Goal: Task Accomplishment & Management: Complete application form

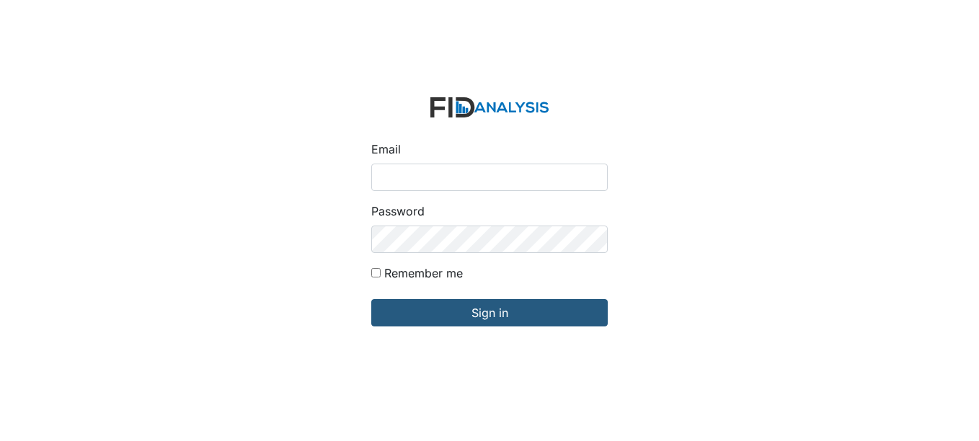
click at [449, 173] on input "Email" at bounding box center [489, 177] width 237 height 27
type input "[EMAIL_ADDRESS][DOMAIN_NAME]"
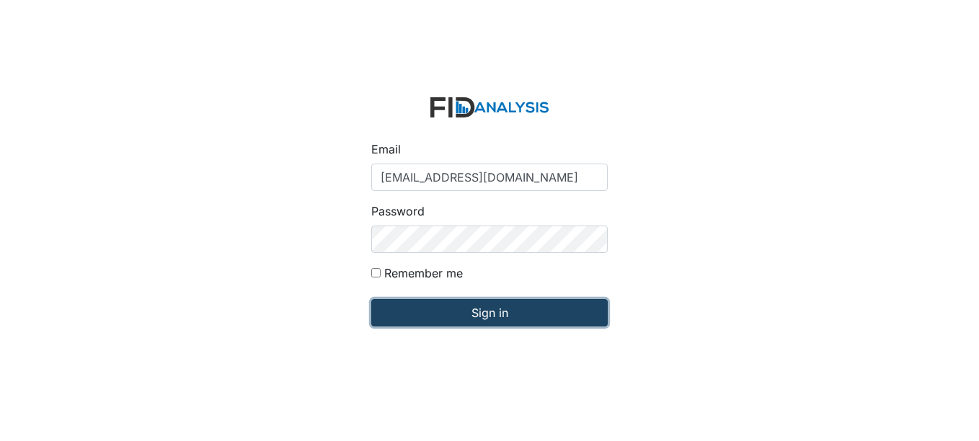
click at [505, 311] on input "Sign in" at bounding box center [489, 312] width 237 height 27
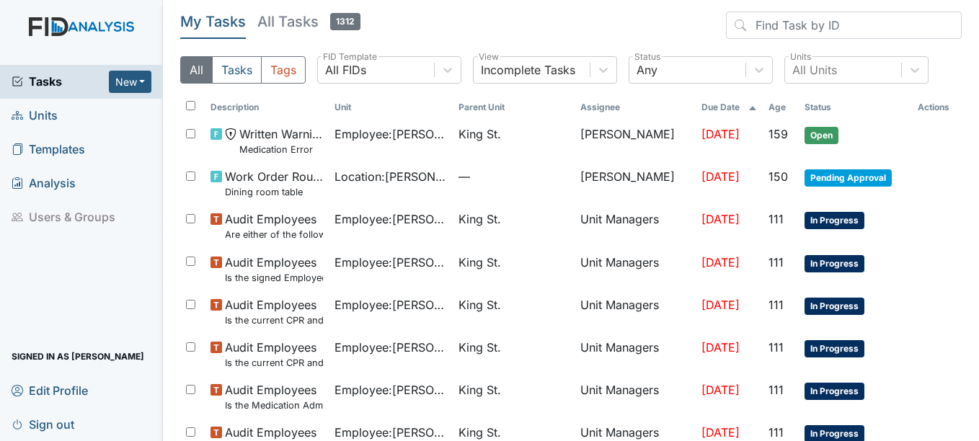
click at [38, 115] on span "Units" at bounding box center [35, 116] width 46 height 22
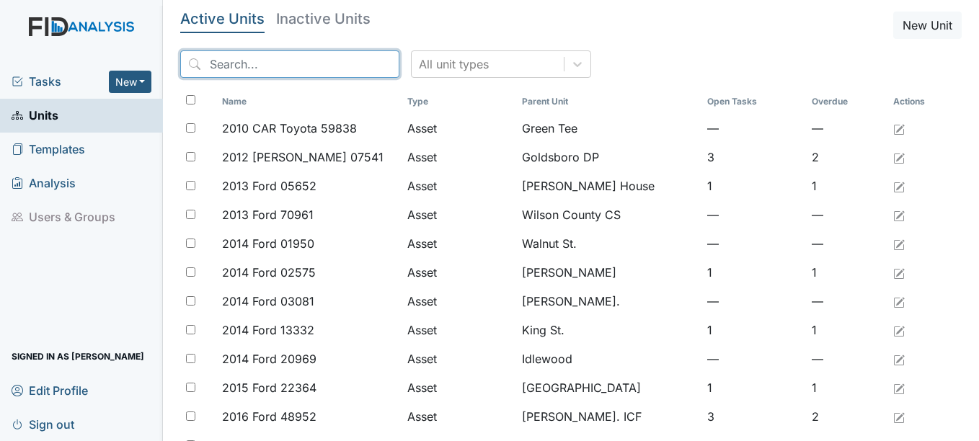
click at [291, 63] on input "search" at bounding box center [289, 63] width 219 height 27
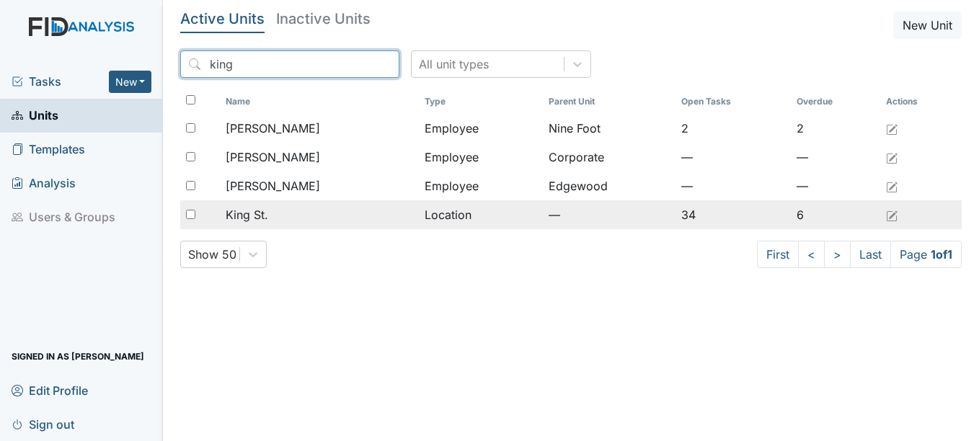
type input "king"
click at [257, 213] on span "King St." at bounding box center [247, 214] width 43 height 17
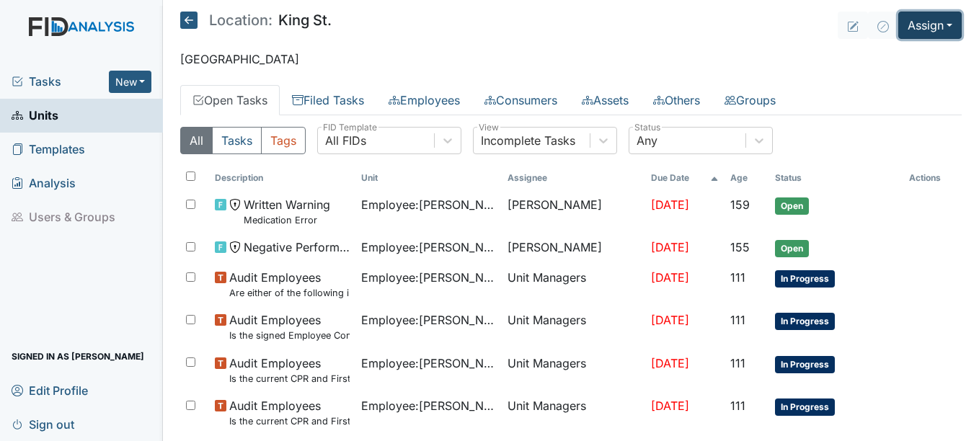
click at [936, 22] on button "Assign" at bounding box center [929, 25] width 63 height 27
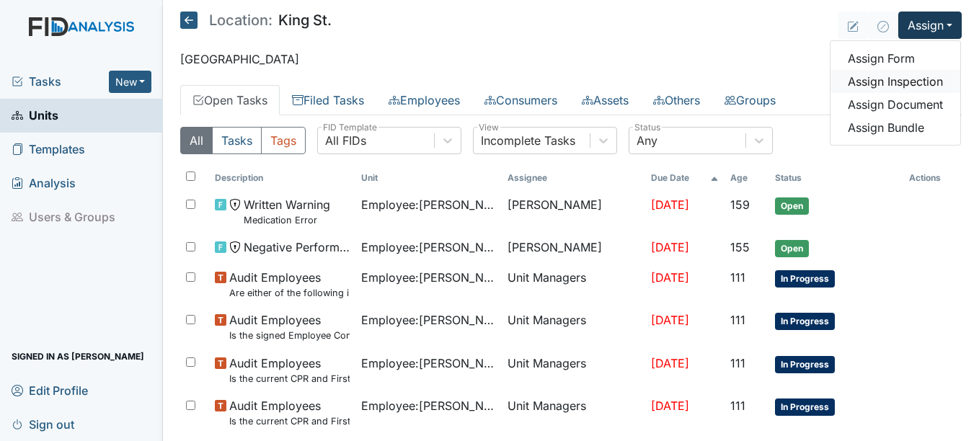
click at [903, 81] on link "Assign Inspection" at bounding box center [896, 81] width 130 height 23
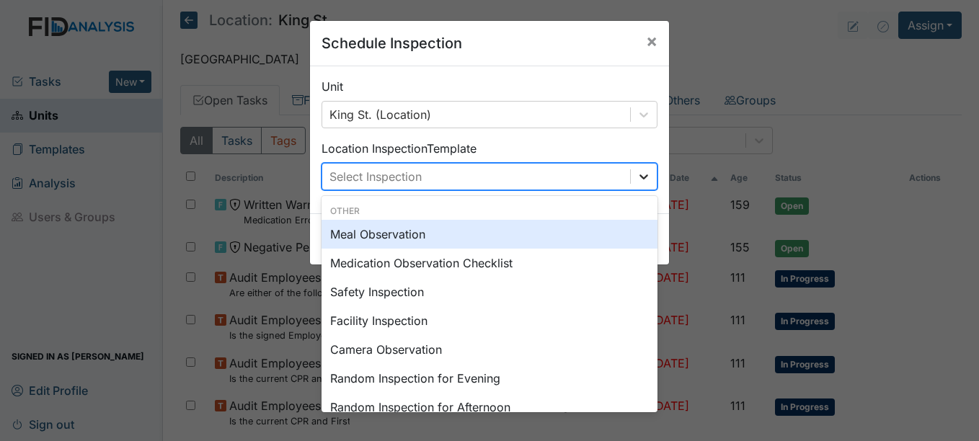
click at [637, 175] on icon at bounding box center [644, 176] width 14 height 14
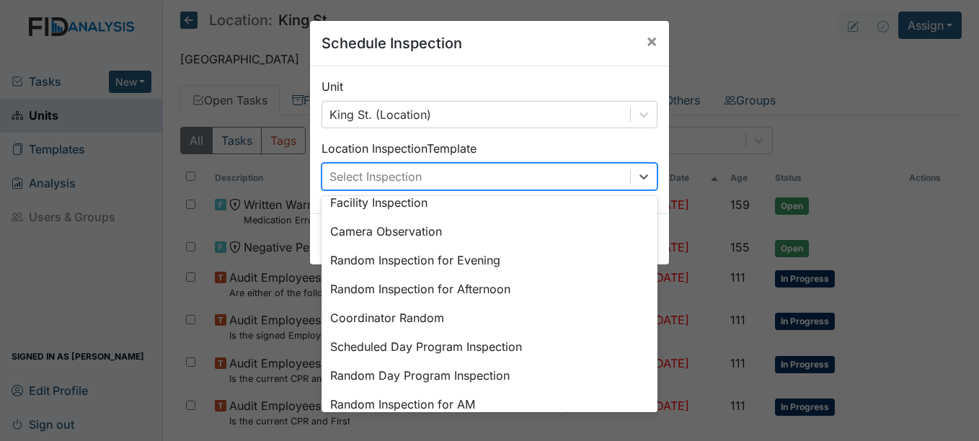
scroll to position [144, 0]
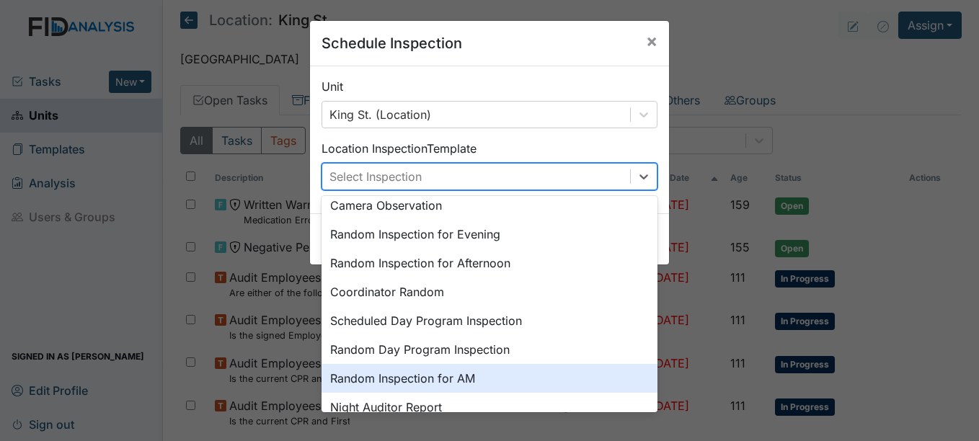
click at [451, 378] on div "Random Inspection for AM" at bounding box center [490, 378] width 336 height 29
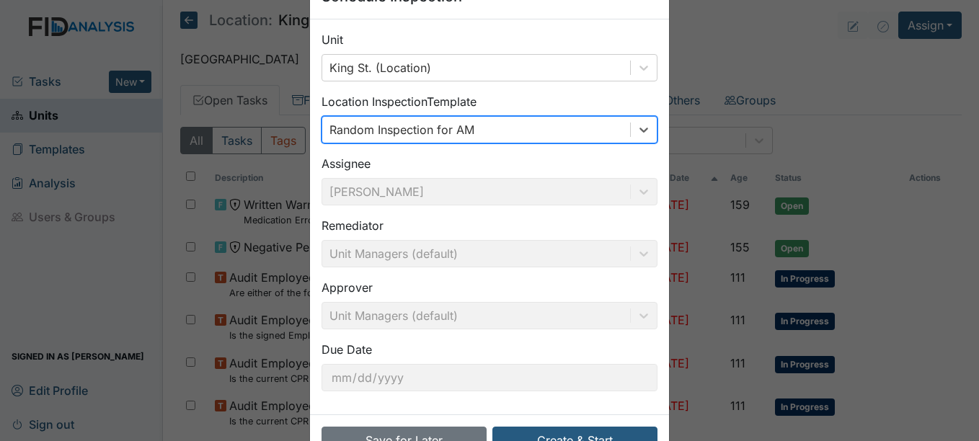
scroll to position [92, 0]
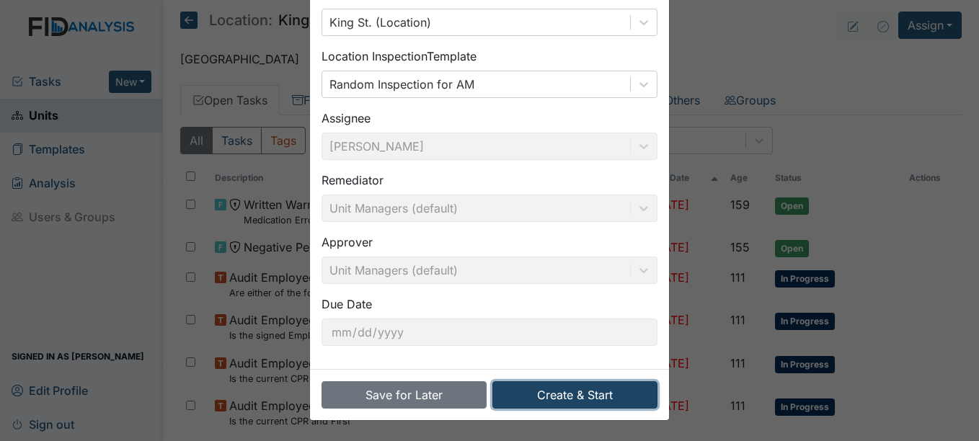
click at [580, 395] on button "Create & Start" at bounding box center [574, 394] width 165 height 27
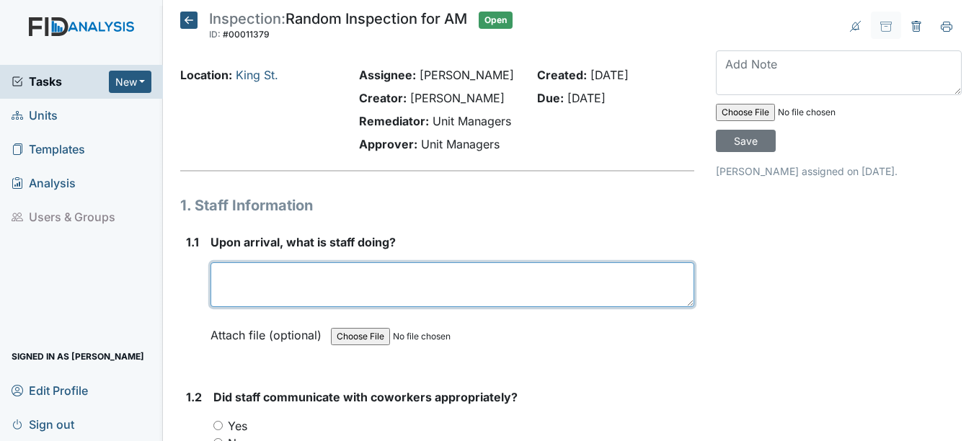
click at [292, 280] on textarea at bounding box center [452, 284] width 483 height 45
click at [318, 275] on textarea "preparing for breakfast, preparing to give medication" at bounding box center [452, 284] width 483 height 45
click at [526, 275] on textarea "preparing for breakfast, preparing to give medication" at bounding box center [452, 284] width 483 height 45
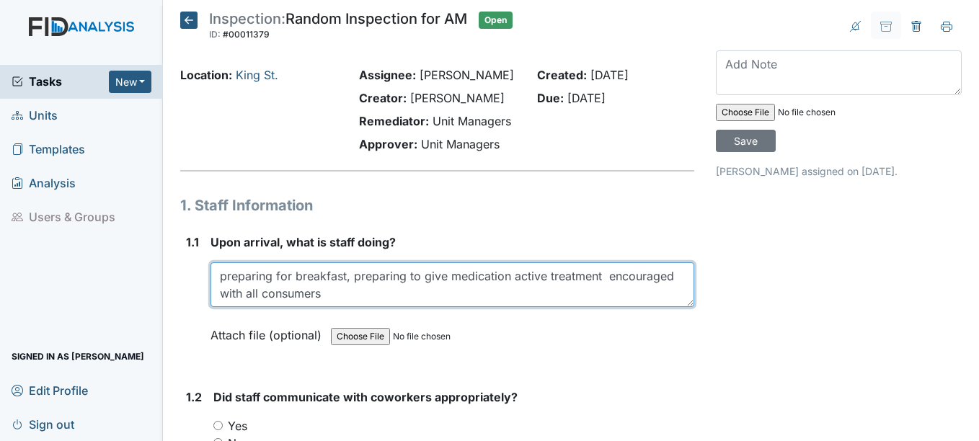
click at [578, 275] on textarea "preparing for breakfast, preparing to give medication active treatment encourag…" at bounding box center [452, 284] width 483 height 45
click at [322, 293] on textarea "preparing for breakfast, preparing to give medication active treatment encourag…" at bounding box center [452, 284] width 483 height 45
click at [389, 295] on textarea "preparing for breakfast, preparing to give medication active treatment encourag…" at bounding box center [452, 284] width 483 height 45
click at [560, 293] on textarea "preparing for breakfast, preparing to give medication active treatment encourag…" at bounding box center [452, 284] width 483 height 45
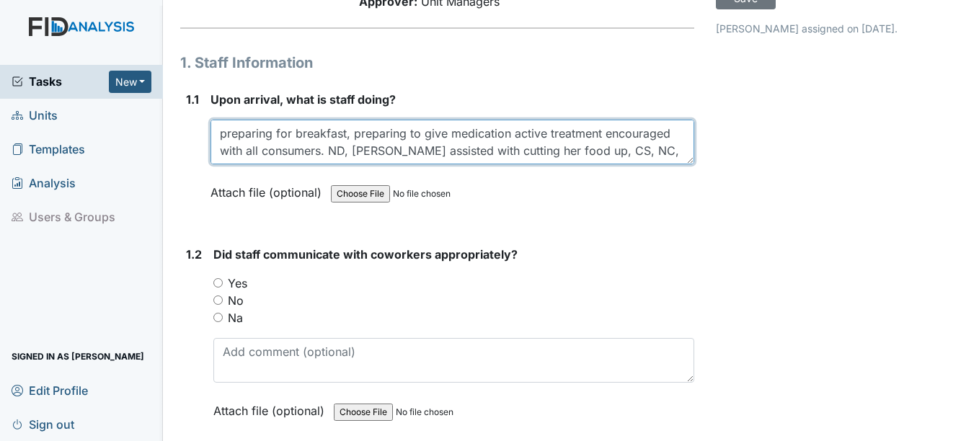
scroll to position [144, 0]
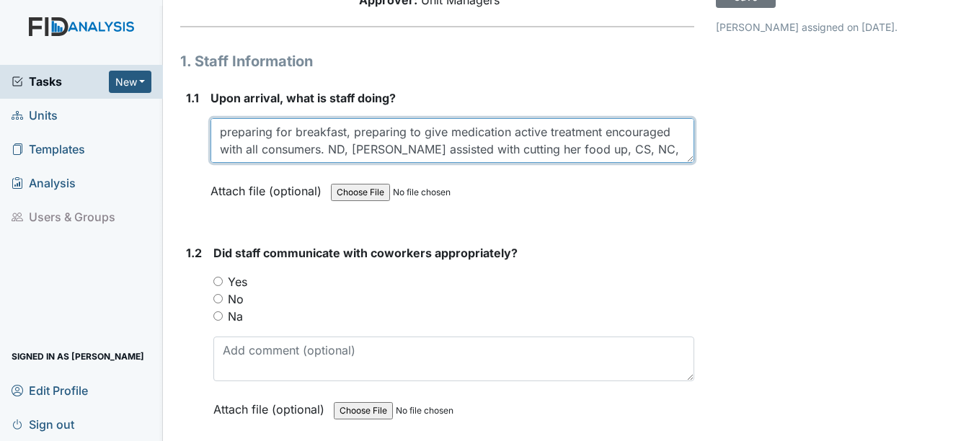
type textarea "preparing for breakfast, preparing to give medication active treatment encourag…"
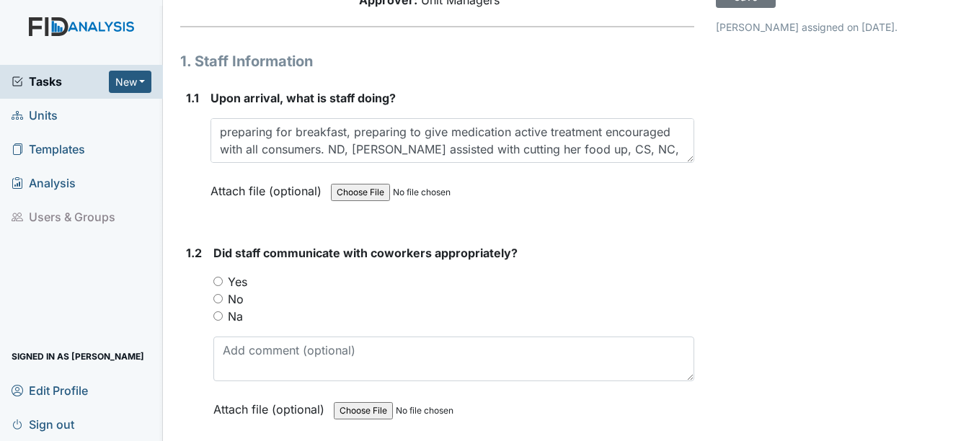
click at [220, 279] on input "Yes" at bounding box center [217, 281] width 9 height 9
radio input "true"
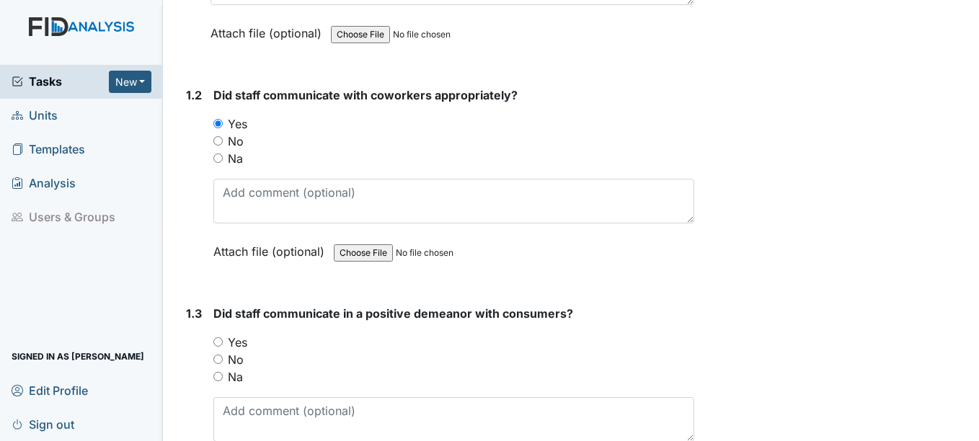
scroll to position [361, 0]
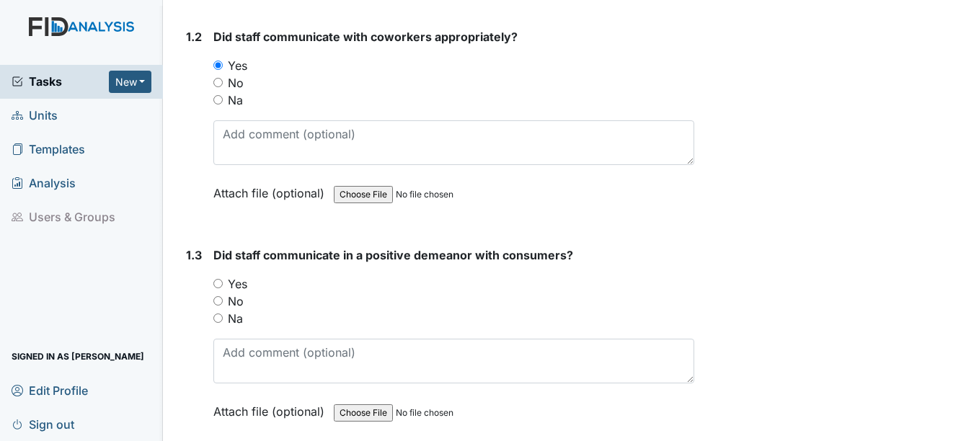
click at [219, 285] on input "Yes" at bounding box center [217, 283] width 9 height 9
radio input "true"
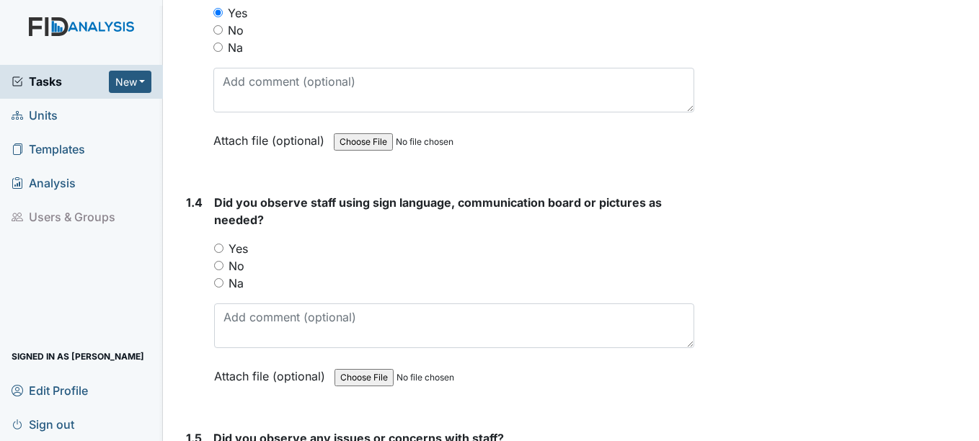
scroll to position [649, 0]
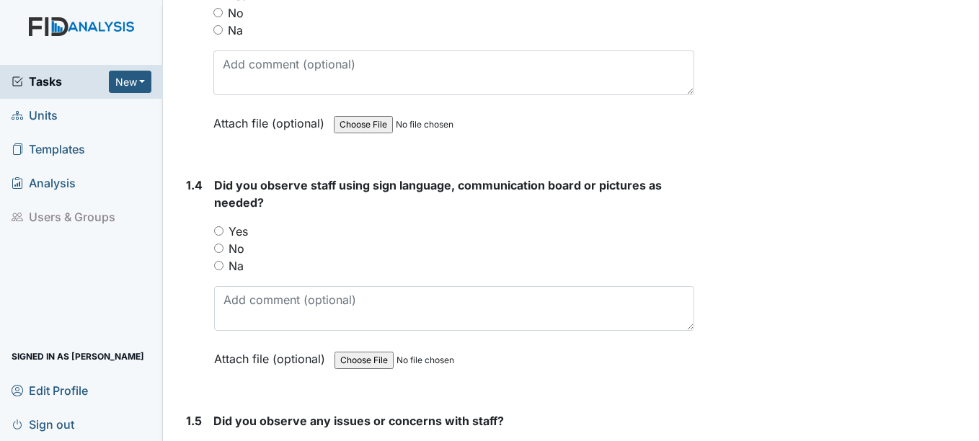
drag, startPoint x: 218, startPoint y: 231, endPoint x: 218, endPoint y: 241, distance: 9.4
click at [218, 231] on input "Yes" at bounding box center [218, 230] width 9 height 9
radio input "true"
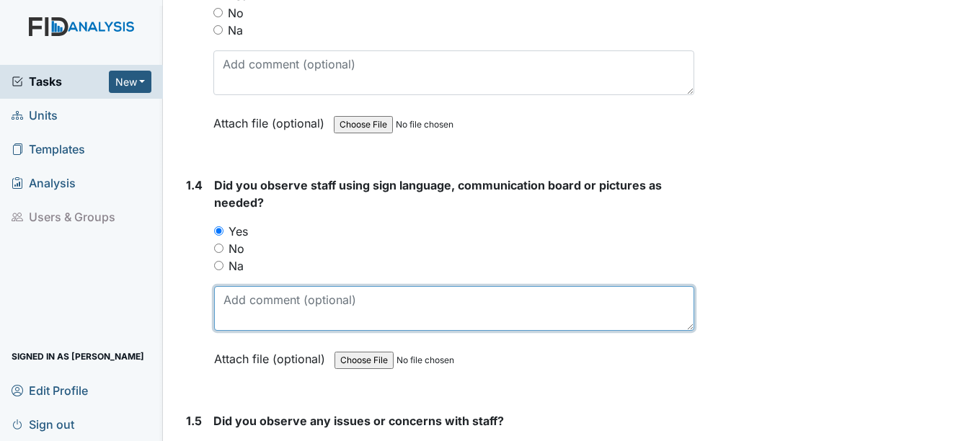
click at [230, 304] on textarea at bounding box center [454, 308] width 480 height 45
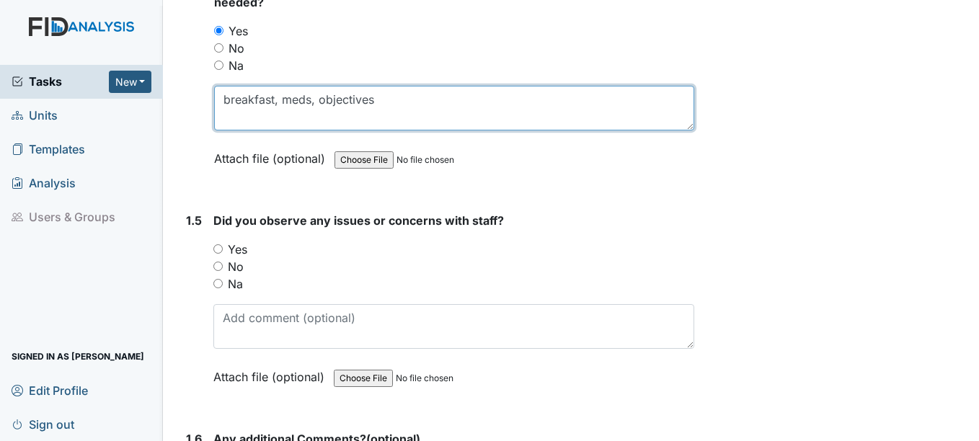
scroll to position [865, 0]
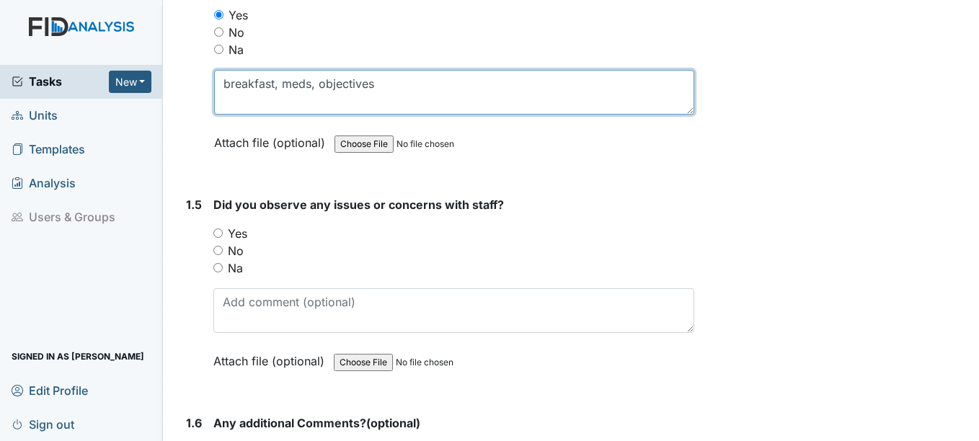
type textarea "breakfast, meds, objectives"
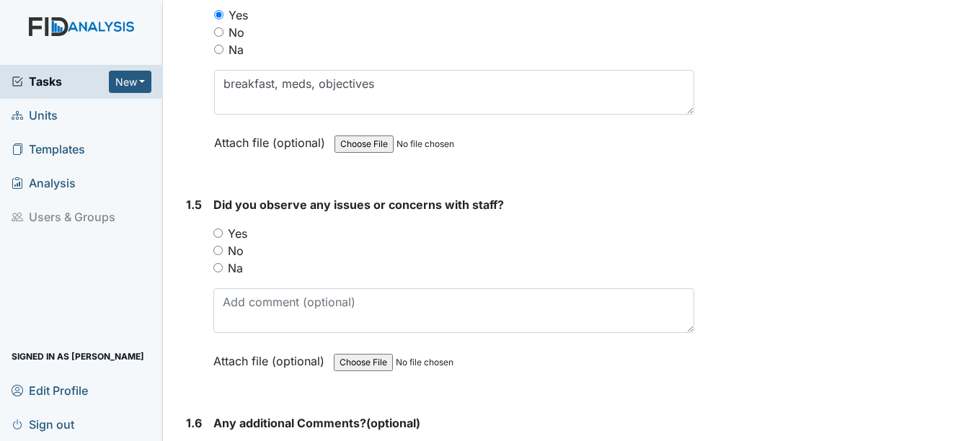
click at [218, 251] on input "No" at bounding box center [217, 250] width 9 height 9
radio input "true"
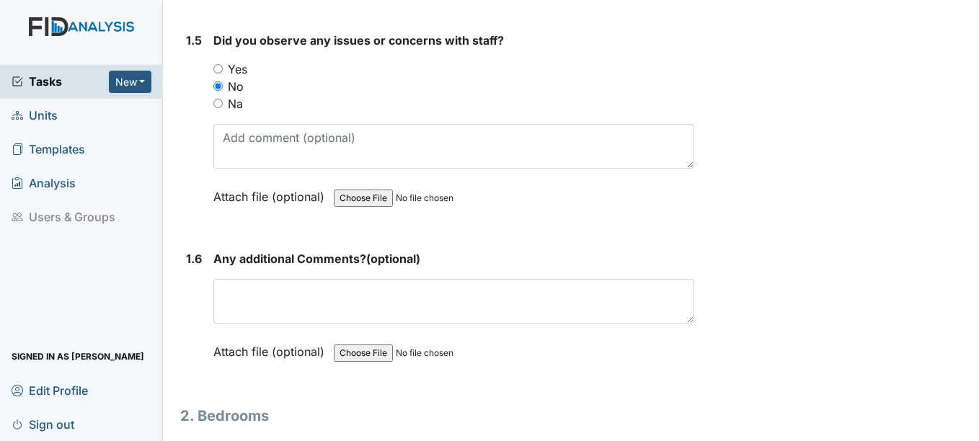
scroll to position [1082, 0]
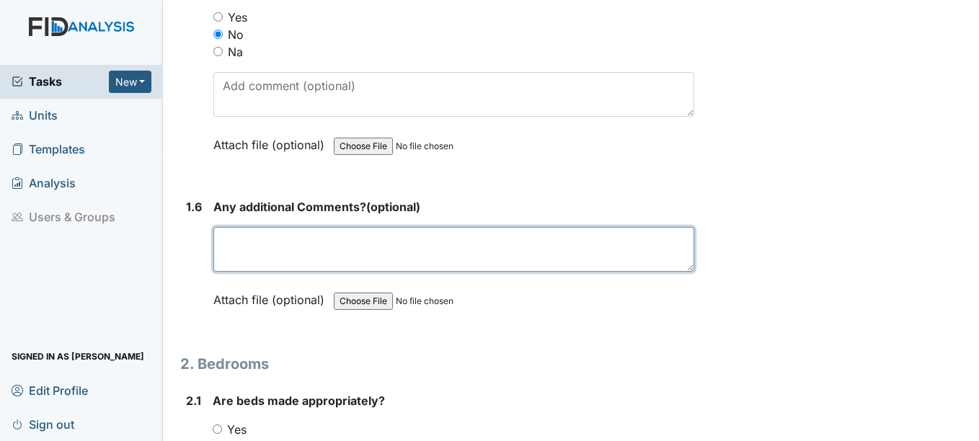
click at [234, 255] on textarea at bounding box center [453, 249] width 480 height 45
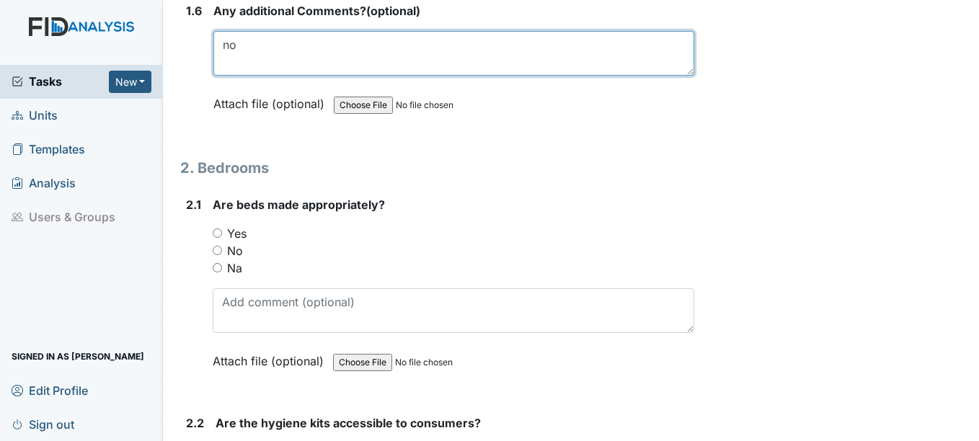
scroll to position [1298, 0]
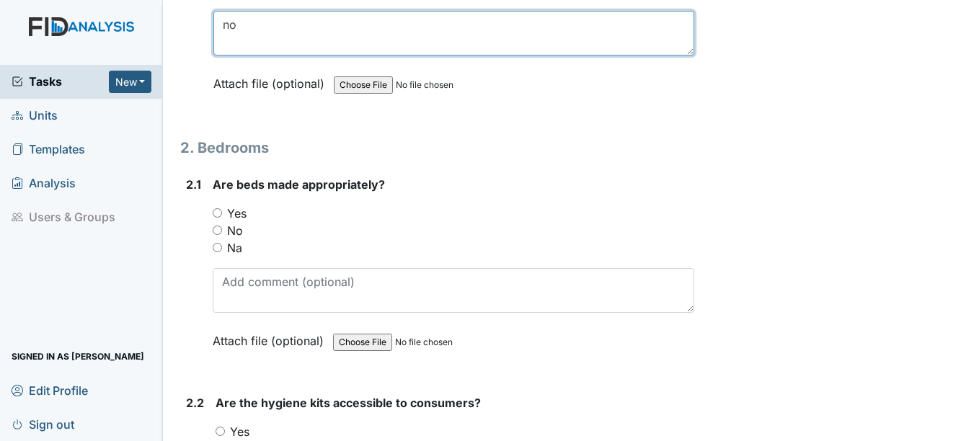
type textarea "no"
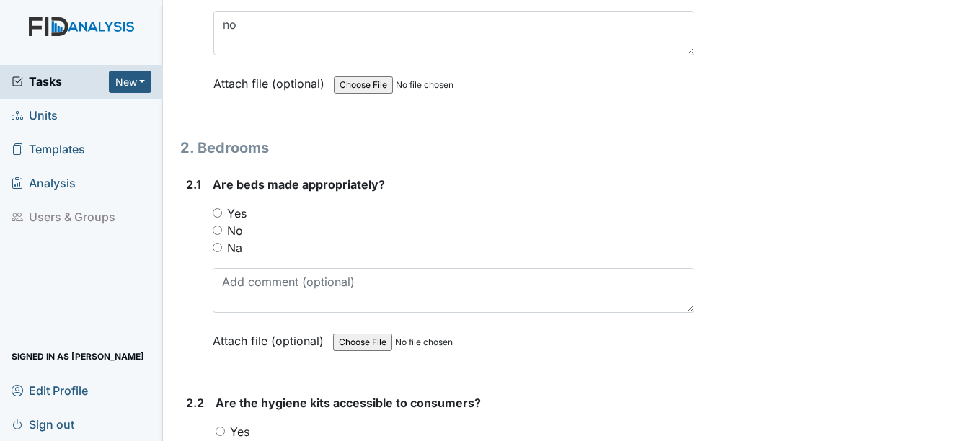
click at [216, 212] on input "Yes" at bounding box center [217, 212] width 9 height 9
radio input "true"
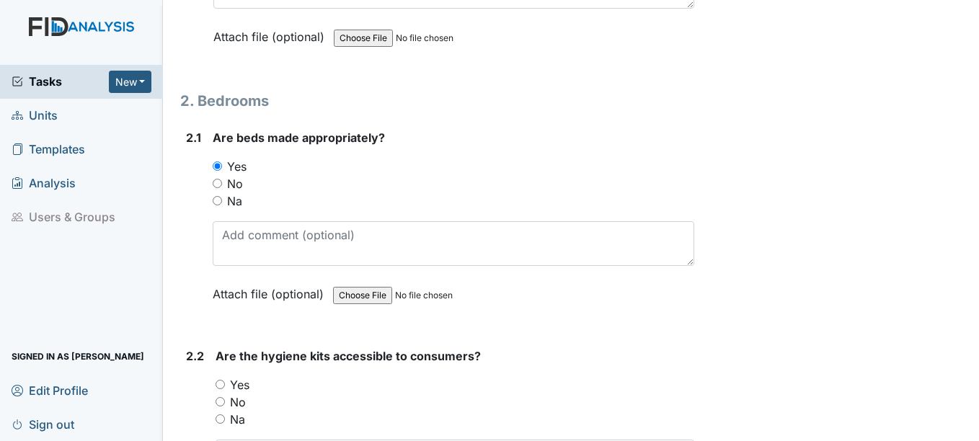
scroll to position [1370, 0]
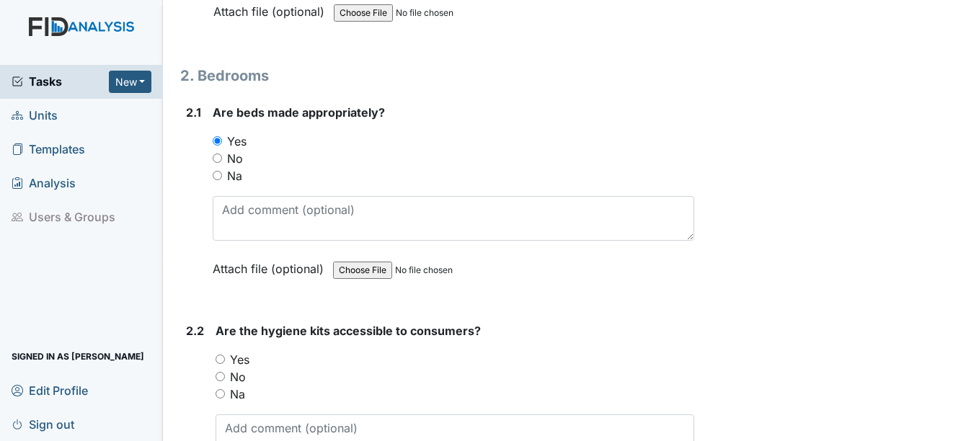
click at [221, 360] on input "Yes" at bounding box center [220, 359] width 9 height 9
radio input "true"
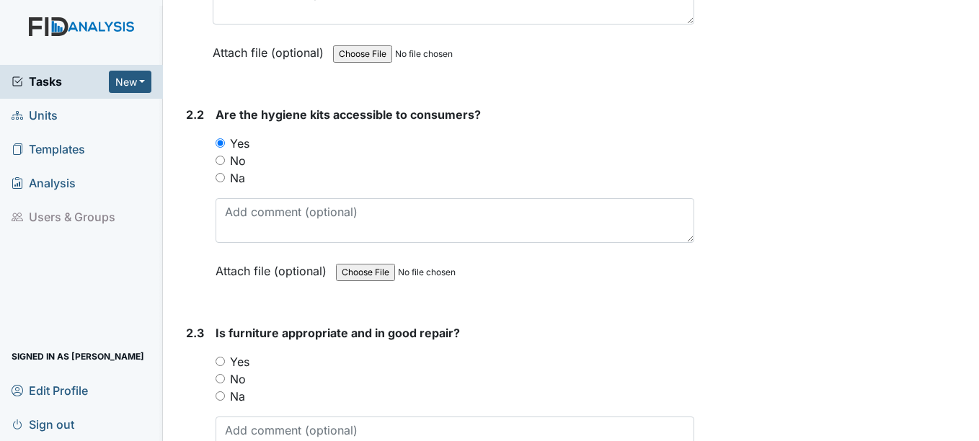
scroll to position [1658, 0]
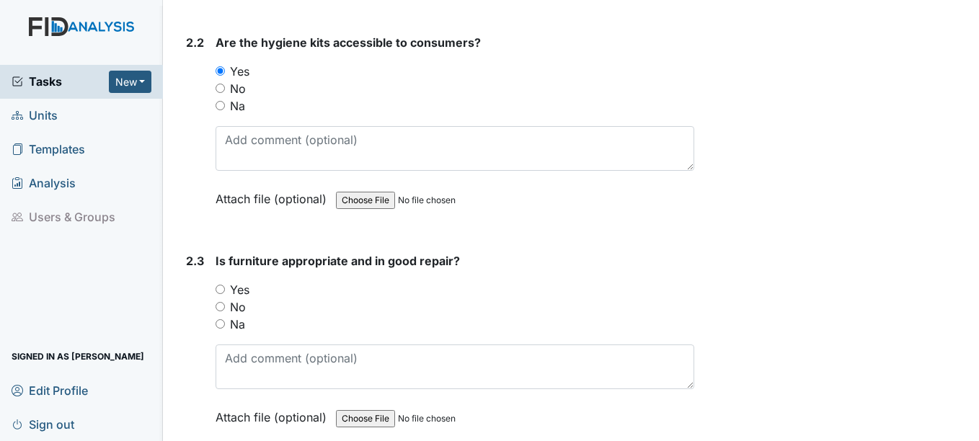
click at [222, 291] on input "Yes" at bounding box center [220, 289] width 9 height 9
radio input "true"
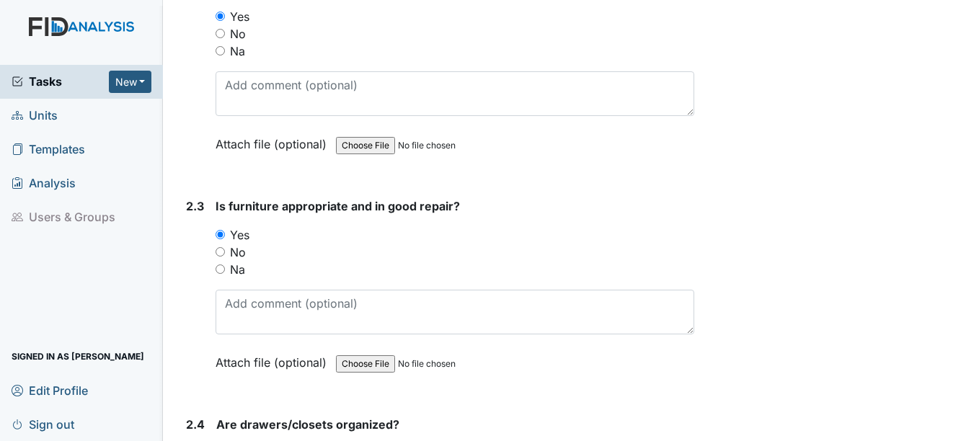
scroll to position [1875, 0]
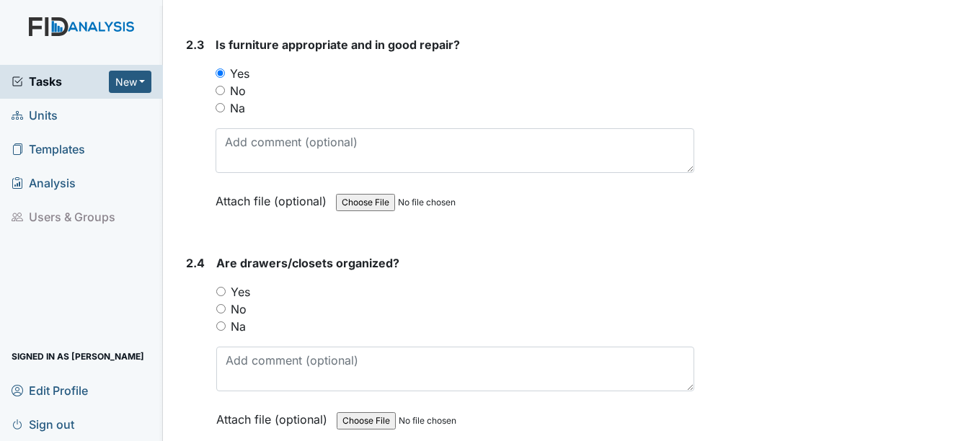
click at [224, 291] on input "Yes" at bounding box center [220, 291] width 9 height 9
radio input "true"
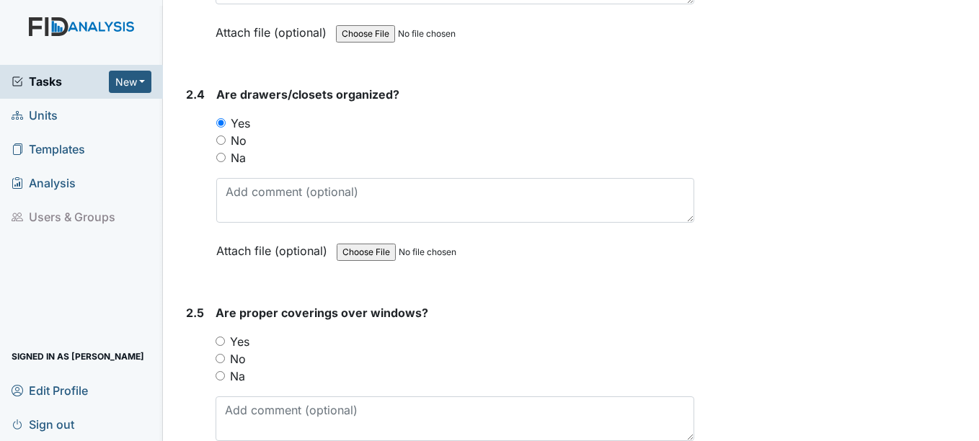
scroll to position [2091, 0]
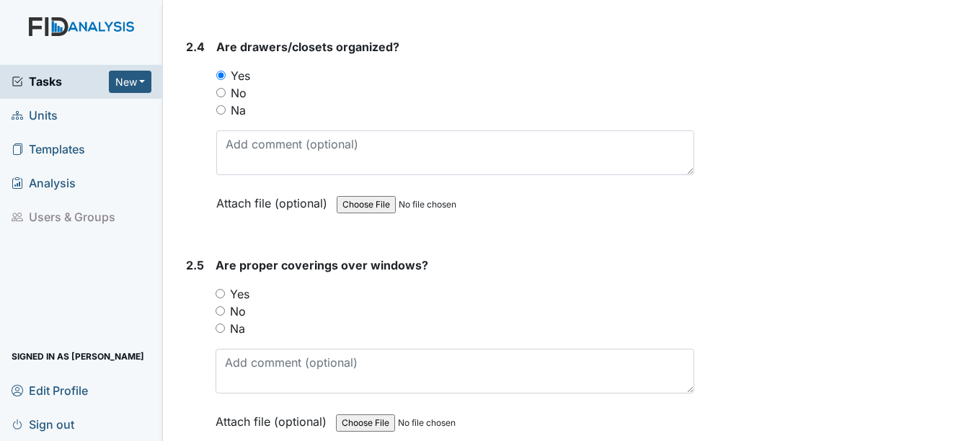
click at [222, 295] on input "Yes" at bounding box center [220, 293] width 9 height 9
radio input "true"
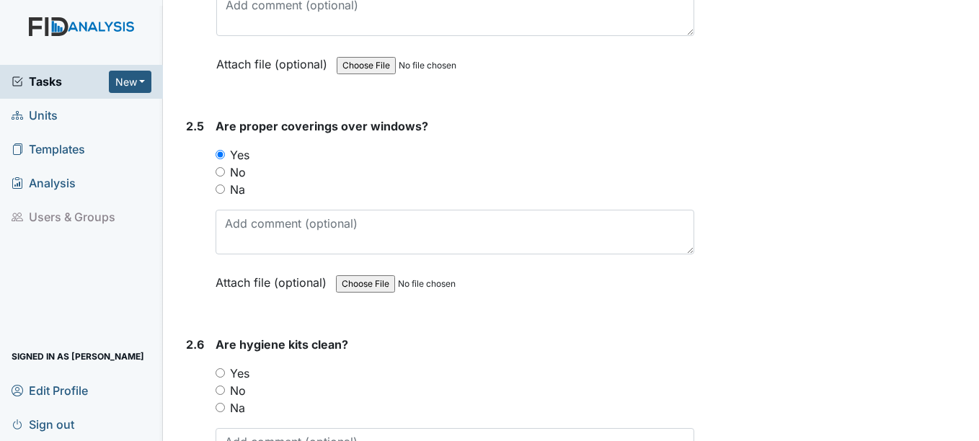
scroll to position [2307, 0]
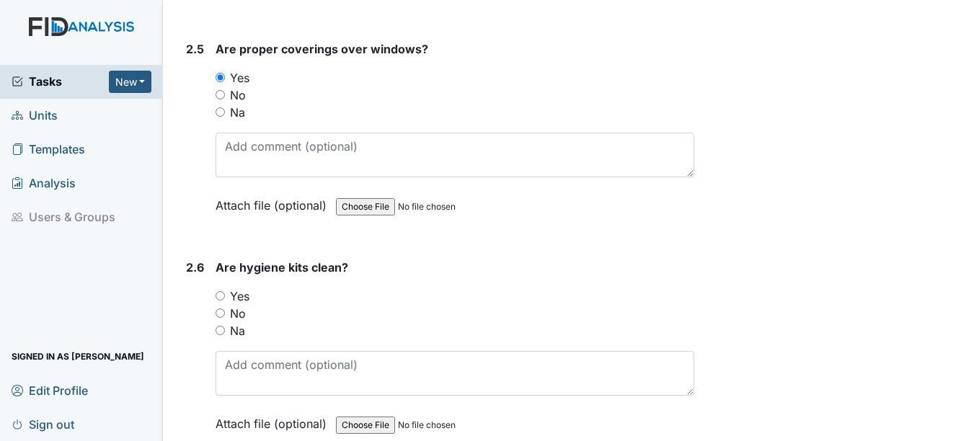
click at [221, 294] on input "Yes" at bounding box center [220, 295] width 9 height 9
radio input "true"
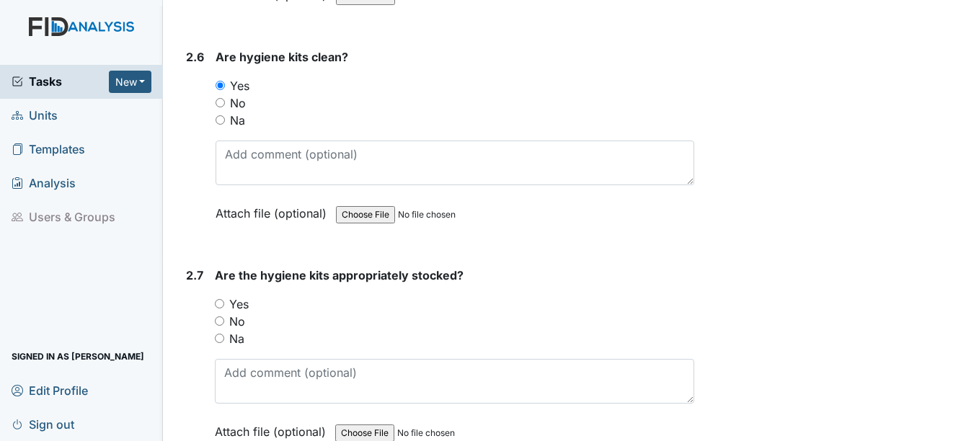
scroll to position [2596, 0]
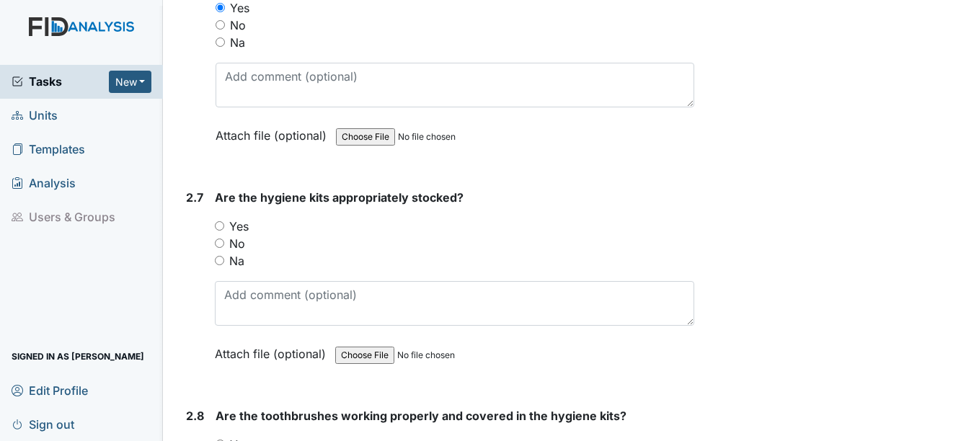
click at [219, 226] on input "Yes" at bounding box center [219, 225] width 9 height 9
radio input "true"
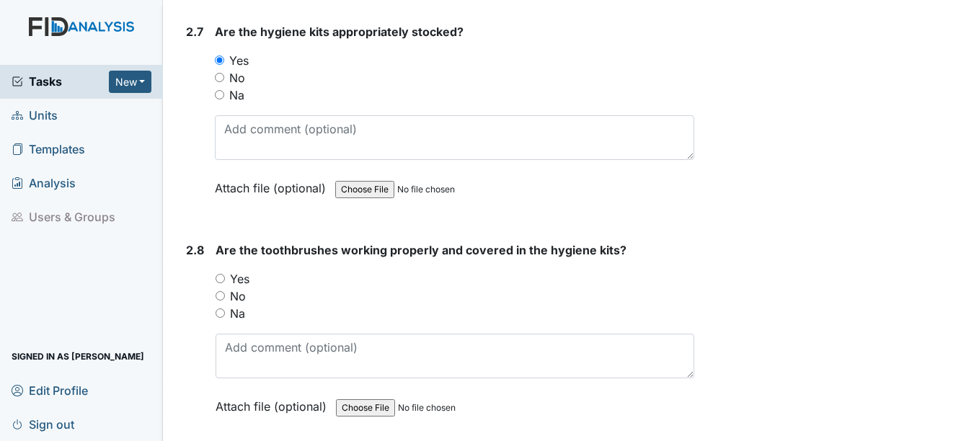
scroll to position [2812, 0]
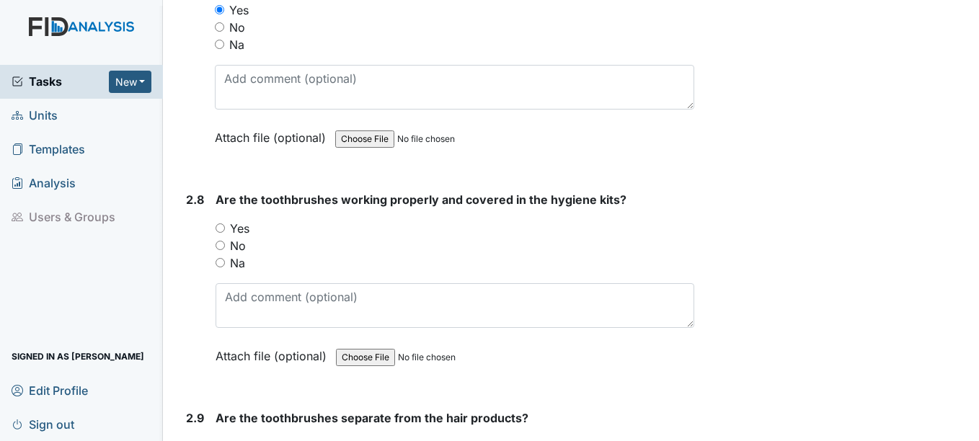
click at [221, 226] on input "Yes" at bounding box center [220, 228] width 9 height 9
radio input "true"
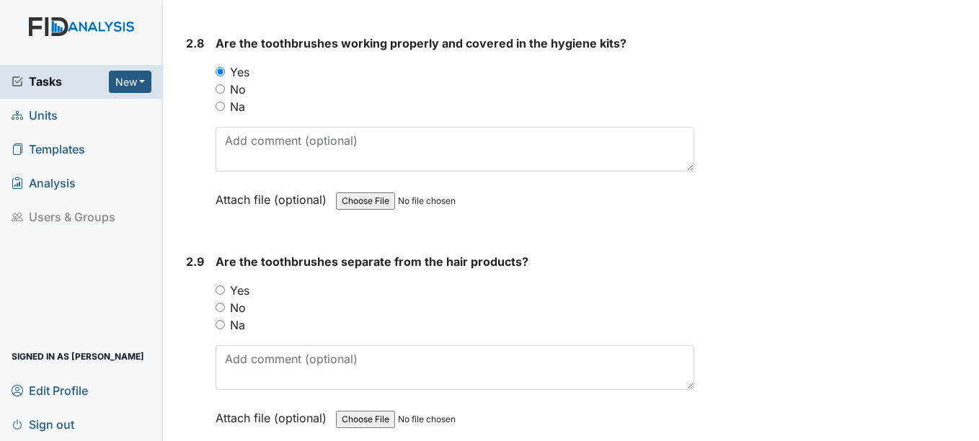
scroll to position [3029, 0]
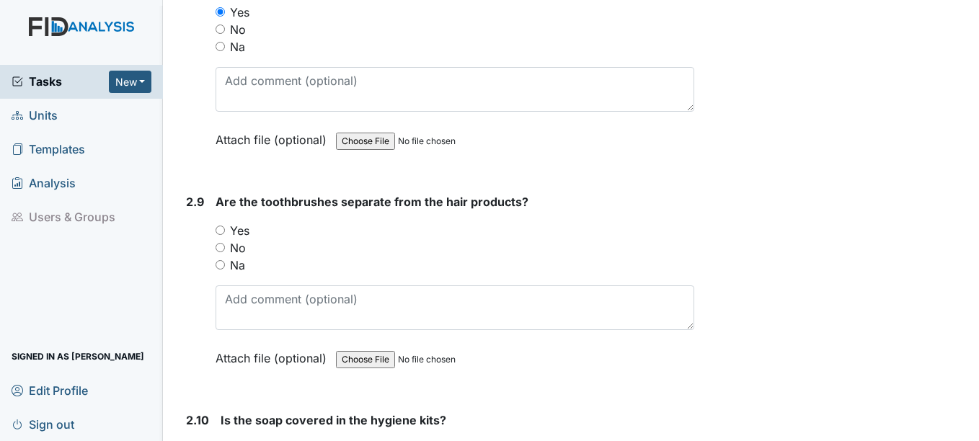
click at [222, 229] on input "Yes" at bounding box center [220, 230] width 9 height 9
radio input "true"
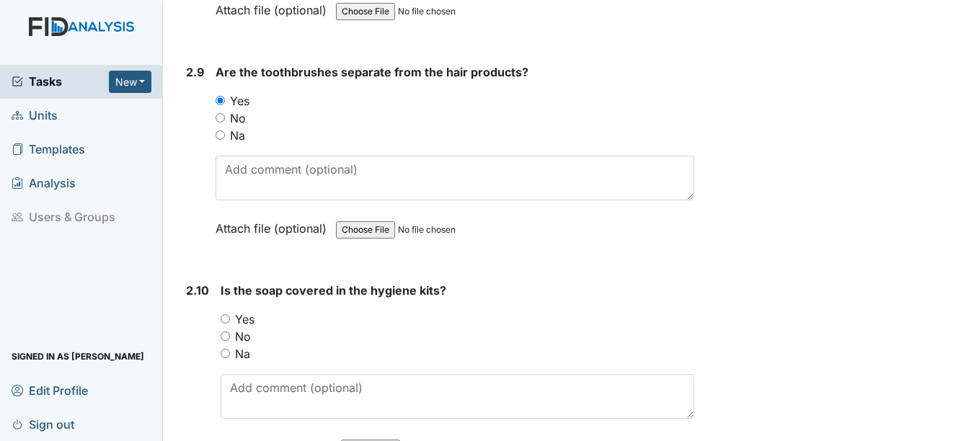
scroll to position [3173, 0]
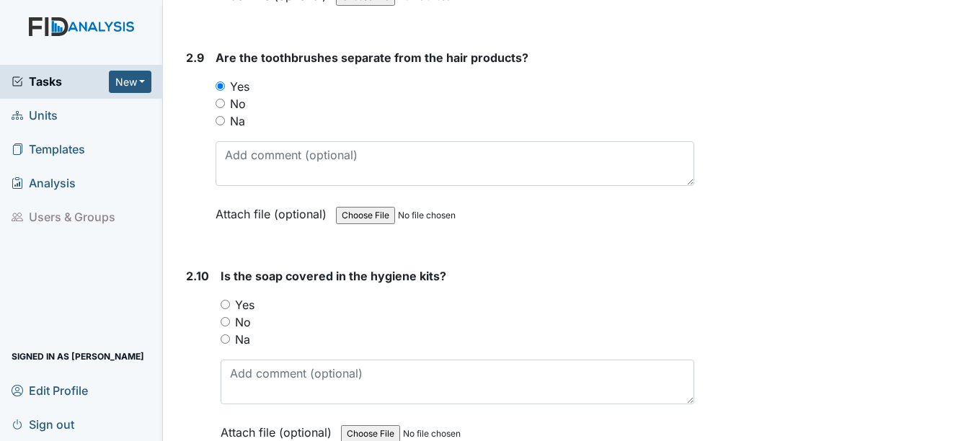
click at [226, 304] on input "Yes" at bounding box center [225, 304] width 9 height 9
radio input "true"
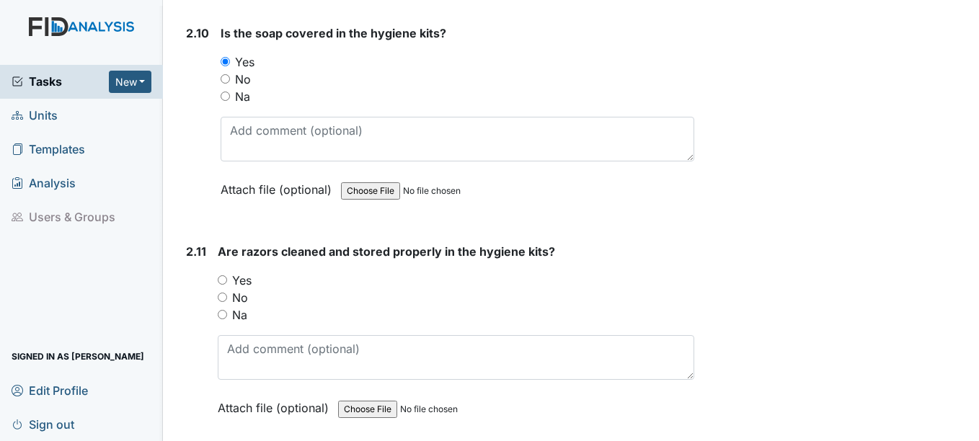
scroll to position [3461, 0]
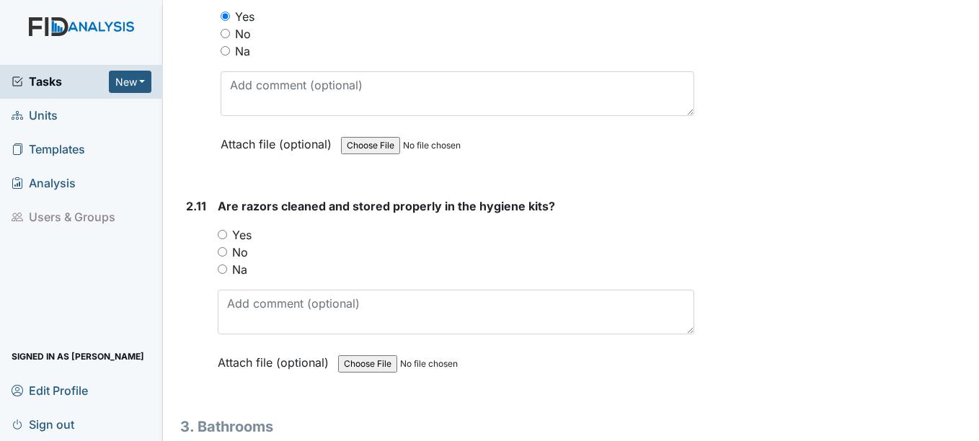
click at [224, 233] on input "Yes" at bounding box center [222, 234] width 9 height 9
radio input "true"
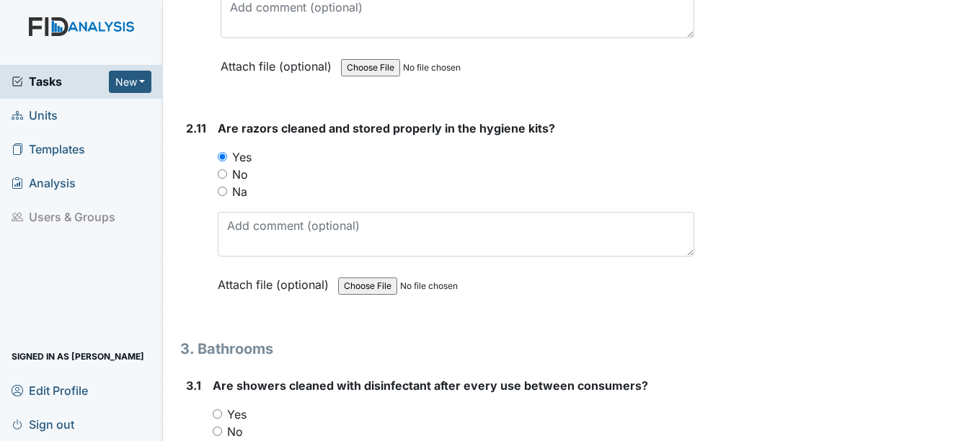
scroll to position [3677, 0]
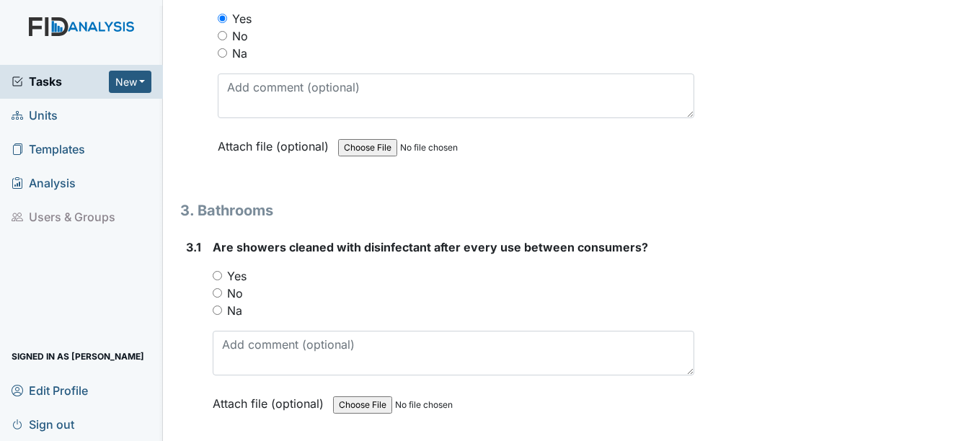
click at [218, 275] on input "Yes" at bounding box center [217, 275] width 9 height 9
radio input "true"
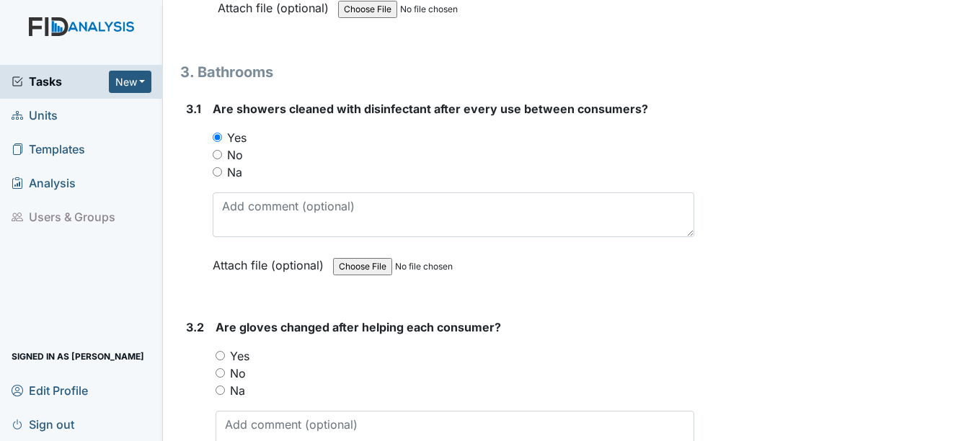
scroll to position [3822, 0]
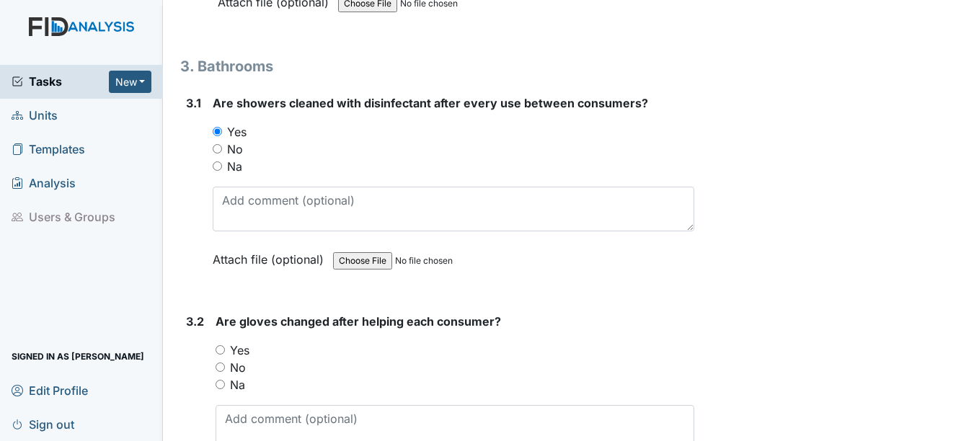
click at [221, 350] on input "Yes" at bounding box center [220, 349] width 9 height 9
radio input "true"
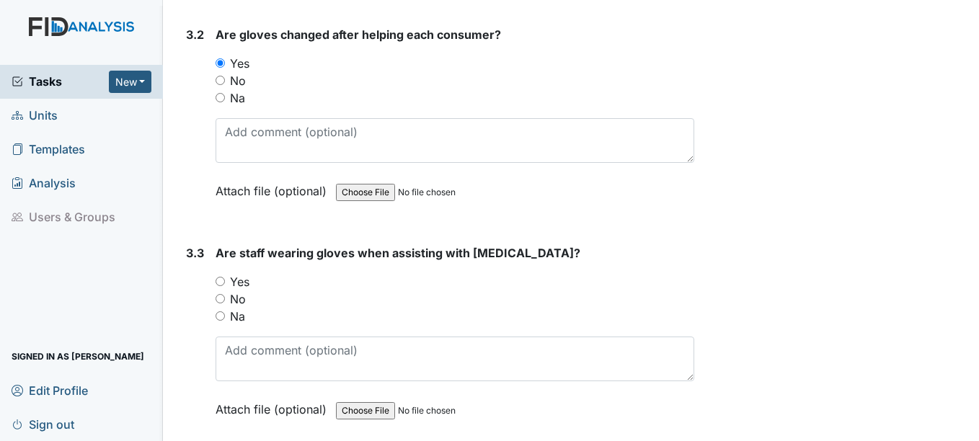
scroll to position [4110, 0]
click at [221, 281] on input "Yes" at bounding box center [220, 279] width 9 height 9
radio input "true"
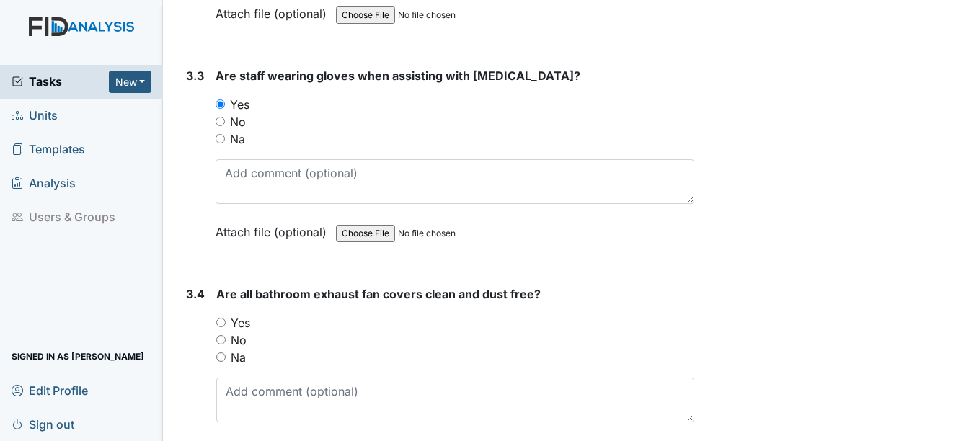
scroll to position [4326, 0]
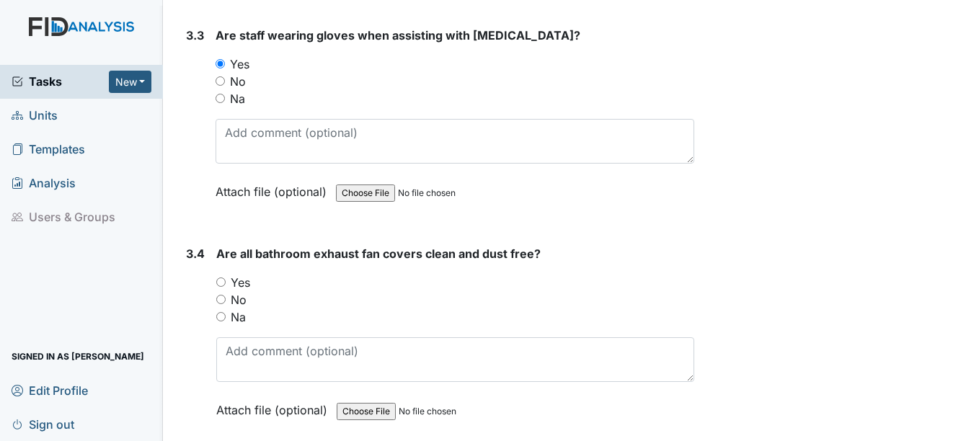
click at [222, 284] on input "Yes" at bounding box center [220, 282] width 9 height 9
radio input "true"
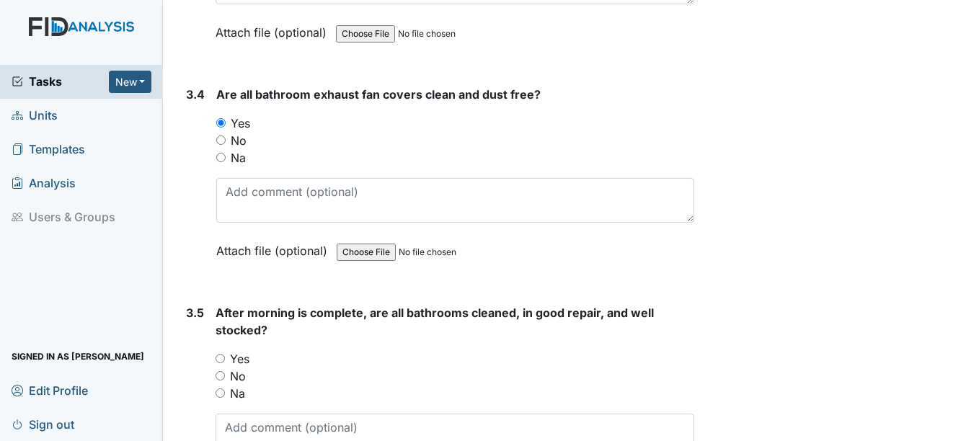
scroll to position [4615, 0]
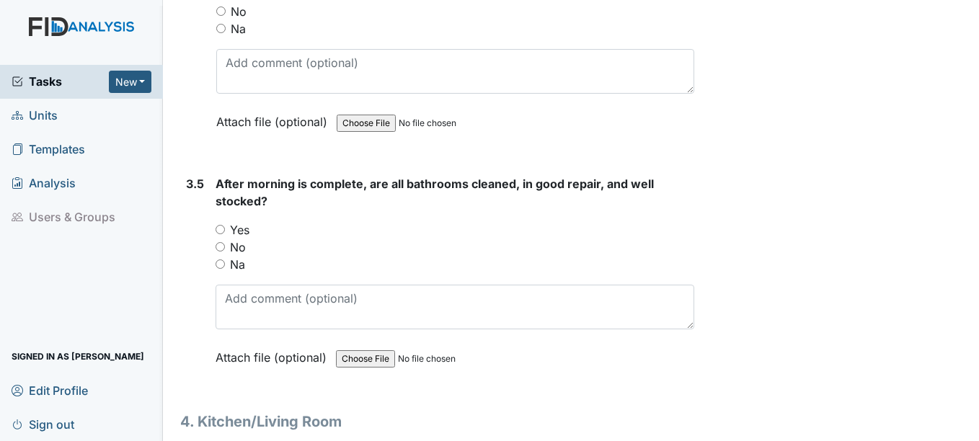
click at [222, 228] on input "Yes" at bounding box center [220, 229] width 9 height 9
radio input "true"
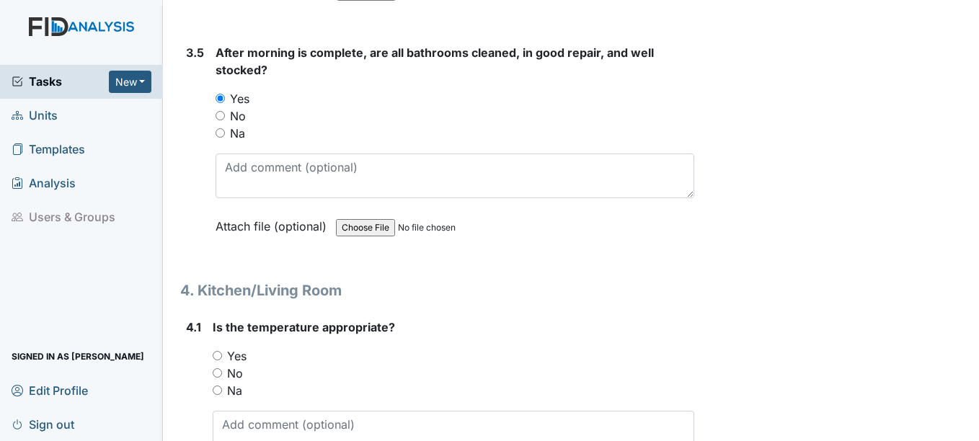
scroll to position [4831, 0]
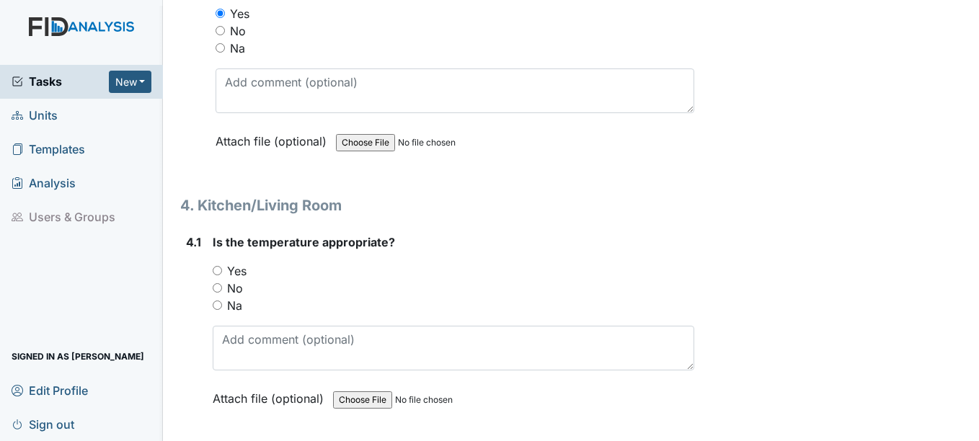
click at [216, 268] on input "Yes" at bounding box center [217, 270] width 9 height 9
radio input "true"
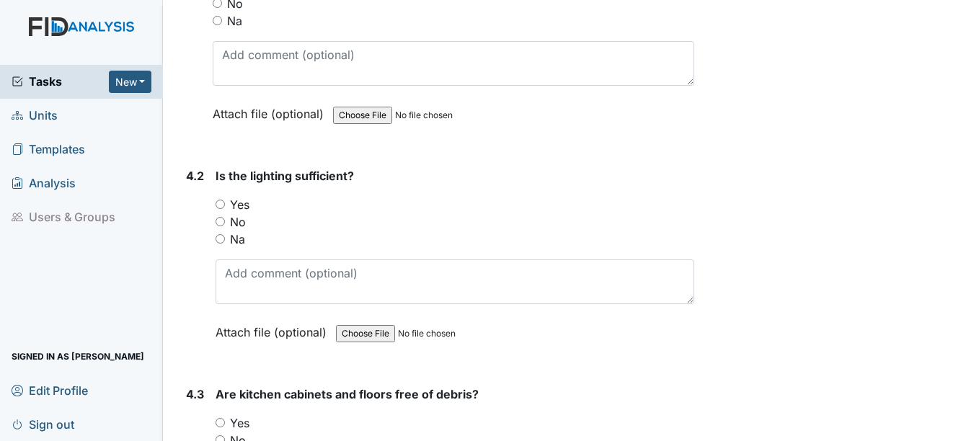
scroll to position [5120, 0]
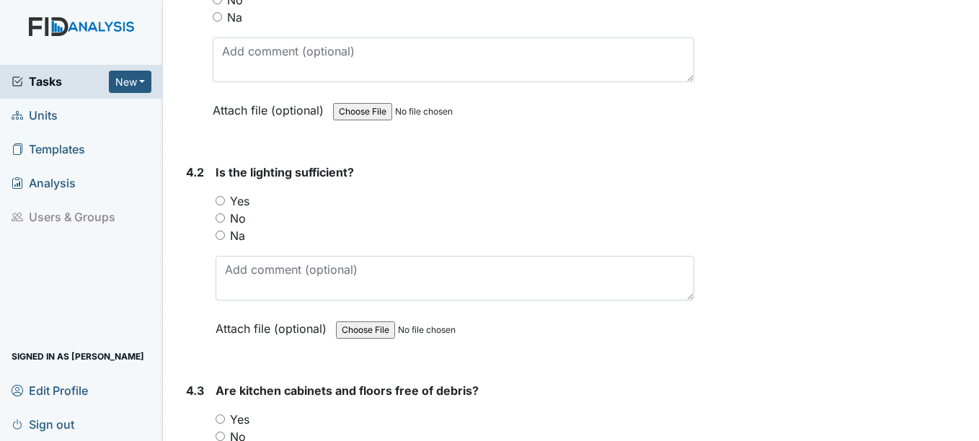
click at [222, 200] on input "Yes" at bounding box center [220, 200] width 9 height 9
radio input "true"
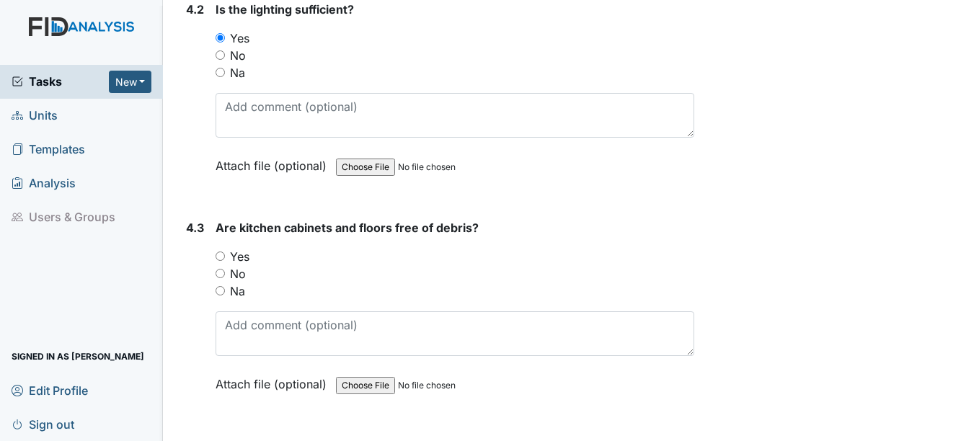
scroll to position [5336, 0]
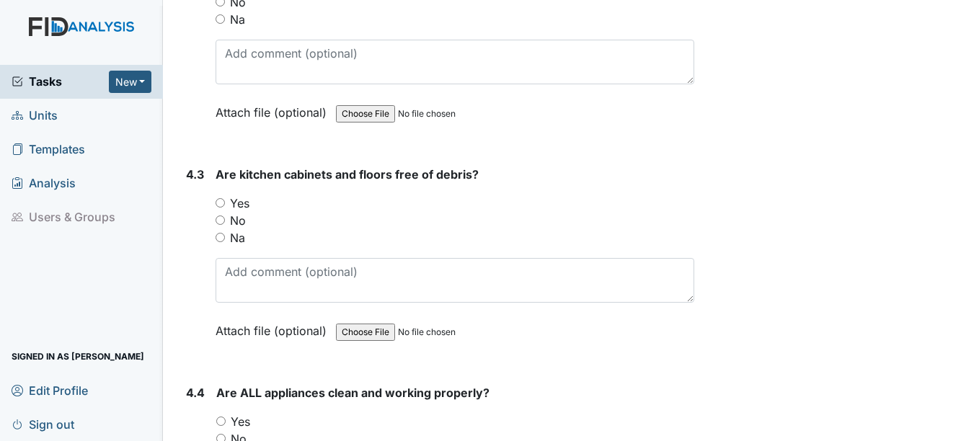
click at [220, 204] on input "Yes" at bounding box center [220, 202] width 9 height 9
radio input "true"
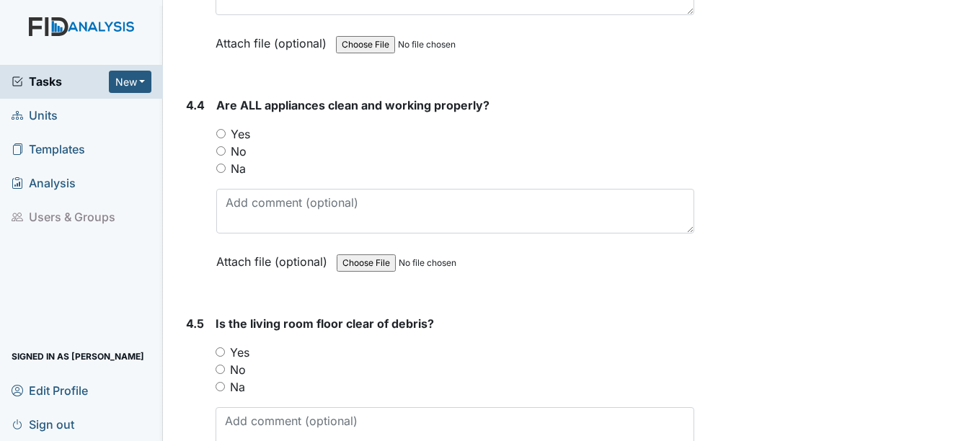
scroll to position [5624, 0]
click at [221, 132] on input "Yes" at bounding box center [220, 132] width 9 height 9
radio input "true"
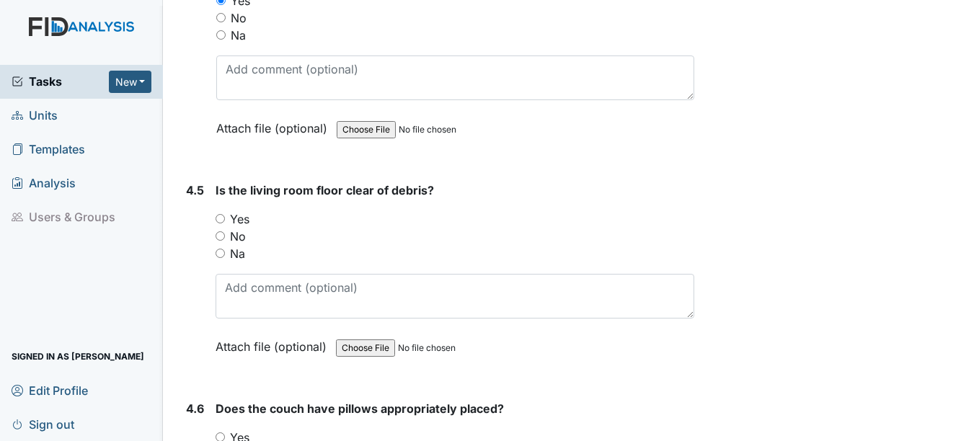
scroll to position [5769, 0]
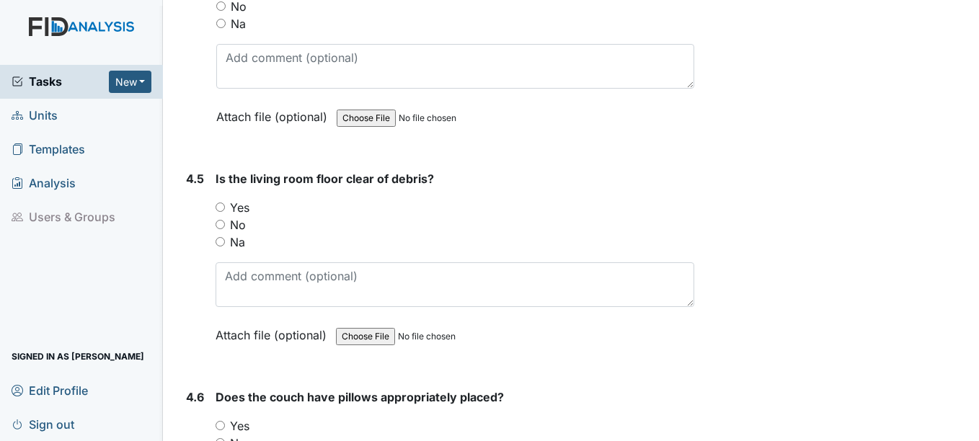
click at [221, 206] on input "Yes" at bounding box center [220, 207] width 9 height 9
radio input "true"
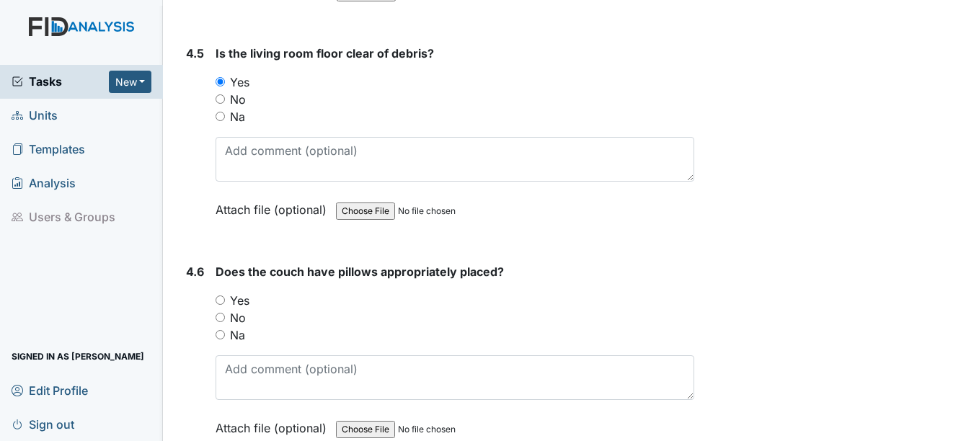
scroll to position [5985, 0]
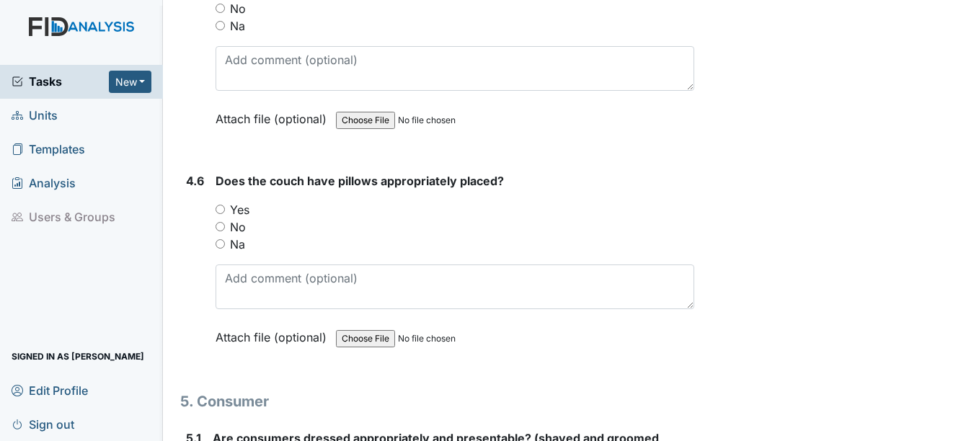
click at [221, 208] on input "Yes" at bounding box center [220, 209] width 9 height 9
radio input "true"
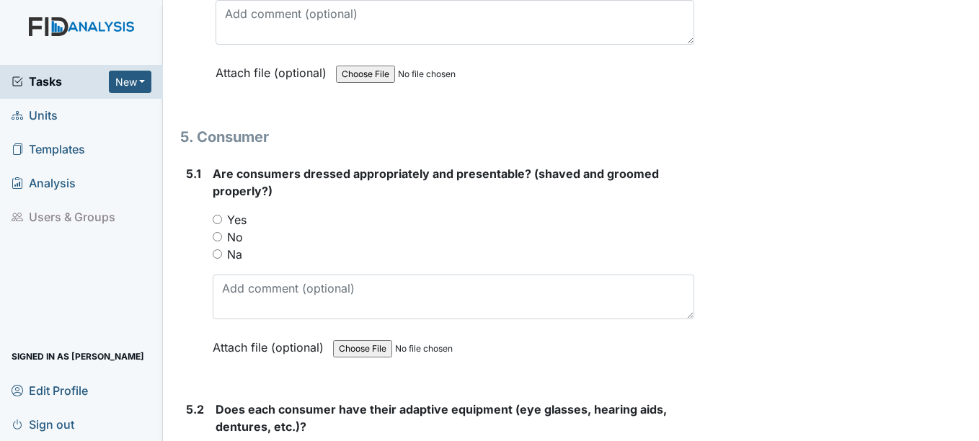
scroll to position [6273, 0]
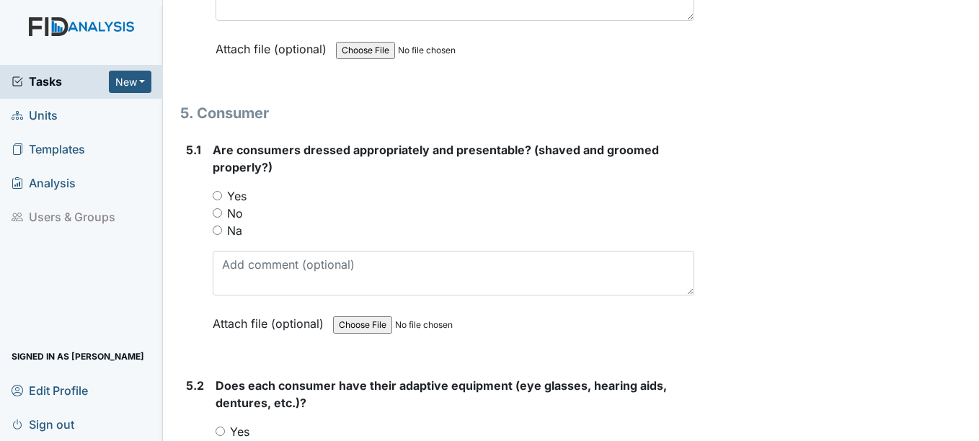
click at [217, 193] on input "Yes" at bounding box center [217, 195] width 9 height 9
radio input "true"
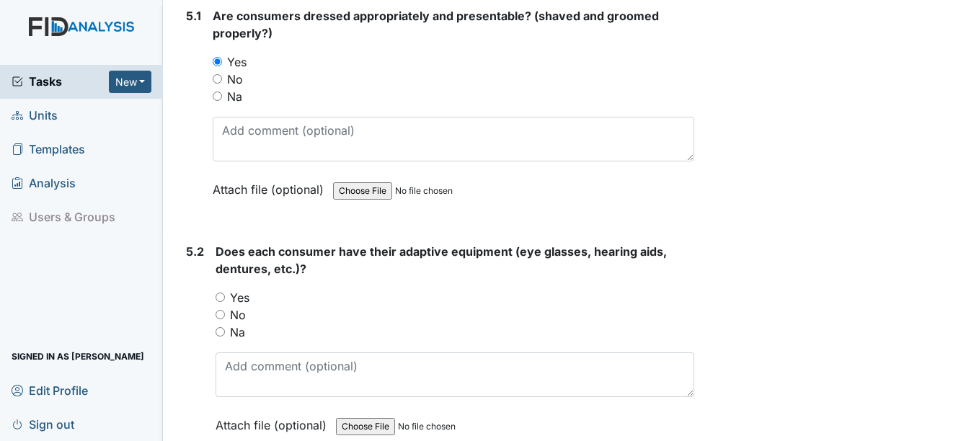
scroll to position [6418, 0]
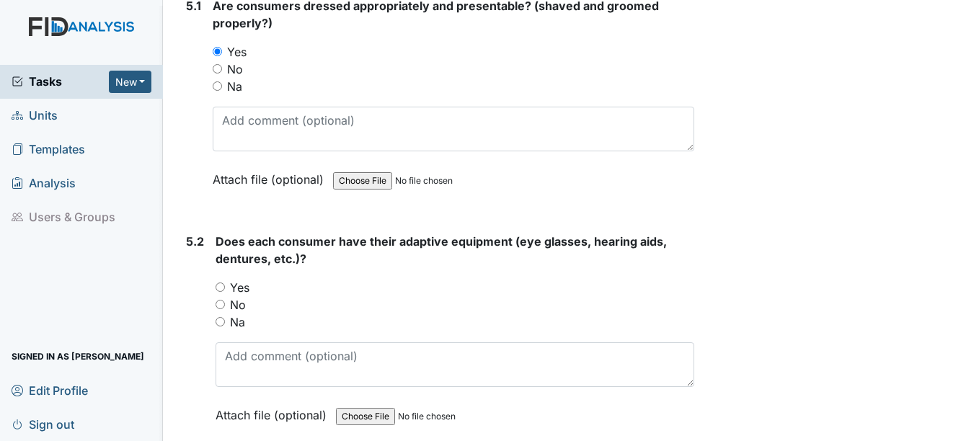
click at [221, 287] on input "Yes" at bounding box center [220, 287] width 9 height 9
radio input "true"
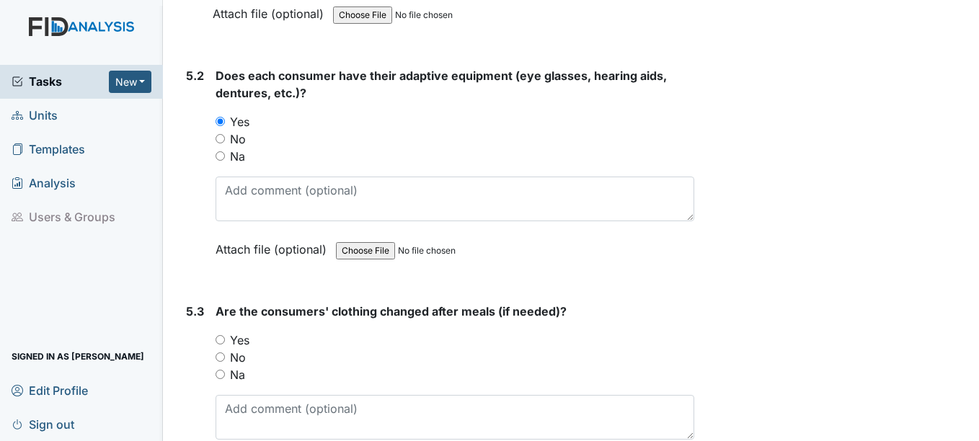
scroll to position [6634, 0]
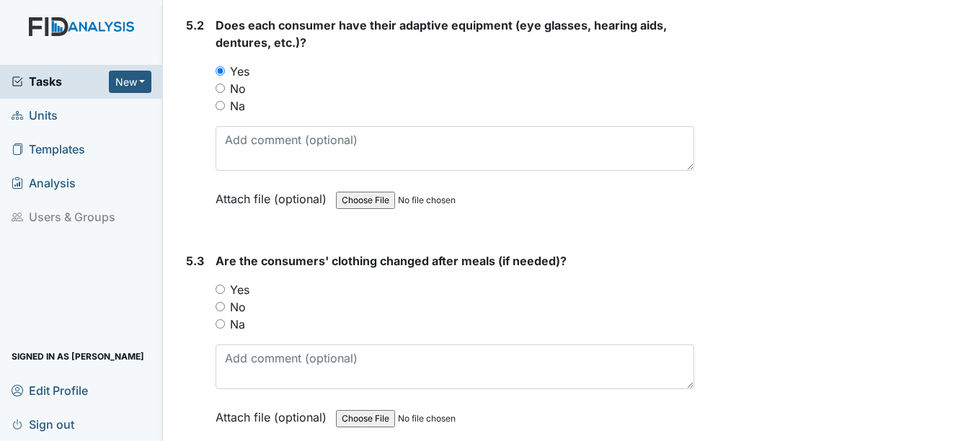
click at [221, 288] on input "Yes" at bounding box center [220, 289] width 9 height 9
radio input "true"
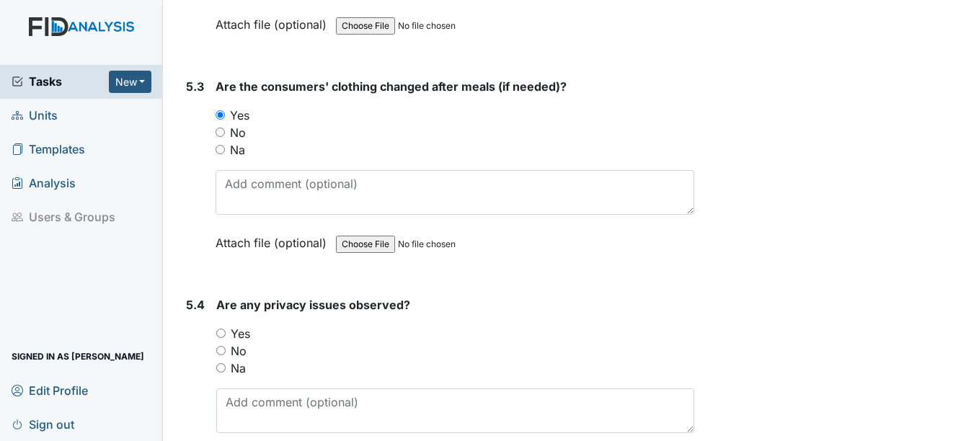
scroll to position [6850, 0]
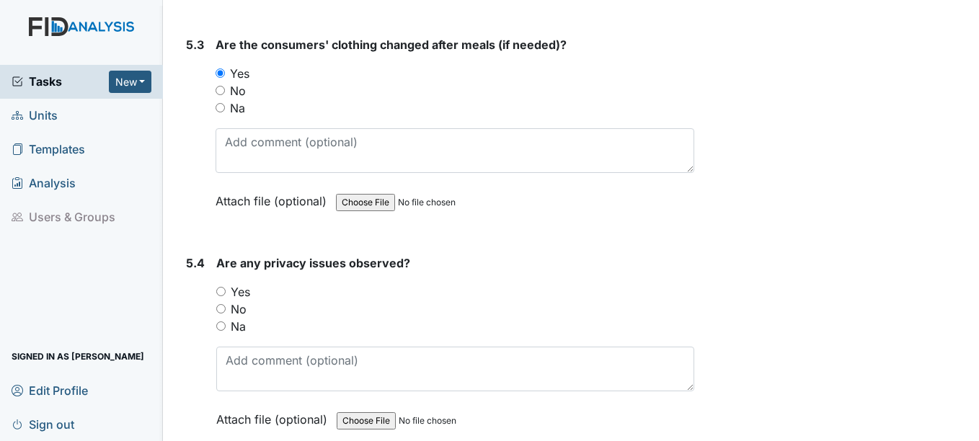
click at [223, 309] on input "No" at bounding box center [220, 308] width 9 height 9
radio input "true"
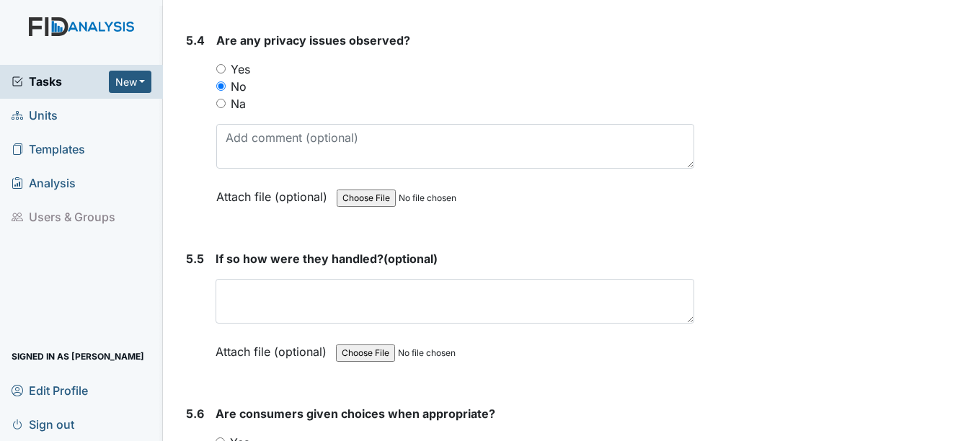
scroll to position [7139, 0]
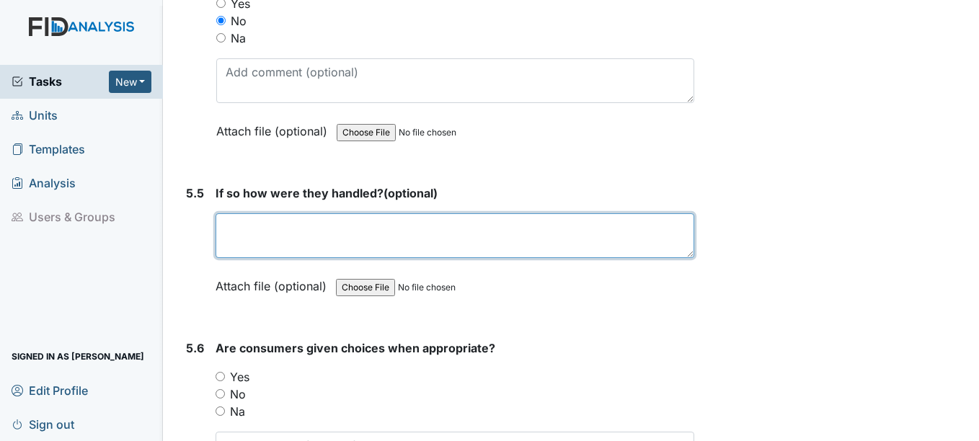
click at [241, 239] on textarea at bounding box center [455, 235] width 478 height 45
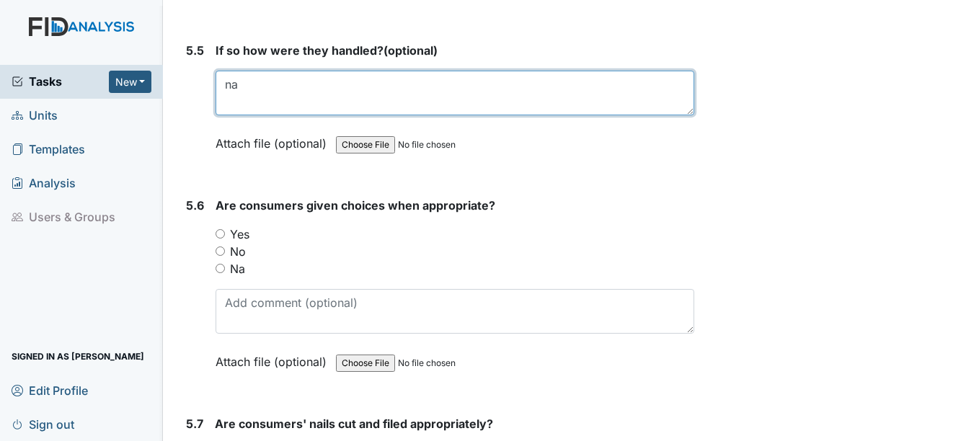
scroll to position [7355, 0]
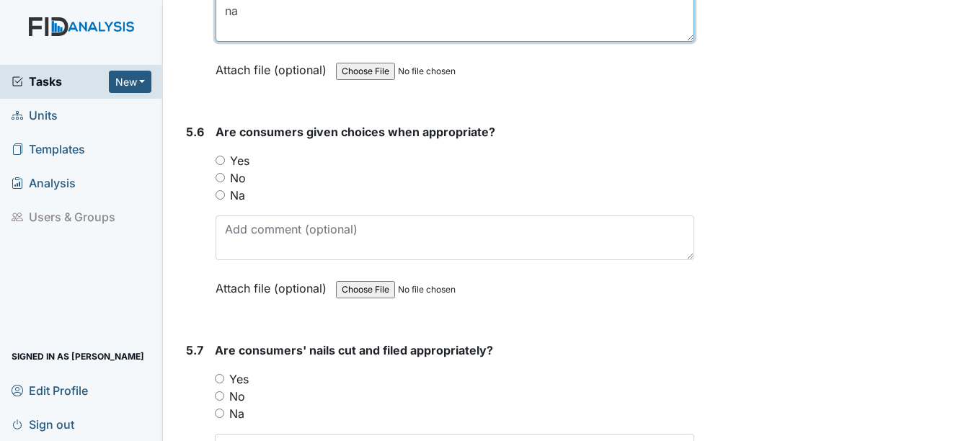
type textarea "na"
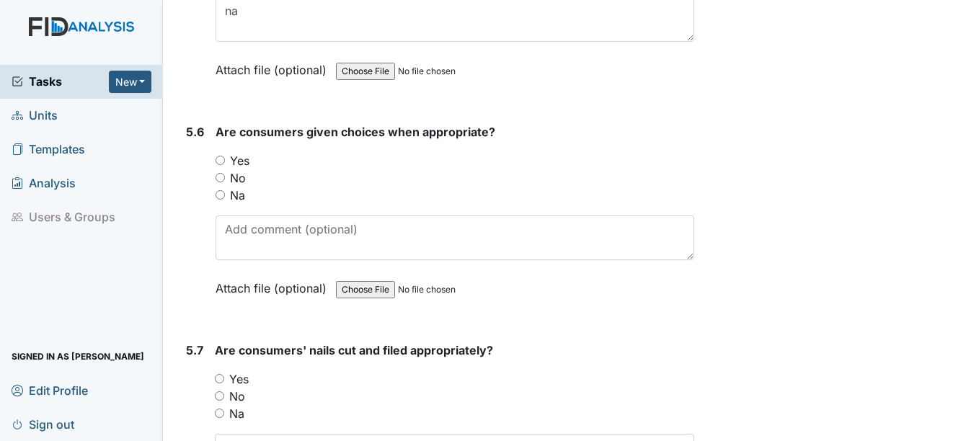
click at [219, 162] on input "Yes" at bounding box center [220, 160] width 9 height 9
radio input "true"
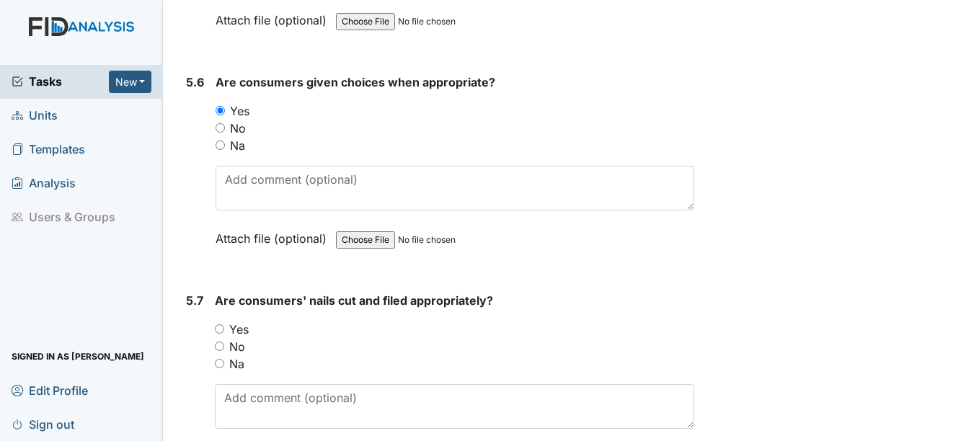
scroll to position [7499, 0]
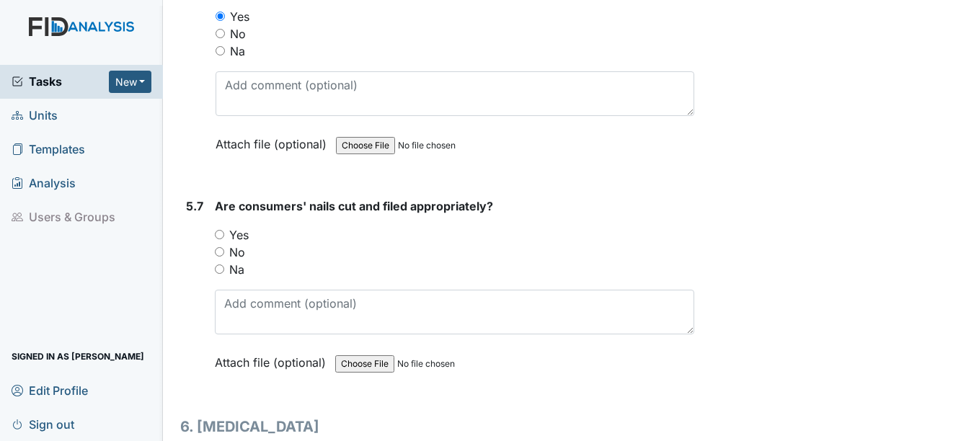
click at [218, 234] on input "Yes" at bounding box center [219, 234] width 9 height 9
radio input "true"
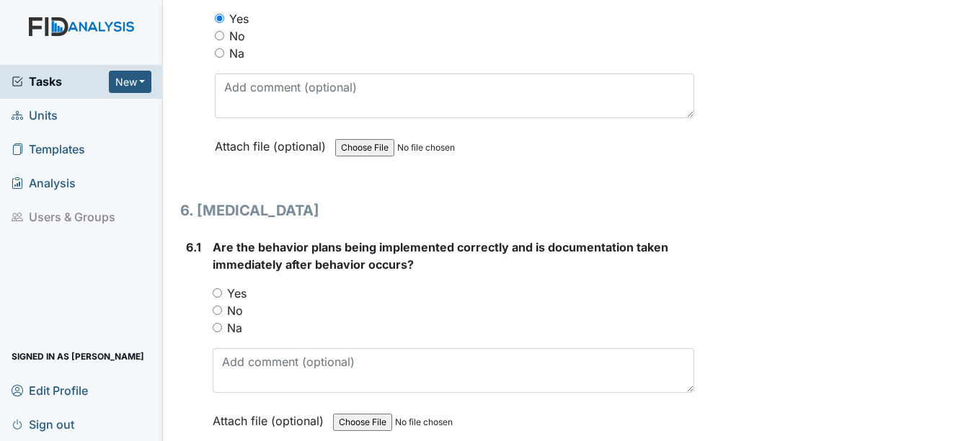
scroll to position [7788, 0]
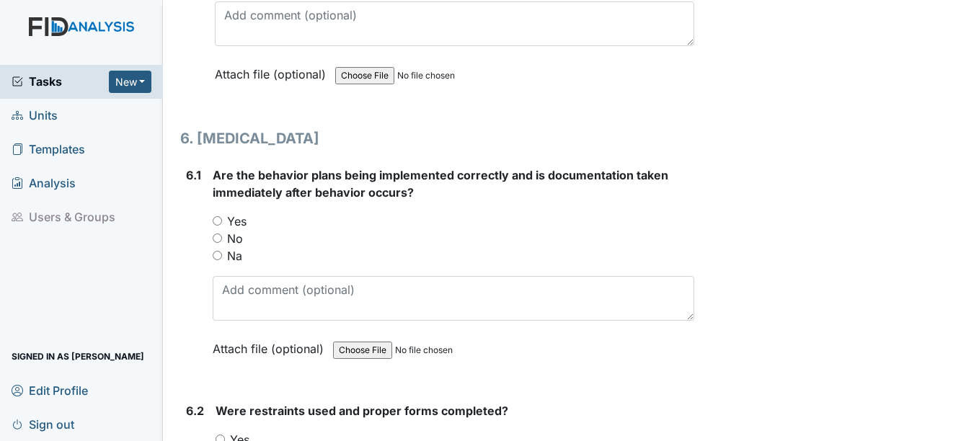
click at [218, 218] on input "Yes" at bounding box center [217, 220] width 9 height 9
radio input "true"
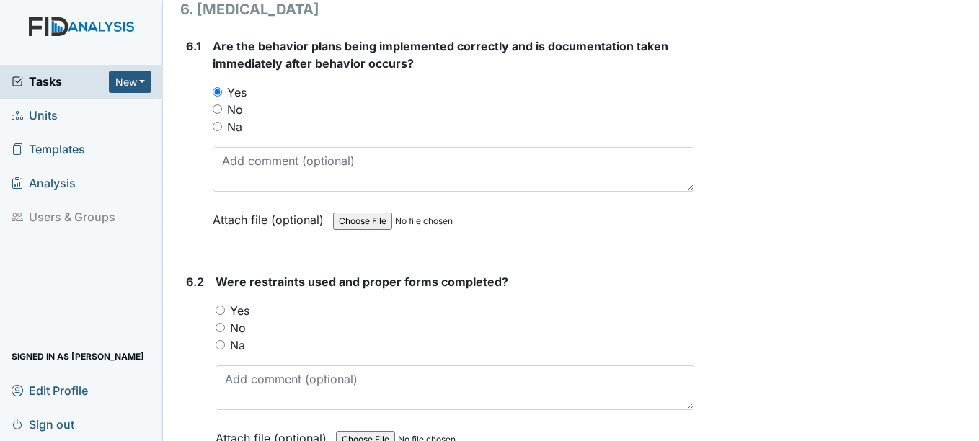
scroll to position [8004, 0]
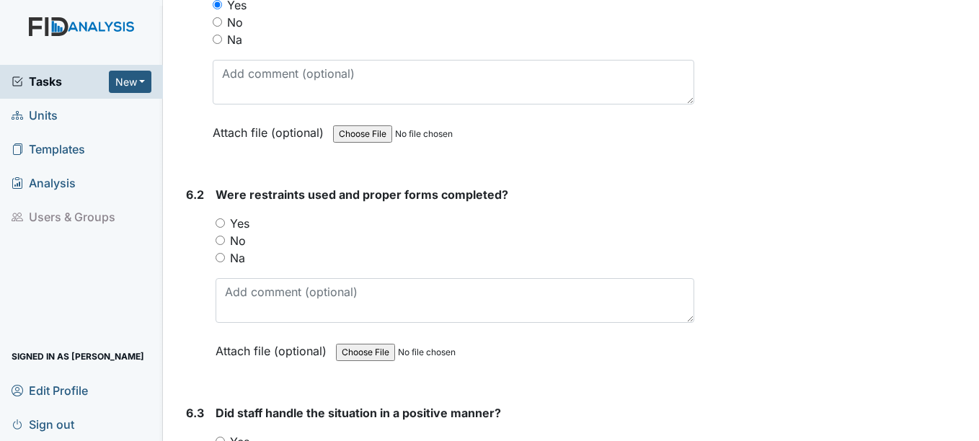
click at [221, 241] on input "No" at bounding box center [220, 240] width 9 height 9
radio input "true"
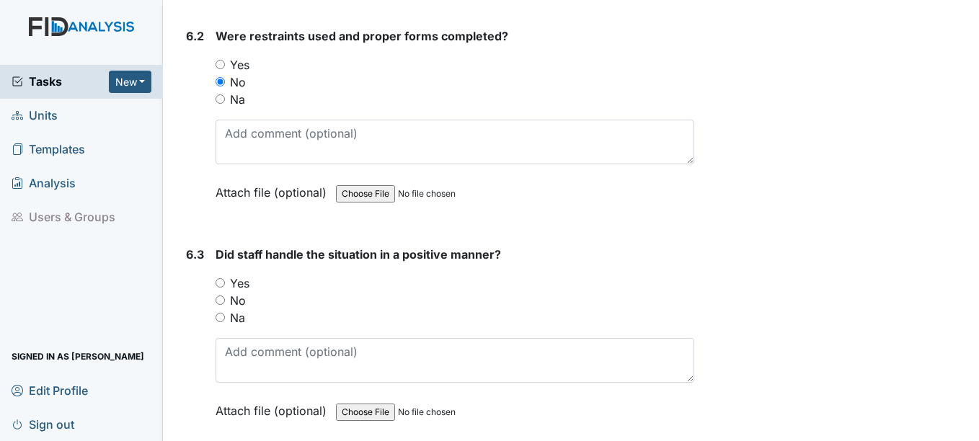
scroll to position [8220, 0]
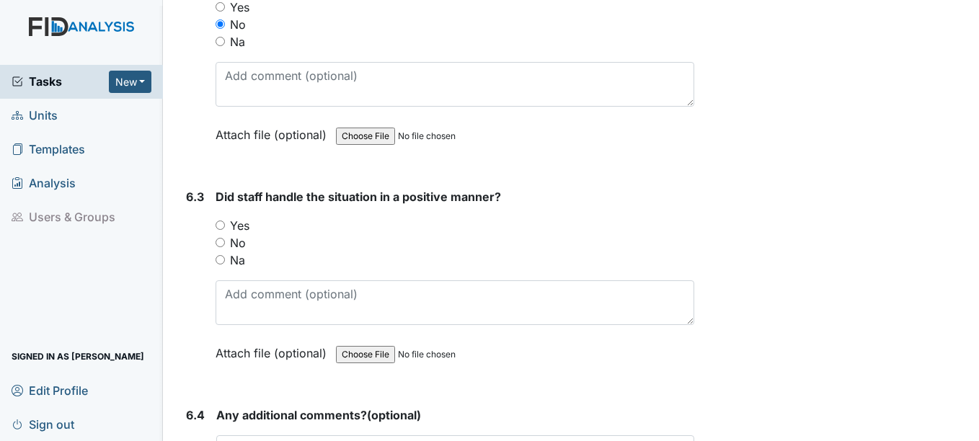
click at [222, 259] on input "Na" at bounding box center [220, 259] width 9 height 9
radio input "true"
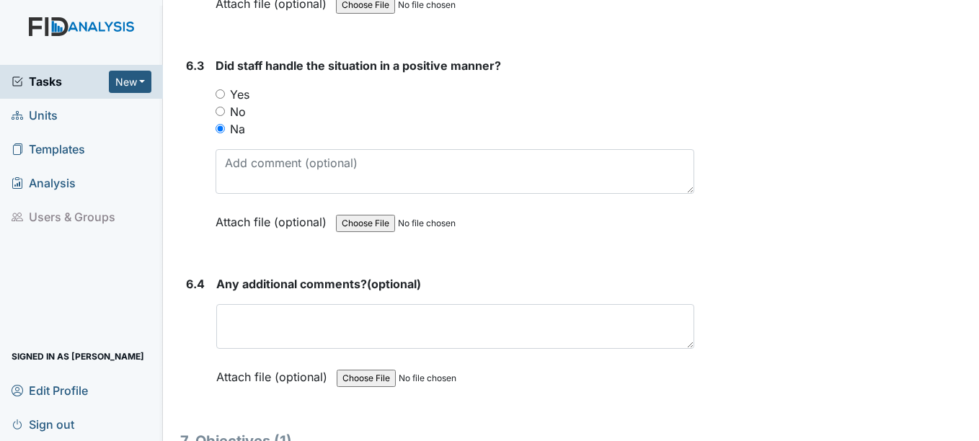
scroll to position [8365, 0]
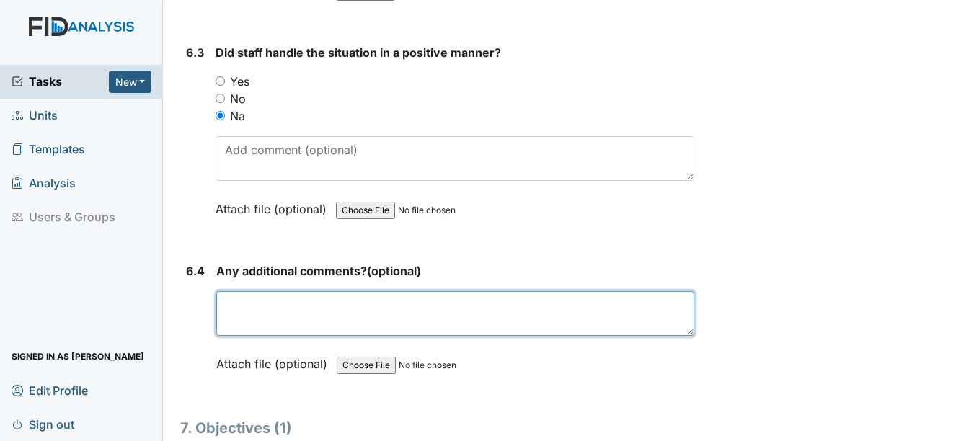
click at [260, 316] on textarea at bounding box center [454, 313] width 477 height 45
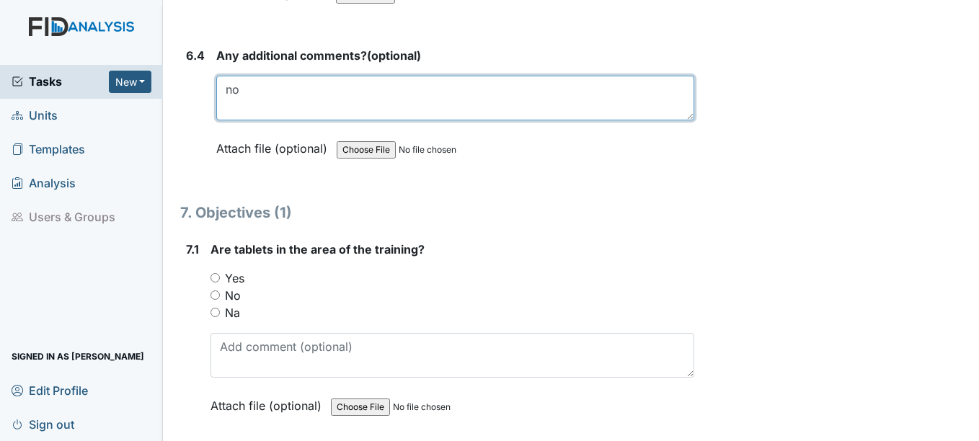
scroll to position [8581, 0]
type textarea "no"
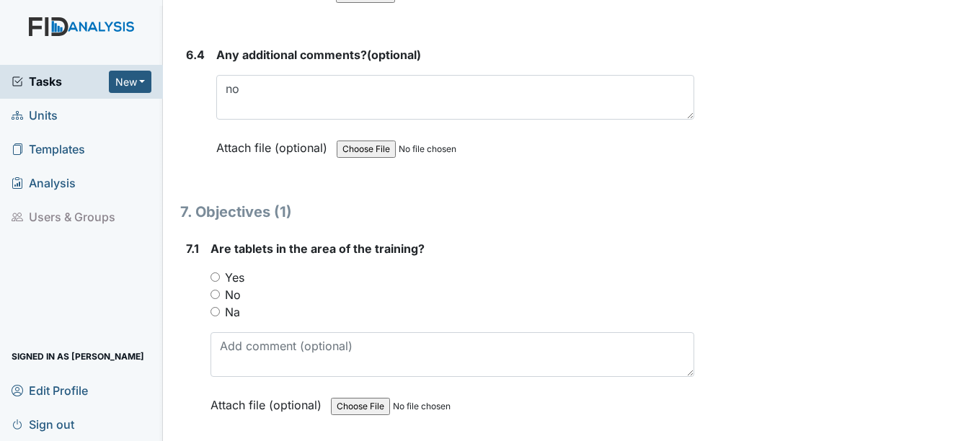
click at [217, 280] on input "Yes" at bounding box center [215, 277] width 9 height 9
radio input "true"
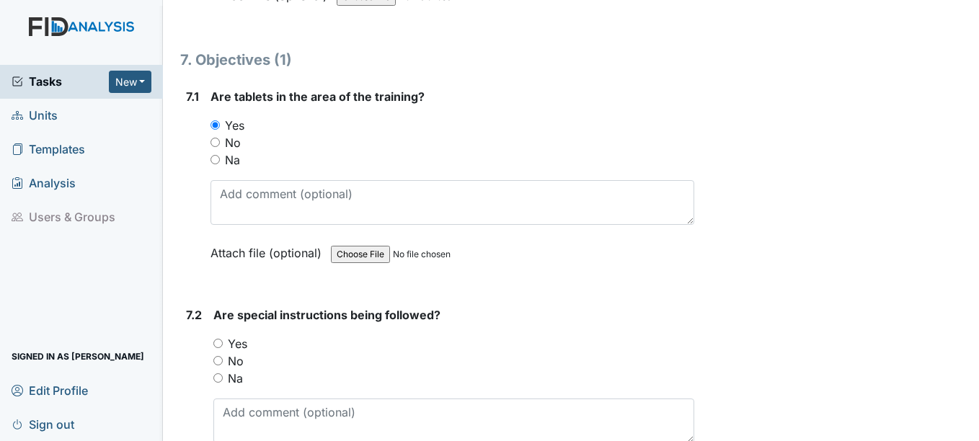
scroll to position [8797, 0]
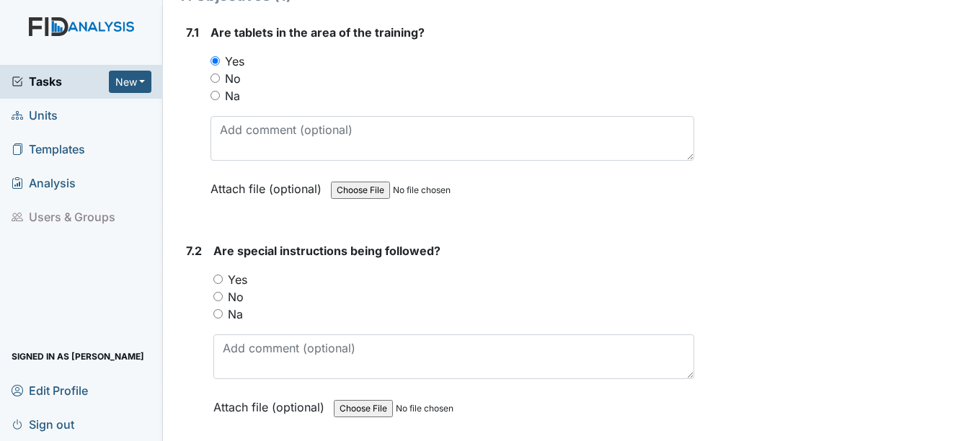
click at [219, 280] on input "Yes" at bounding box center [217, 279] width 9 height 9
radio input "true"
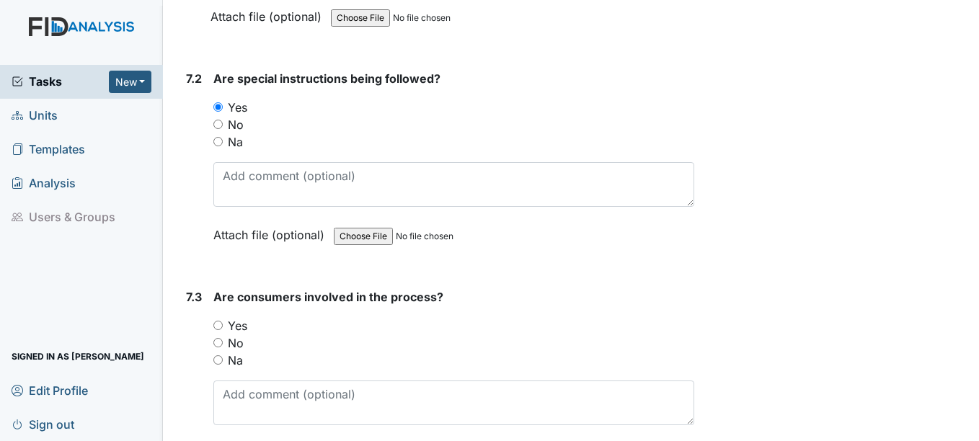
scroll to position [9013, 0]
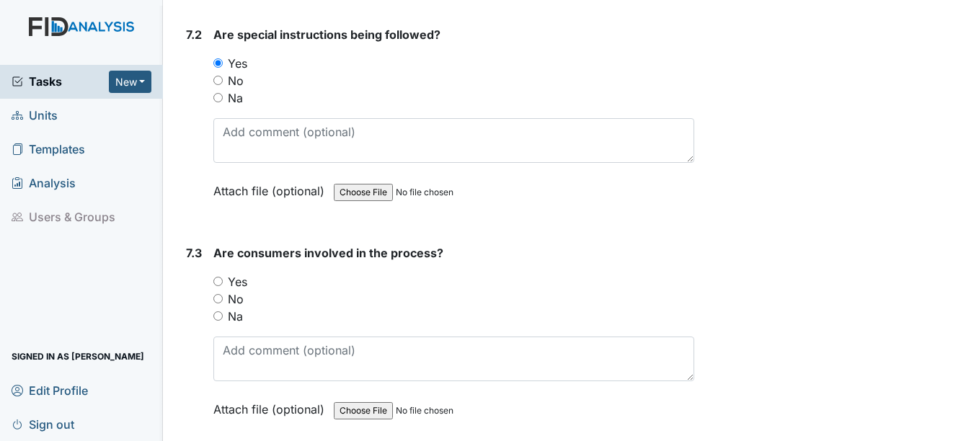
click at [218, 280] on input "Yes" at bounding box center [217, 281] width 9 height 9
radio input "true"
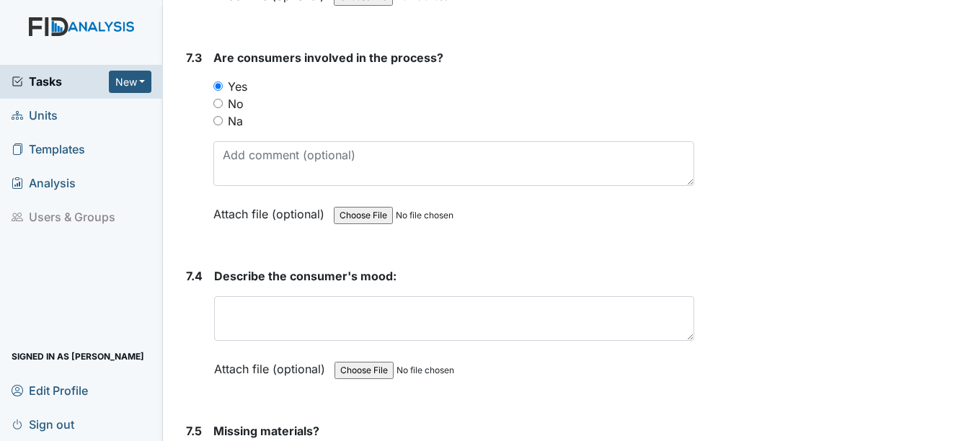
scroll to position [9230, 0]
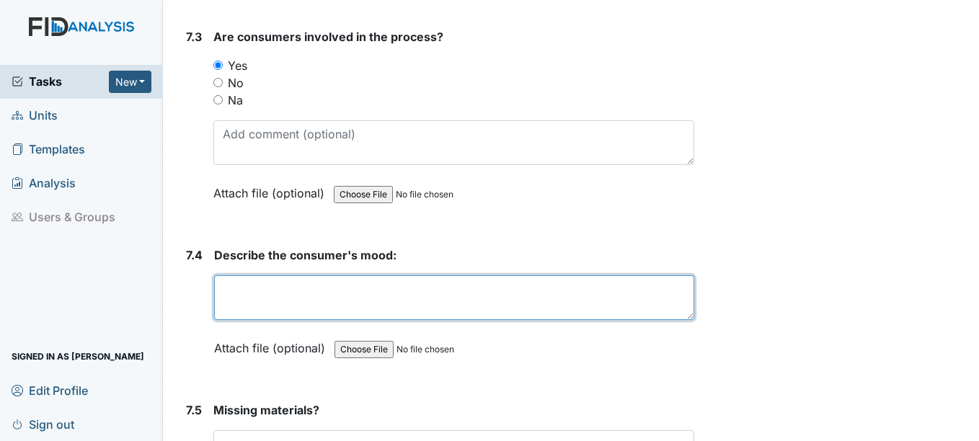
click at [268, 297] on textarea at bounding box center [454, 297] width 480 height 45
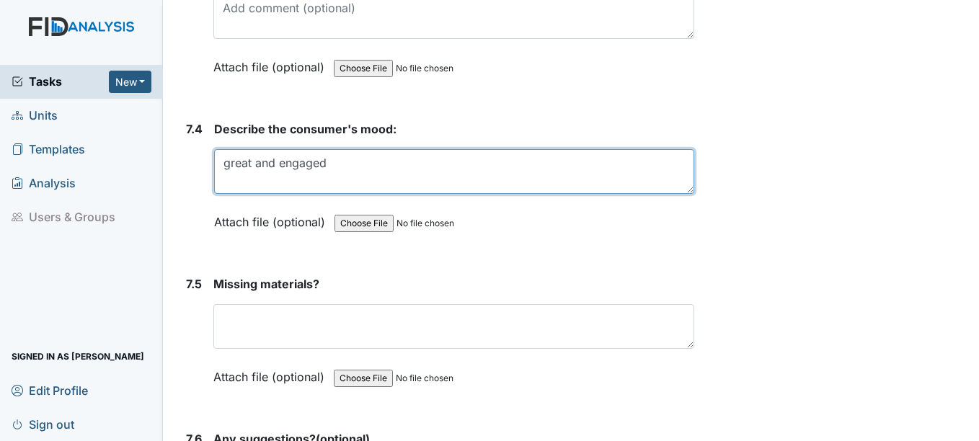
scroll to position [9446, 0]
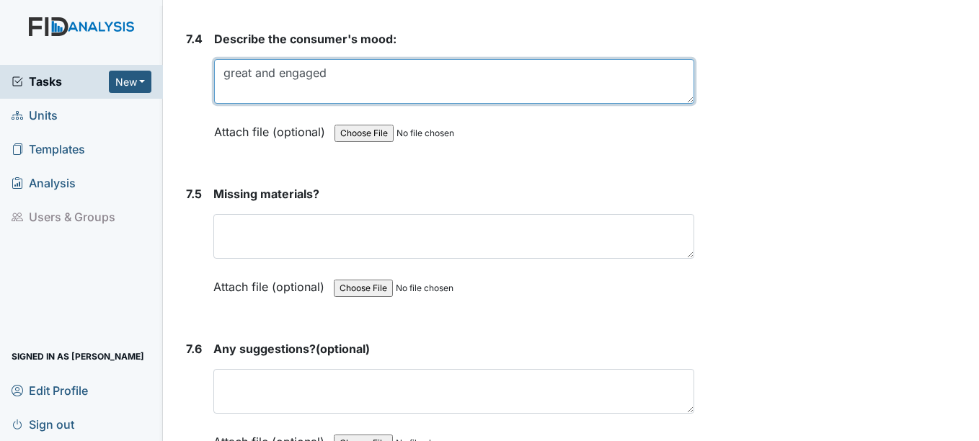
type textarea "great and engaged"
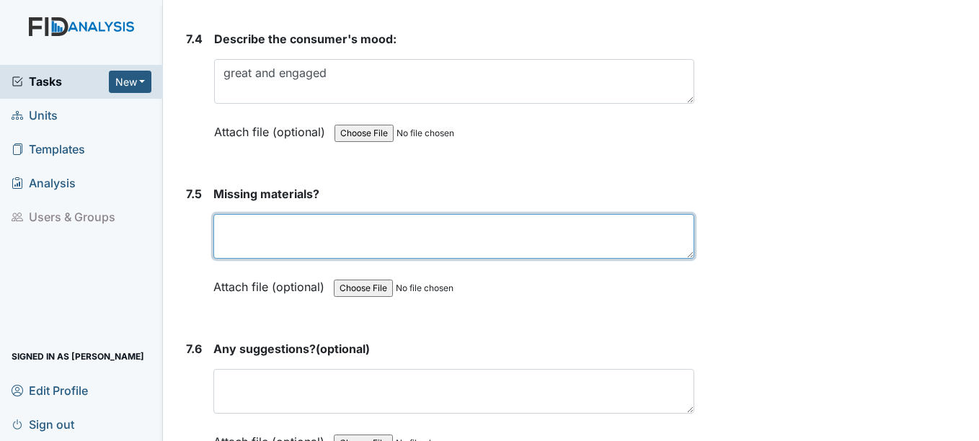
click at [278, 236] on textarea at bounding box center [453, 236] width 480 height 45
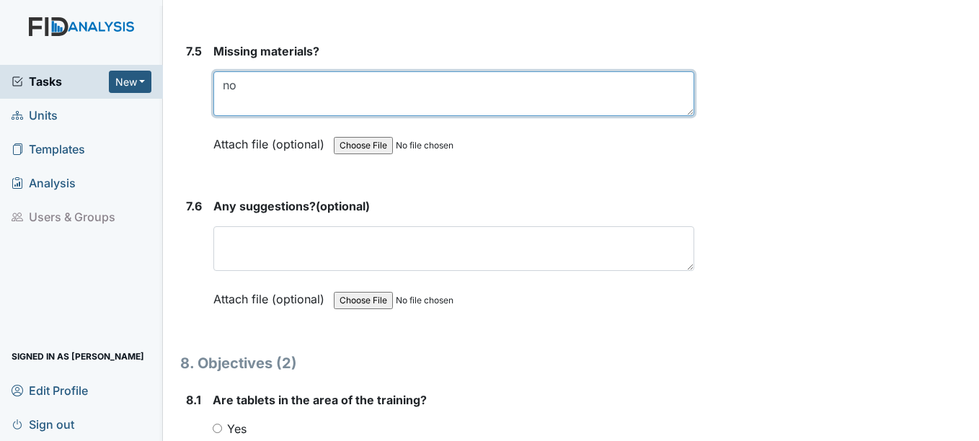
scroll to position [9590, 0]
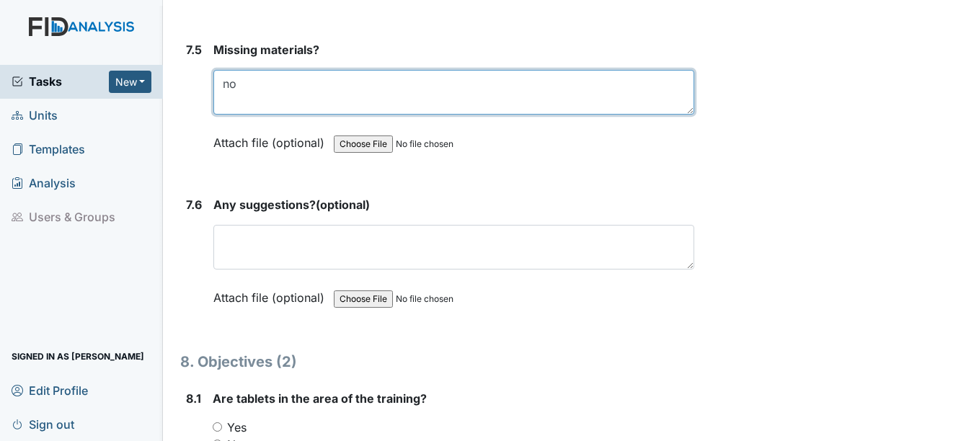
type textarea "no"
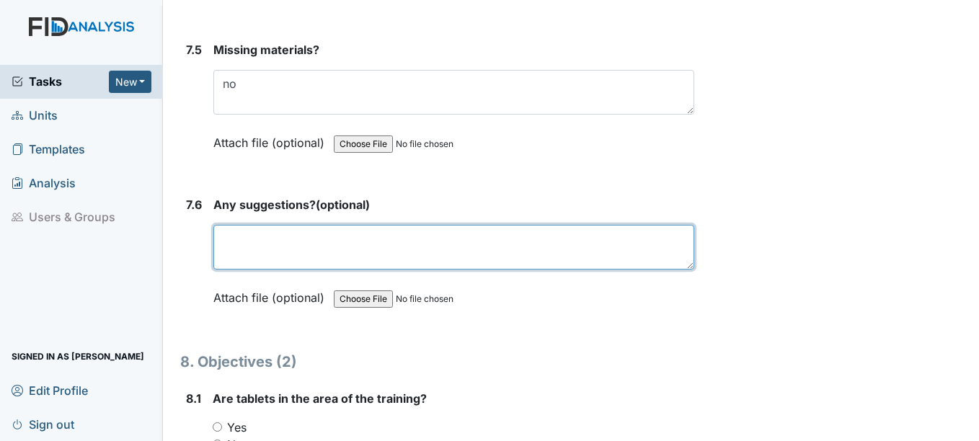
click at [274, 233] on textarea at bounding box center [453, 247] width 480 height 45
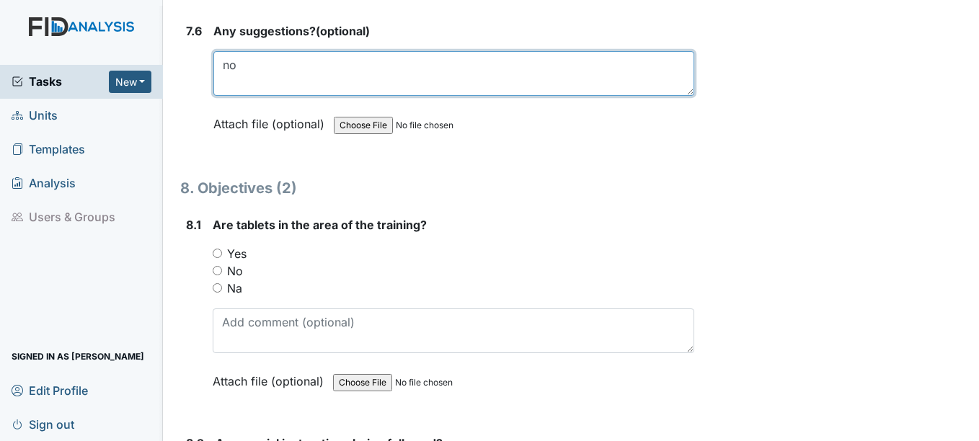
scroll to position [9807, 0]
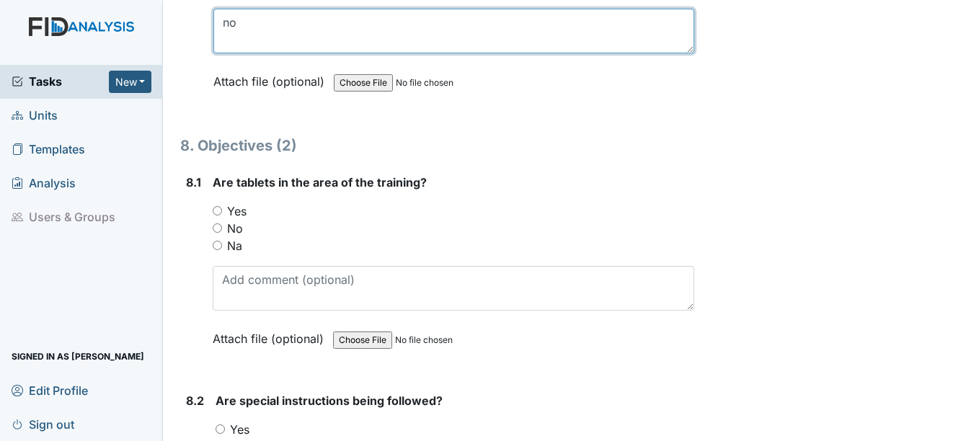
type textarea "no"
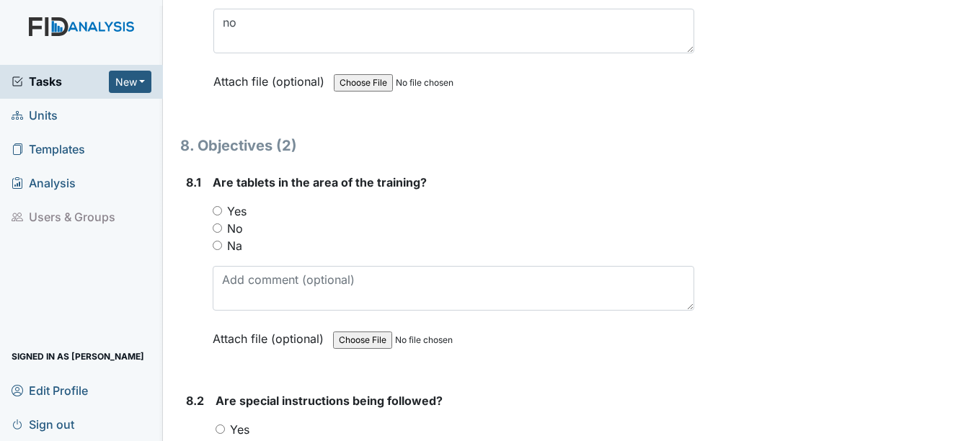
click at [217, 213] on input "Yes" at bounding box center [217, 210] width 9 height 9
radio input "true"
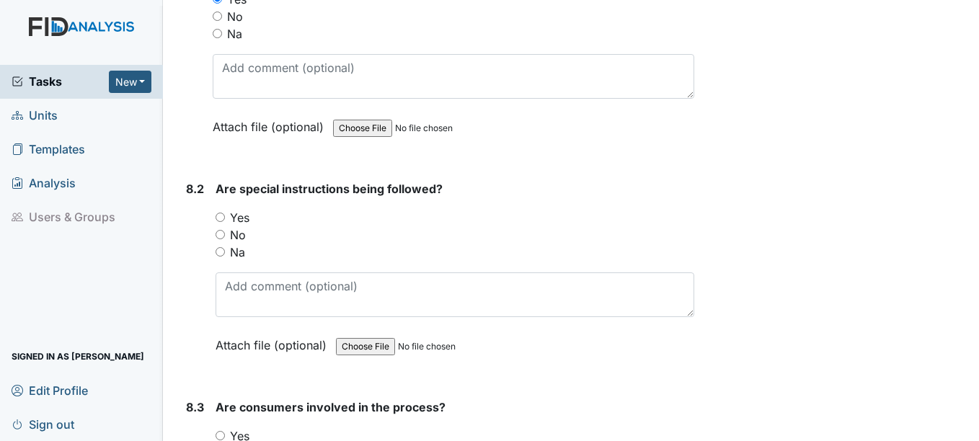
scroll to position [10023, 0]
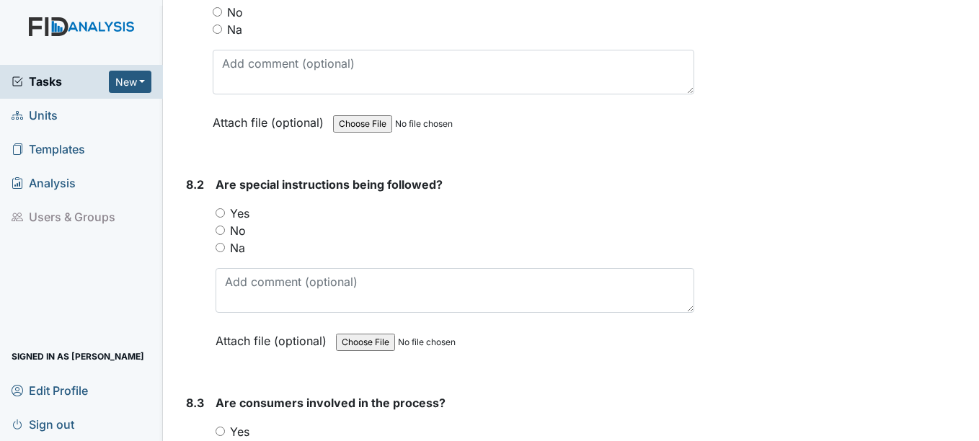
click at [220, 213] on input "Yes" at bounding box center [220, 212] width 9 height 9
radio input "true"
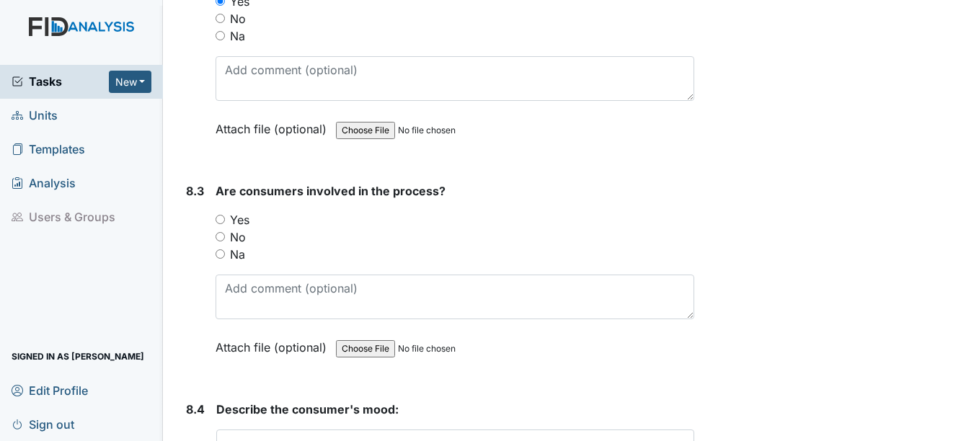
scroll to position [10239, 0]
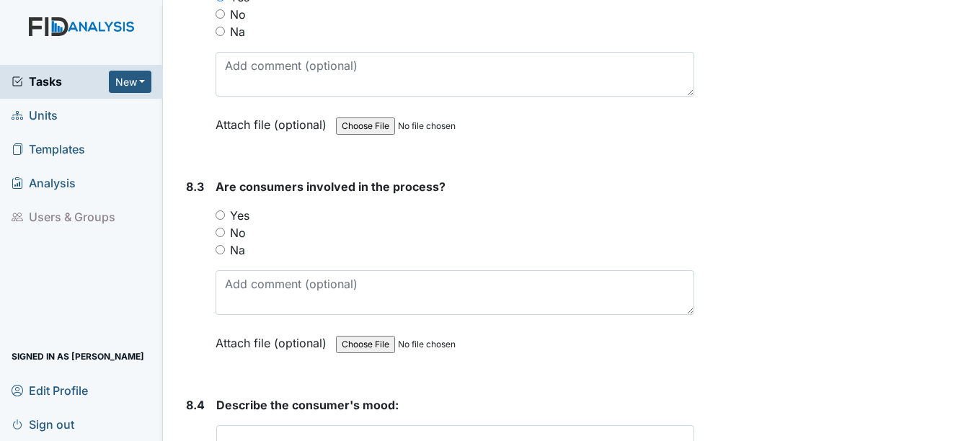
click at [218, 215] on input "Yes" at bounding box center [220, 215] width 9 height 9
radio input "true"
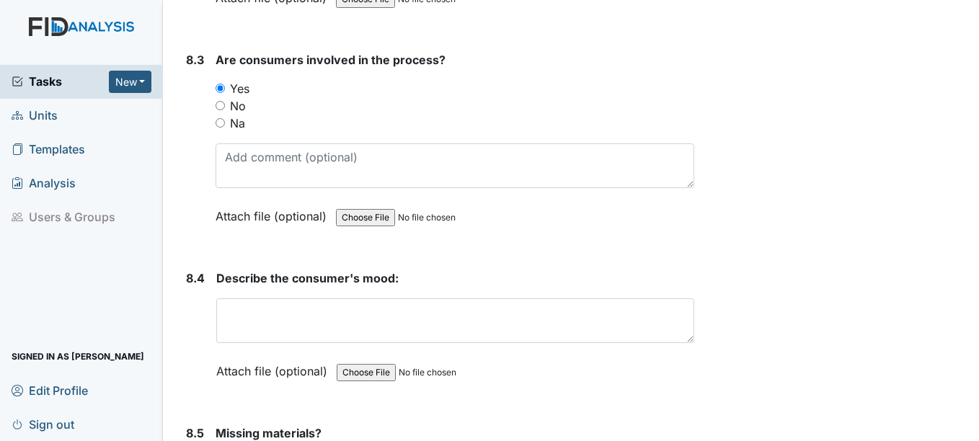
scroll to position [10456, 0]
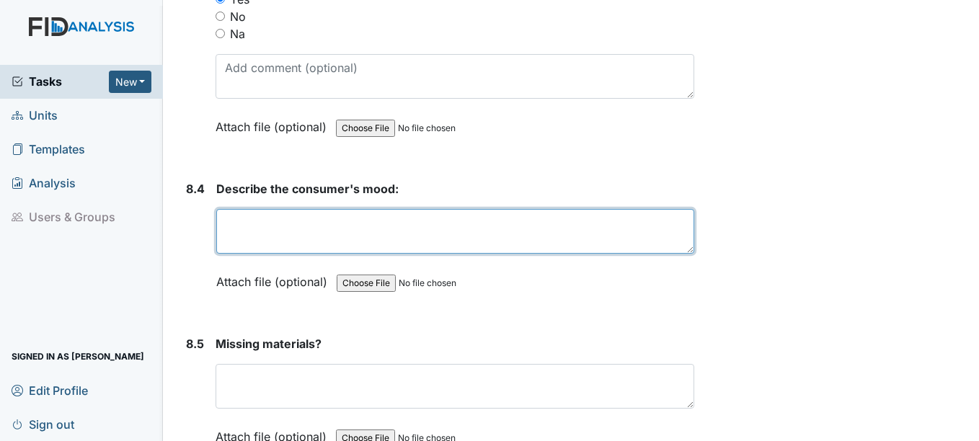
click at [247, 237] on textarea at bounding box center [454, 231] width 477 height 45
click at [249, 220] on textarea "ebgaged abd pleasent" at bounding box center [454, 231] width 477 height 45
click at [286, 224] on textarea "engaged abd pleasent" at bounding box center [454, 231] width 477 height 45
drag, startPoint x: 286, startPoint y: 224, endPoint x: 439, endPoint y: 216, distance: 153.1
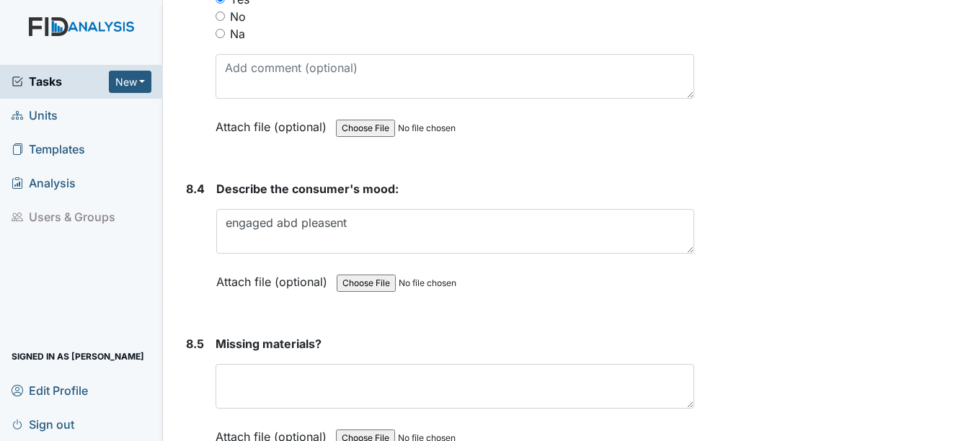
click at [433, 206] on div "Describe the consumer's mood: engaged abd pleasent This field is required. Atta…" at bounding box center [454, 240] width 477 height 120
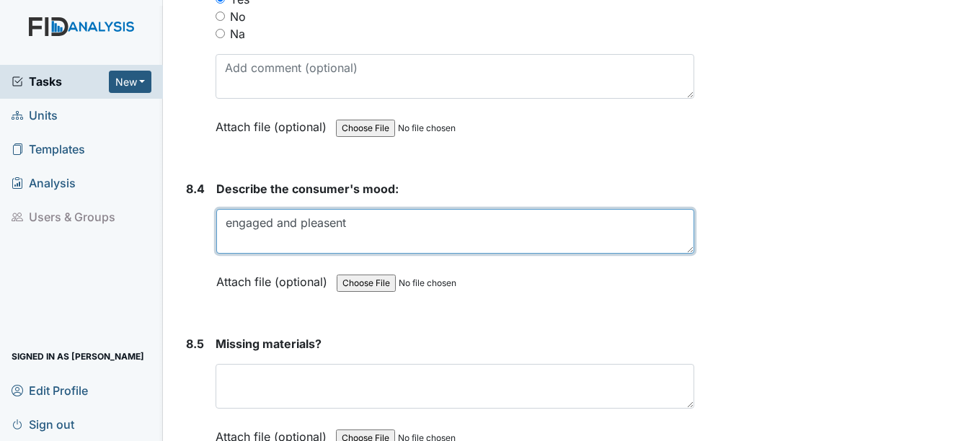
click at [323, 223] on textarea "engaged and pleasent" at bounding box center [454, 231] width 477 height 45
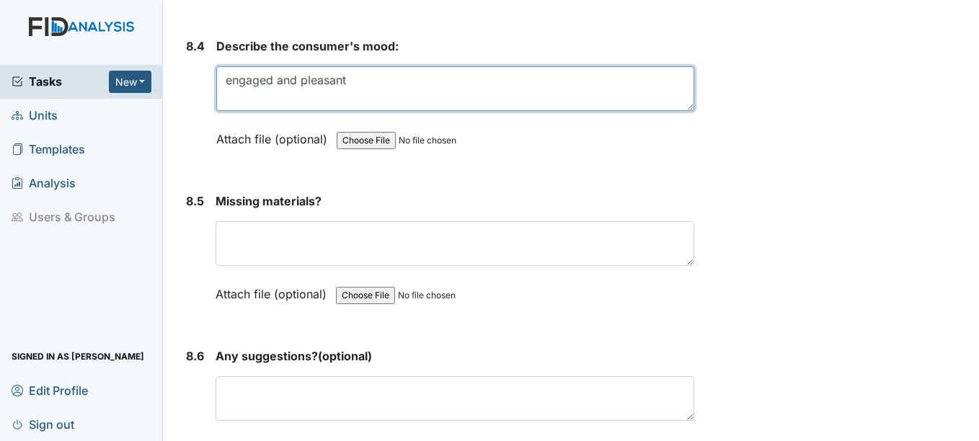
scroll to position [10600, 0]
type textarea "engaged and pleasant"
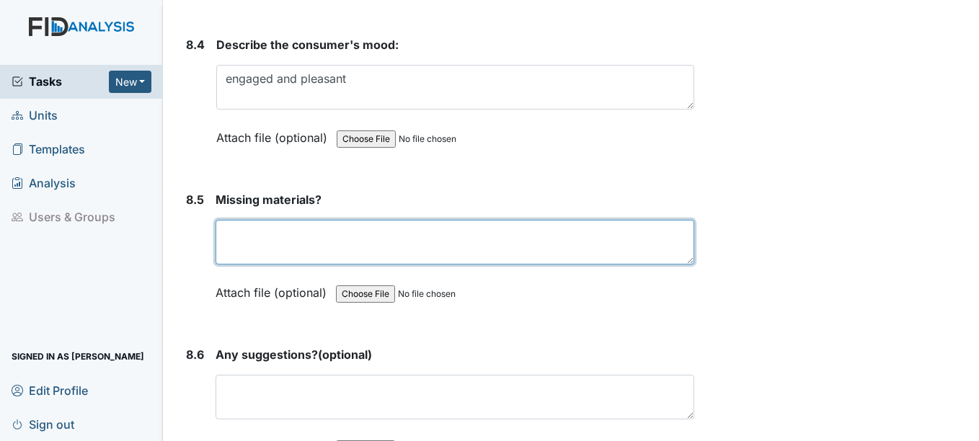
click at [248, 246] on textarea at bounding box center [455, 242] width 478 height 45
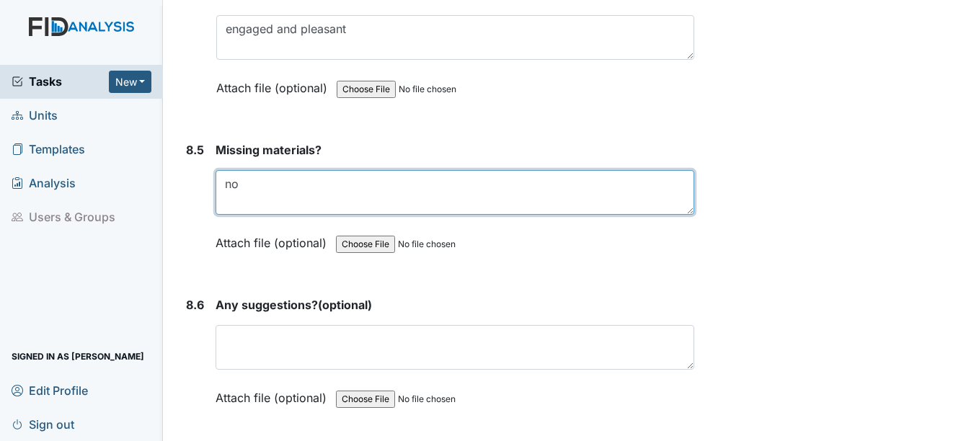
scroll to position [10744, 0]
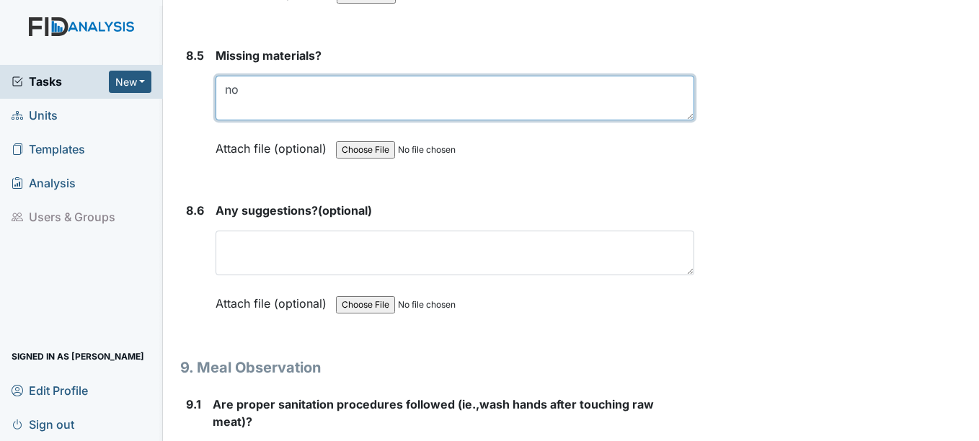
type textarea "no"
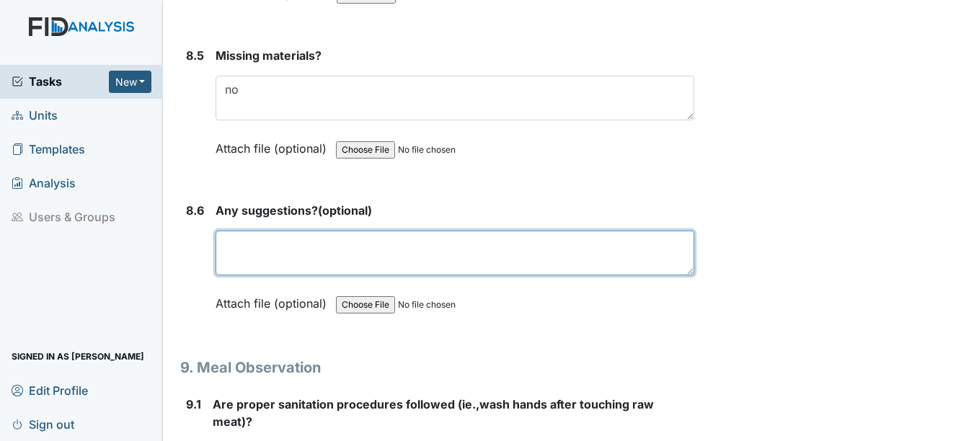
click at [253, 249] on textarea at bounding box center [455, 253] width 478 height 45
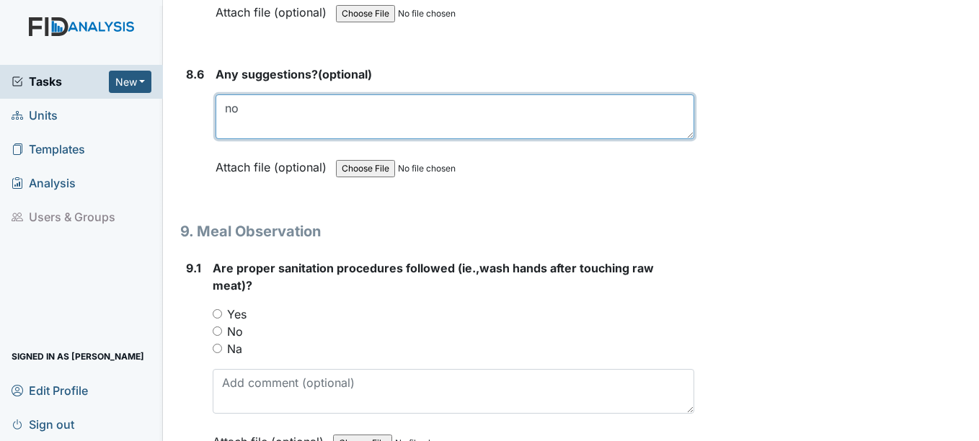
scroll to position [10960, 0]
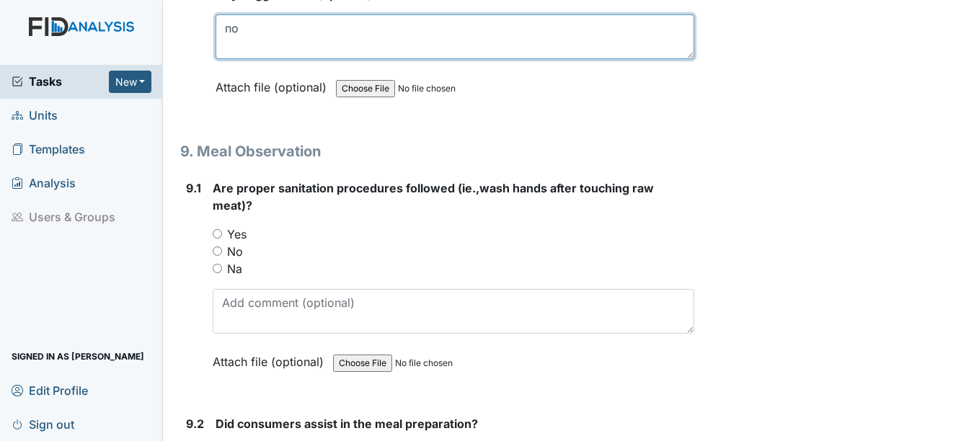
type textarea "no"
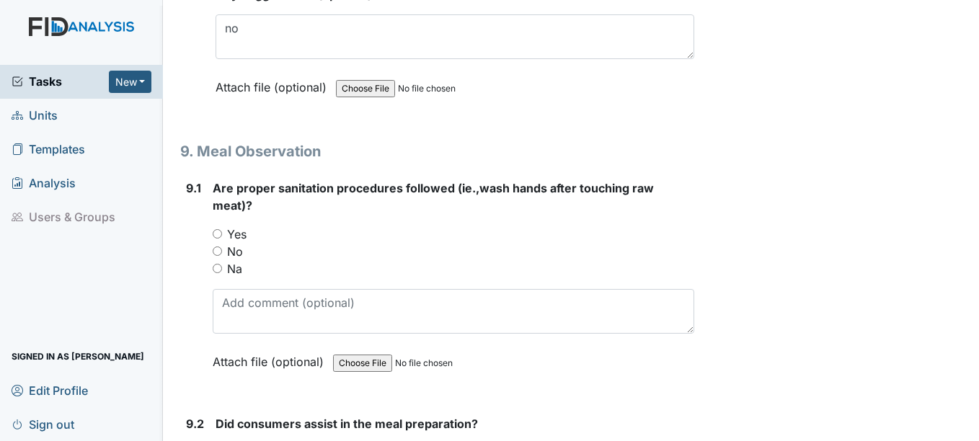
click at [222, 232] on input "Yes" at bounding box center [217, 233] width 9 height 9
radio input "true"
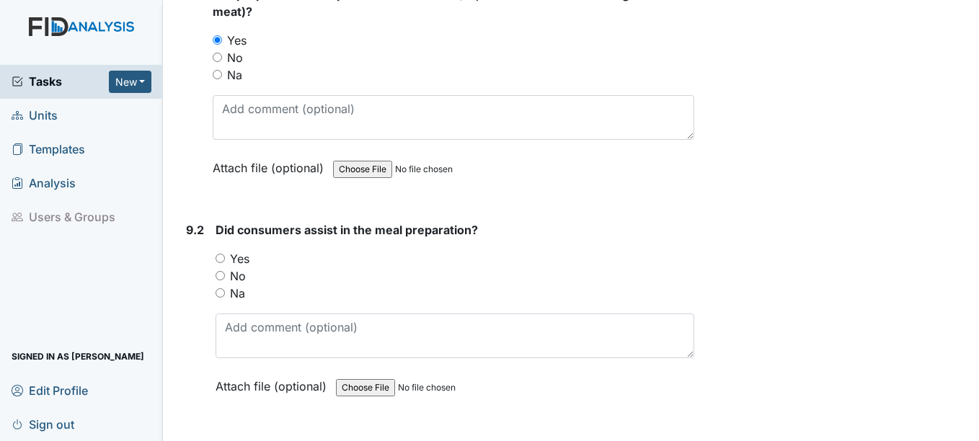
scroll to position [11177, 0]
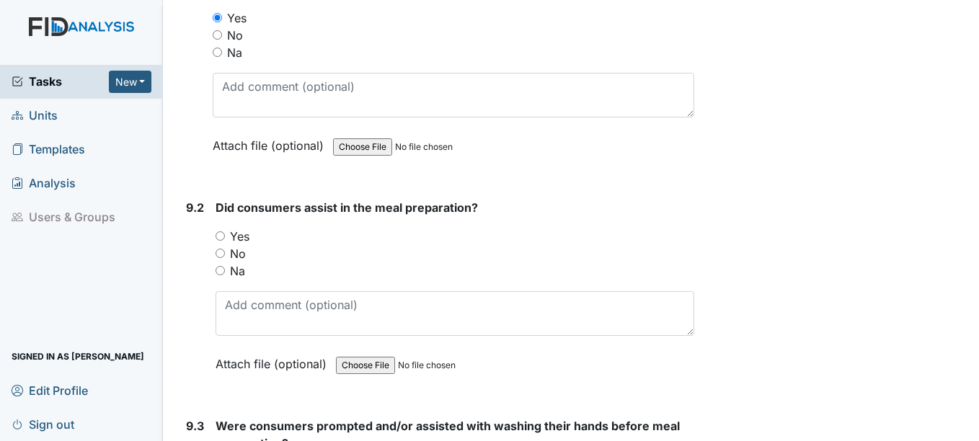
click at [224, 238] on input "Yes" at bounding box center [220, 235] width 9 height 9
radio input "true"
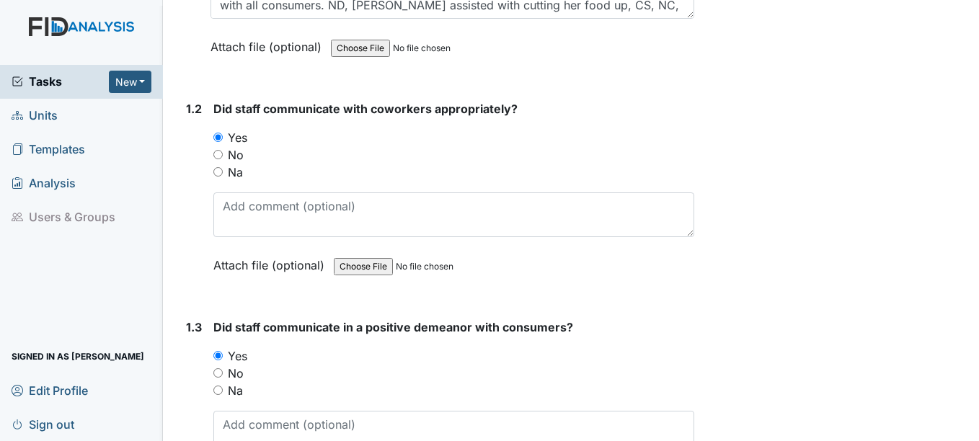
scroll to position [72, 0]
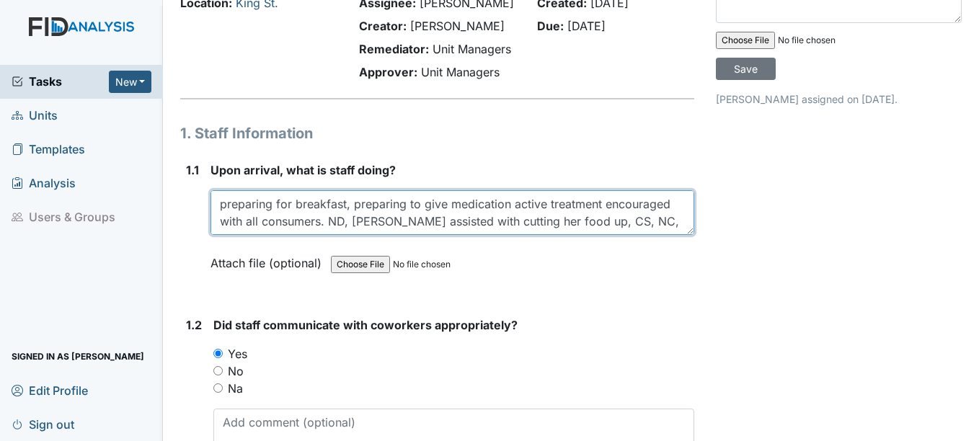
drag, startPoint x: 217, startPoint y: 206, endPoint x: 456, endPoint y: 215, distance: 238.8
click at [670, 234] on textarea "preparing for breakfast, preparing to give medication active treatment encourag…" at bounding box center [452, 212] width 483 height 45
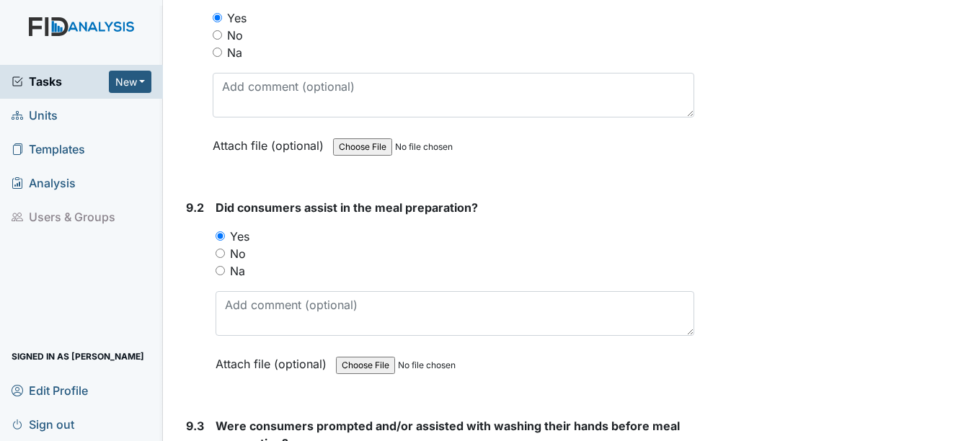
scroll to position [11105, 0]
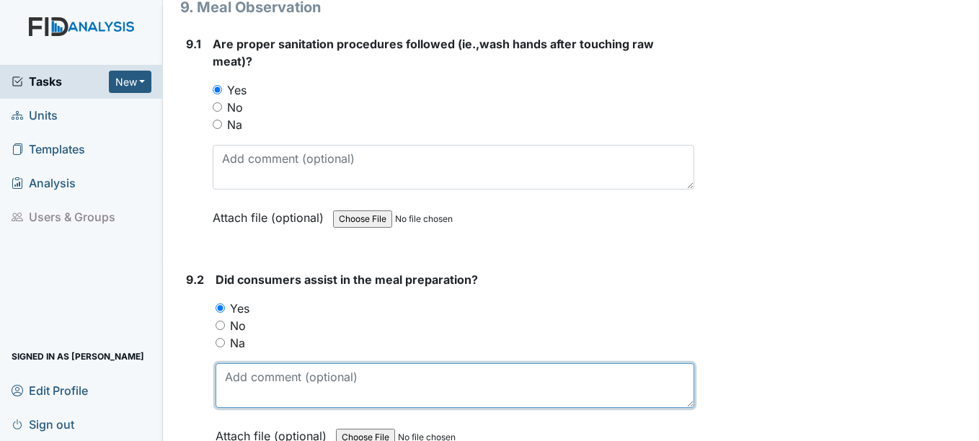
click at [253, 381] on textarea at bounding box center [455, 385] width 478 height 45
paste textarea "preparing for breakfast, preparing to give medication active treatment encourag…"
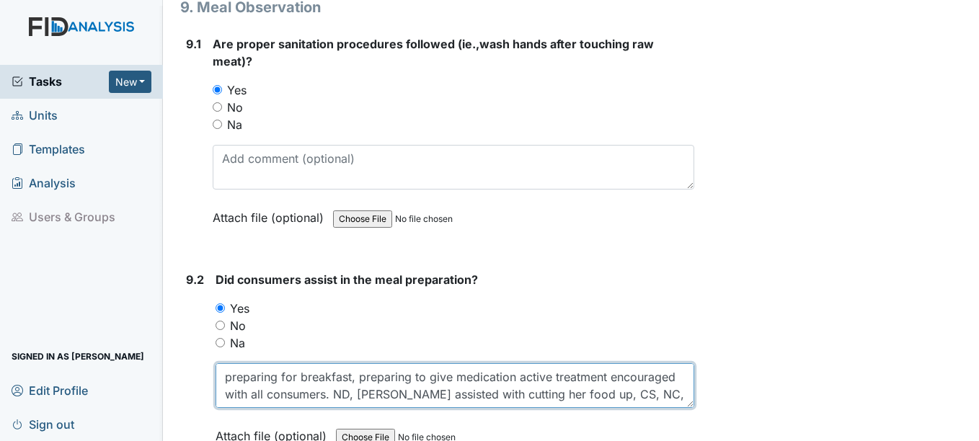
click at [524, 374] on textarea "preparing for breakfast, preparing to give medication active treatment encourag…" at bounding box center [455, 385] width 478 height 45
click at [377, 397] on textarea "Active treatment encouraged with all consumers. ND, KN assisted with cutting he…" at bounding box center [455, 385] width 478 height 45
click at [378, 396] on textarea "Active treatment encouraged with all consumers. ND, KN assisted with cutting he…" at bounding box center [455, 385] width 478 height 45
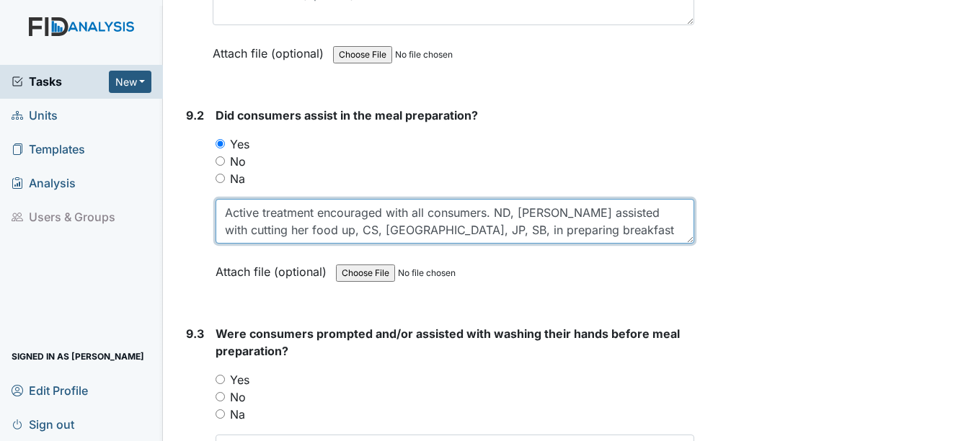
scroll to position [11321, 0]
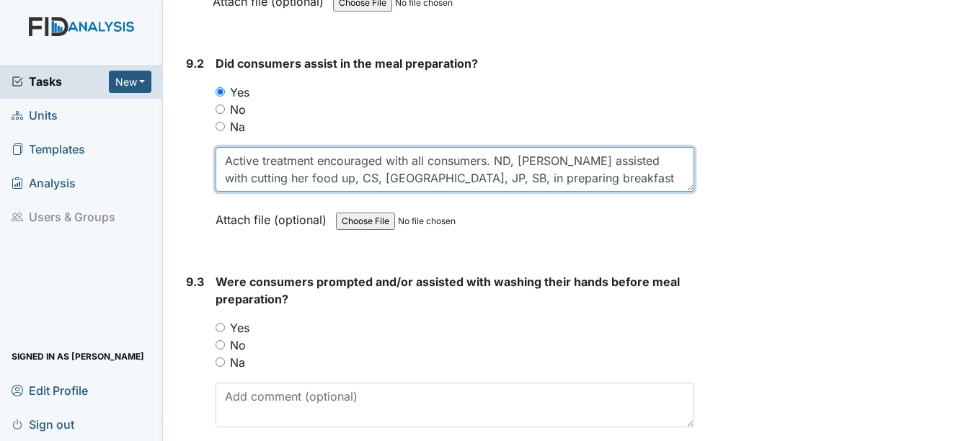
type textarea "Active treatment encouraged with all consumers. ND, KN assisted with cutting he…"
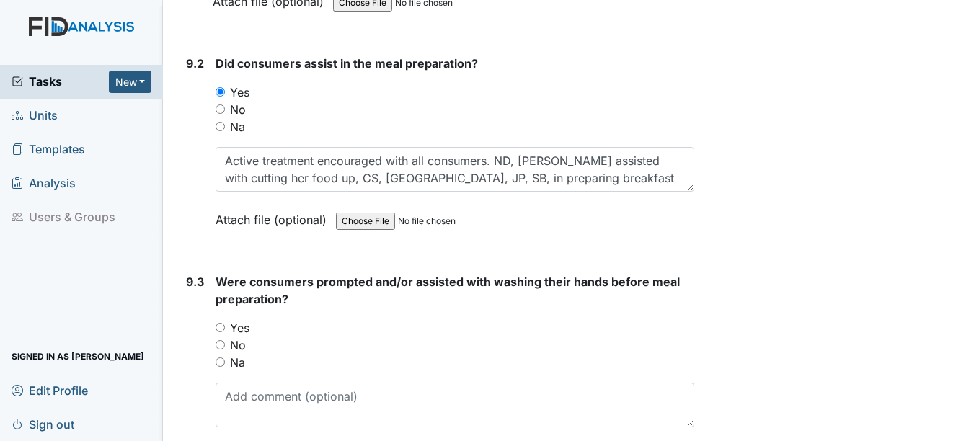
click at [221, 327] on input "Yes" at bounding box center [220, 327] width 9 height 9
radio input "true"
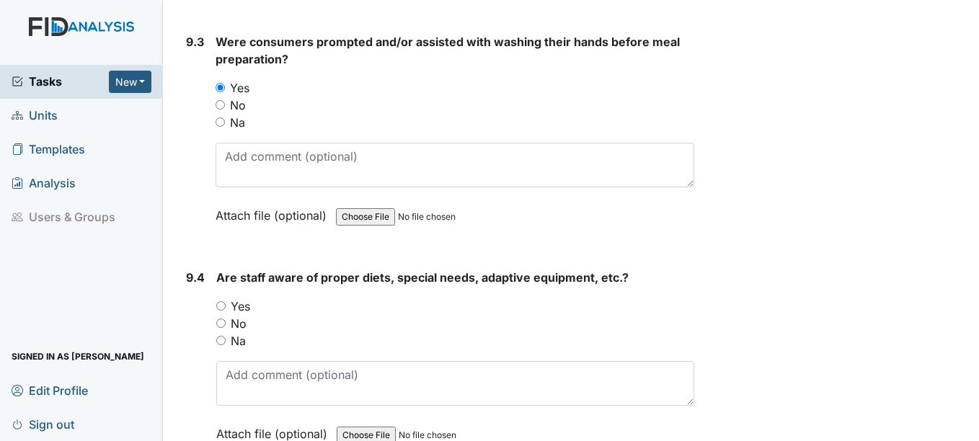
scroll to position [11609, 0]
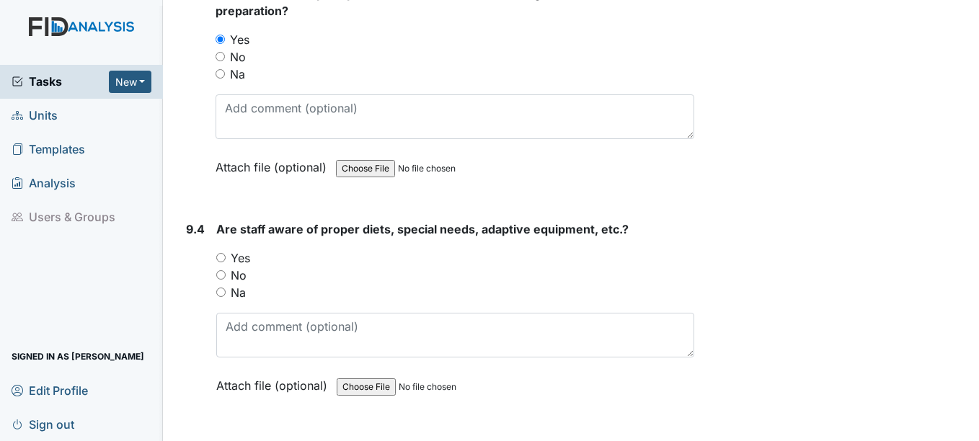
click at [221, 260] on input "Yes" at bounding box center [220, 257] width 9 height 9
radio input "true"
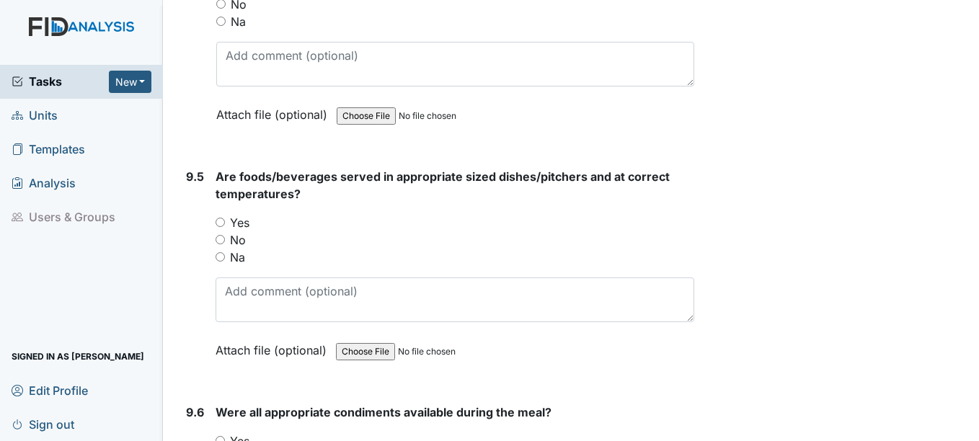
scroll to position [11898, 0]
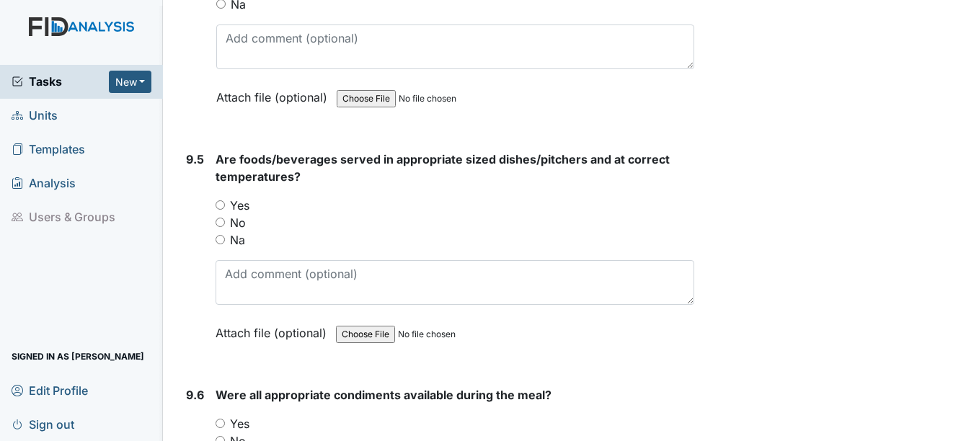
click at [220, 206] on input "Yes" at bounding box center [220, 204] width 9 height 9
radio input "true"
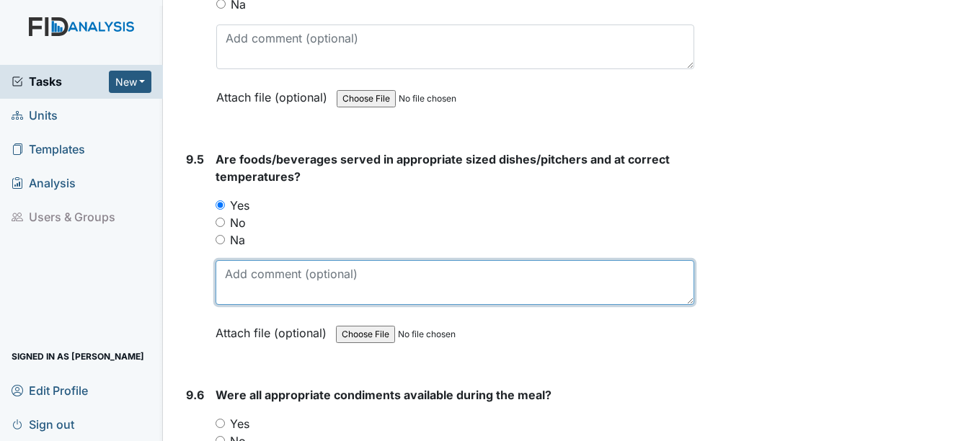
click at [238, 288] on textarea at bounding box center [455, 282] width 478 height 45
type textarea "K"
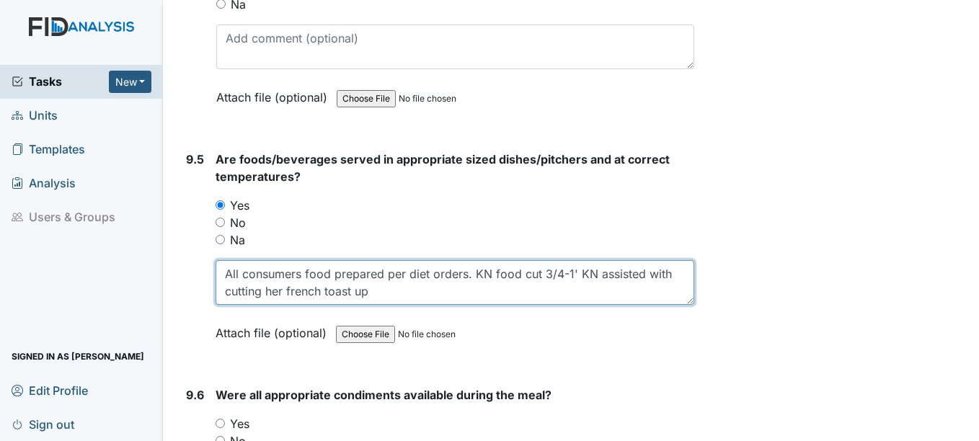
click at [302, 293] on textarea "All consumers food prepared per diet orders. KN food cut 3/4-1' KN assisted wit…" at bounding box center [455, 282] width 478 height 45
click at [390, 291] on textarea "All consumers food prepared per diet orders. KN food cut 3/4-1' KN assisted wit…" at bounding box center [455, 282] width 478 height 45
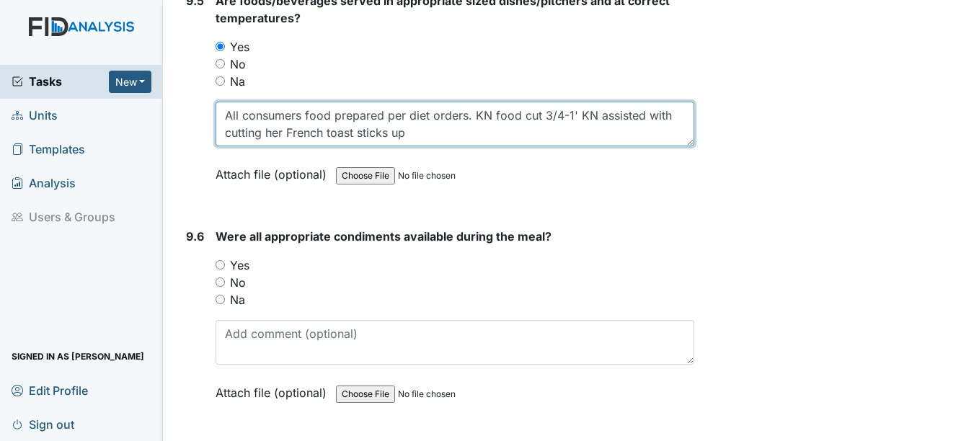
scroll to position [12114, 0]
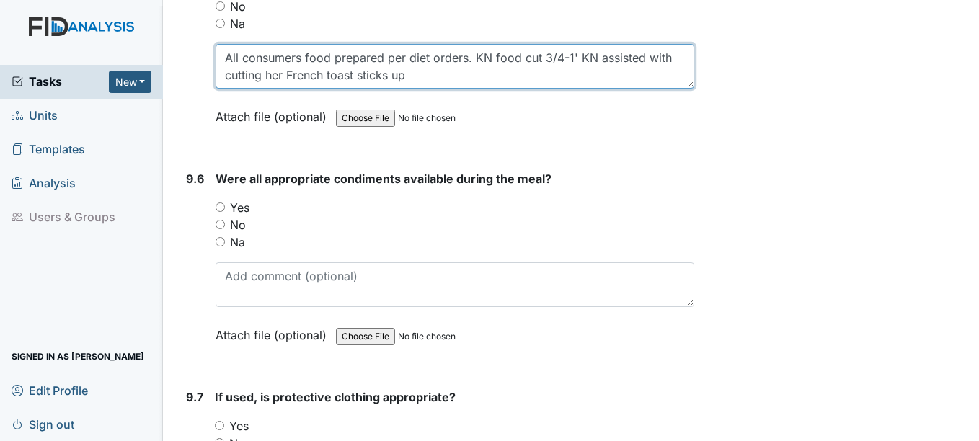
type textarea "All consumers food prepared per diet orders. KN food cut 3/4-1' KN assisted wit…"
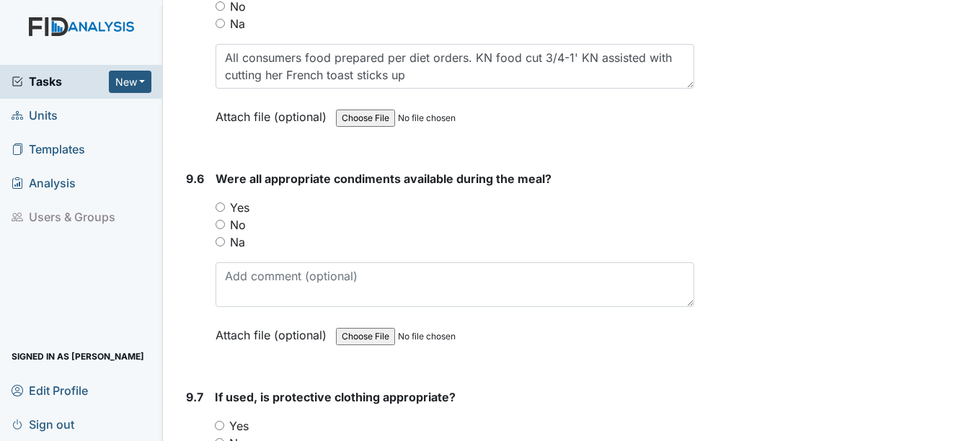
click at [221, 208] on input "Yes" at bounding box center [220, 207] width 9 height 9
radio input "true"
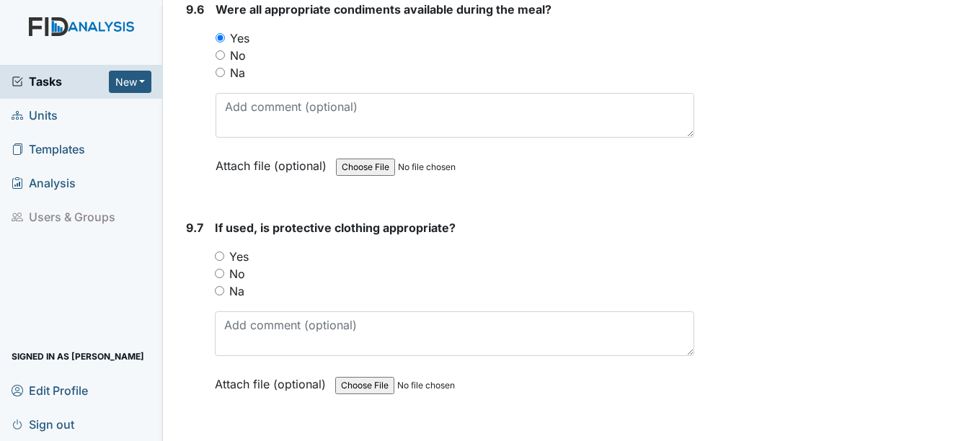
scroll to position [12258, 0]
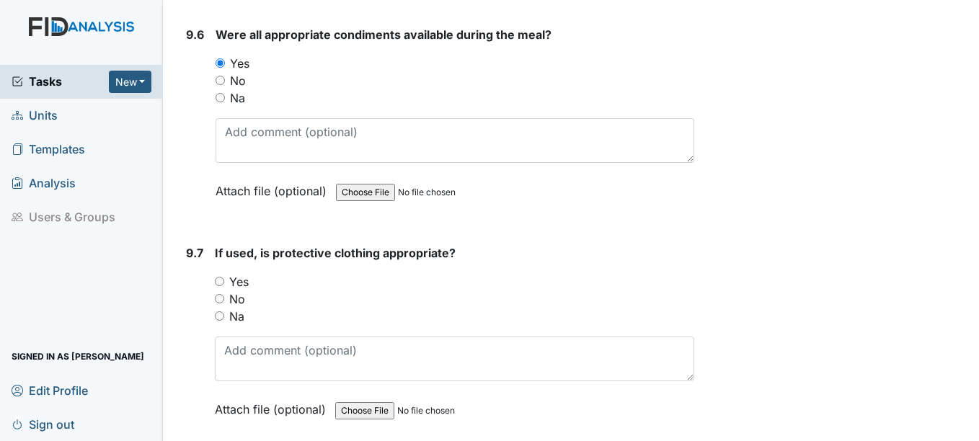
click at [221, 277] on input "Yes" at bounding box center [219, 281] width 9 height 9
radio input "true"
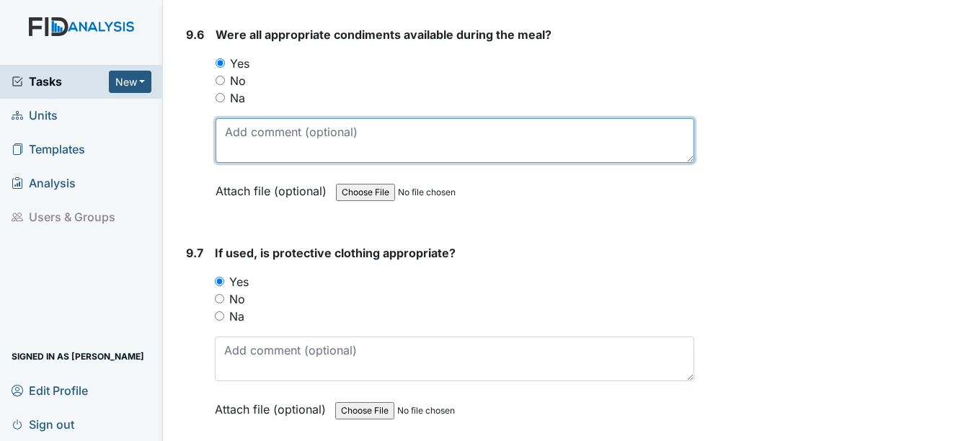
click at [263, 146] on textarea at bounding box center [455, 140] width 478 height 45
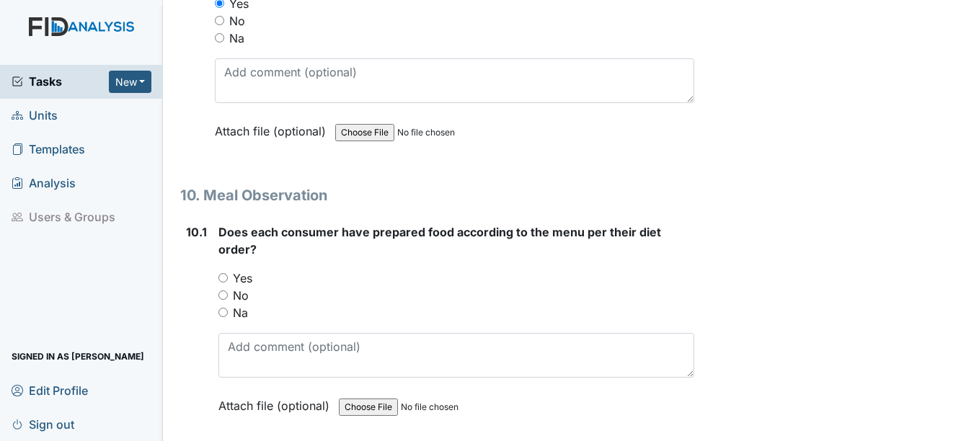
scroll to position [12547, 0]
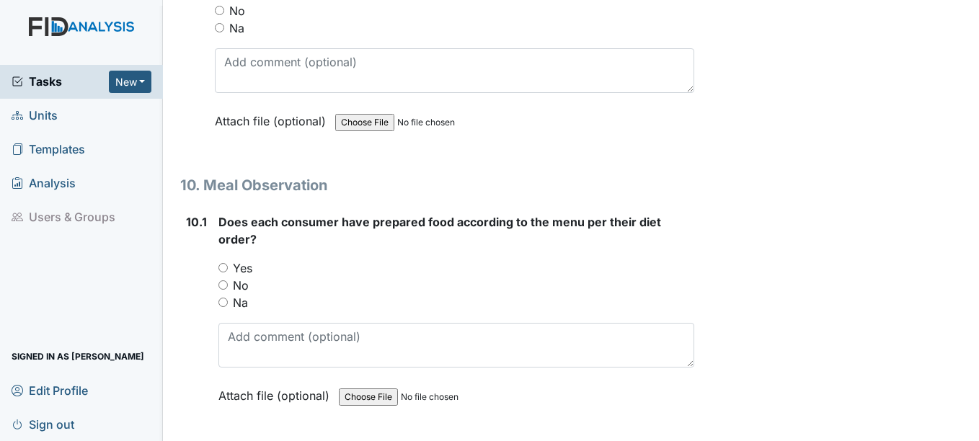
type textarea "butter, sugar free syrup"
click at [224, 267] on input "Yes" at bounding box center [222, 267] width 9 height 9
radio input "true"
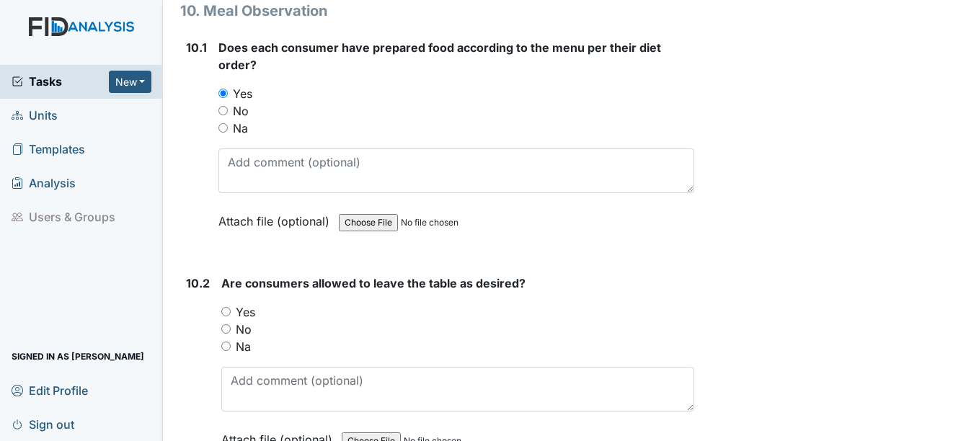
scroll to position [12763, 0]
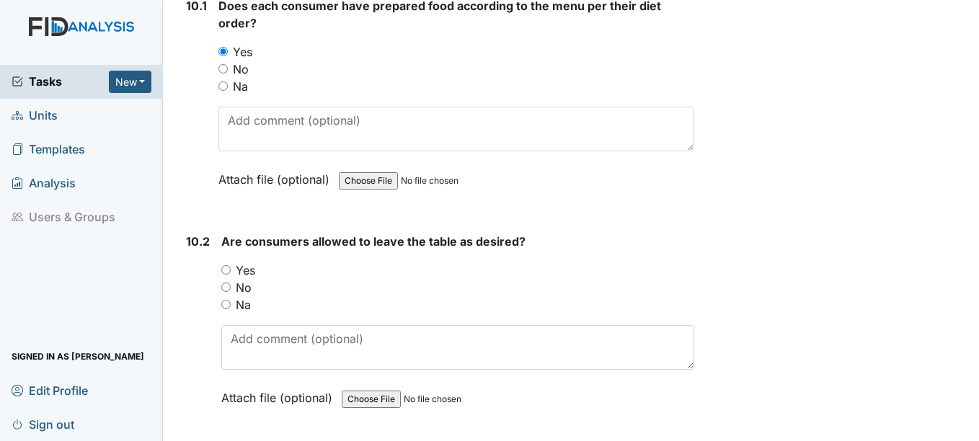
click at [224, 268] on input "Yes" at bounding box center [225, 269] width 9 height 9
radio input "true"
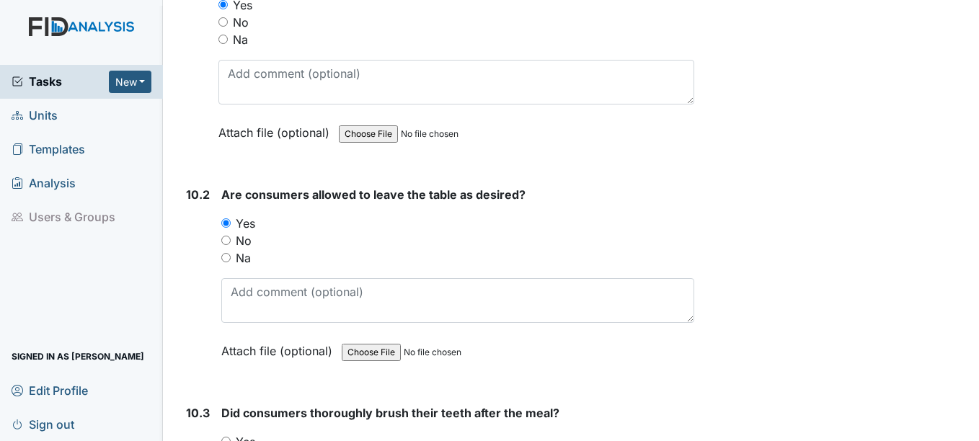
scroll to position [12835, 0]
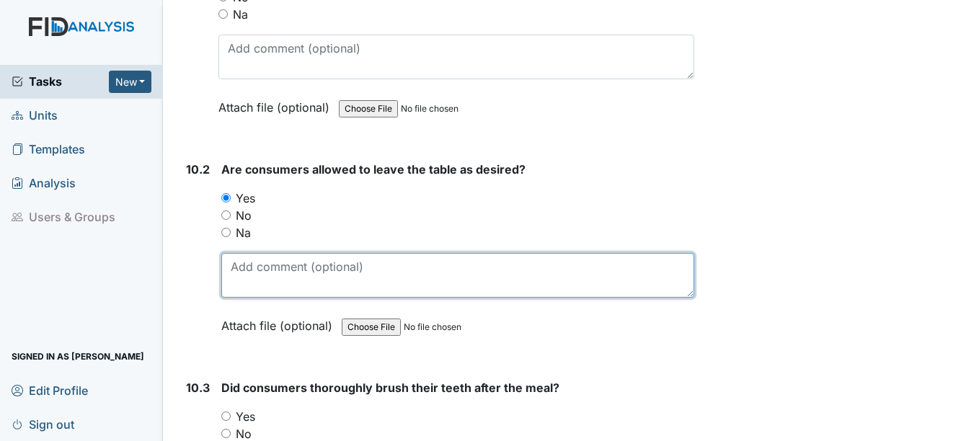
click at [247, 271] on textarea at bounding box center [457, 275] width 472 height 45
click at [268, 262] on textarea "CS left after eating loaded her place setting in the dis" at bounding box center [457, 275] width 472 height 45
click at [402, 265] on textarea "CS excused herself after eating loaded her place setting in the dis" at bounding box center [457, 275] width 472 height 45
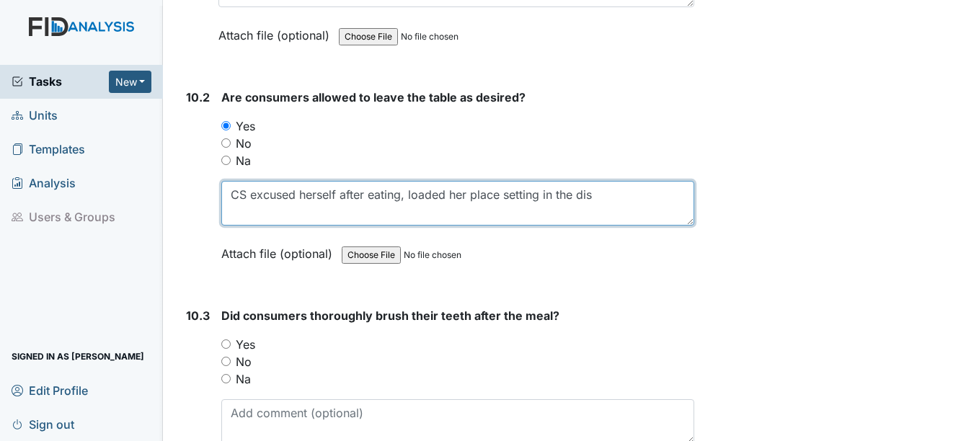
scroll to position [12979, 0]
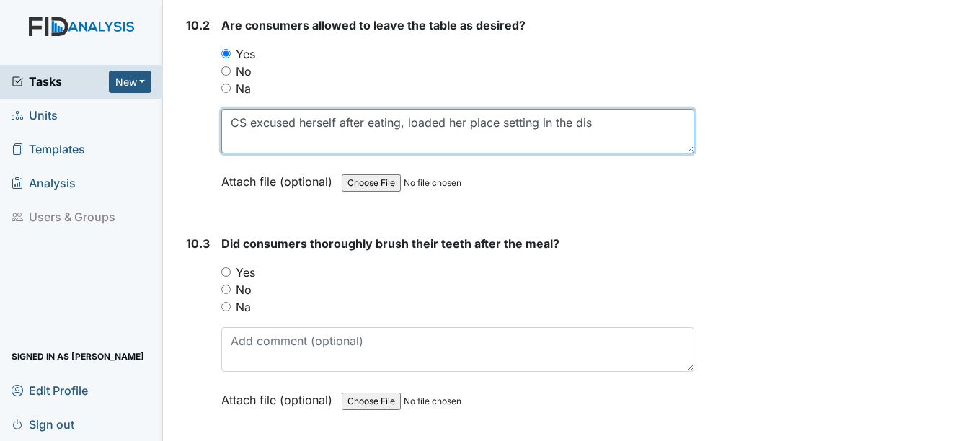
type textarea "CS excused herself after eating, loaded her place setting in the dis"
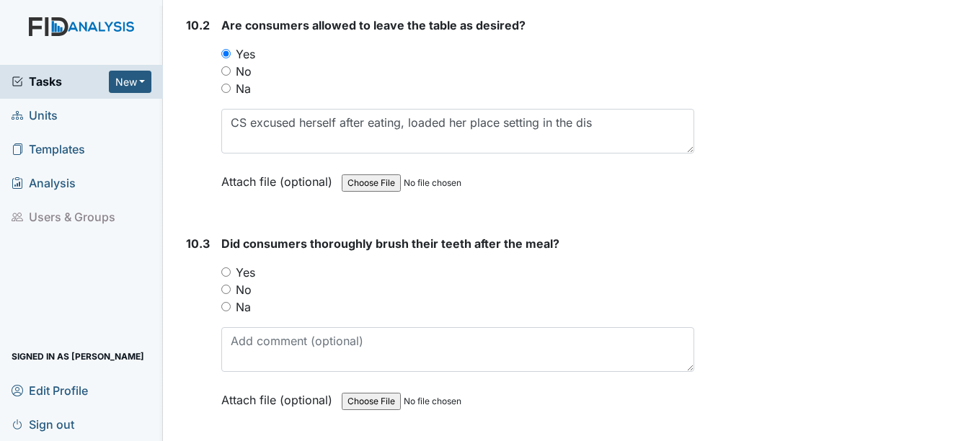
click at [225, 273] on input "Yes" at bounding box center [225, 272] width 9 height 9
radio input "true"
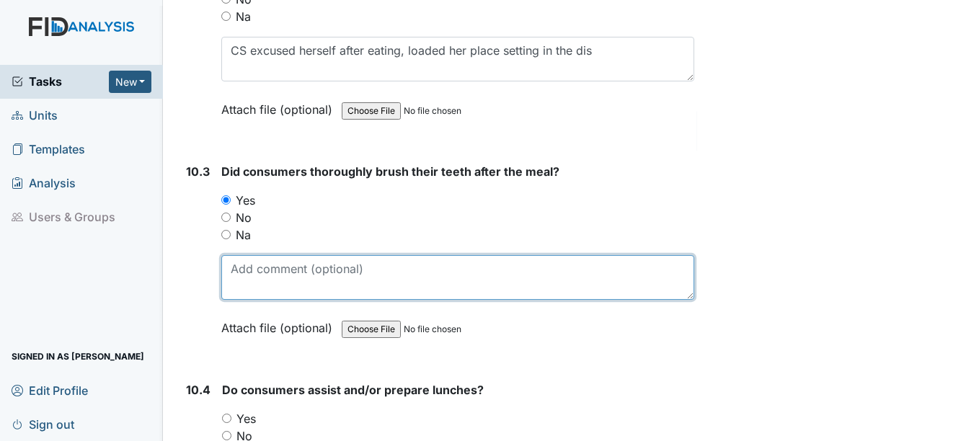
click at [240, 278] on textarea at bounding box center [457, 277] width 472 height 45
type textarea "o"
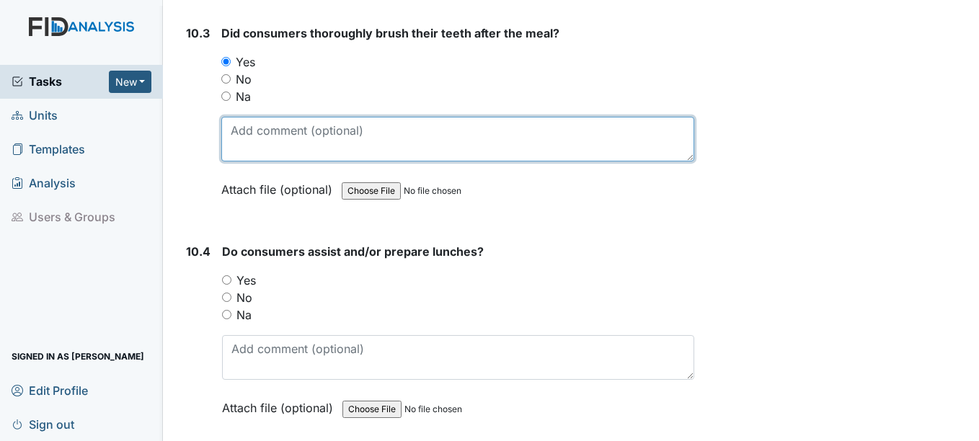
scroll to position [13196, 0]
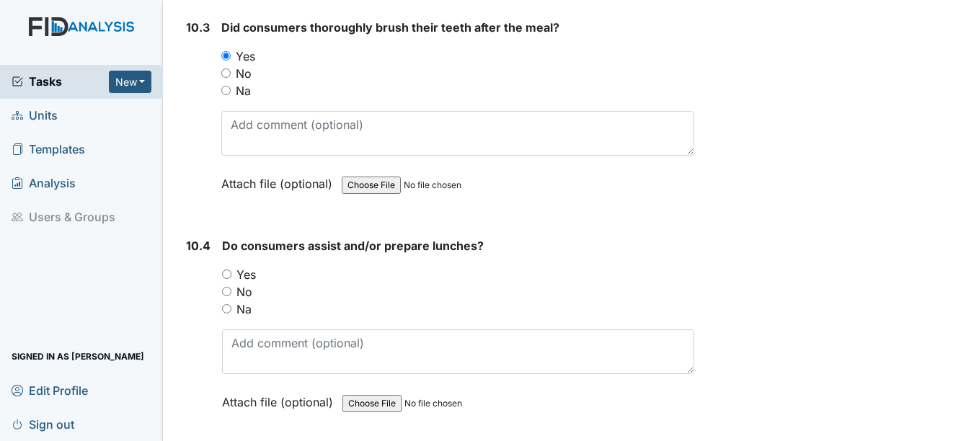
click at [228, 272] on input "Yes" at bounding box center [226, 274] width 9 height 9
radio input "true"
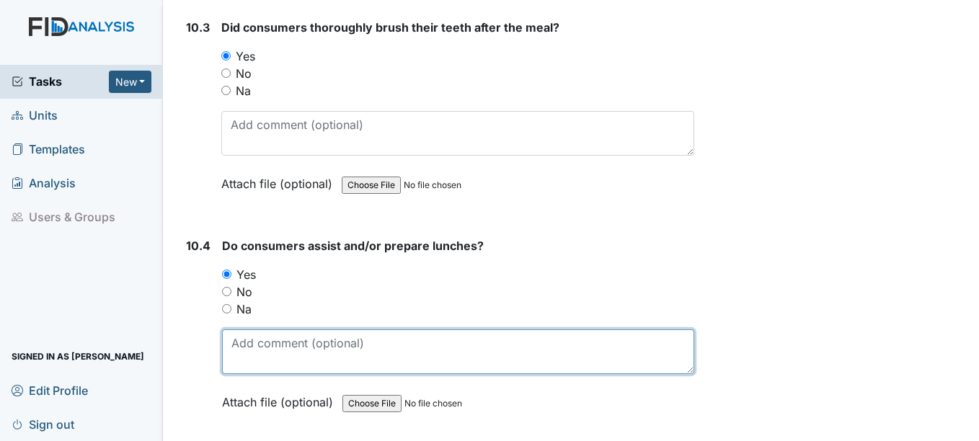
click at [249, 355] on textarea at bounding box center [458, 352] width 472 height 45
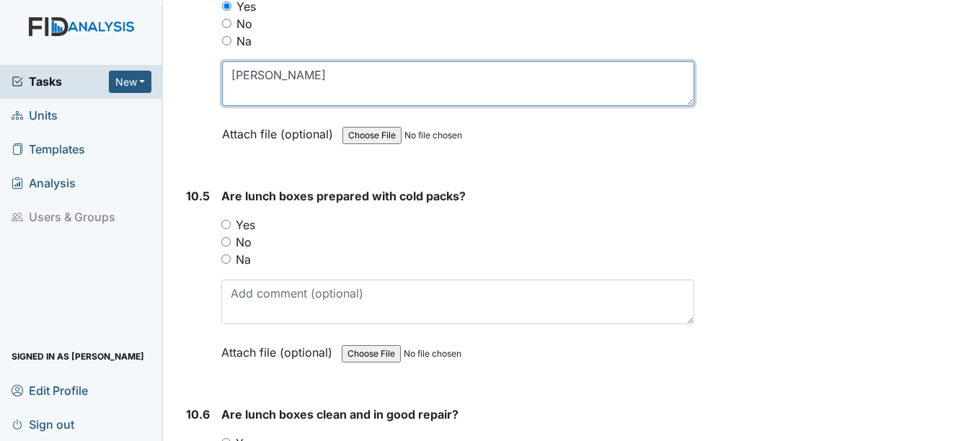
scroll to position [13484, 0]
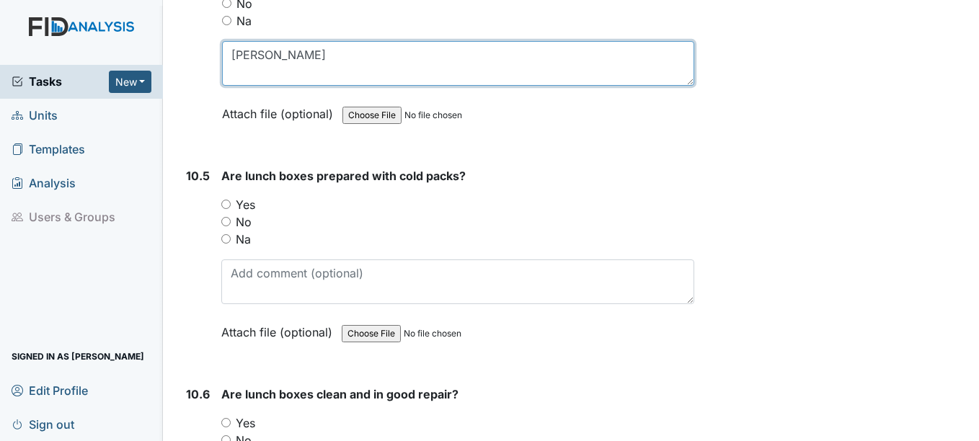
type textarea "Cassidy Smith"
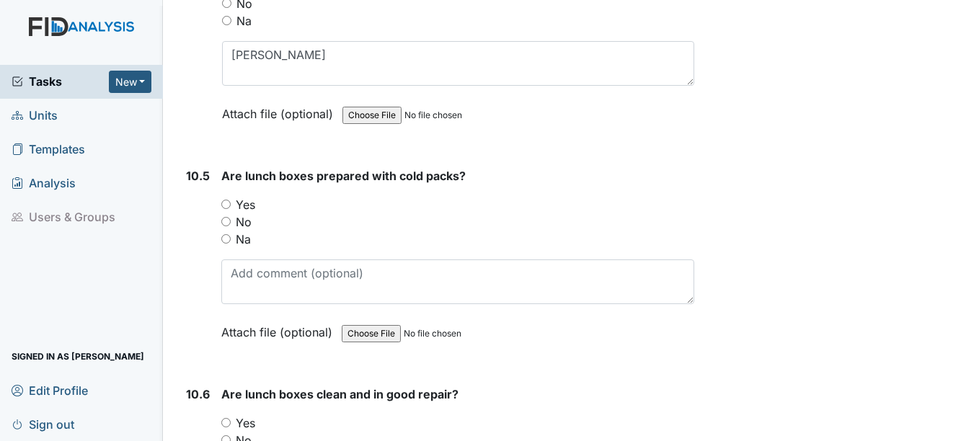
click at [226, 203] on input "Yes" at bounding box center [225, 204] width 9 height 9
radio input "true"
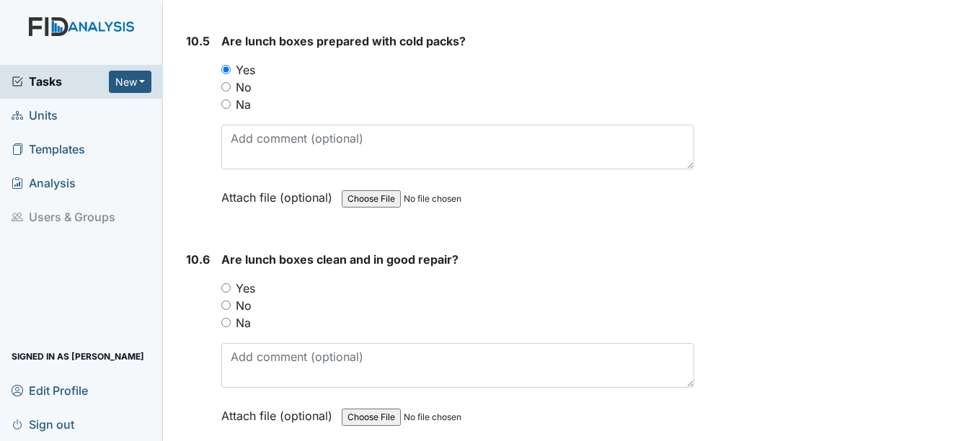
scroll to position [13628, 0]
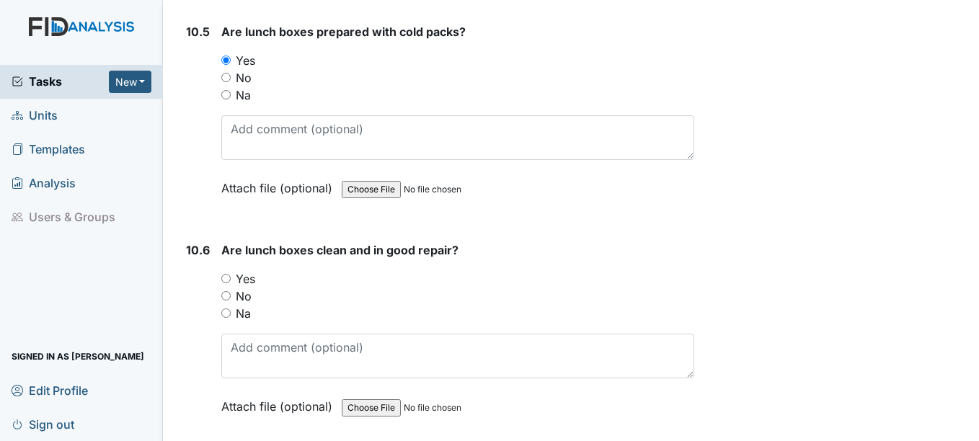
click at [224, 275] on input "Yes" at bounding box center [225, 278] width 9 height 9
radio input "true"
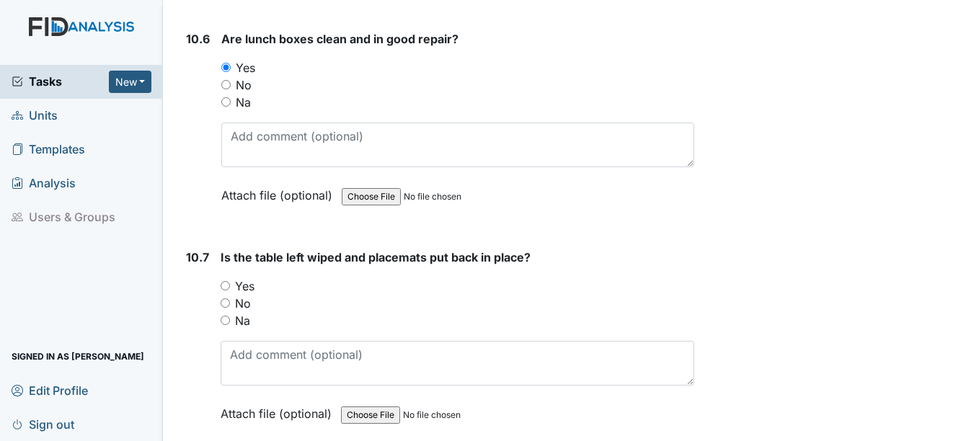
scroll to position [13845, 0]
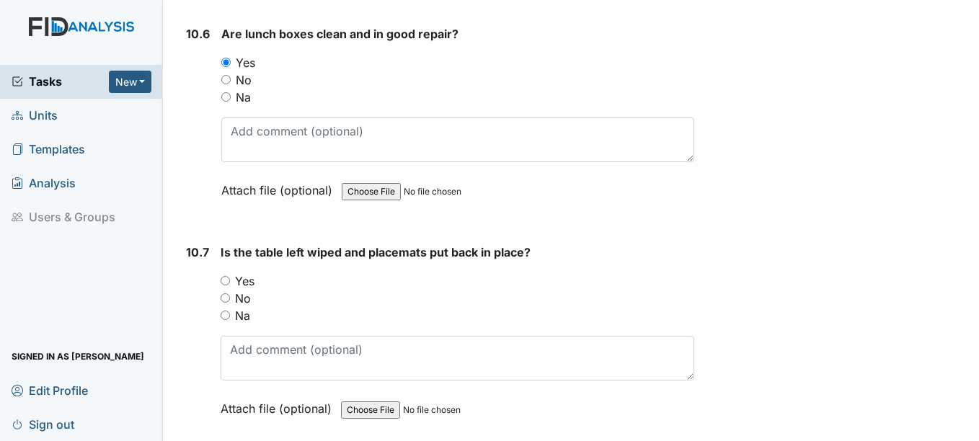
click at [225, 276] on input "Yes" at bounding box center [225, 280] width 9 height 9
radio input "true"
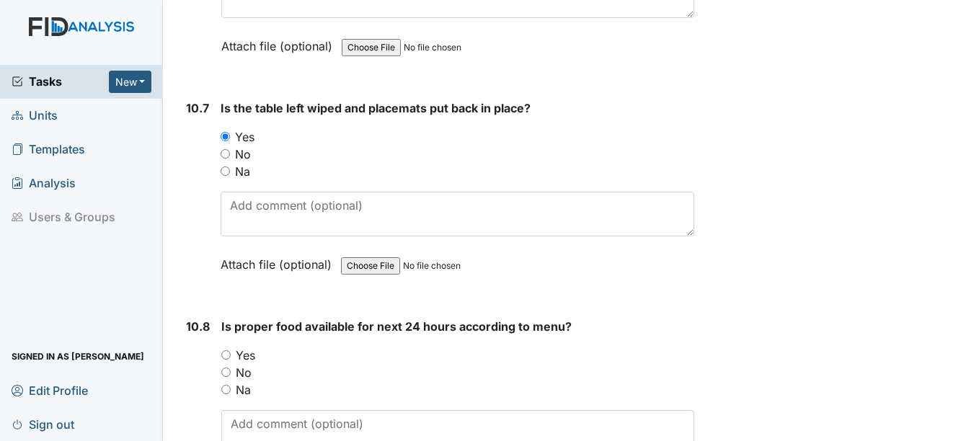
scroll to position [14061, 0]
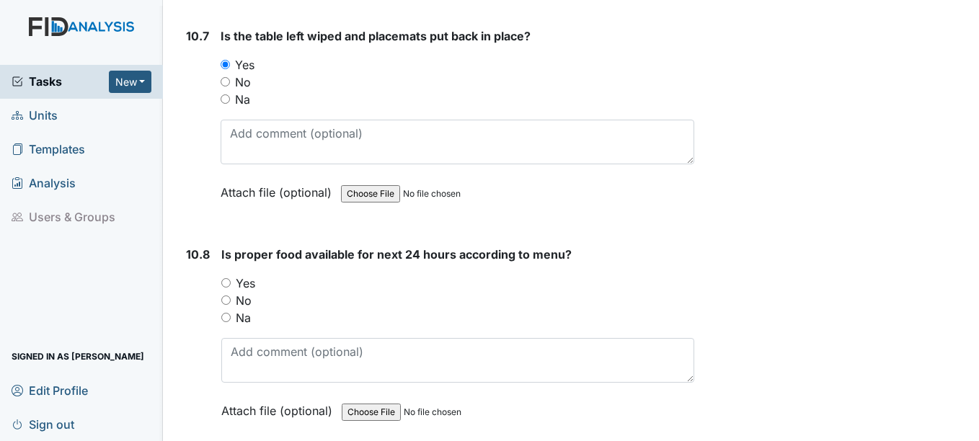
click at [224, 284] on input "Yes" at bounding box center [225, 282] width 9 height 9
radio input "true"
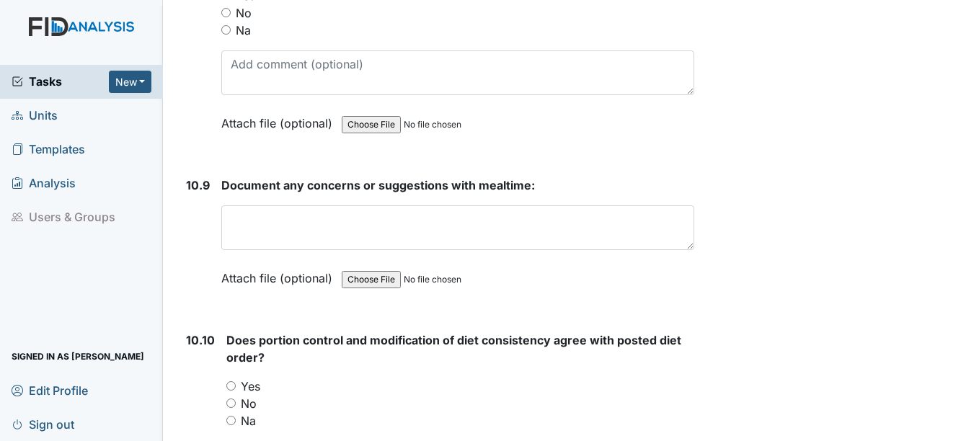
scroll to position [14349, 0]
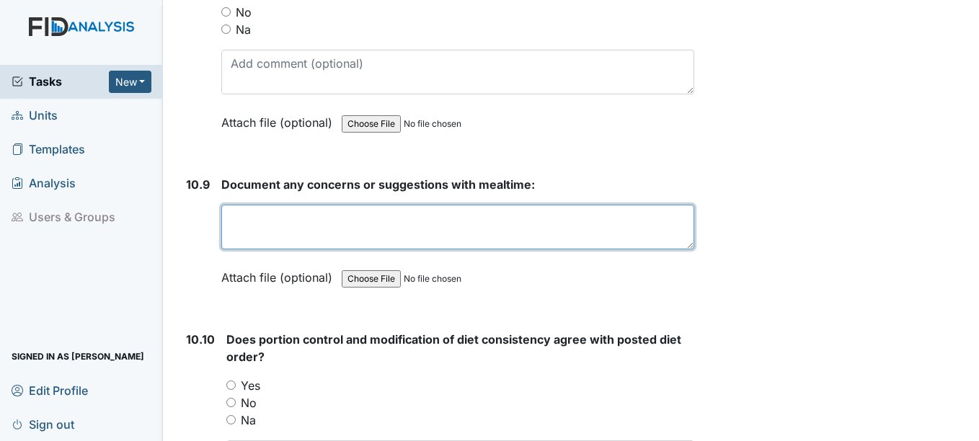
click at [306, 231] on textarea at bounding box center [457, 227] width 472 height 45
type textarea "n"
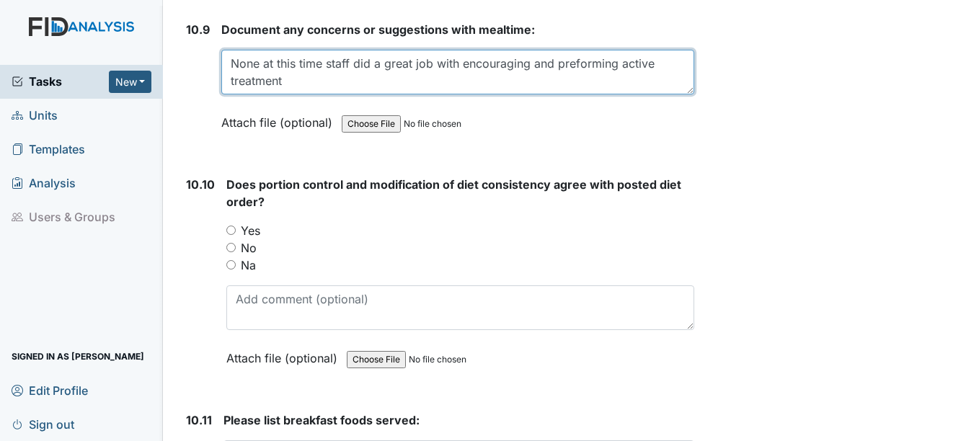
scroll to position [14566, 0]
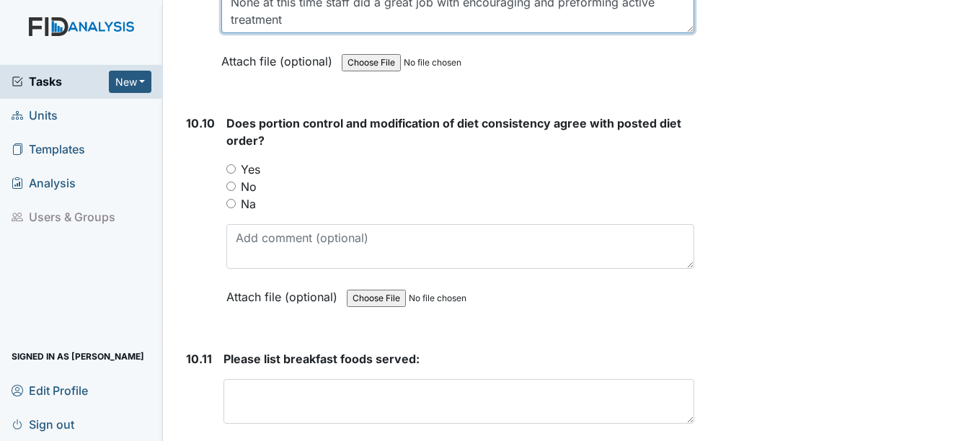
type textarea "None at this time staff did a great job with encouraging and preforming active …"
click at [229, 170] on input "Yes" at bounding box center [230, 168] width 9 height 9
radio input "true"
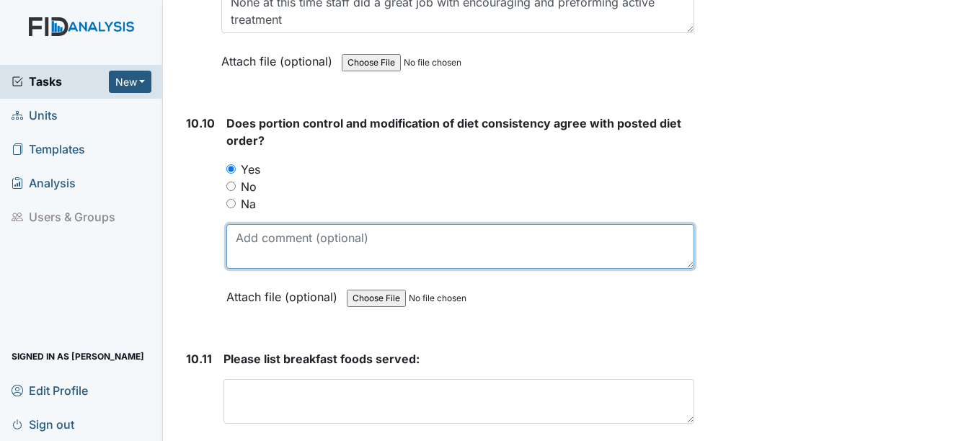
click at [251, 247] on textarea at bounding box center [459, 246] width 467 height 45
type textarea "y"
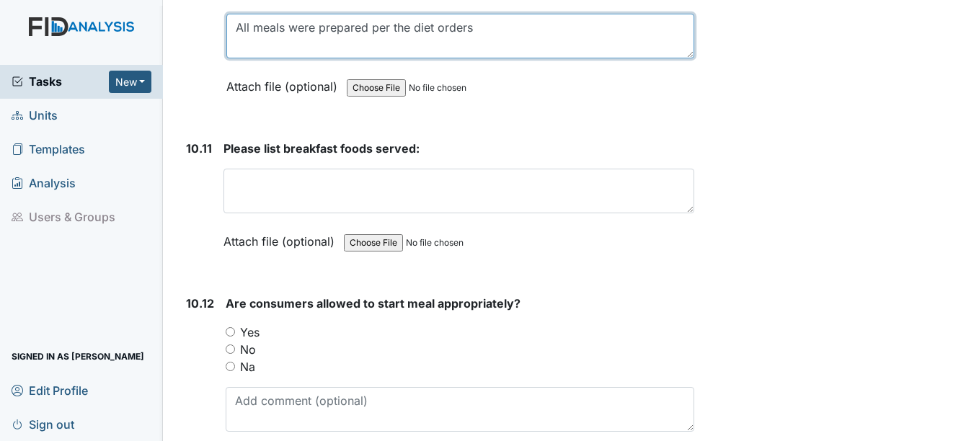
scroll to position [14782, 0]
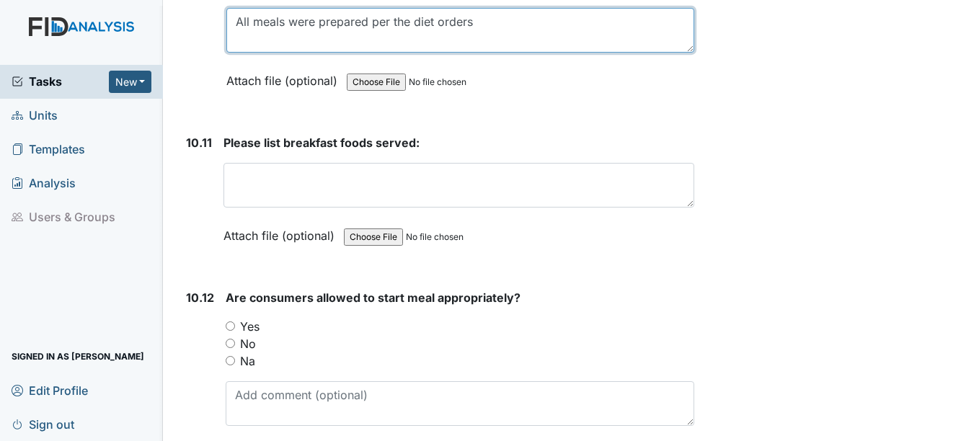
type textarea "All meals were prepared per the diet orders"
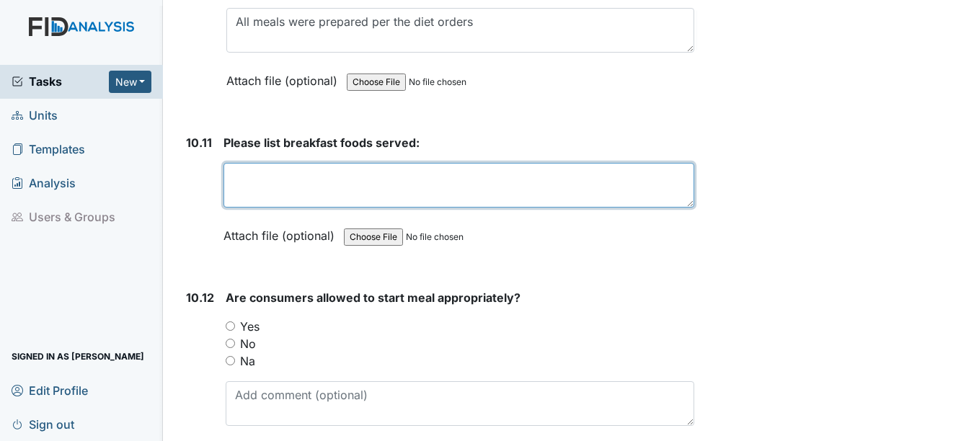
click at [241, 182] on textarea at bounding box center [459, 185] width 470 height 45
click at [461, 177] on textarea "mixed fruit strawberries, blue berries, french toast," at bounding box center [459, 185] width 470 height 45
click at [536, 180] on textarea "mixed fruit strawberries, blue berries, French toast," at bounding box center [459, 185] width 470 height 45
click at [418, 177] on textarea "mixed fruit strawberries, blue berries, French toast," at bounding box center [459, 185] width 470 height 45
click at [530, 180] on textarea "mixed fruit strawberries, blue berries, French toast," at bounding box center [459, 185] width 470 height 45
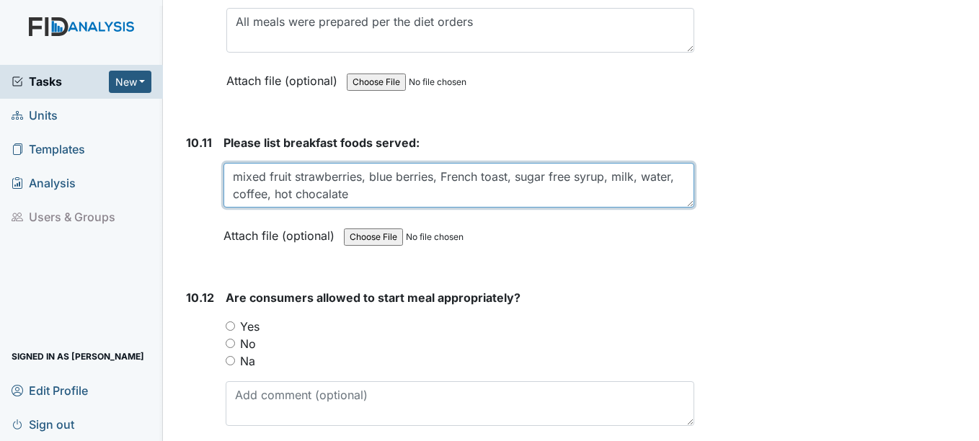
click at [318, 193] on textarea "mixed fruit strawberries, blue berries, French toast, sugar free syrup, milk, w…" at bounding box center [459, 185] width 470 height 45
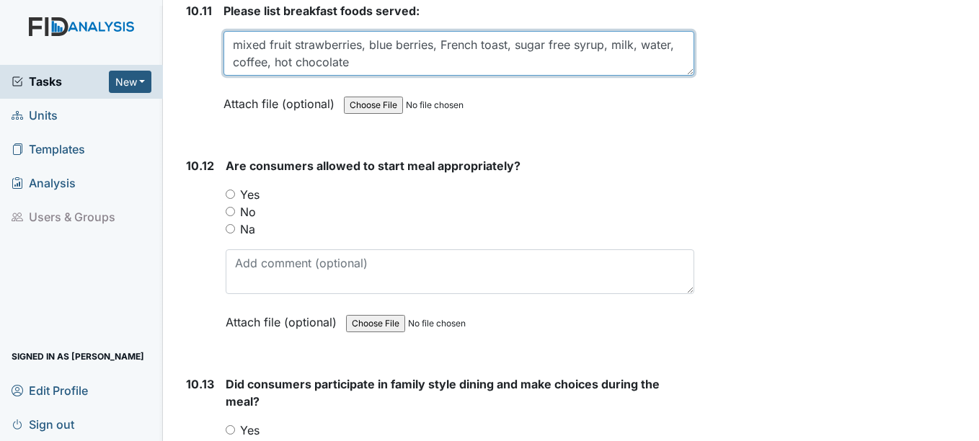
scroll to position [14926, 0]
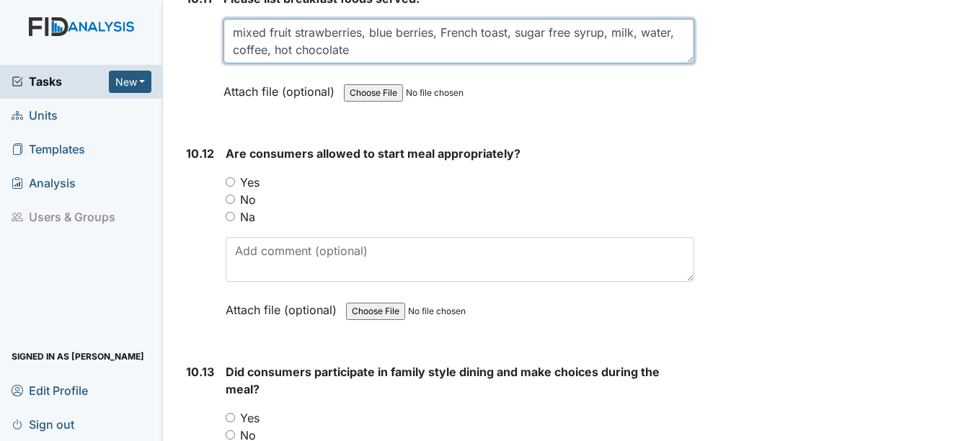
type textarea "mixed fruit strawberries, blue berries, French toast, sugar free syrup, milk, w…"
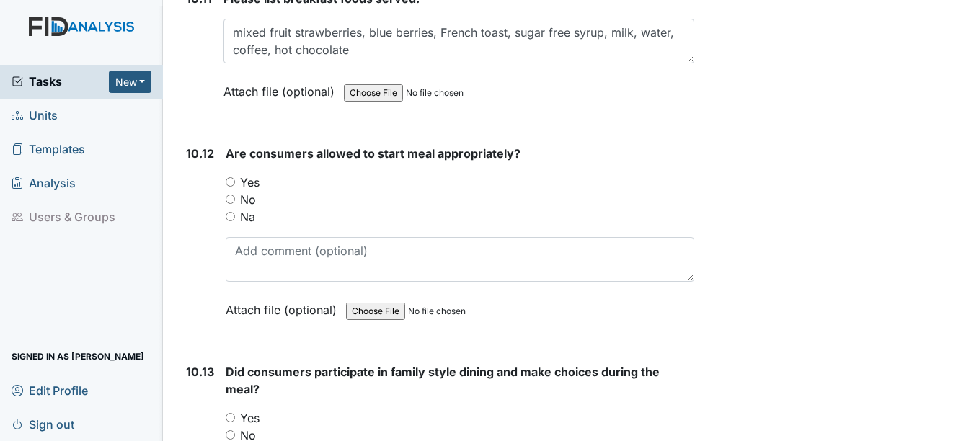
click at [232, 180] on input "Yes" at bounding box center [230, 181] width 9 height 9
radio input "true"
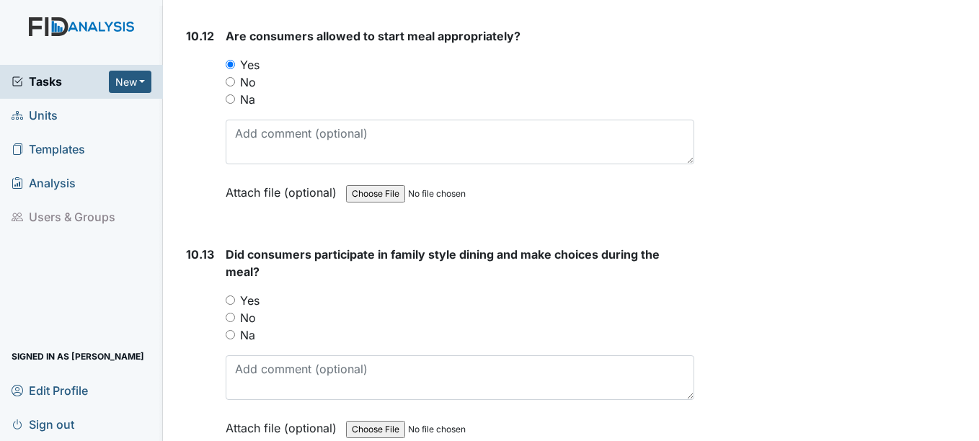
scroll to position [15071, 0]
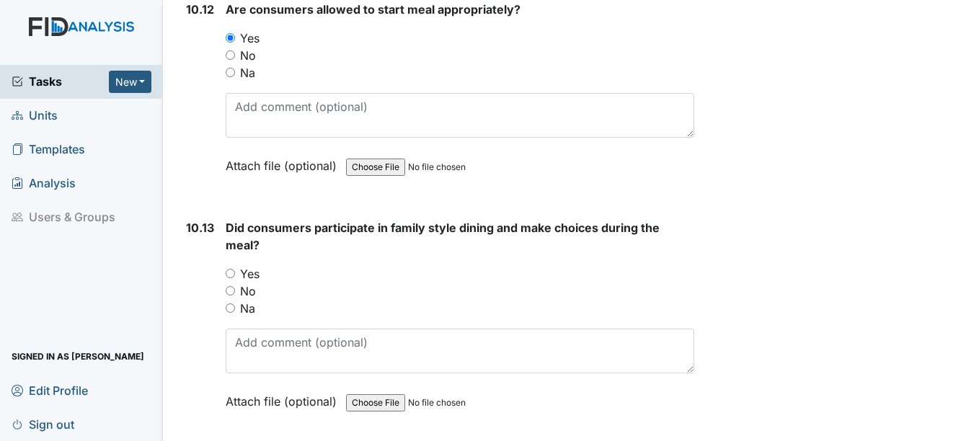
click at [231, 275] on input "Yes" at bounding box center [230, 273] width 9 height 9
radio input "true"
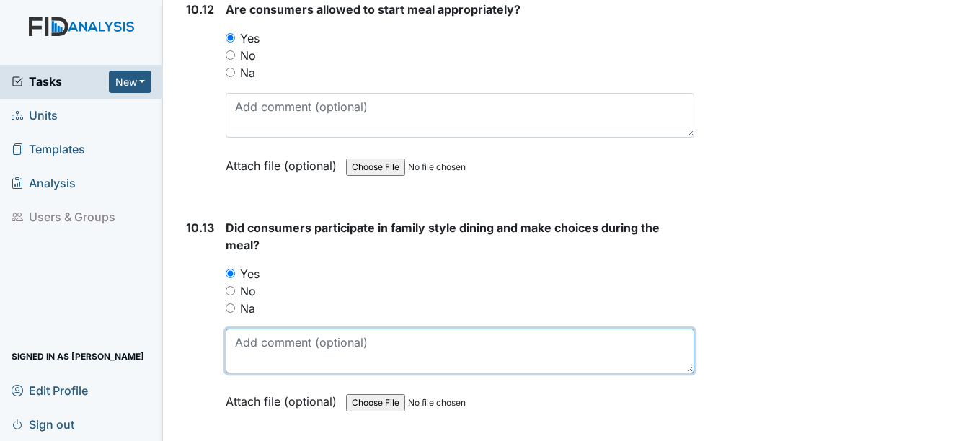
click at [256, 348] on textarea at bounding box center [460, 351] width 468 height 45
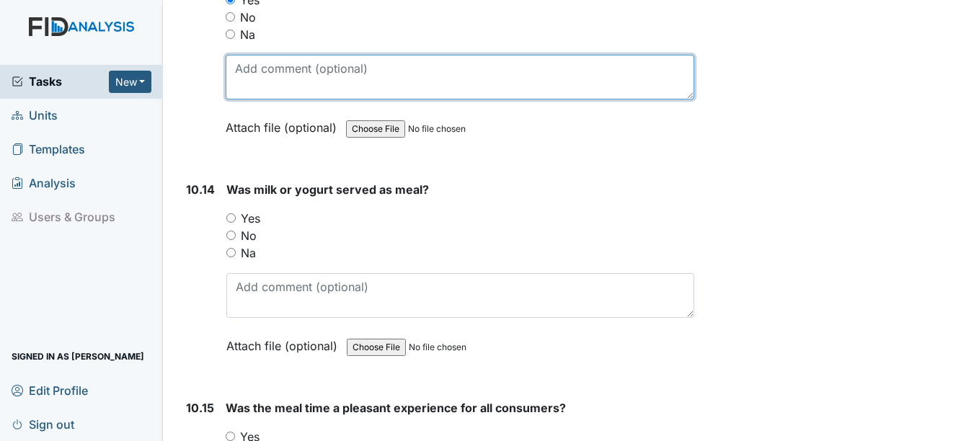
scroll to position [15359, 0]
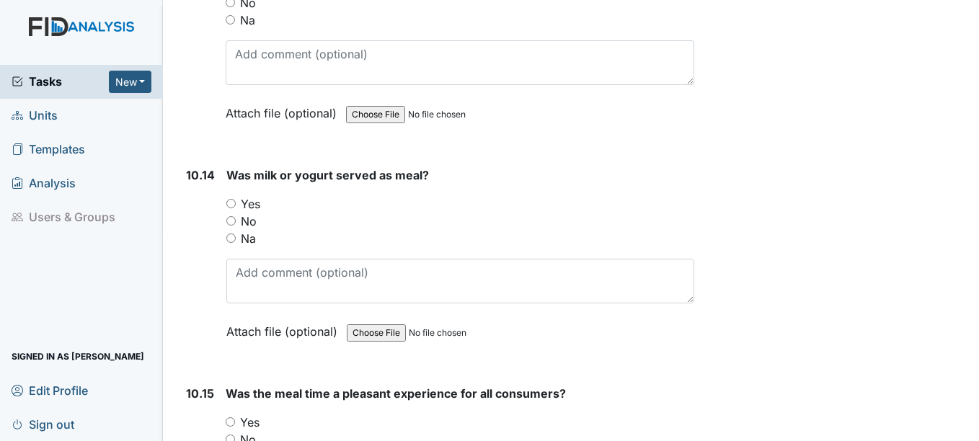
click at [231, 200] on input "Yes" at bounding box center [230, 203] width 9 height 9
radio input "true"
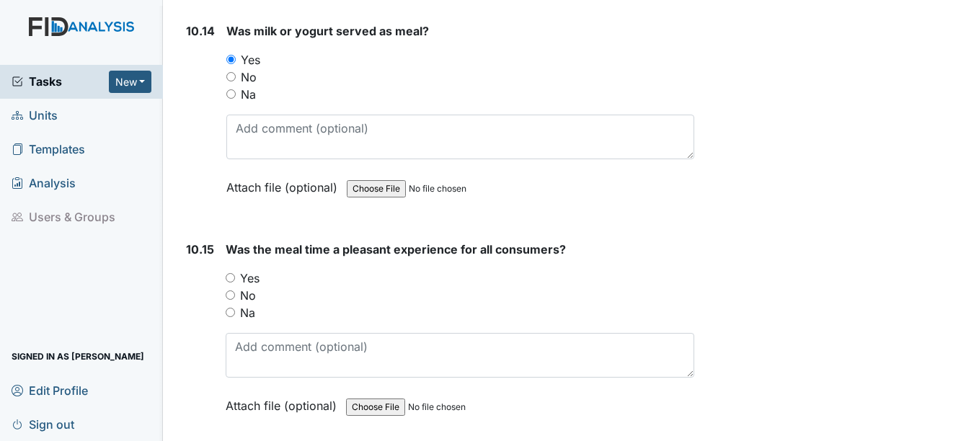
click at [230, 277] on input "Yes" at bounding box center [230, 277] width 9 height 9
radio input "true"
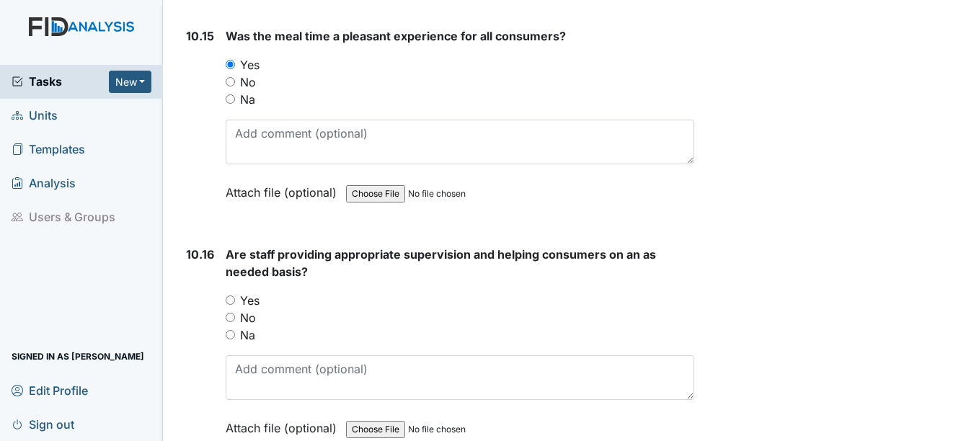
scroll to position [15792, 0]
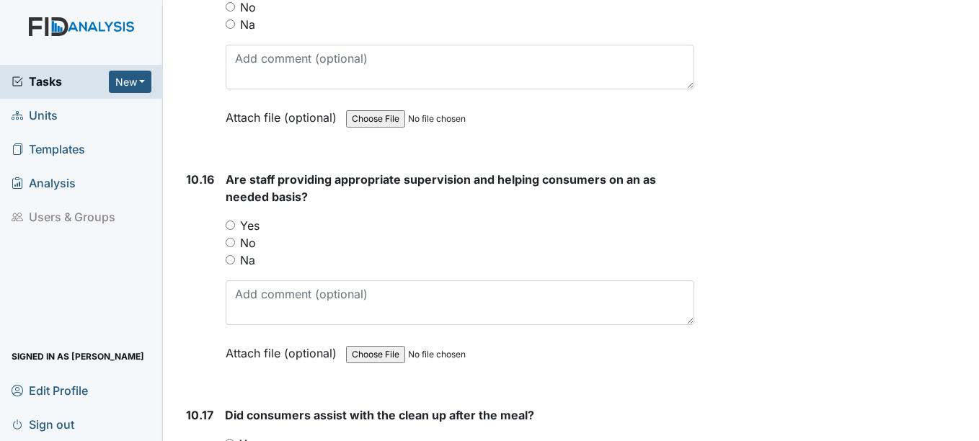
click at [231, 221] on input "Yes" at bounding box center [230, 225] width 9 height 9
radio input "true"
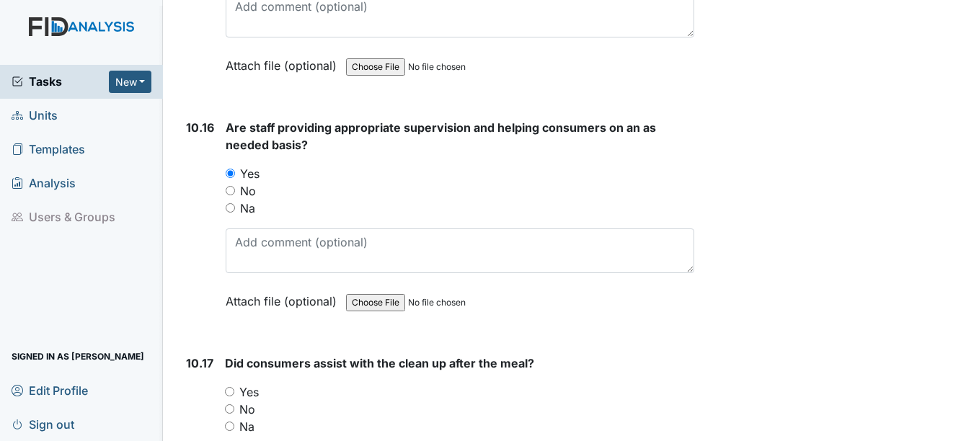
scroll to position [15936, 0]
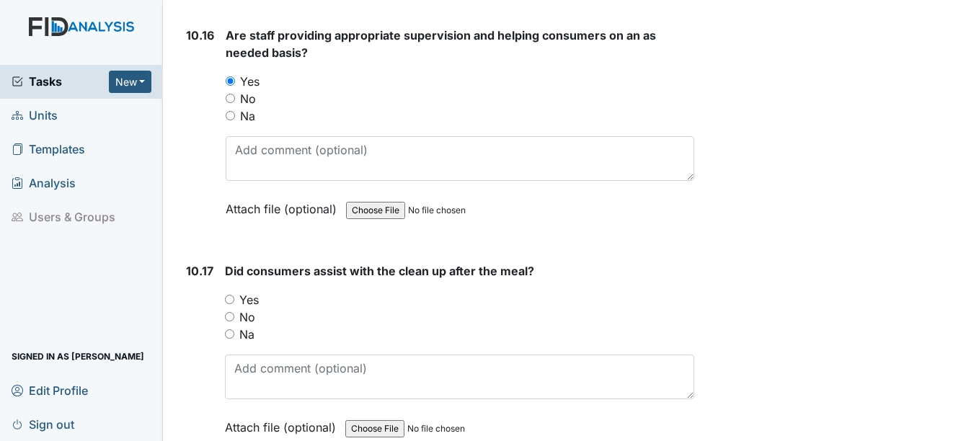
click at [228, 297] on input "Yes" at bounding box center [229, 299] width 9 height 9
radio input "true"
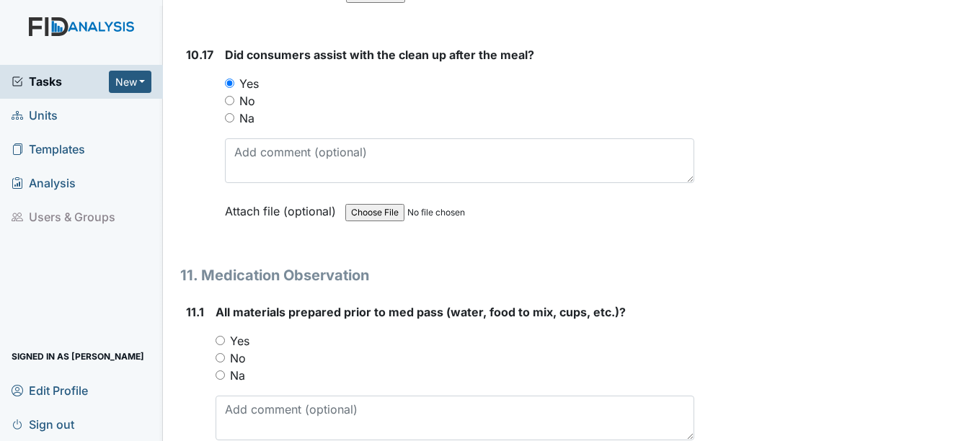
scroll to position [16224, 0]
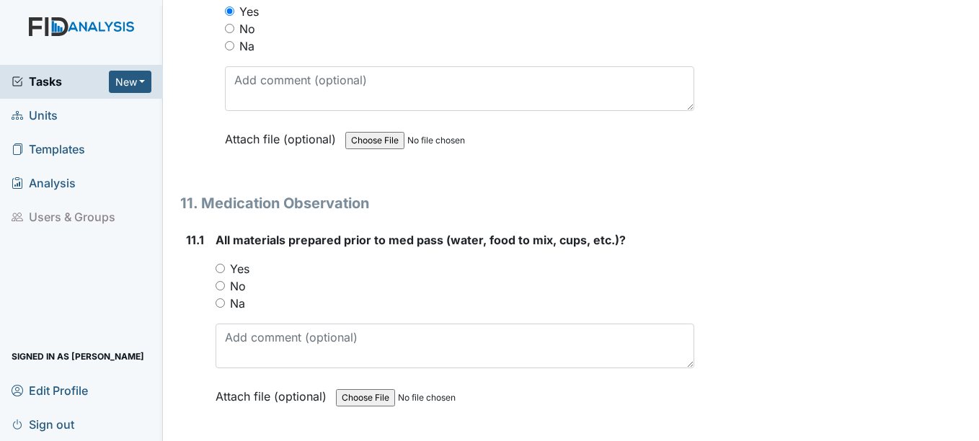
click at [219, 266] on input "Yes" at bounding box center [220, 268] width 9 height 9
radio input "true"
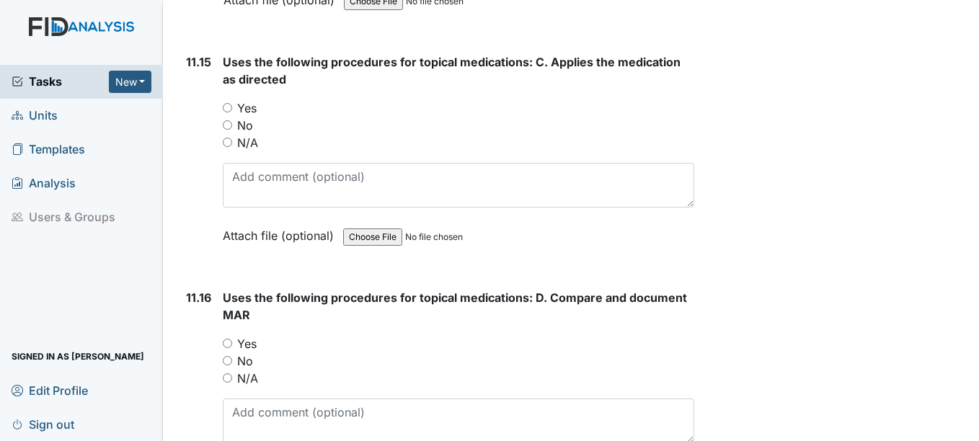
scroll to position [19685, 0]
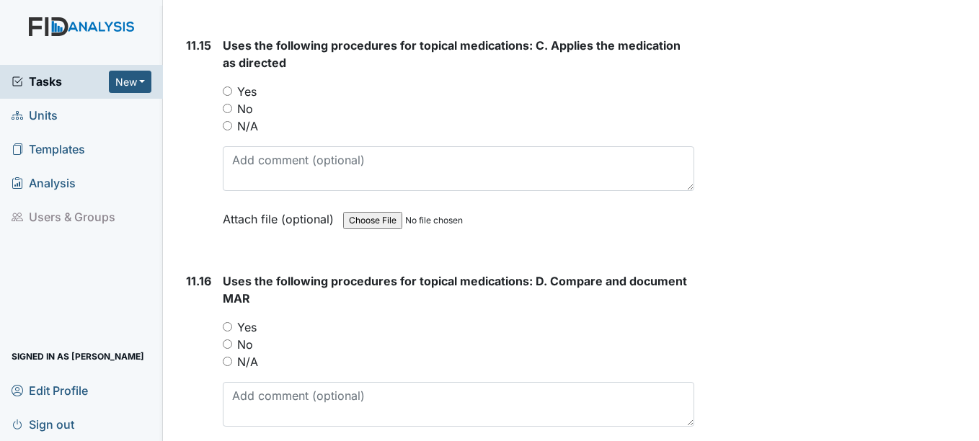
click at [225, 92] on input "Yes" at bounding box center [227, 91] width 9 height 9
radio input "true"
click at [228, 329] on input "Yes" at bounding box center [227, 326] width 9 height 9
radio input "true"
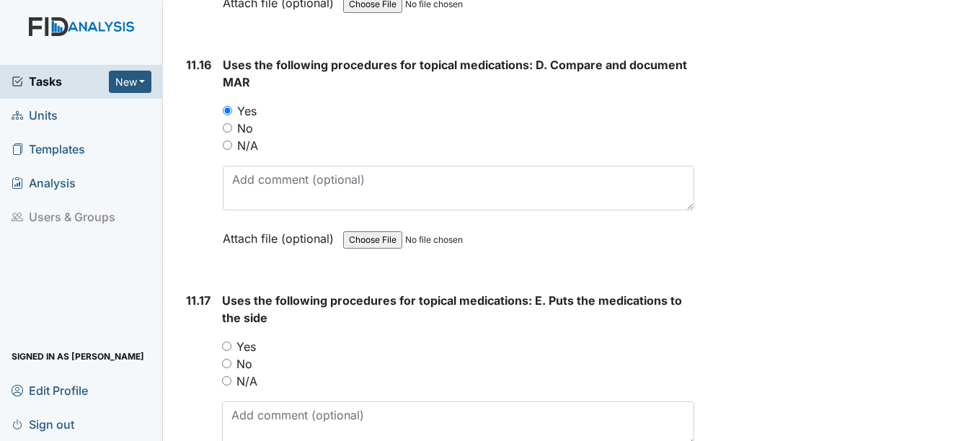
scroll to position [19974, 0]
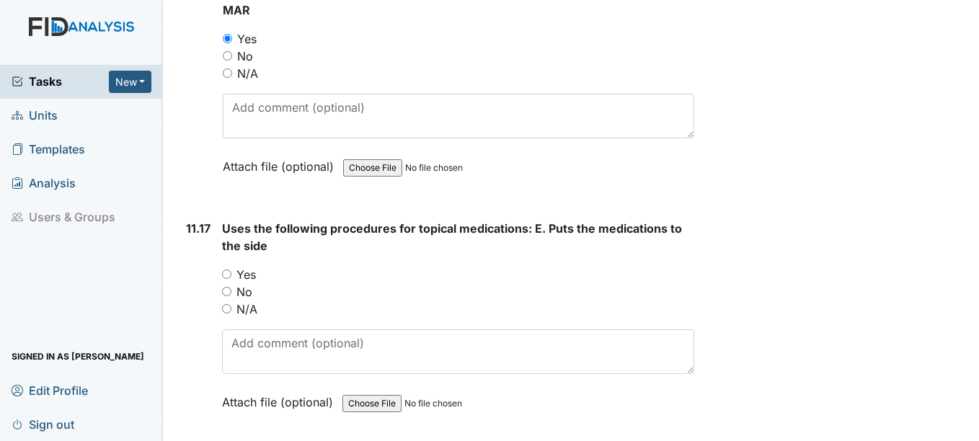
click at [228, 275] on input "Yes" at bounding box center [226, 274] width 9 height 9
radio input "true"
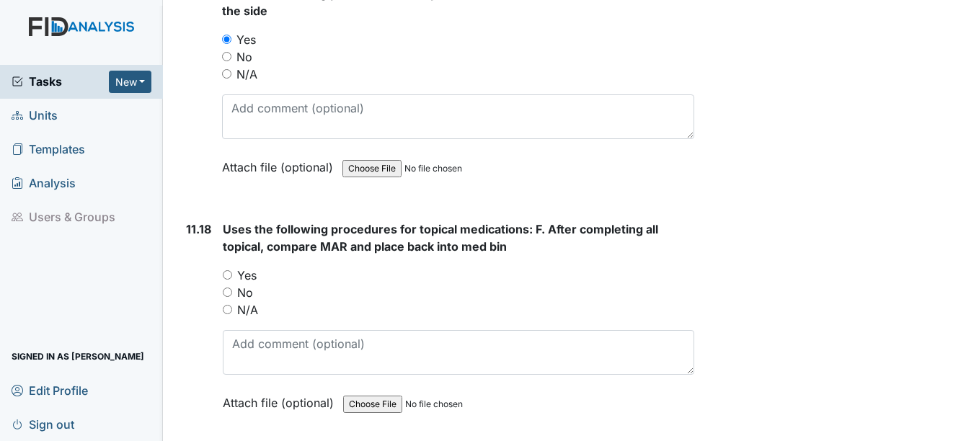
scroll to position [20262, 0]
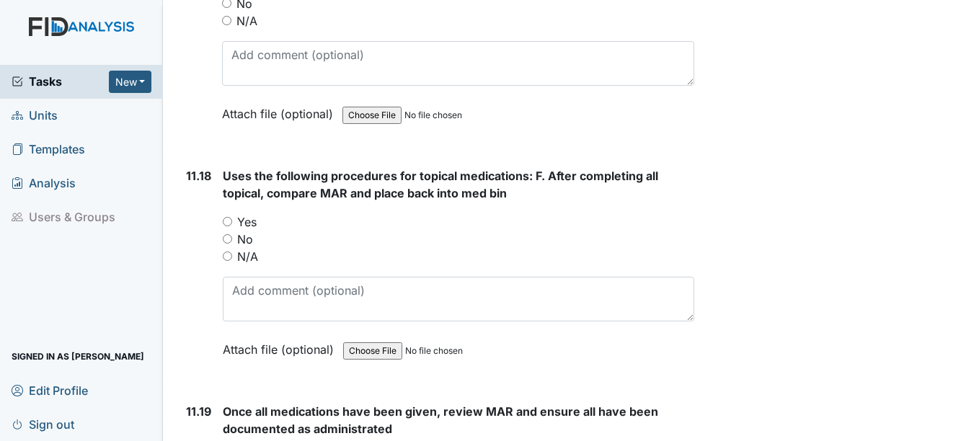
click at [229, 221] on input "Yes" at bounding box center [227, 221] width 9 height 9
radio input "true"
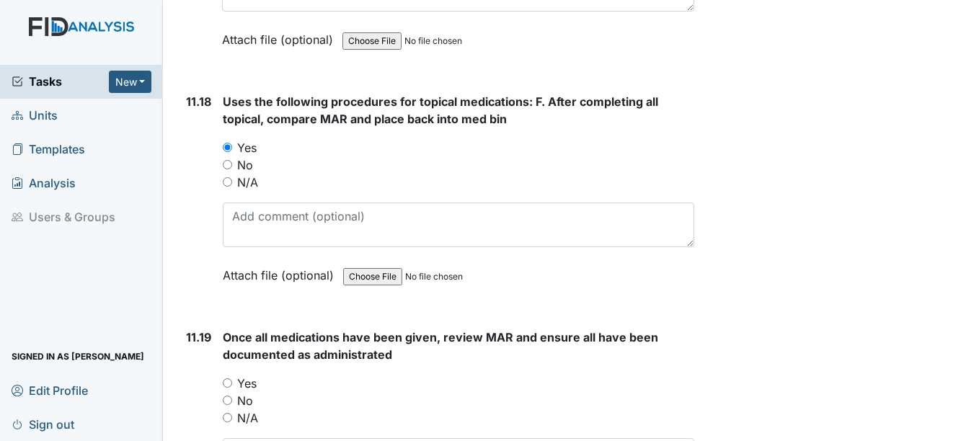
scroll to position [20406, 0]
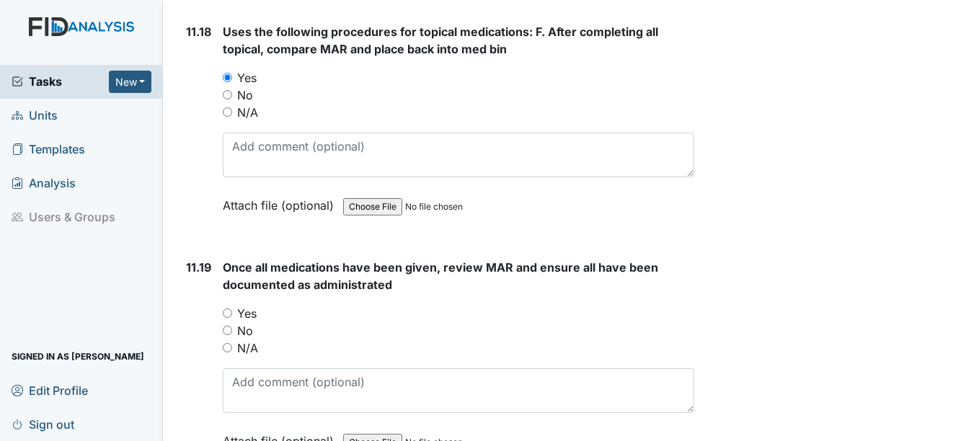
click at [230, 311] on input "Yes" at bounding box center [227, 313] width 9 height 9
radio input "true"
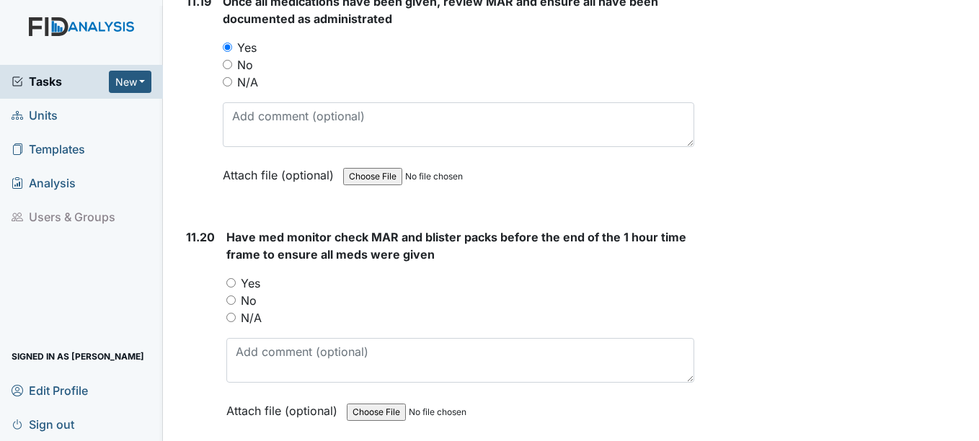
scroll to position [20695, 0]
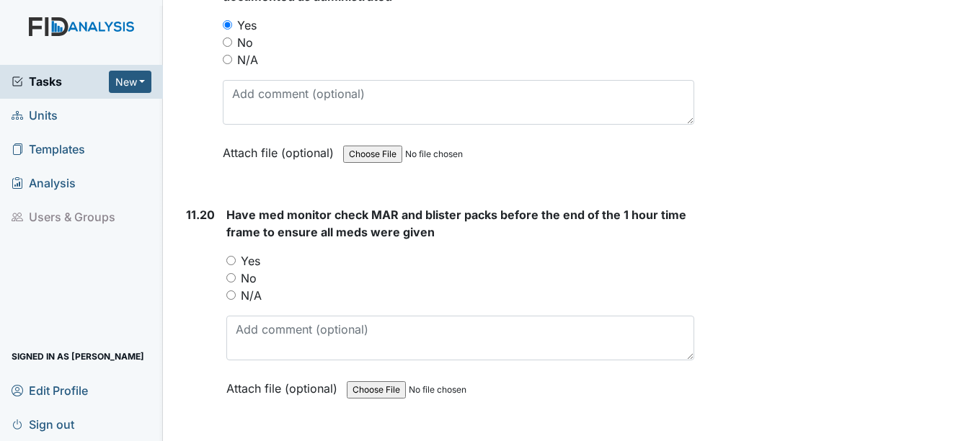
click at [233, 260] on input "Yes" at bounding box center [230, 260] width 9 height 9
radio input "true"
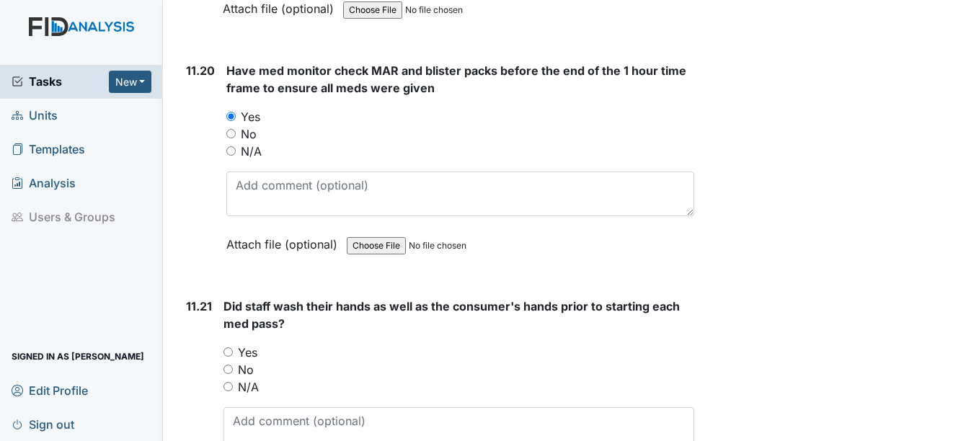
scroll to position [20983, 0]
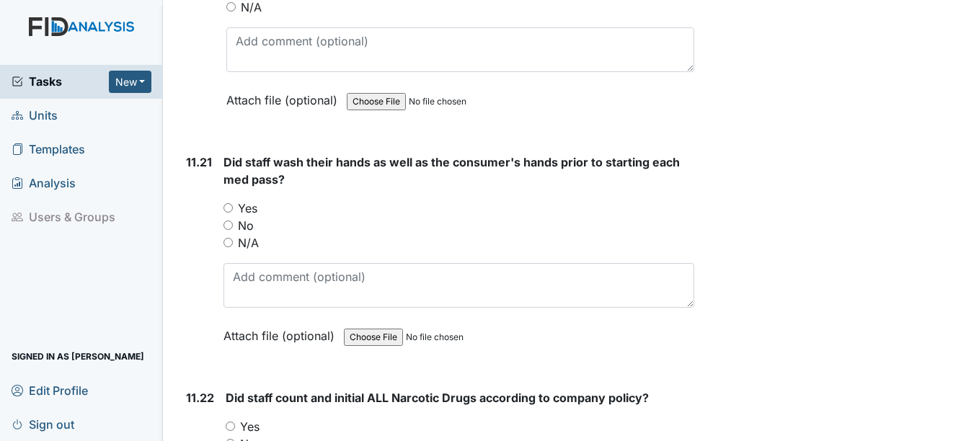
click at [229, 208] on input "Yes" at bounding box center [228, 207] width 9 height 9
radio input "true"
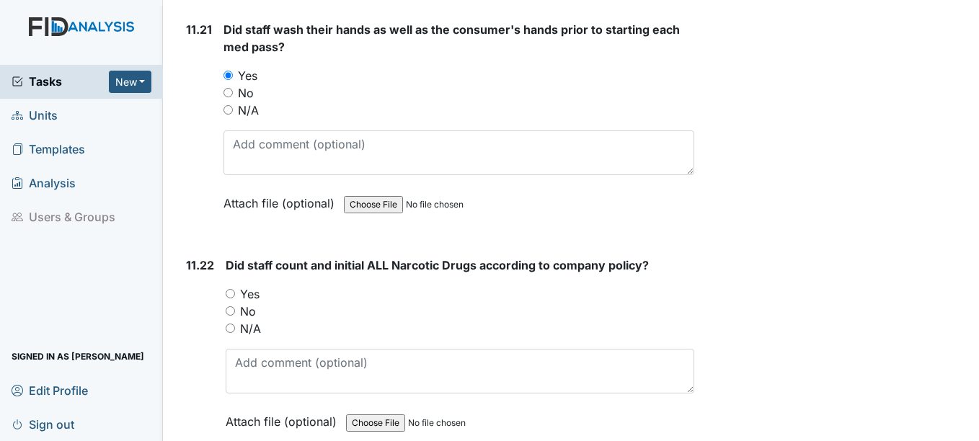
scroll to position [21128, 0]
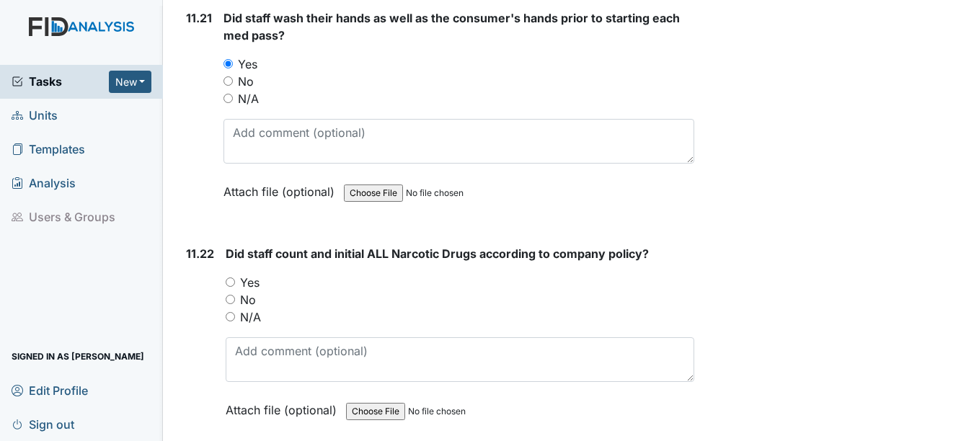
click at [230, 283] on input "Yes" at bounding box center [230, 282] width 9 height 9
radio input "true"
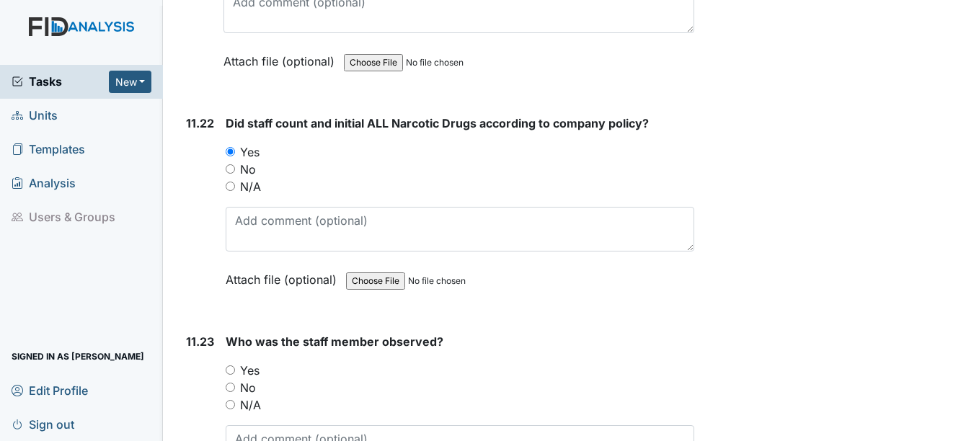
scroll to position [21272, 0]
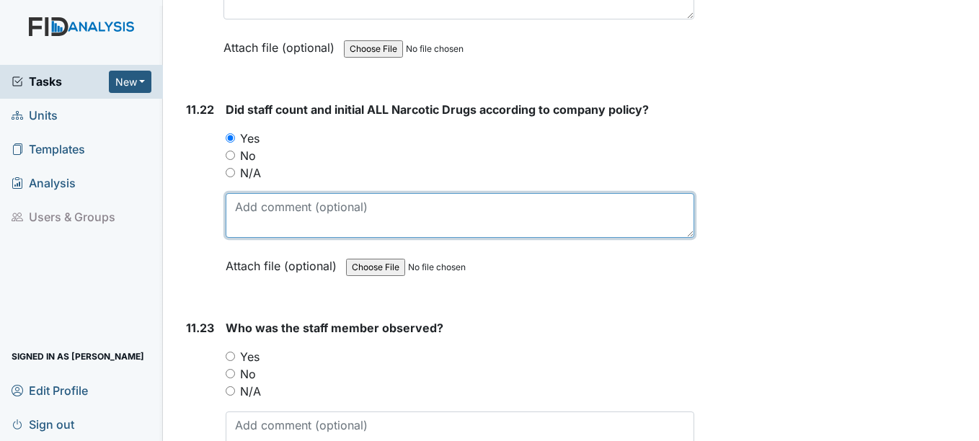
click at [255, 212] on textarea at bounding box center [460, 215] width 468 height 45
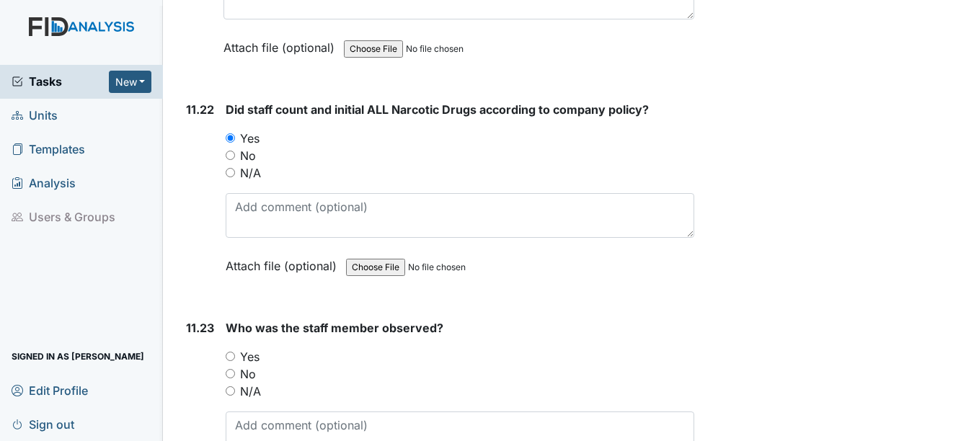
click at [229, 355] on input "Yes" at bounding box center [230, 356] width 9 height 9
radio input "true"
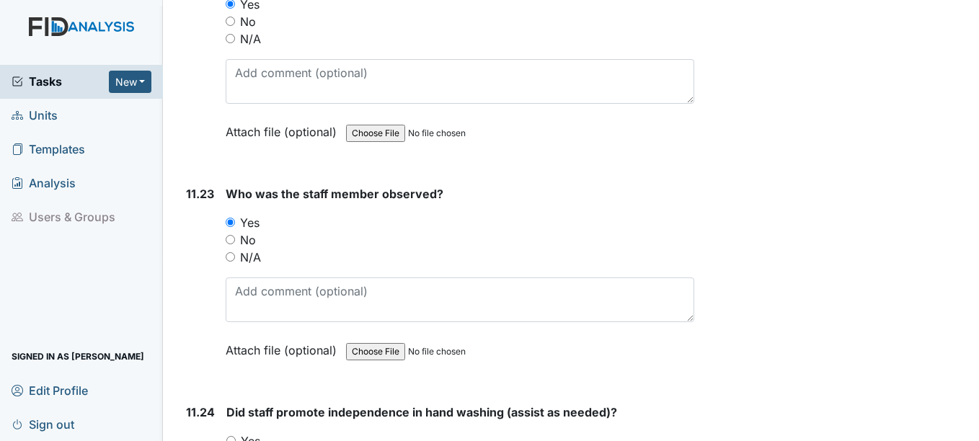
scroll to position [21416, 0]
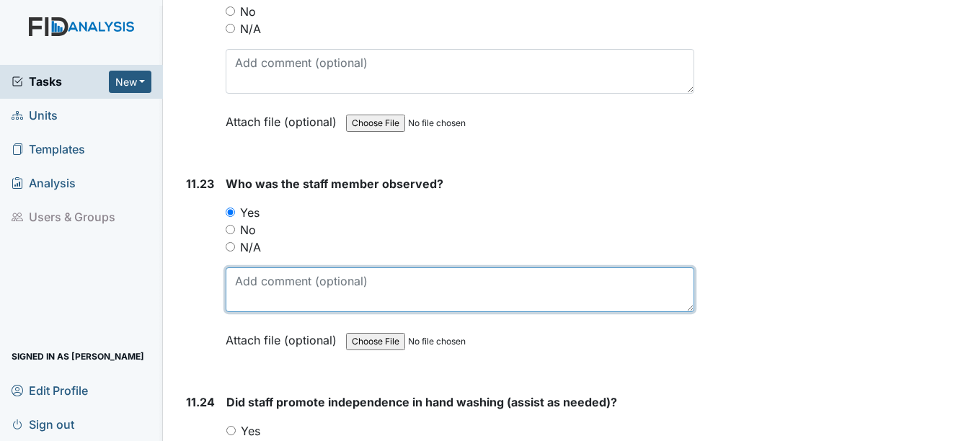
click at [253, 291] on textarea at bounding box center [460, 290] width 468 height 45
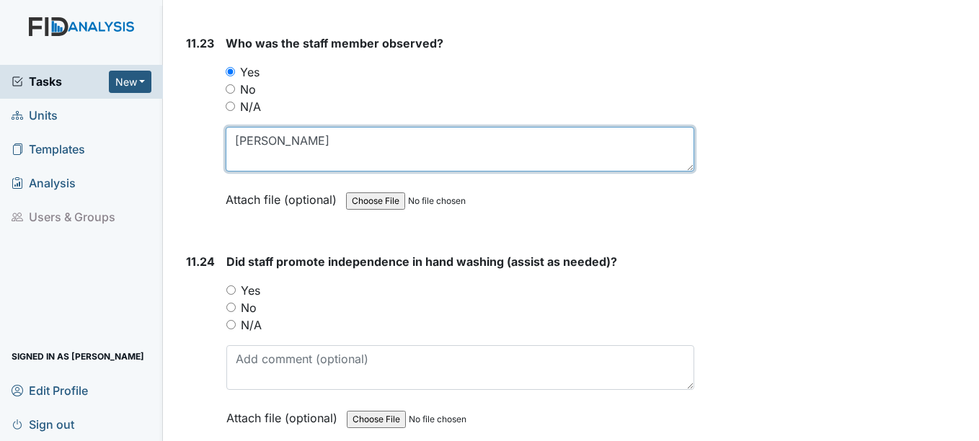
scroll to position [21560, 0]
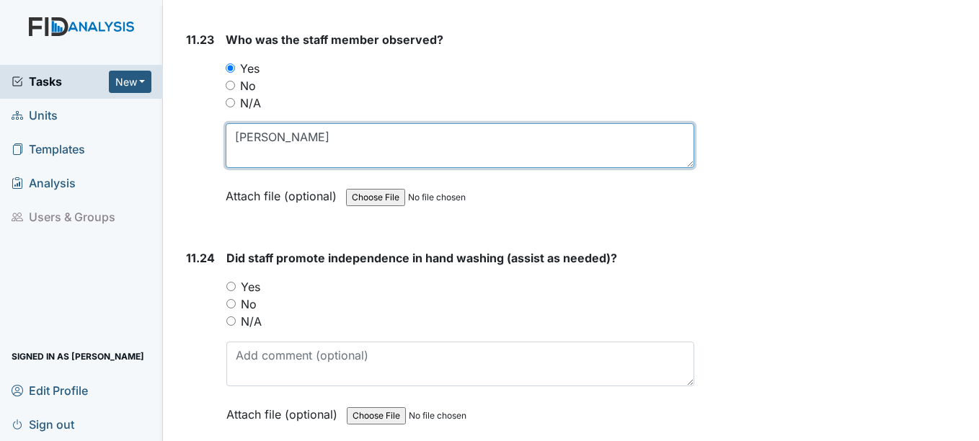
type textarea "Loretta Webb"
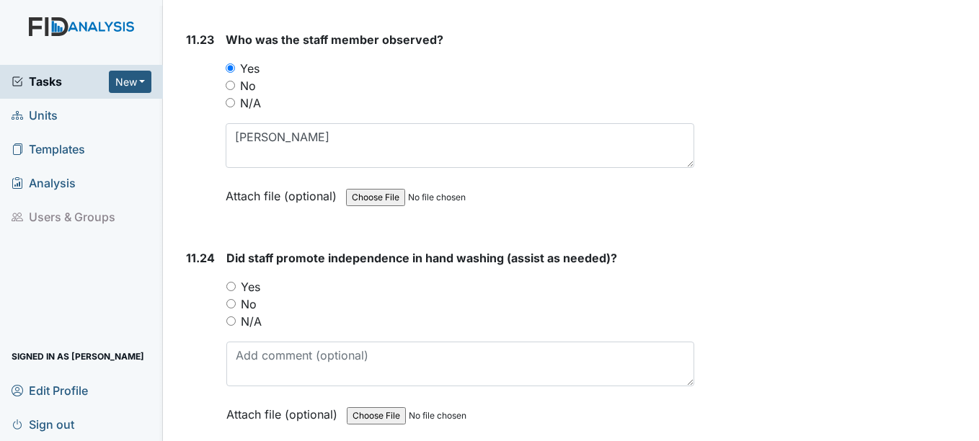
click at [230, 285] on input "Yes" at bounding box center [230, 286] width 9 height 9
radio input "true"
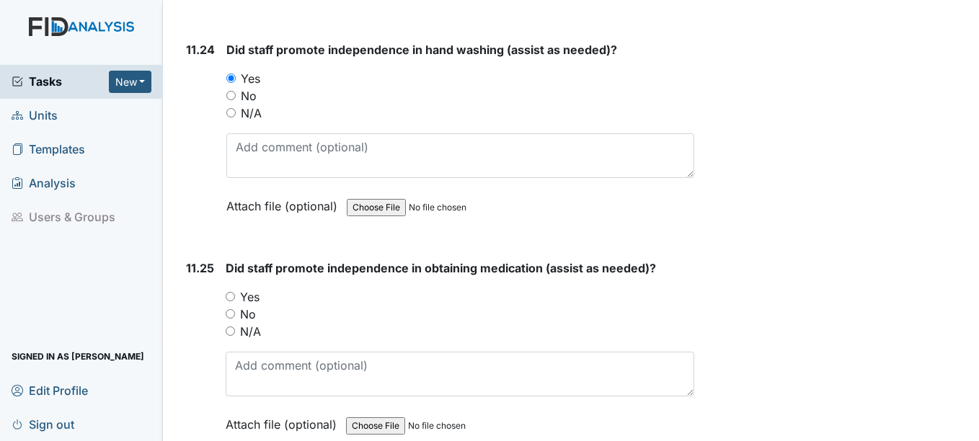
scroll to position [21777, 0]
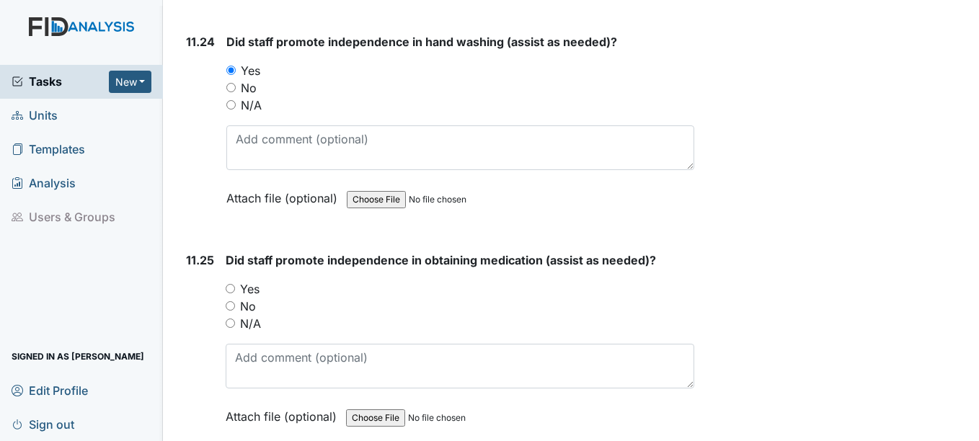
click at [231, 289] on input "Yes" at bounding box center [230, 288] width 9 height 9
radio input "true"
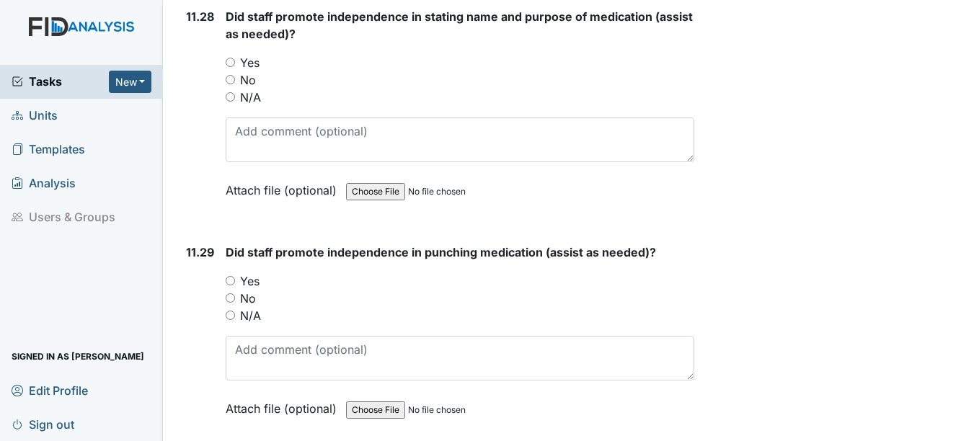
scroll to position [22642, 0]
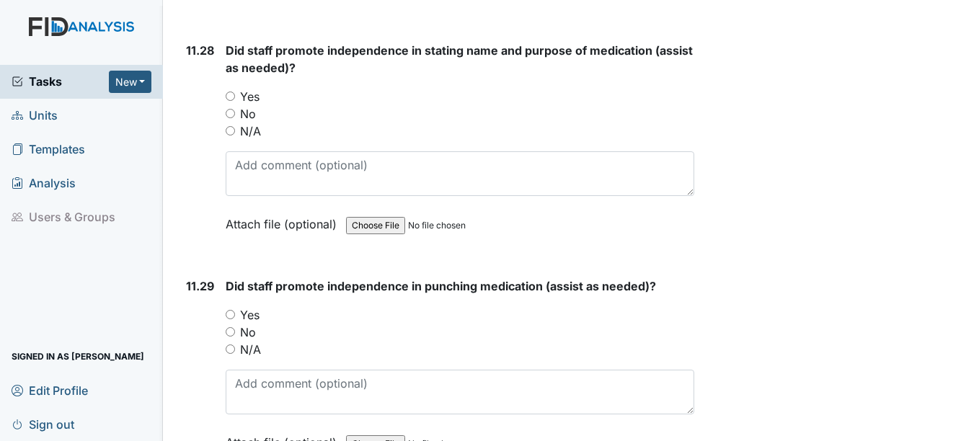
click at [229, 315] on input "Yes" at bounding box center [230, 314] width 9 height 9
radio input "true"
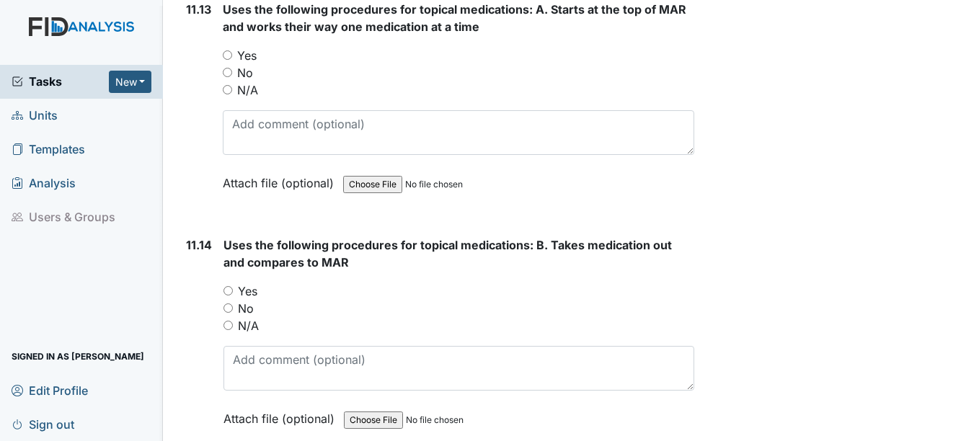
scroll to position [19325, 0]
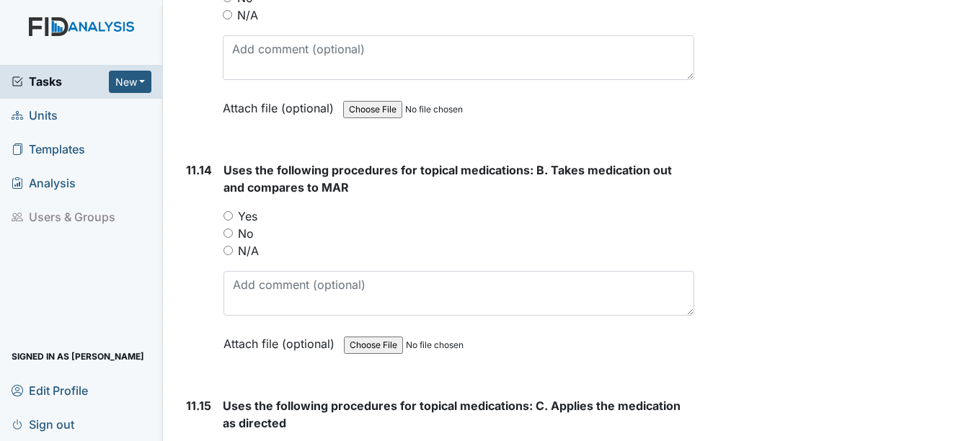
click at [228, 215] on input "Yes" at bounding box center [228, 215] width 9 height 9
radio input "true"
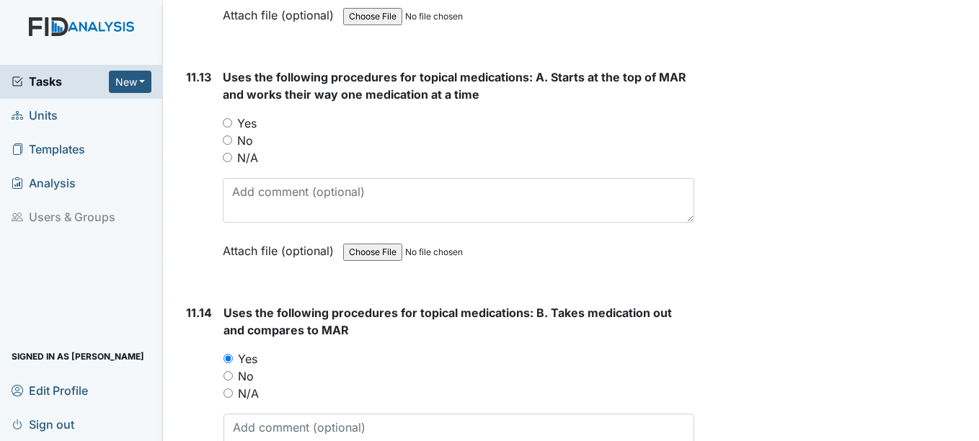
scroll to position [19181, 0]
click at [229, 125] on input "Yes" at bounding box center [227, 124] width 9 height 9
radio input "true"
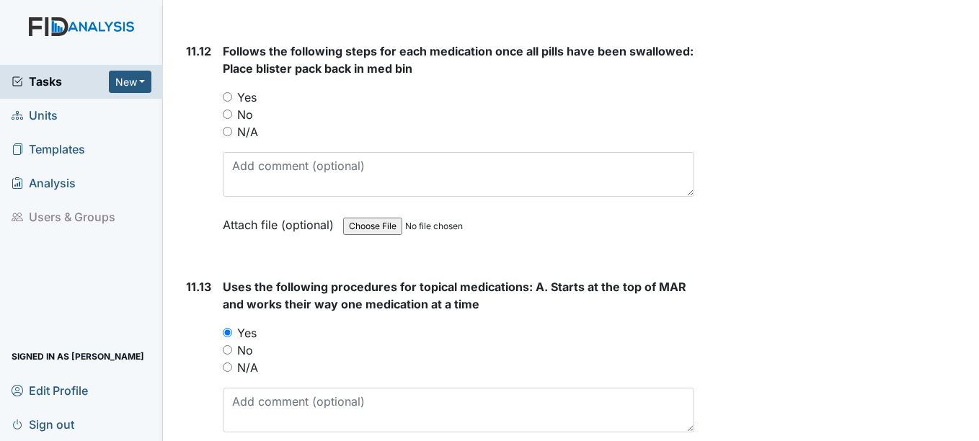
scroll to position [18964, 0]
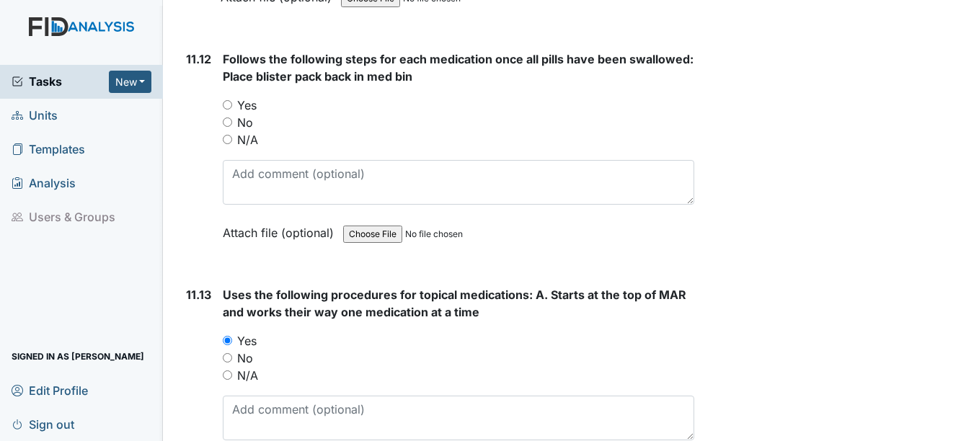
click at [226, 105] on input "Yes" at bounding box center [227, 104] width 9 height 9
radio input "true"
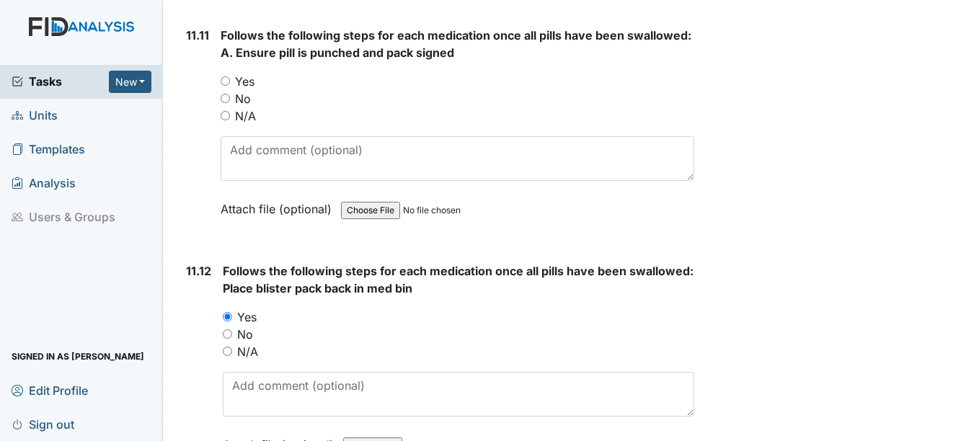
scroll to position [18748, 0]
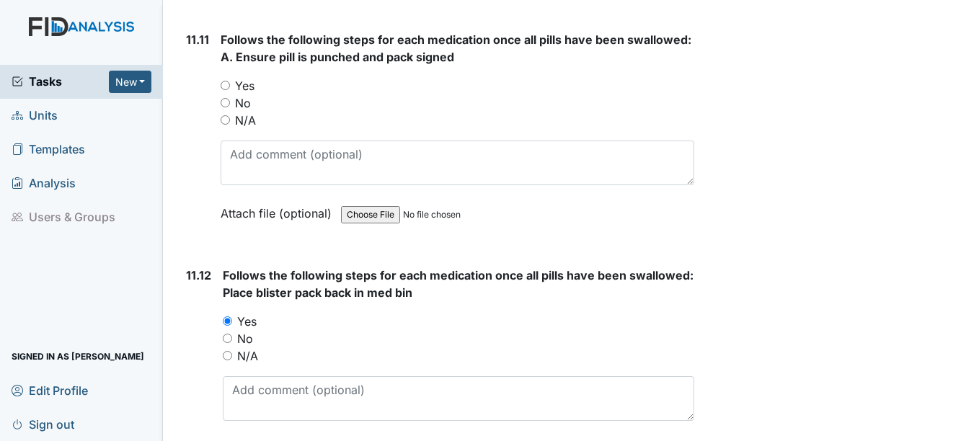
click at [224, 87] on input "Yes" at bounding box center [225, 85] width 9 height 9
radio input "true"
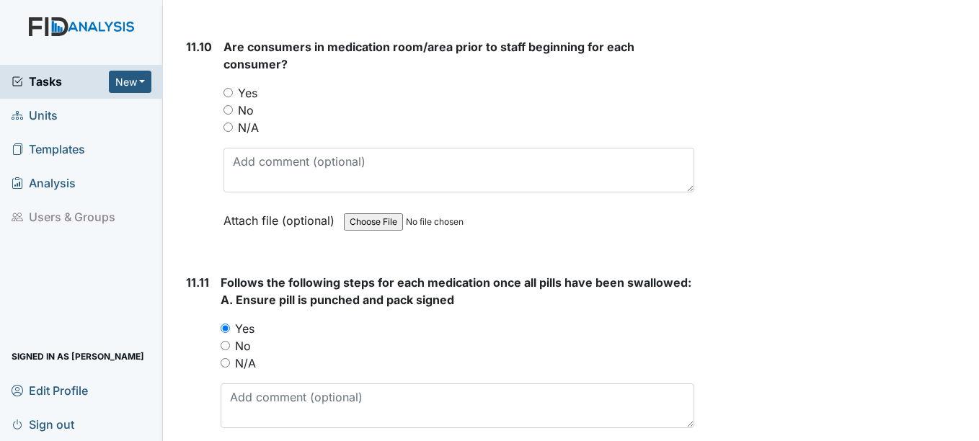
scroll to position [18460, 0]
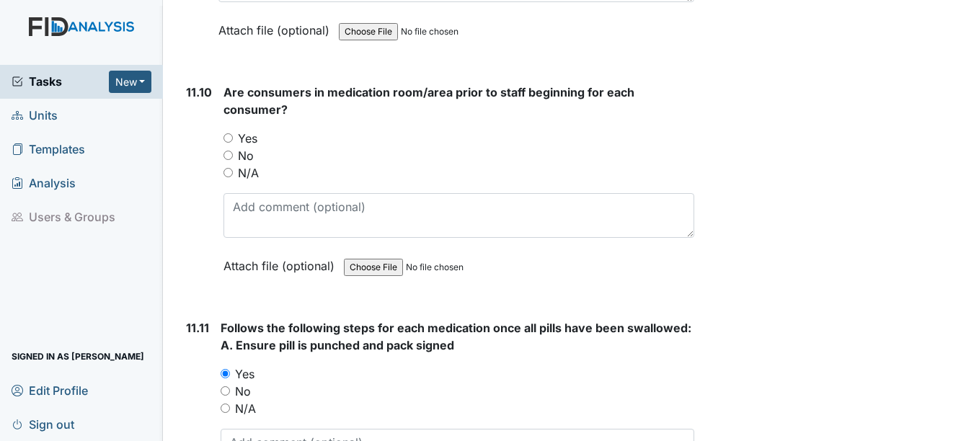
click at [226, 139] on input "Yes" at bounding box center [228, 137] width 9 height 9
radio input "true"
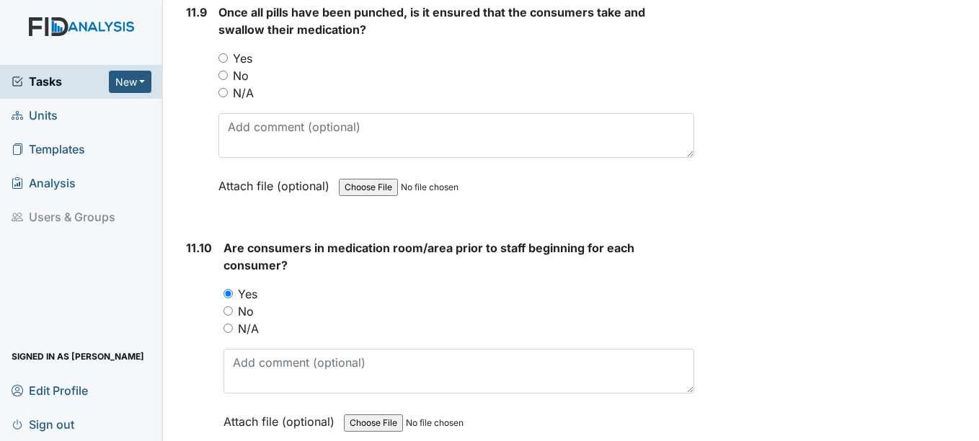
scroll to position [18243, 0]
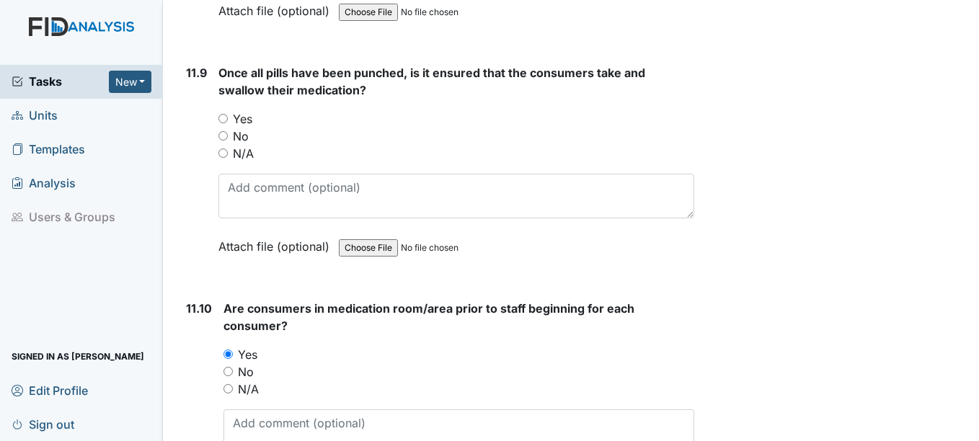
click at [224, 118] on input "Yes" at bounding box center [222, 118] width 9 height 9
radio input "true"
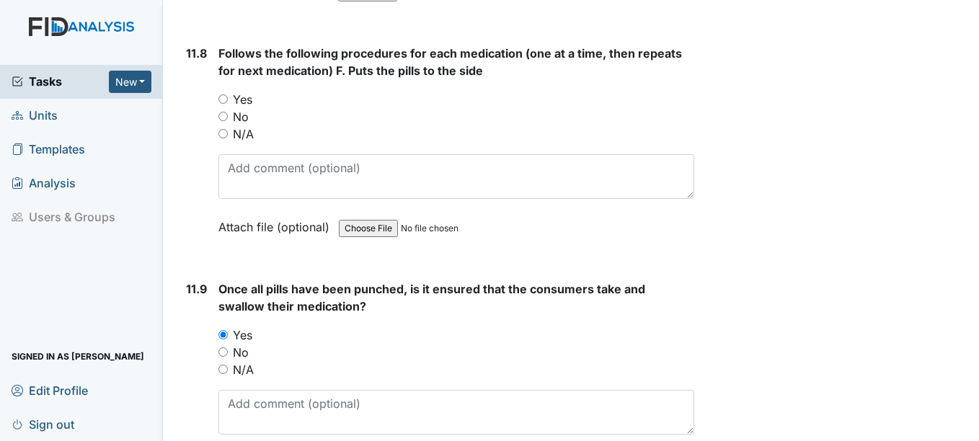
click at [224, 100] on input "Yes" at bounding box center [222, 98] width 9 height 9
radio input "true"
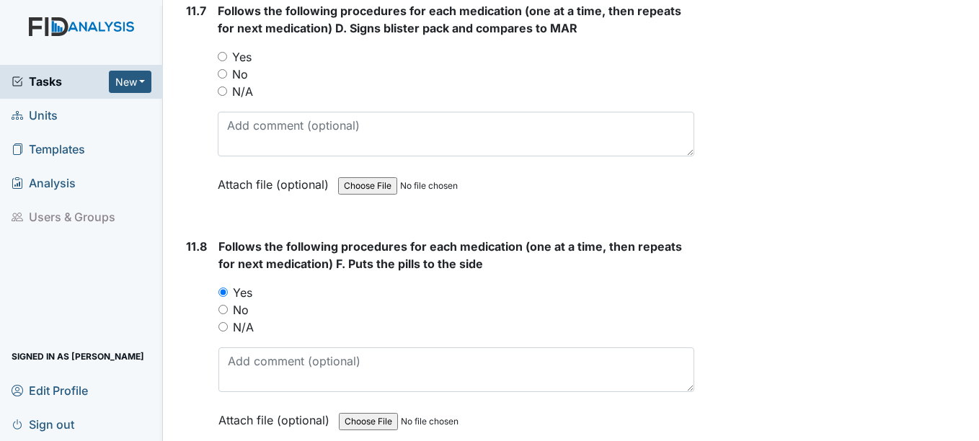
scroll to position [17666, 0]
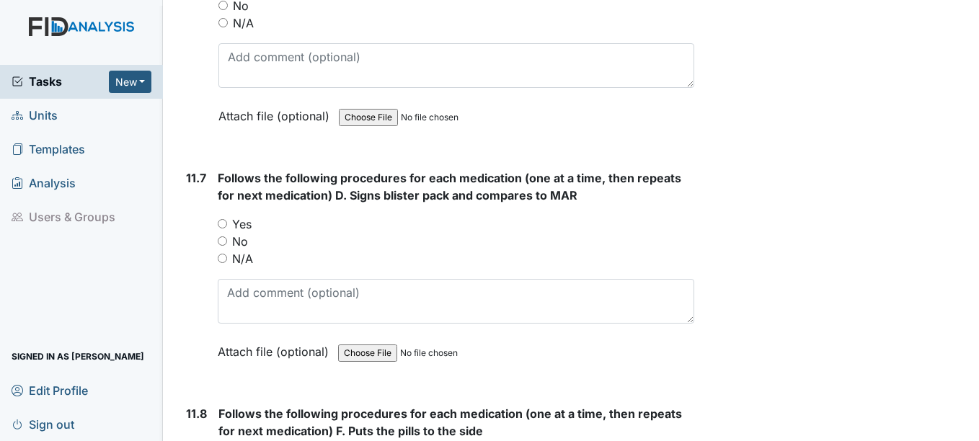
click at [224, 224] on input "Yes" at bounding box center [222, 223] width 9 height 9
radio input "true"
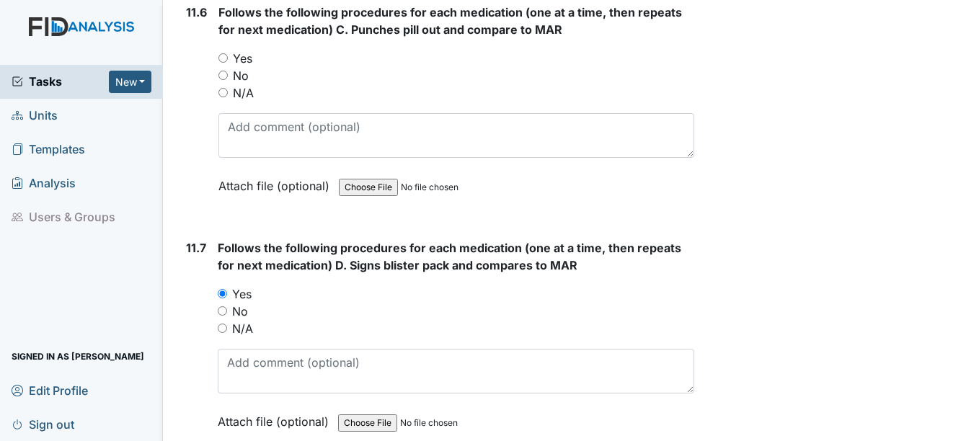
scroll to position [17450, 0]
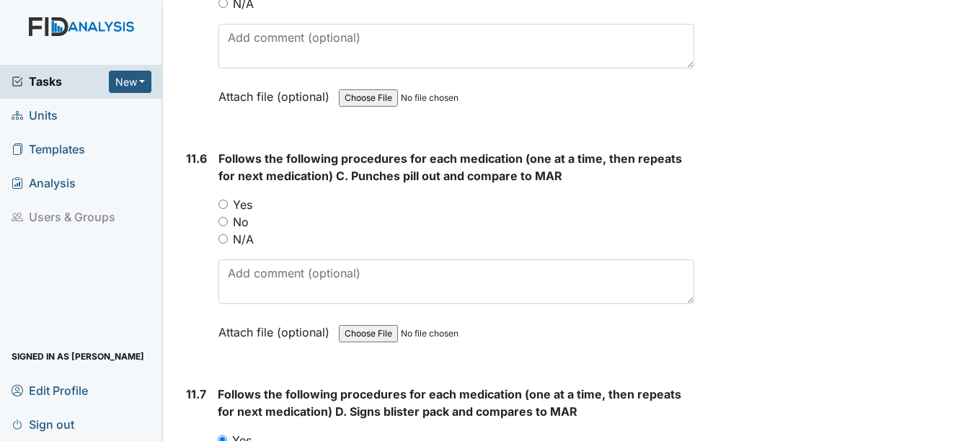
click at [225, 203] on input "Yes" at bounding box center [222, 204] width 9 height 9
radio input "true"
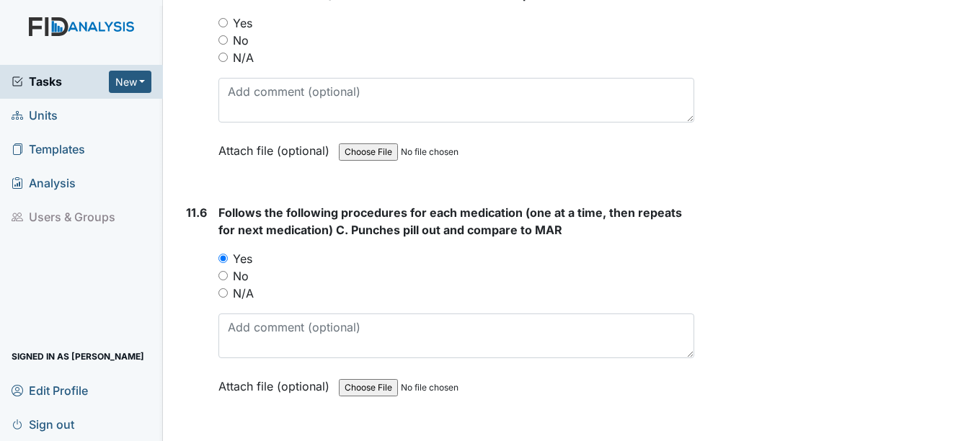
scroll to position [17306, 0]
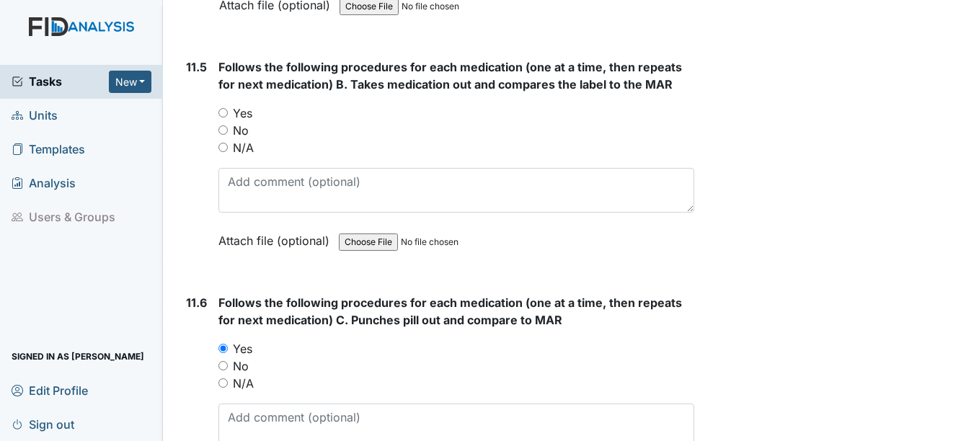
click at [225, 113] on input "Yes" at bounding box center [222, 112] width 9 height 9
radio input "true"
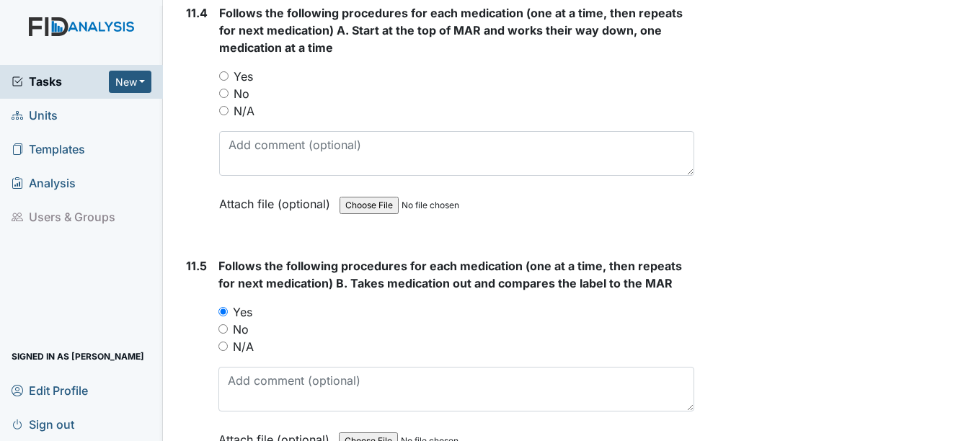
scroll to position [17090, 0]
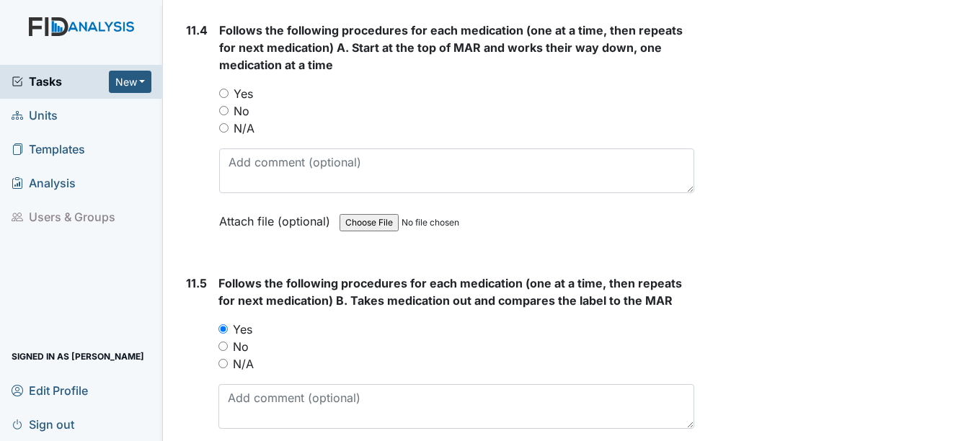
click at [227, 92] on input "Yes" at bounding box center [223, 93] width 9 height 9
radio input "true"
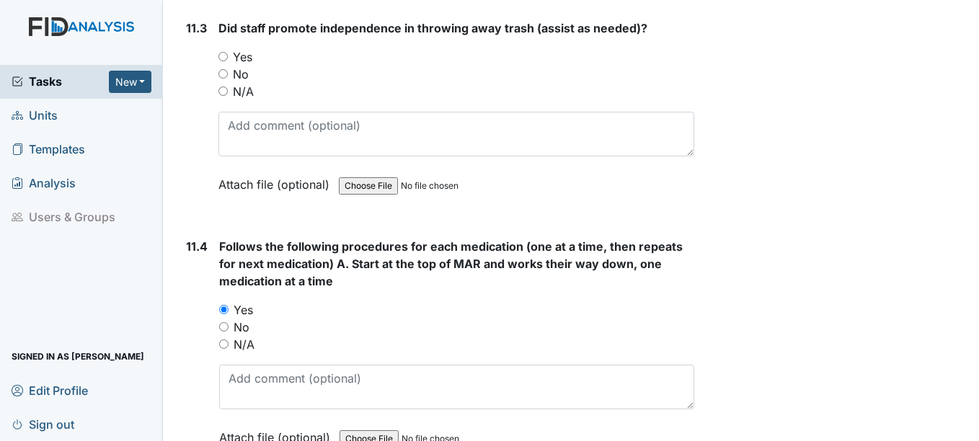
scroll to position [16801, 0]
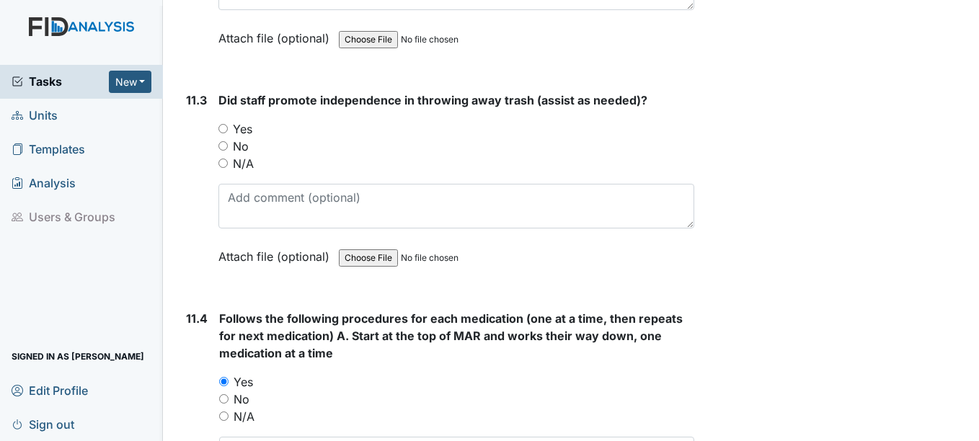
click at [223, 130] on input "Yes" at bounding box center [222, 128] width 9 height 9
radio input "true"
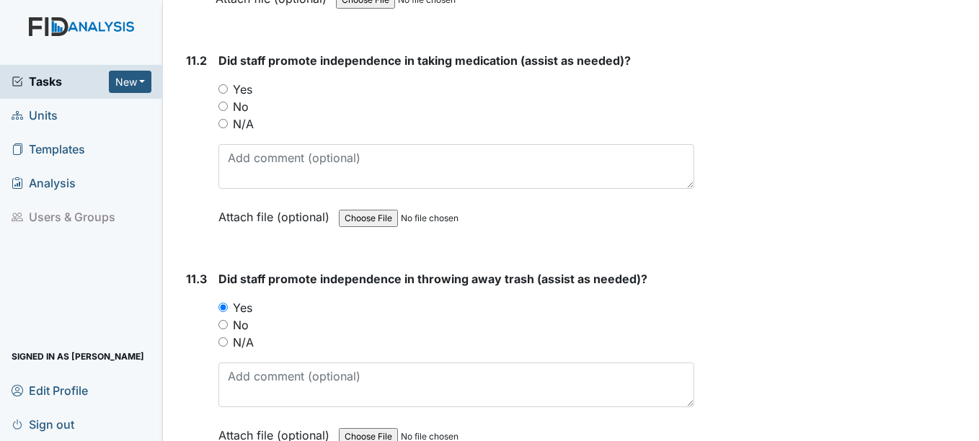
scroll to position [16585, 0]
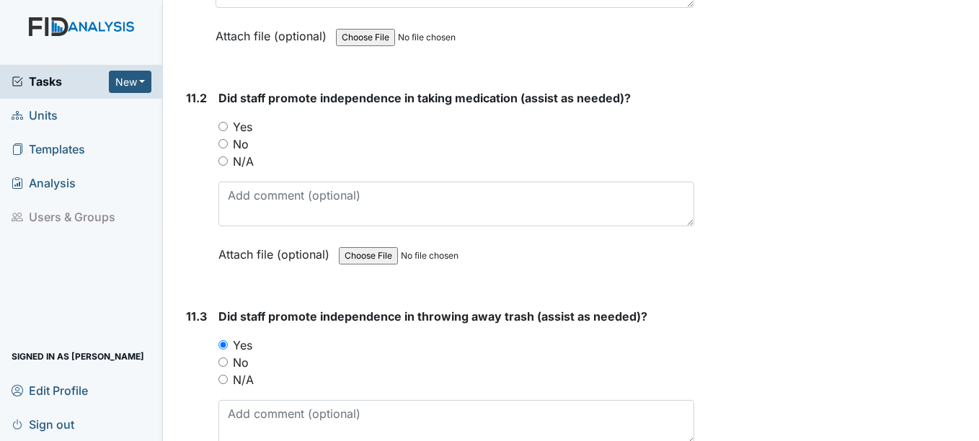
click at [225, 124] on input "Yes" at bounding box center [222, 126] width 9 height 9
radio input "true"
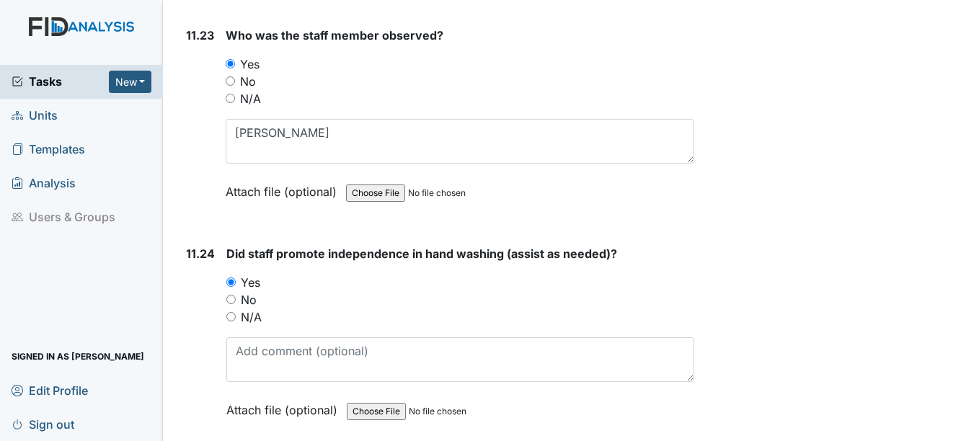
scroll to position [21632, 0]
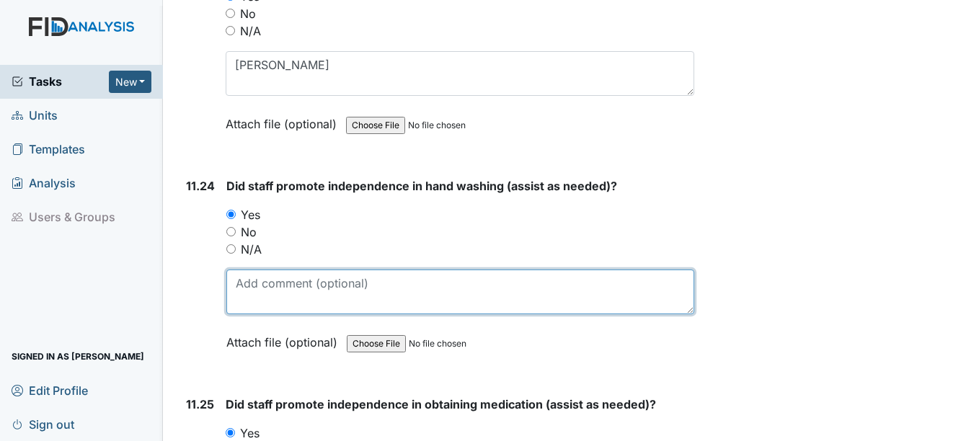
click at [236, 288] on textarea at bounding box center [459, 292] width 467 height 45
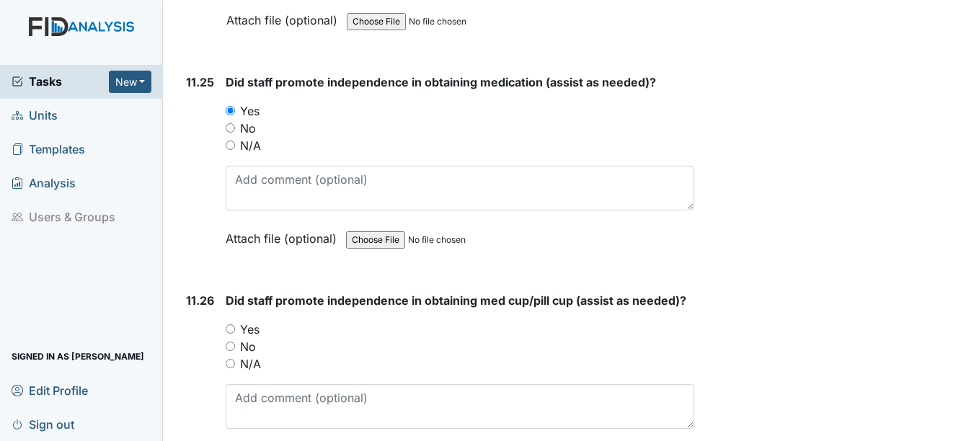
scroll to position [21993, 0]
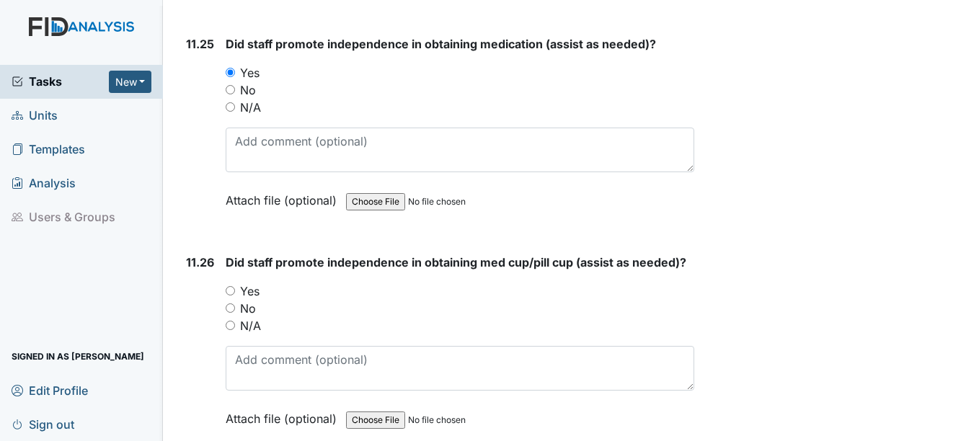
click at [229, 291] on input "Yes" at bounding box center [230, 290] width 9 height 9
radio input "true"
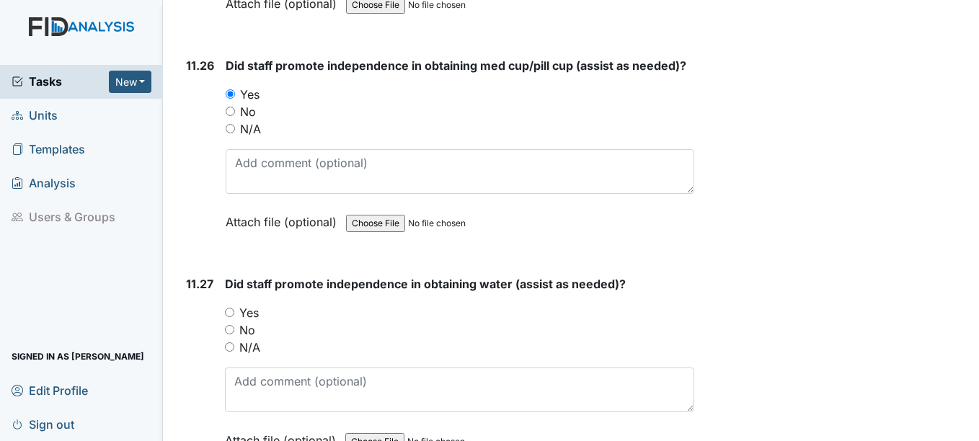
scroll to position [22209, 0]
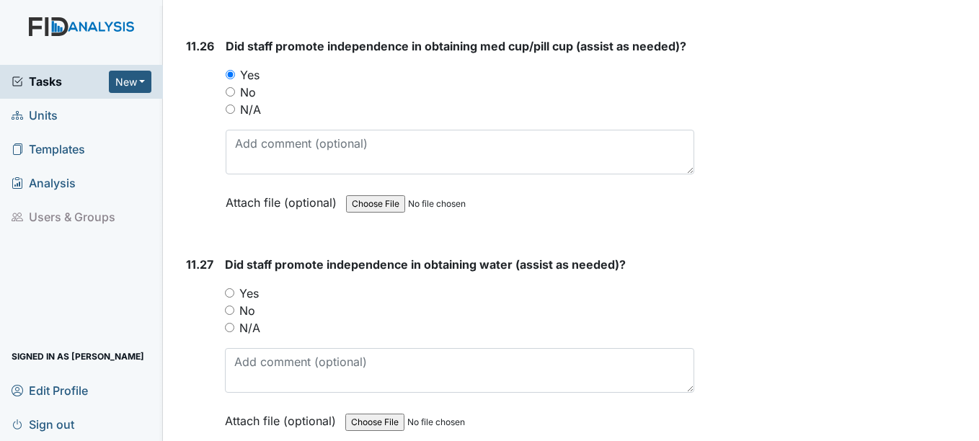
click at [231, 293] on input "Yes" at bounding box center [229, 292] width 9 height 9
radio input "true"
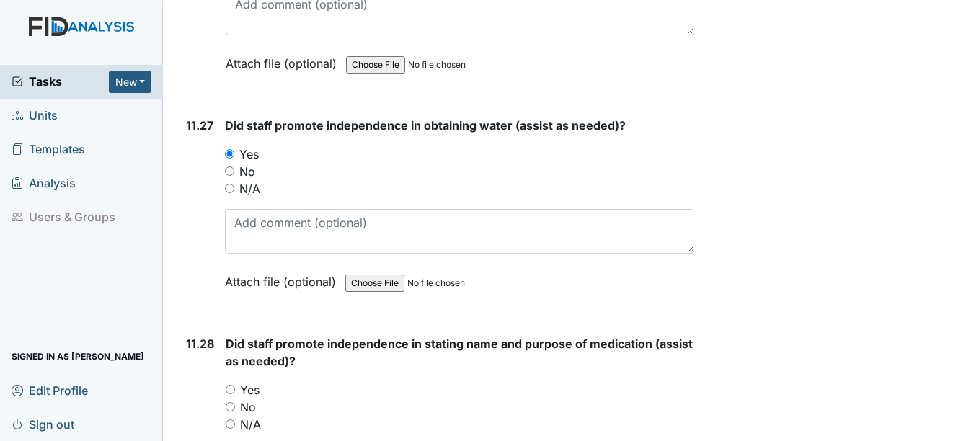
scroll to position [22426, 0]
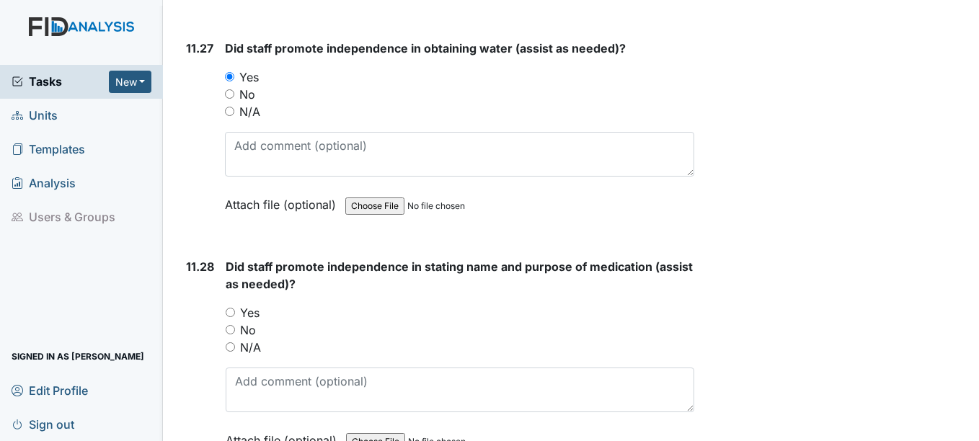
click at [233, 312] on input "Yes" at bounding box center [230, 312] width 9 height 9
radio input "true"
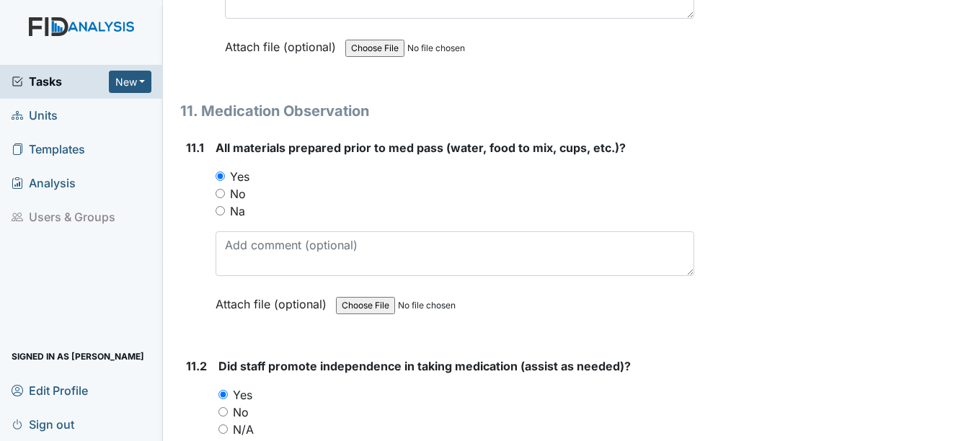
scroll to position [16296, 0]
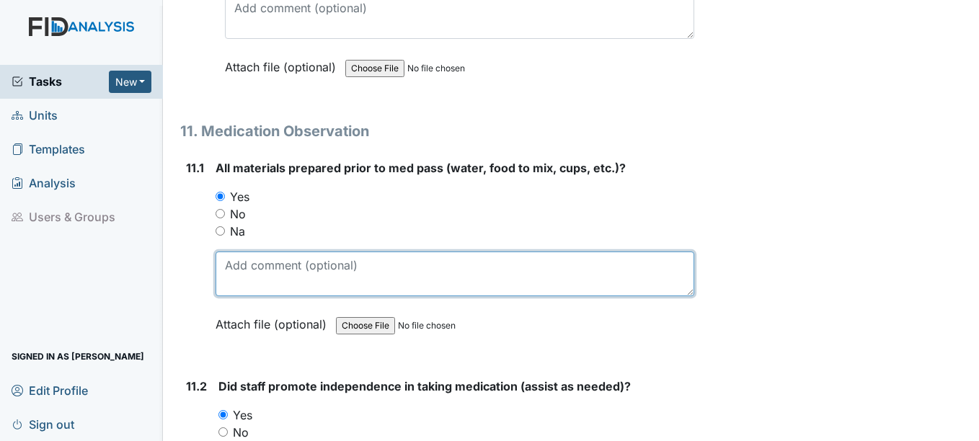
click at [234, 274] on textarea at bounding box center [455, 274] width 478 height 45
type textarea "o"
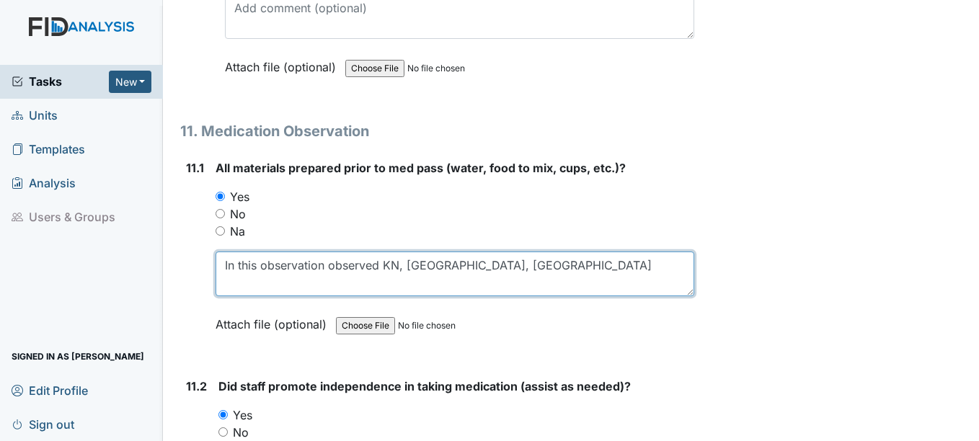
type textarea "In this observation observed KN, JP, NC"
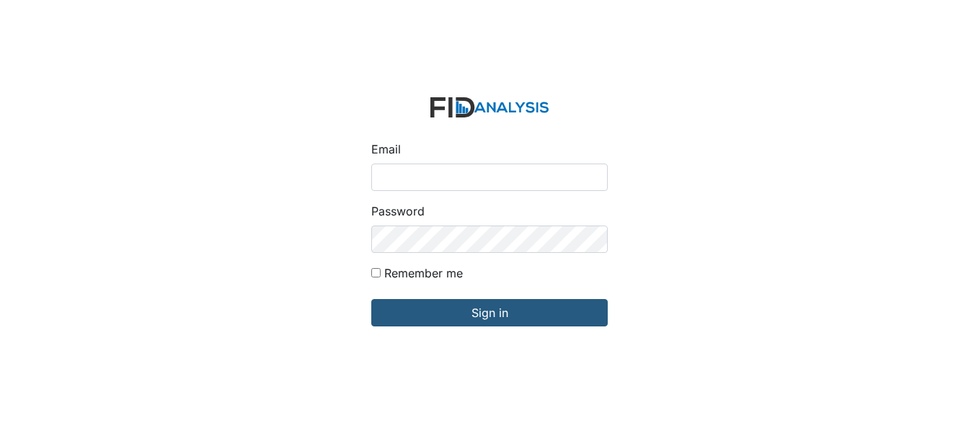
click at [445, 178] on input "Email" at bounding box center [489, 177] width 237 height 27
type input "[EMAIL_ADDRESS][DOMAIN_NAME]"
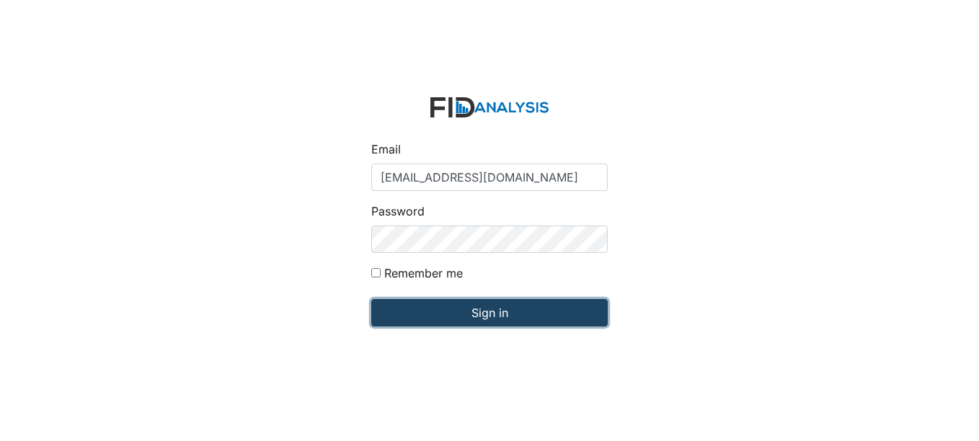
click at [492, 312] on input "Sign in" at bounding box center [489, 312] width 237 height 27
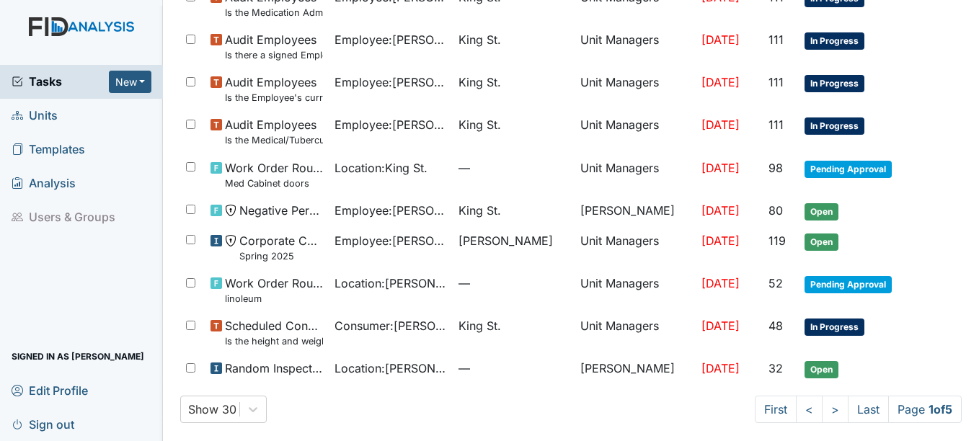
scroll to position [996, 0]
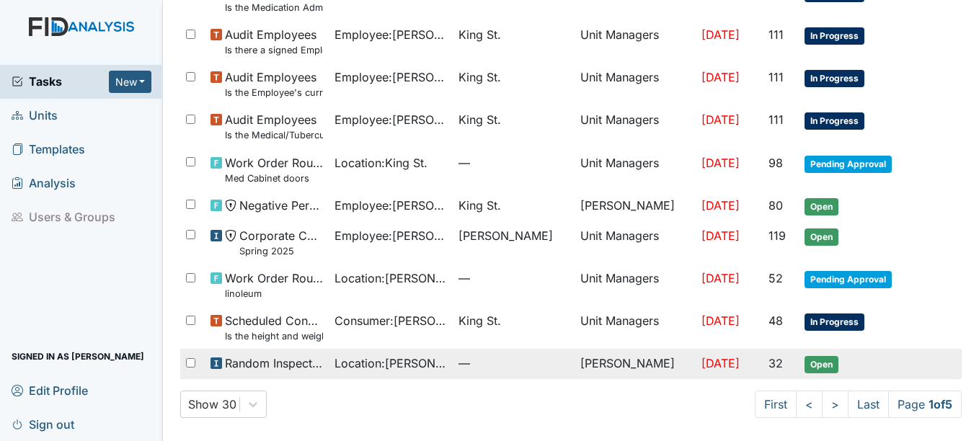
click at [809, 363] on span "Open" at bounding box center [822, 364] width 34 height 17
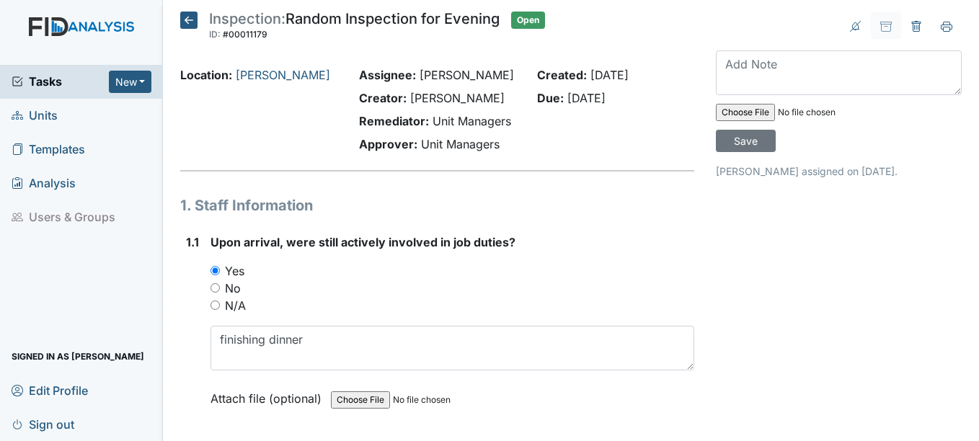
click at [190, 22] on icon at bounding box center [188, 20] width 17 height 17
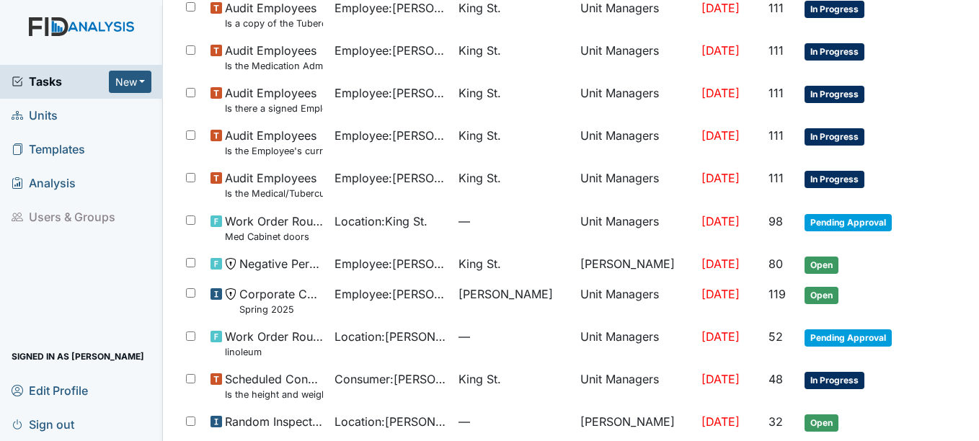
scroll to position [996, 0]
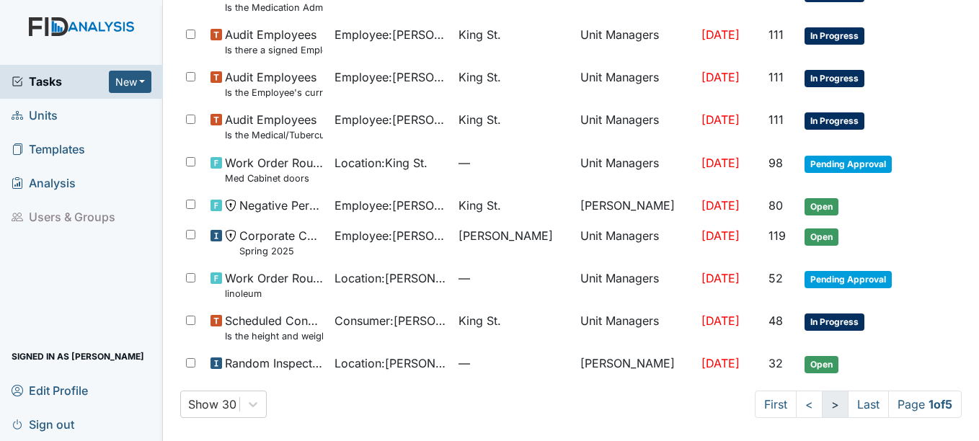
click at [822, 405] on link ">" at bounding box center [835, 404] width 27 height 27
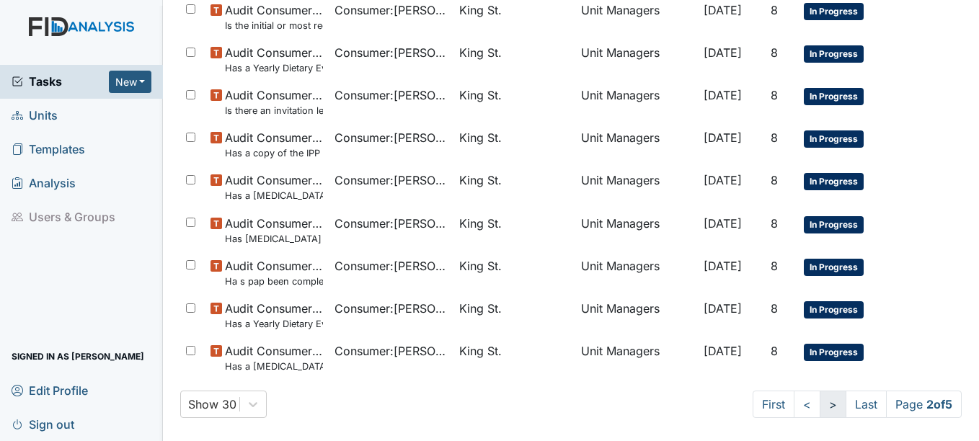
scroll to position [971, 0]
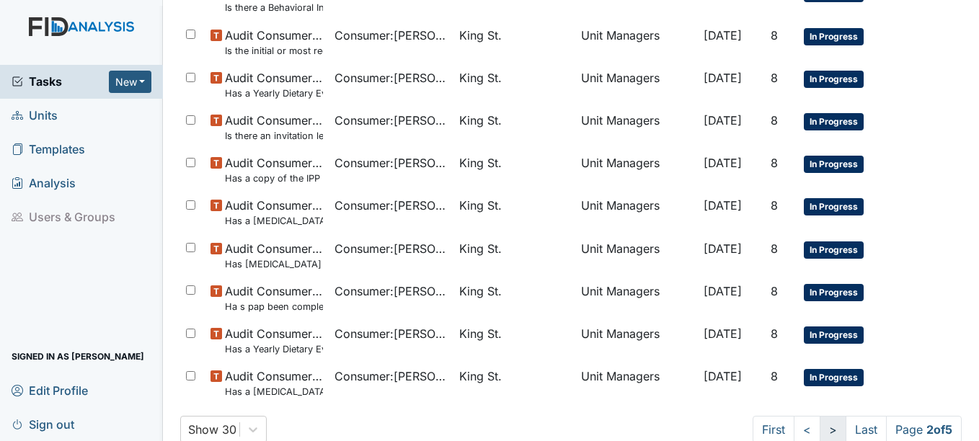
click at [820, 430] on link ">" at bounding box center [833, 429] width 27 height 27
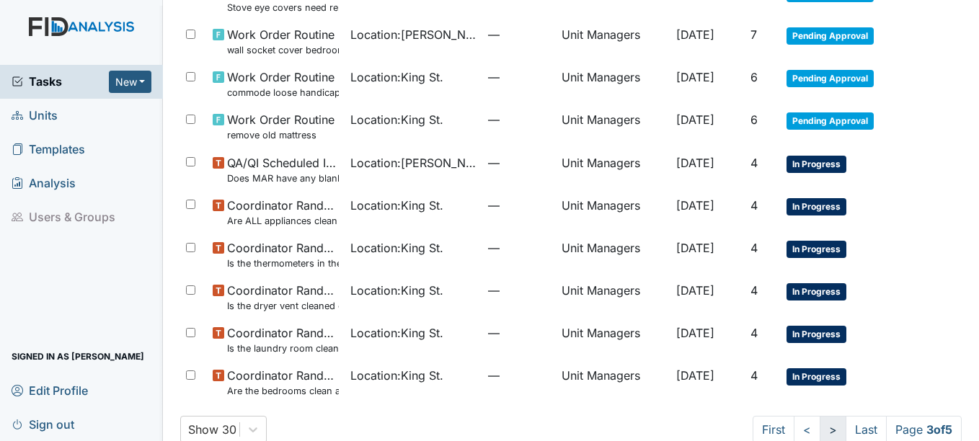
click at [820, 430] on link ">" at bounding box center [833, 429] width 27 height 27
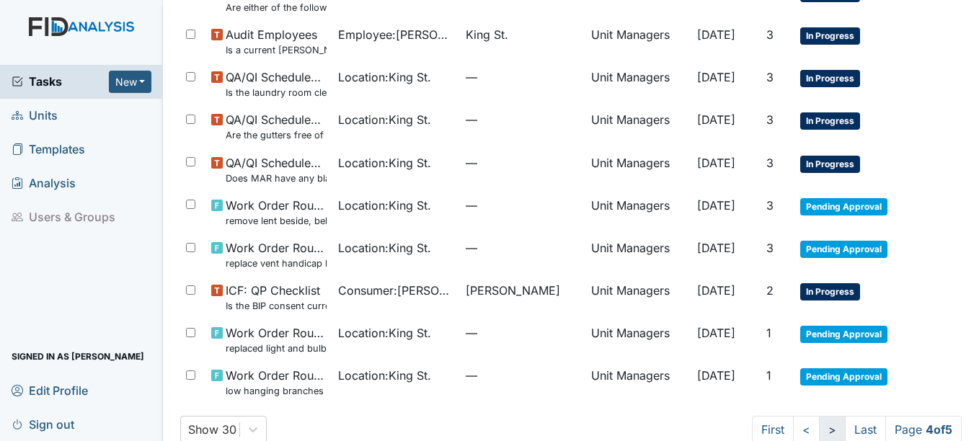
click at [819, 430] on link ">" at bounding box center [832, 429] width 27 height 27
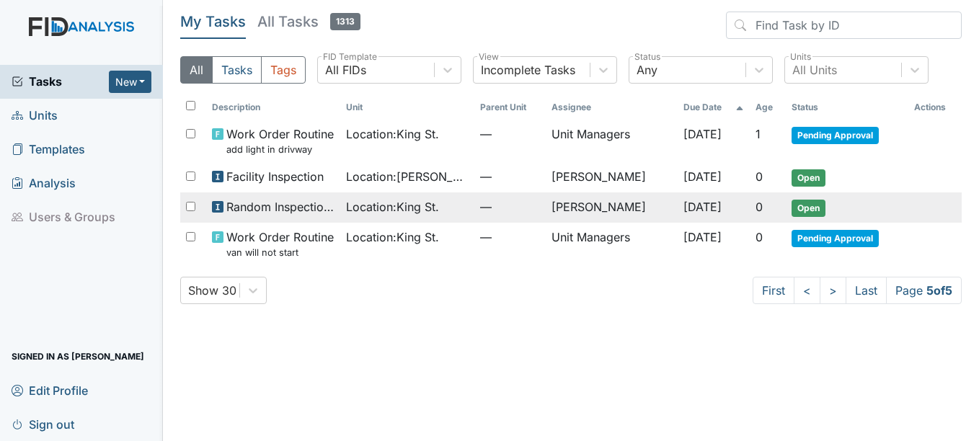
click at [813, 204] on span "Open" at bounding box center [809, 208] width 34 height 17
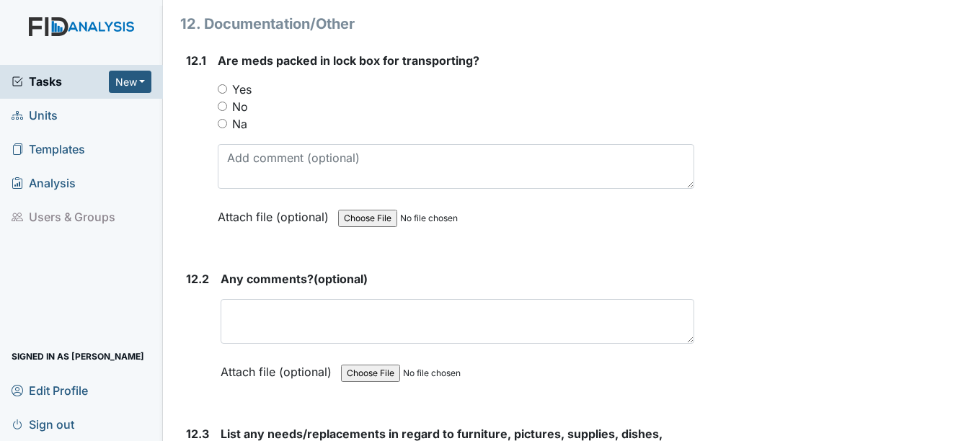
scroll to position [23147, 0]
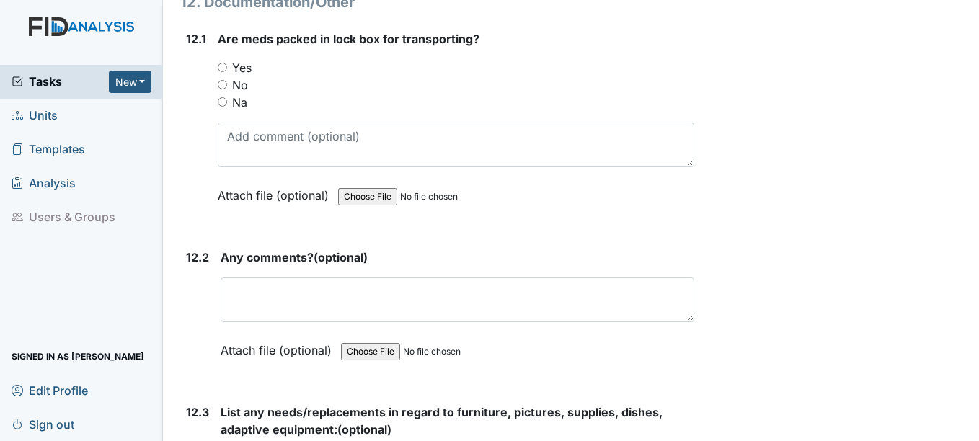
click at [221, 67] on input "Yes" at bounding box center [222, 67] width 9 height 9
radio input "true"
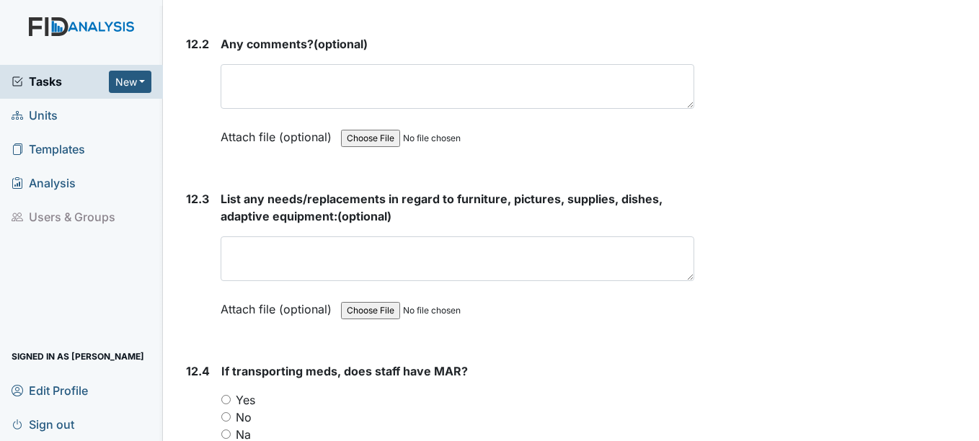
scroll to position [23363, 0]
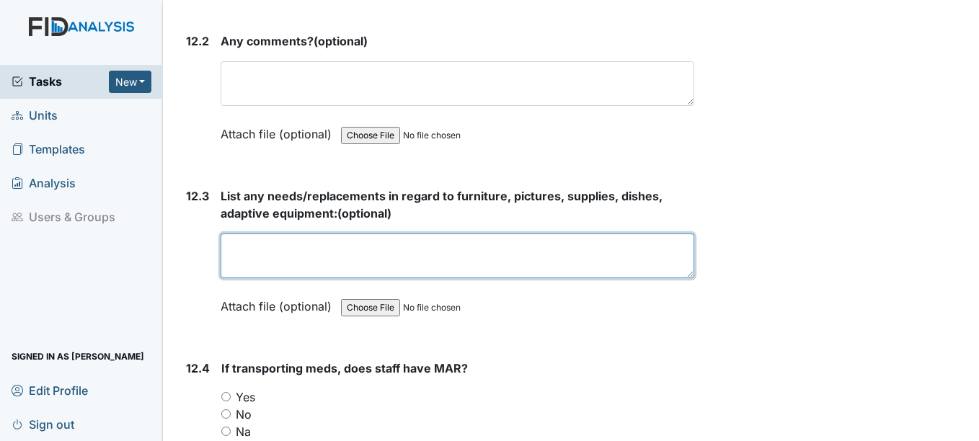
click at [268, 251] on textarea at bounding box center [457, 256] width 473 height 45
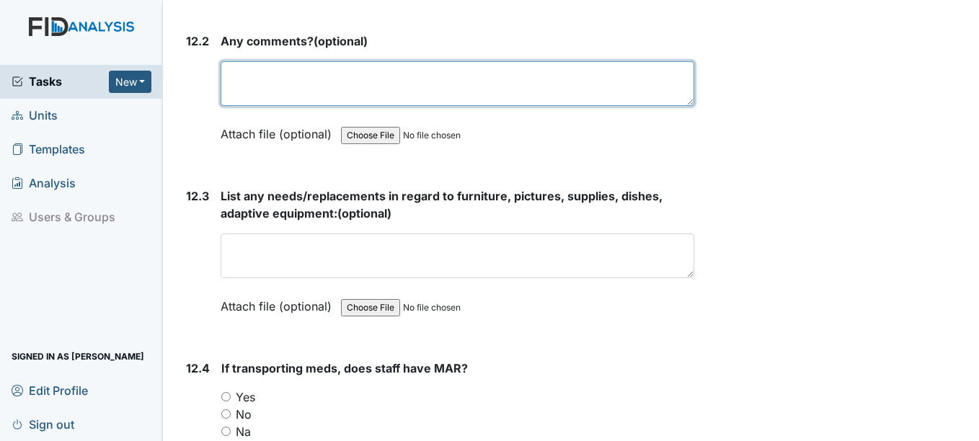
click at [281, 76] on textarea at bounding box center [457, 83] width 473 height 45
type textarea "no"
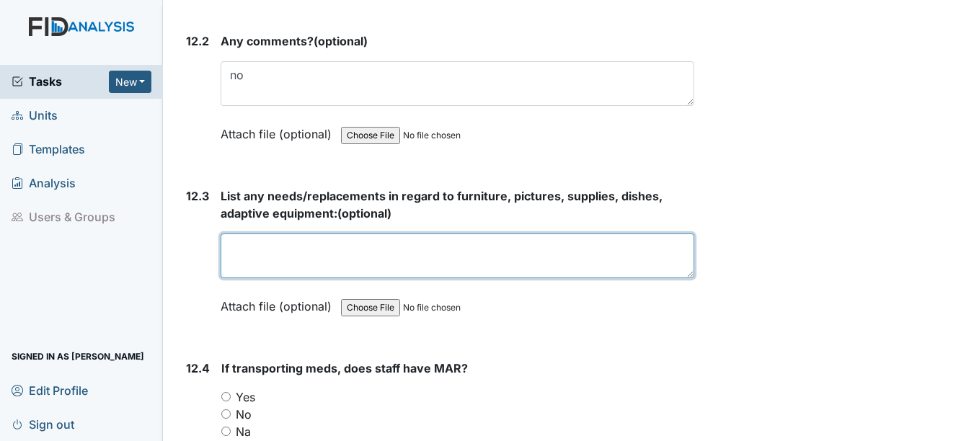
click at [234, 252] on textarea at bounding box center [457, 256] width 473 height 45
type textarea "l"
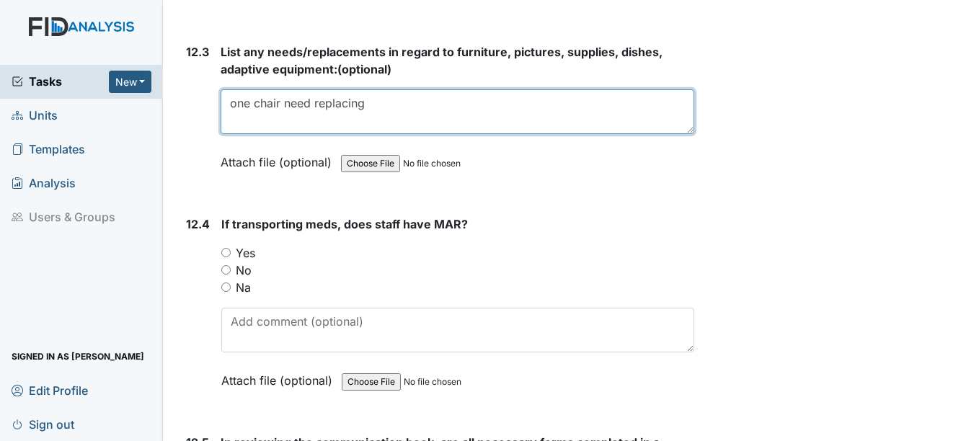
type textarea "one chair need replacing"
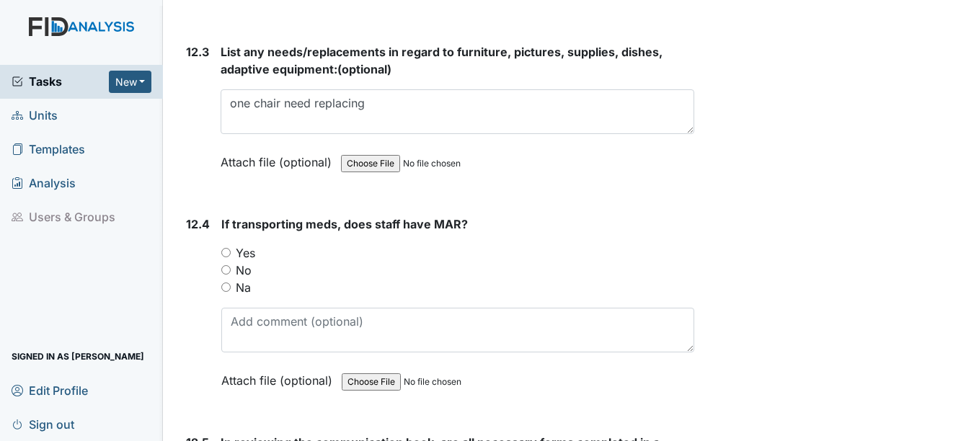
click at [229, 258] on div "Yes" at bounding box center [457, 252] width 472 height 17
click at [225, 249] on input "Yes" at bounding box center [225, 252] width 9 height 9
radio input "true"
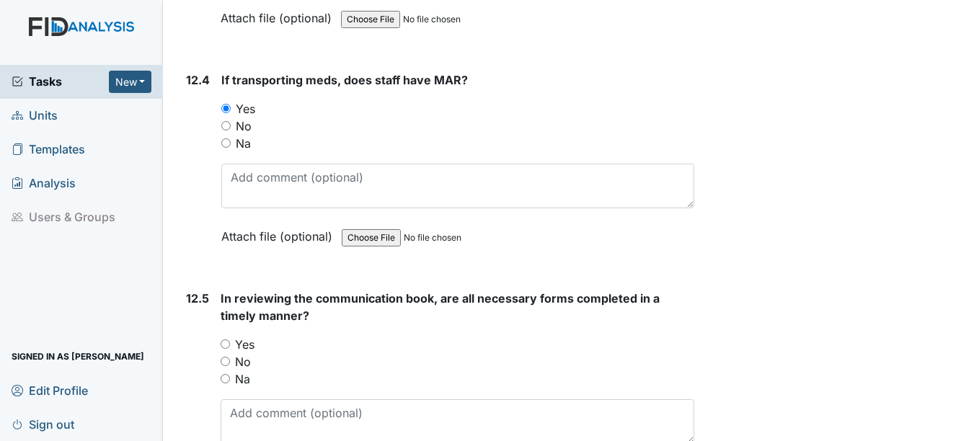
scroll to position [23723, 0]
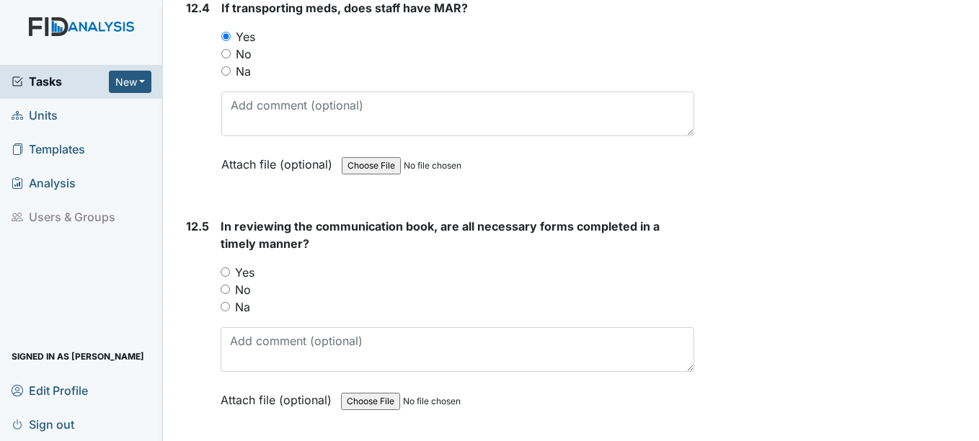
click at [228, 273] on input "Yes" at bounding box center [225, 272] width 9 height 9
radio input "true"
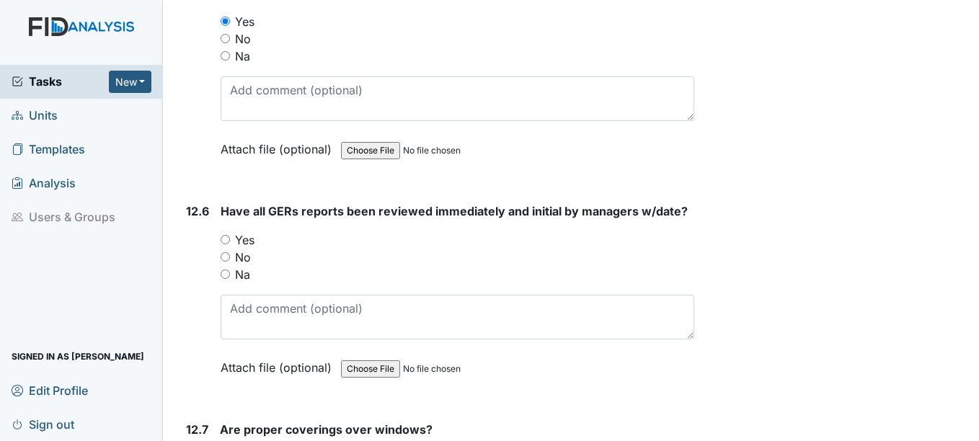
scroll to position [24012, 0]
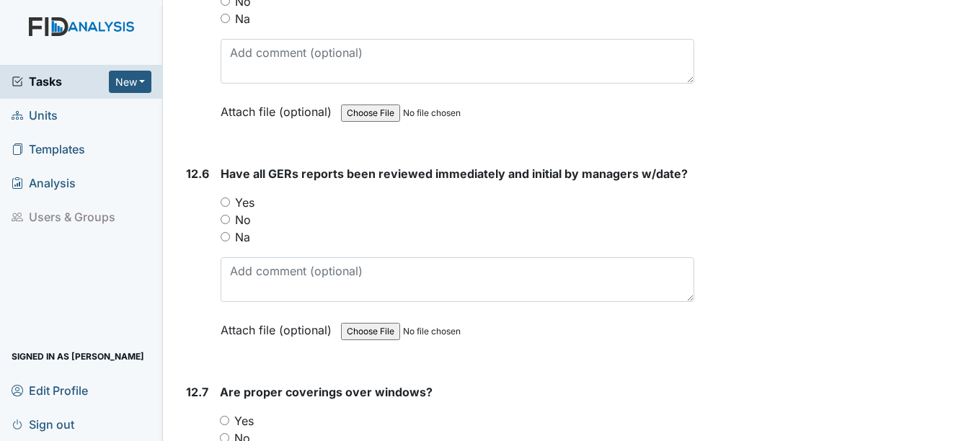
click at [226, 202] on input "Yes" at bounding box center [225, 202] width 9 height 9
radio input "true"
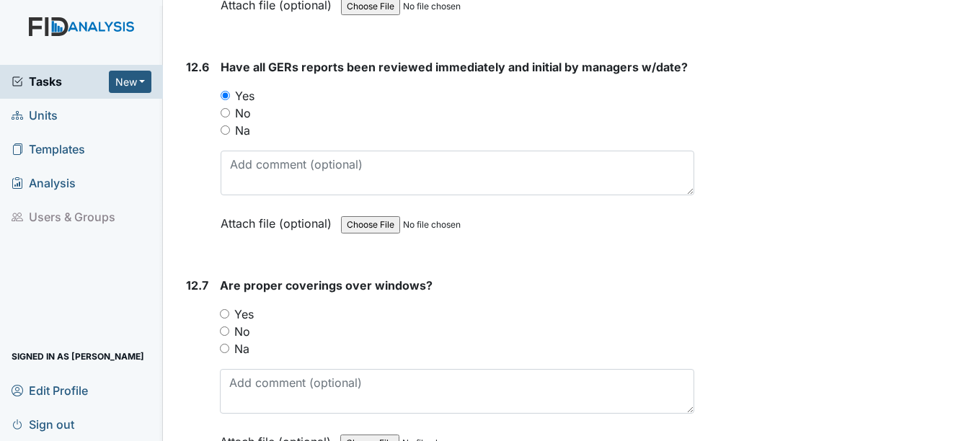
scroll to position [24156, 0]
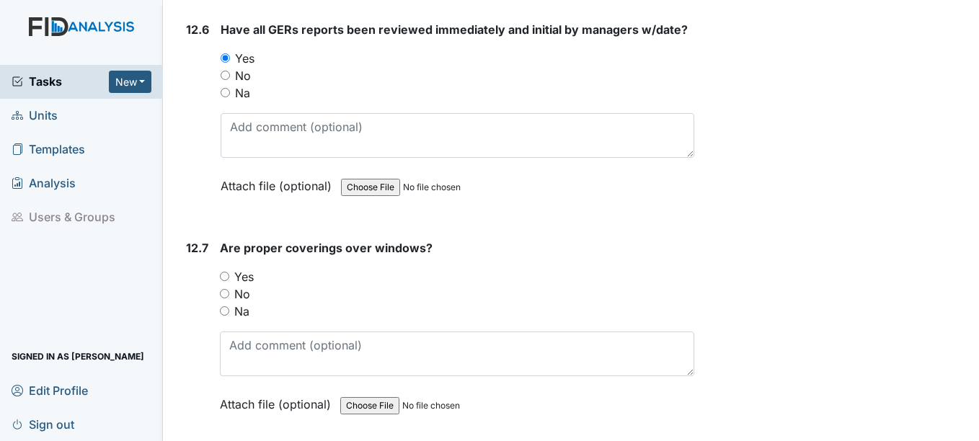
click at [226, 275] on input "Yes" at bounding box center [224, 276] width 9 height 9
radio input "true"
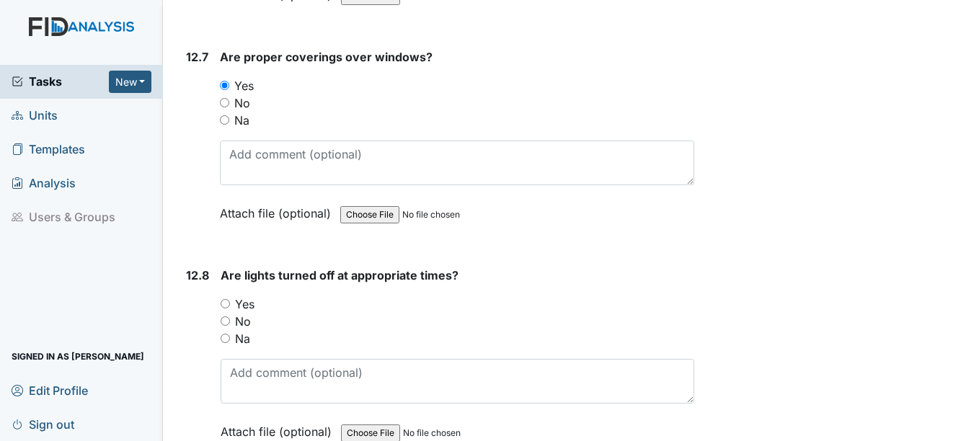
scroll to position [24372, 0]
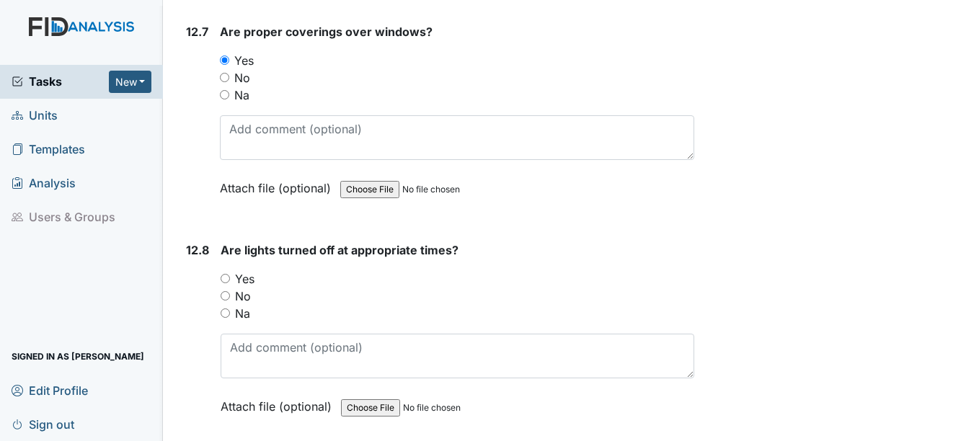
click at [226, 276] on input "Yes" at bounding box center [225, 278] width 9 height 9
radio input "true"
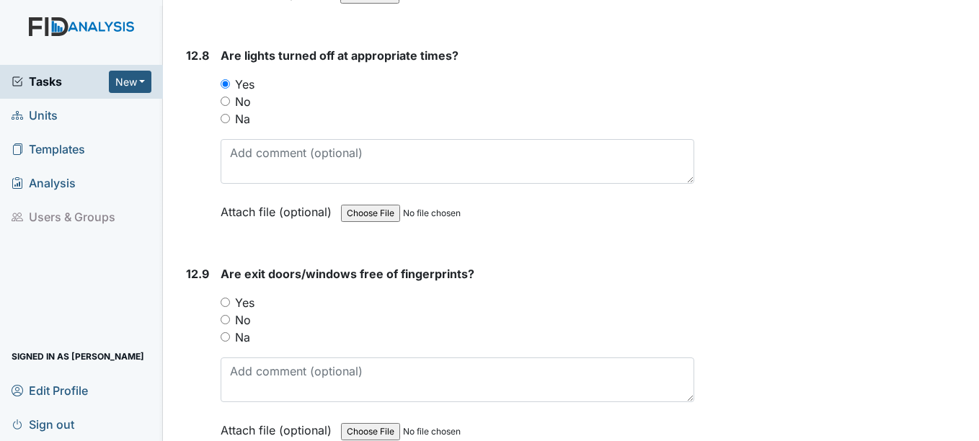
scroll to position [24589, 0]
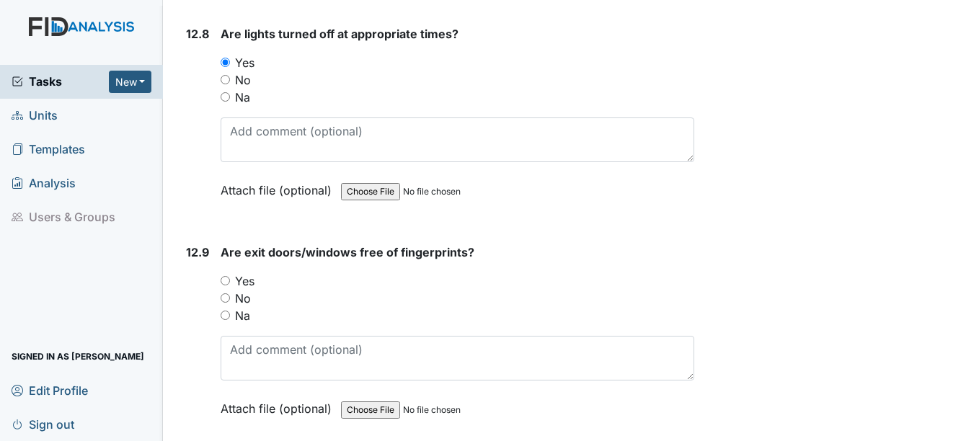
click at [226, 280] on input "Yes" at bounding box center [225, 280] width 9 height 9
radio input "true"
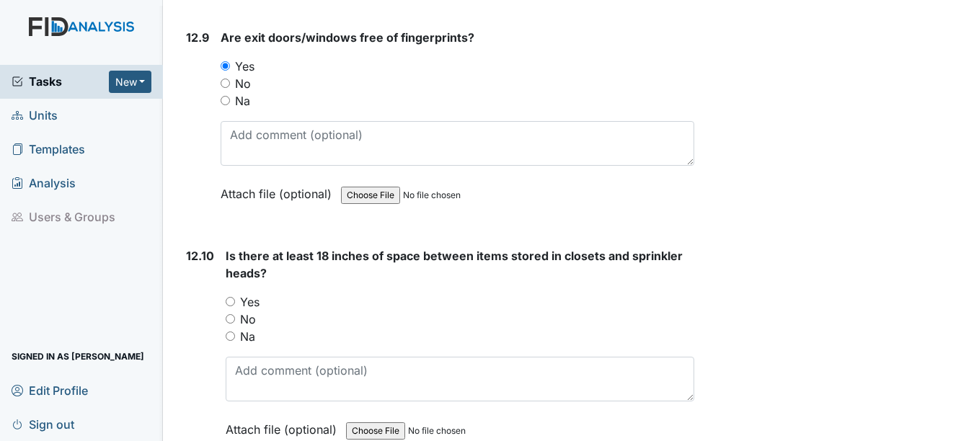
scroll to position [24805, 0]
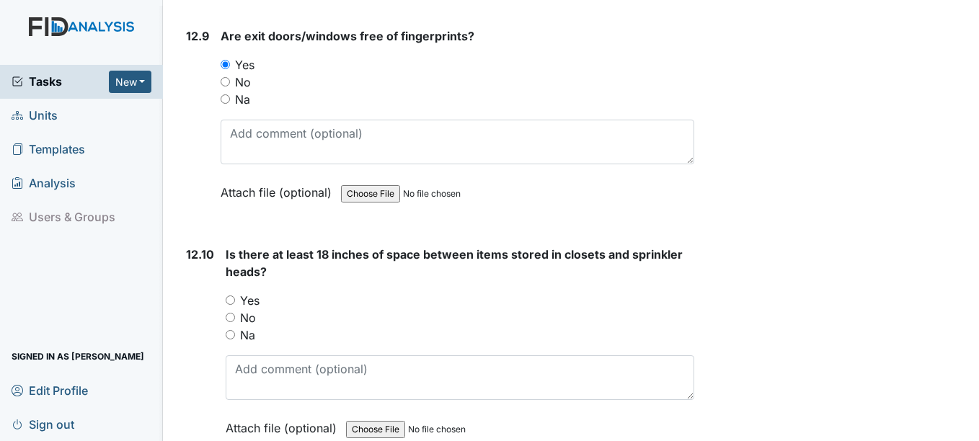
click at [231, 299] on input "Yes" at bounding box center [230, 300] width 9 height 9
radio input "true"
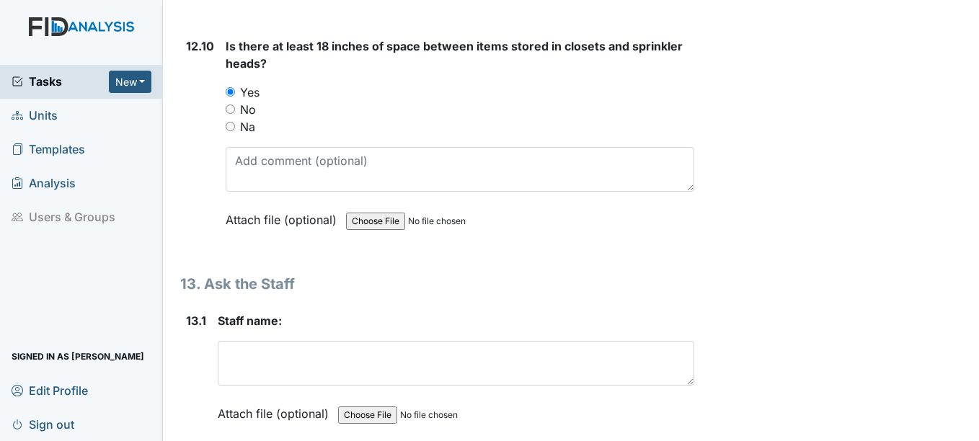
scroll to position [25021, 0]
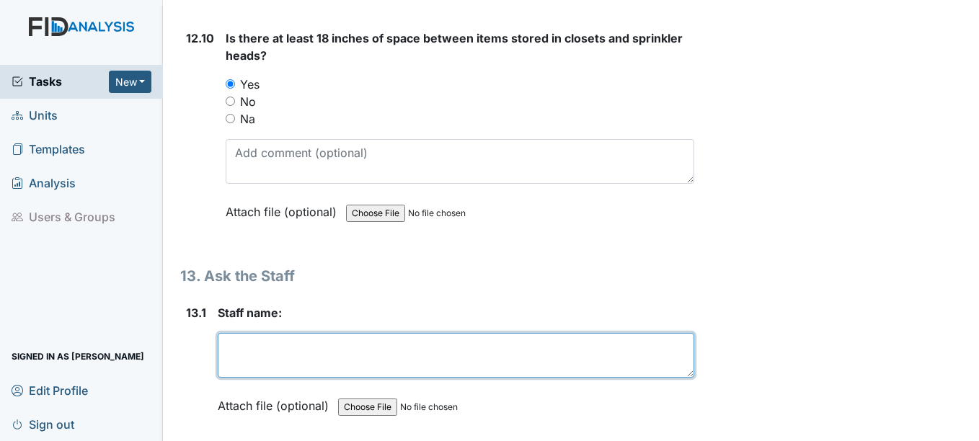
click at [247, 355] on textarea at bounding box center [456, 355] width 476 height 45
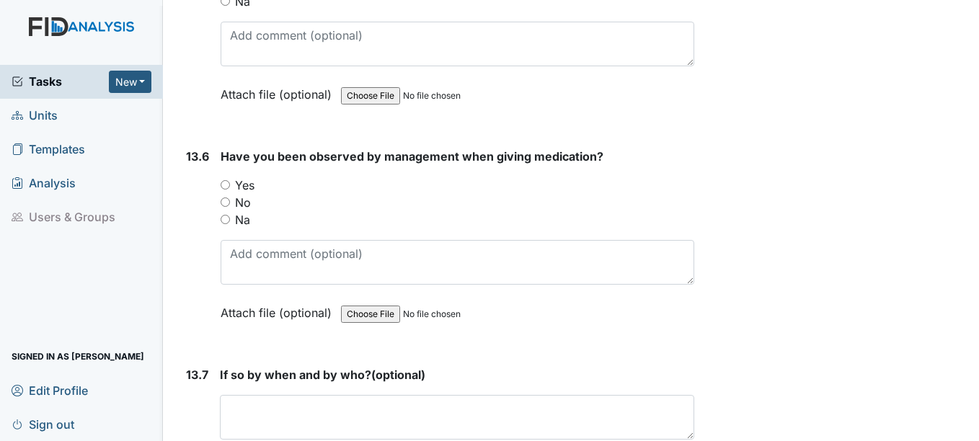
scroll to position [26103, 0]
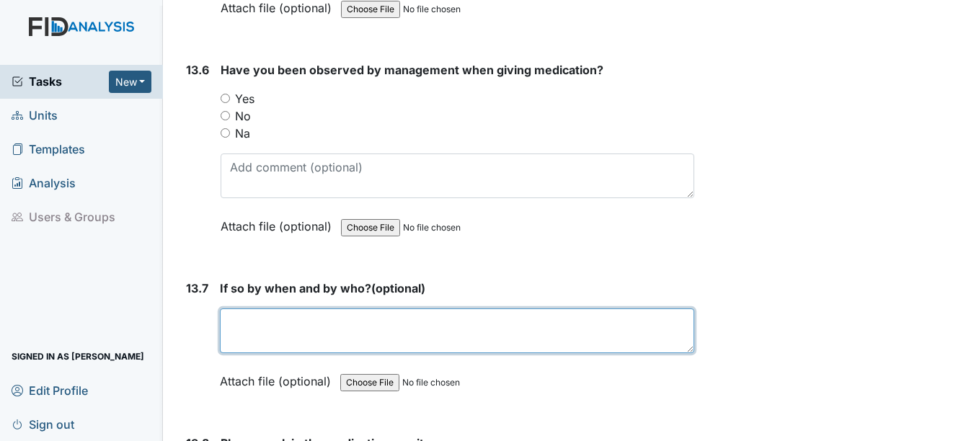
click at [239, 322] on textarea at bounding box center [457, 331] width 474 height 45
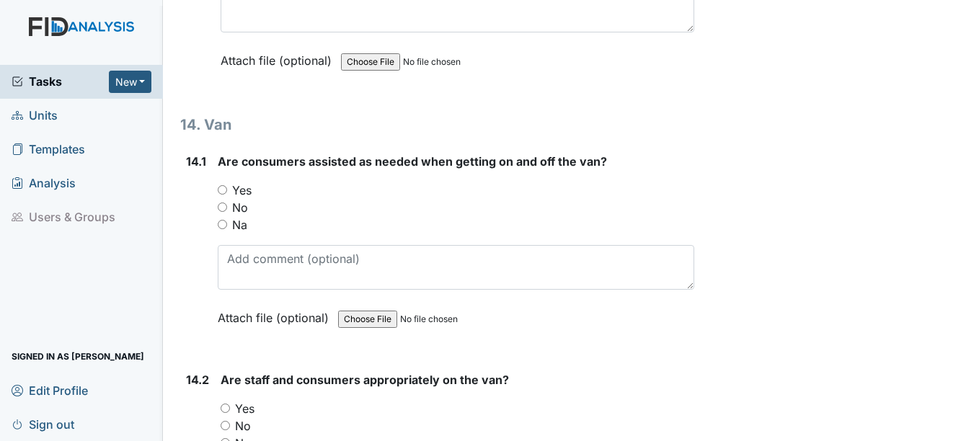
scroll to position [26624, 0]
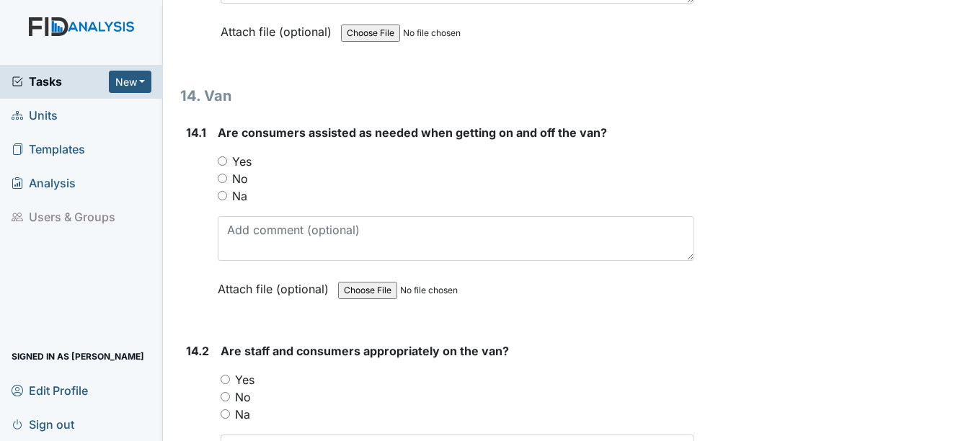
type textarea "QP today"
click at [224, 160] on input "Yes" at bounding box center [222, 160] width 9 height 9
radio input "true"
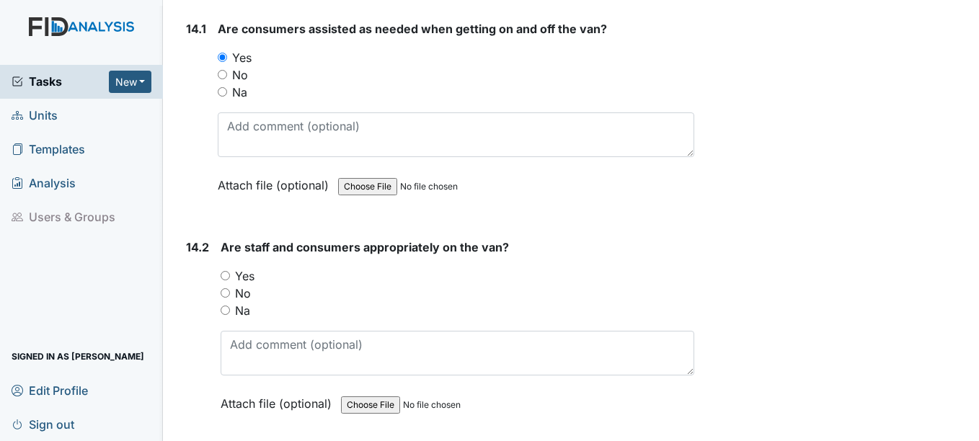
scroll to position [26769, 0]
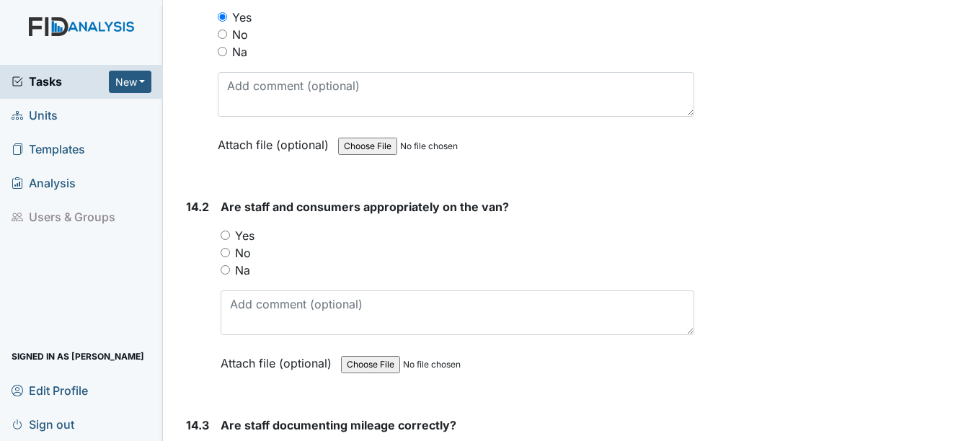
click at [229, 234] on input "Yes" at bounding box center [225, 235] width 9 height 9
radio input "true"
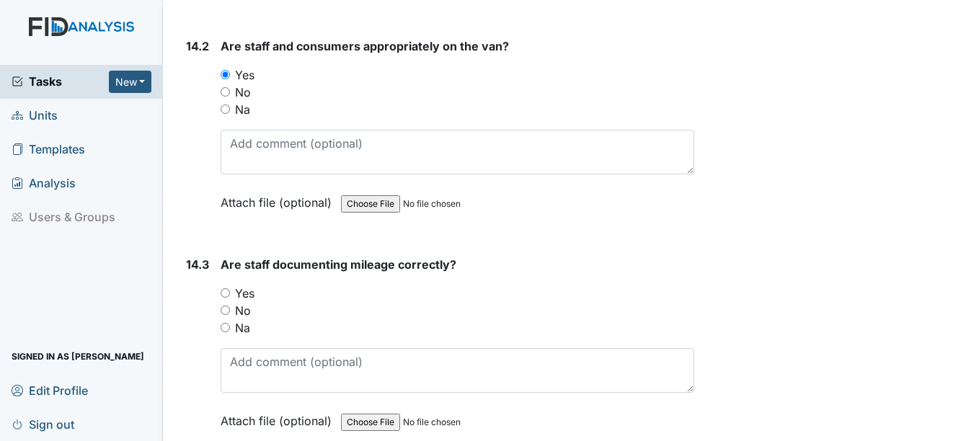
scroll to position [26985, 0]
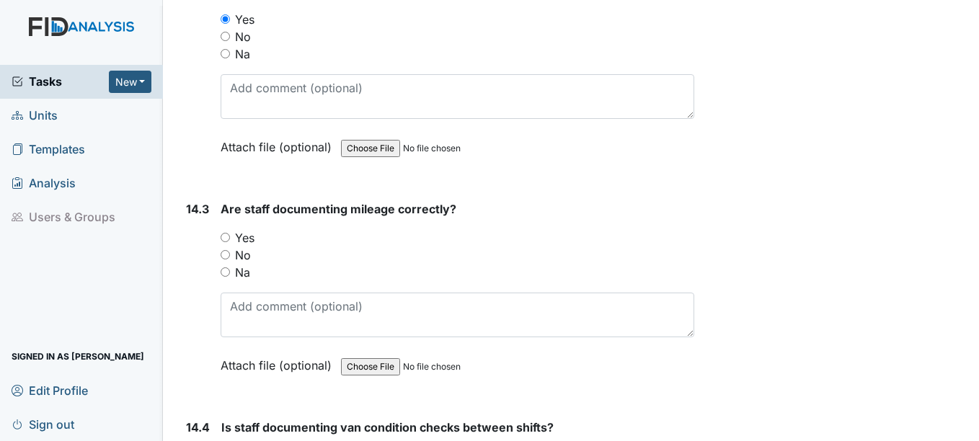
click at [225, 237] on input "Yes" at bounding box center [225, 237] width 9 height 9
radio input "true"
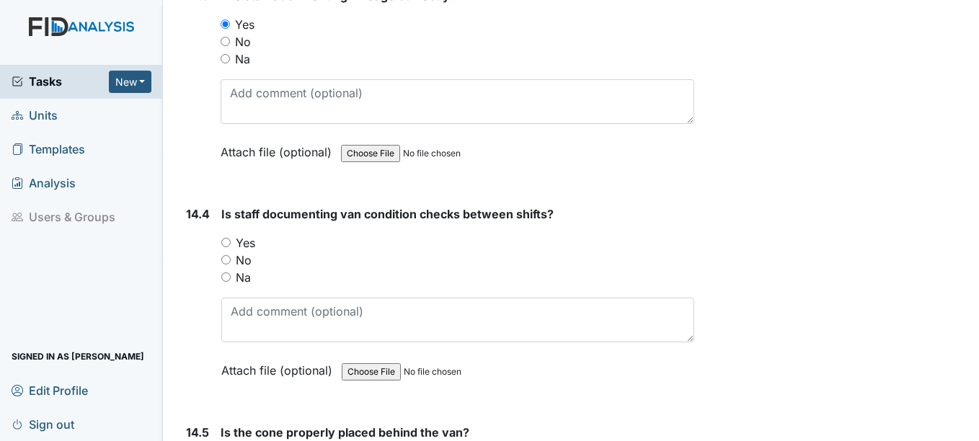
scroll to position [27201, 0]
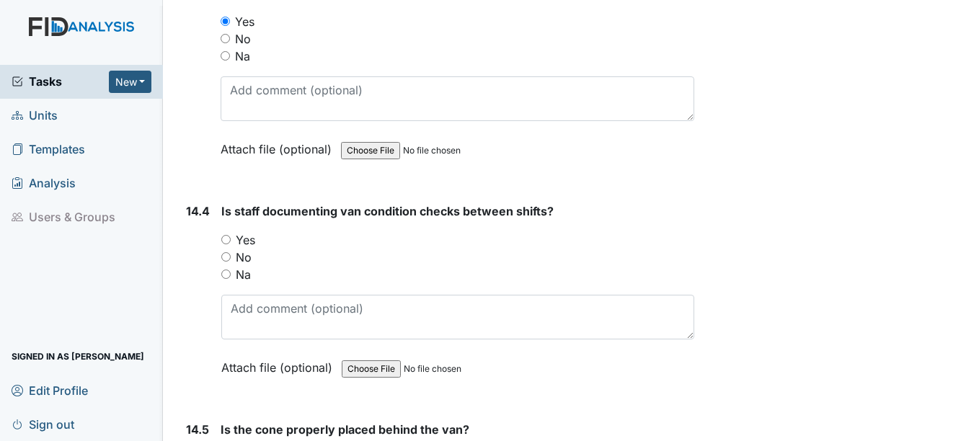
click at [225, 238] on input "Yes" at bounding box center [225, 239] width 9 height 9
radio input "true"
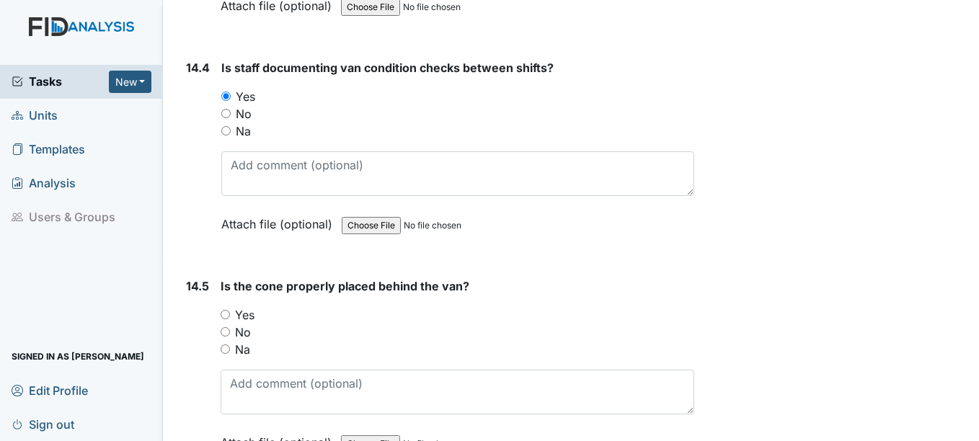
scroll to position [27345, 0]
drag, startPoint x: 225, startPoint y: 314, endPoint x: 213, endPoint y: 373, distance: 60.4
click at [224, 314] on input "Yes" at bounding box center [225, 313] width 9 height 9
radio input "true"
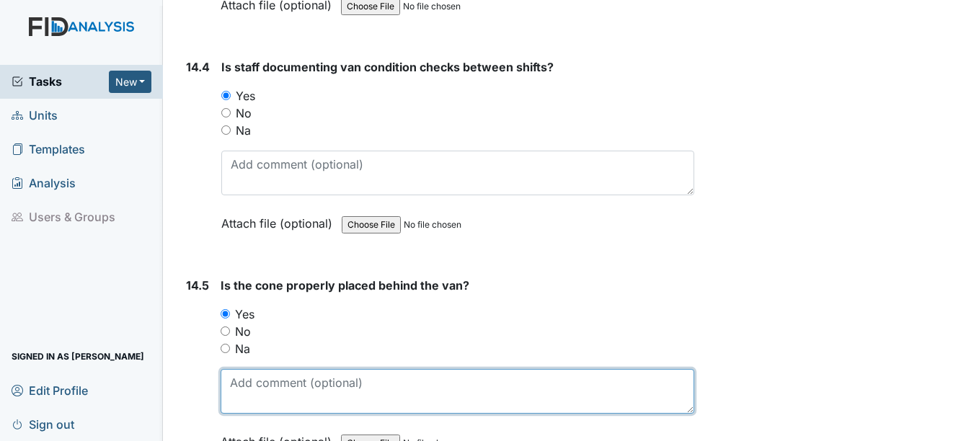
click at [255, 394] on textarea at bounding box center [457, 391] width 473 height 45
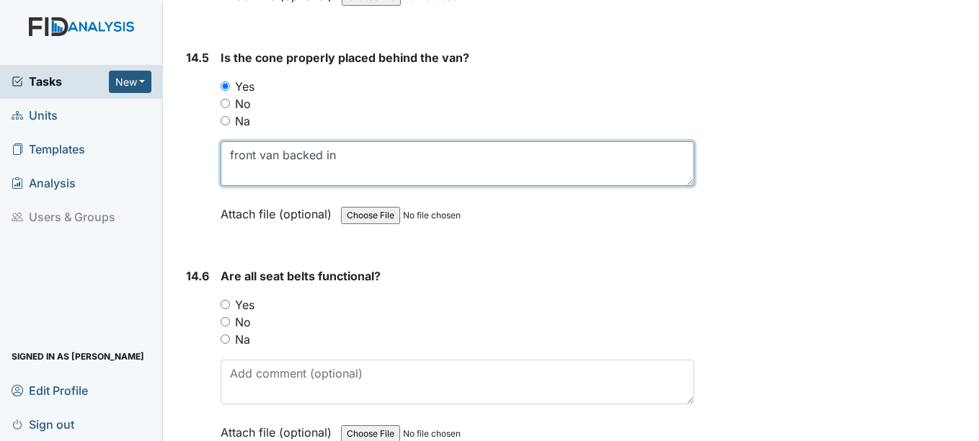
scroll to position [27634, 0]
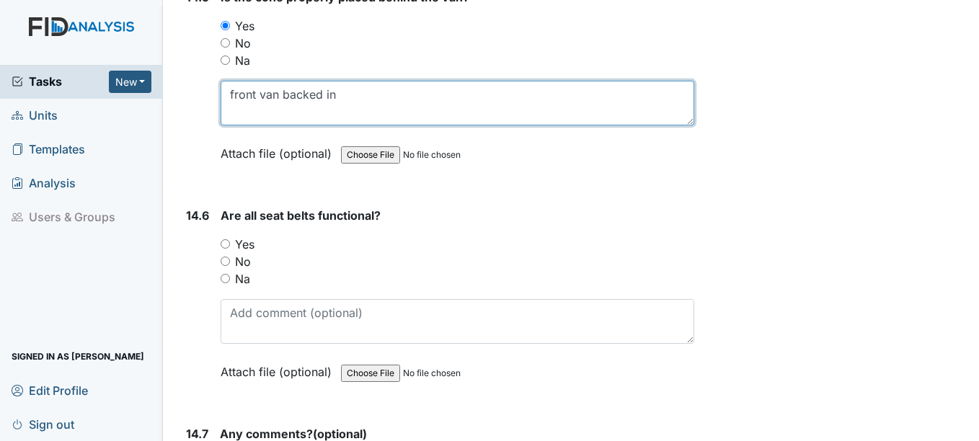
type textarea "front van backed in"
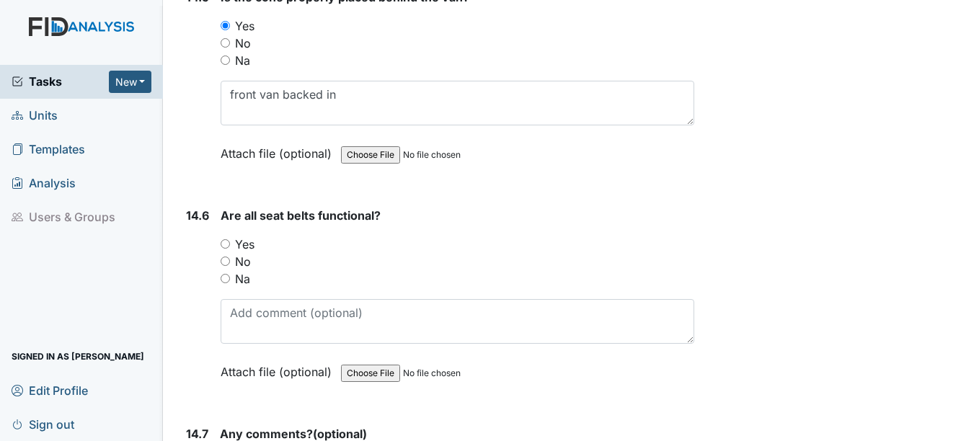
click at [224, 242] on input "Yes" at bounding box center [225, 243] width 9 height 9
radio input "true"
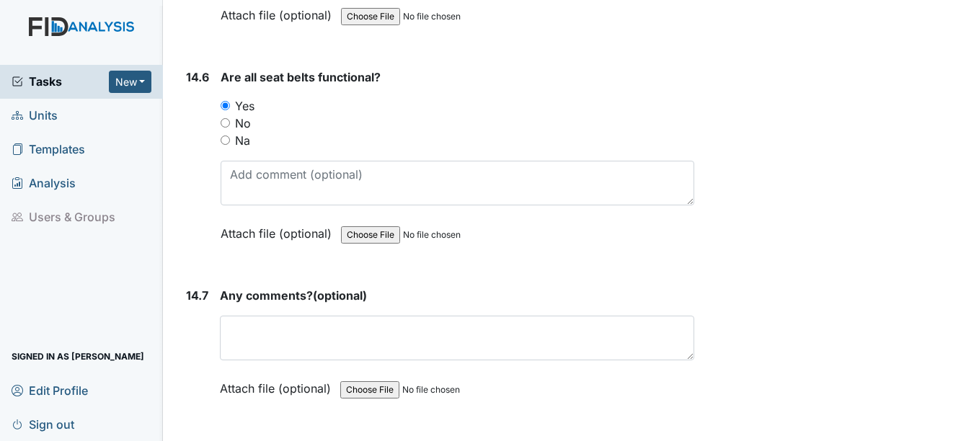
scroll to position [27778, 0]
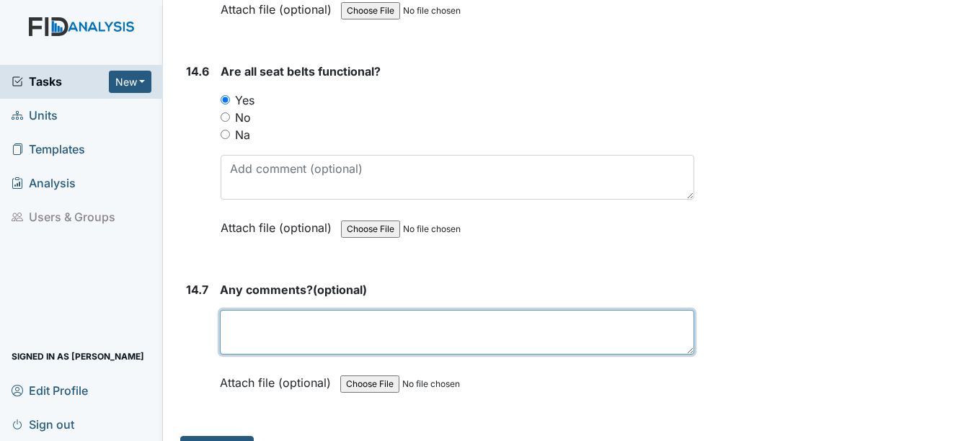
click at [260, 322] on textarea at bounding box center [457, 332] width 474 height 45
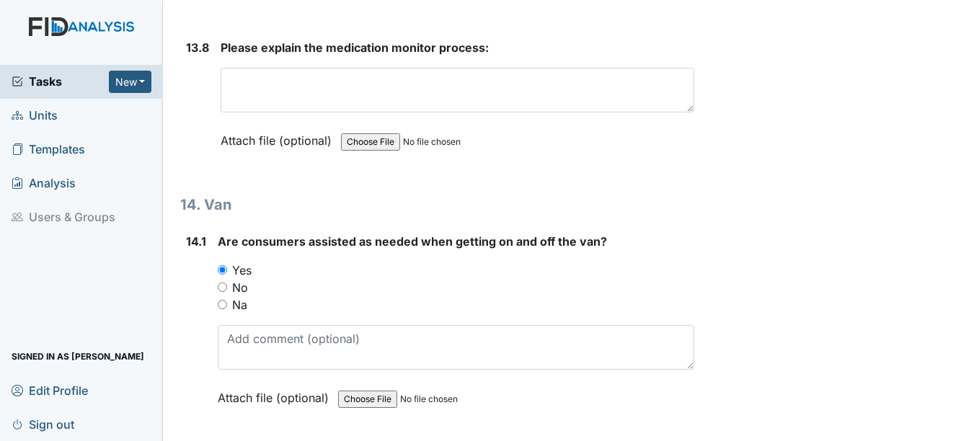
scroll to position [26408, 0]
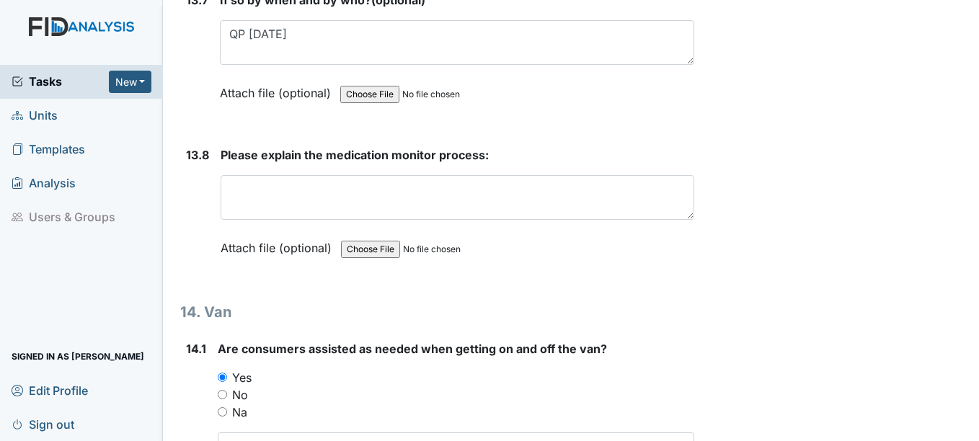
type textarea "no"
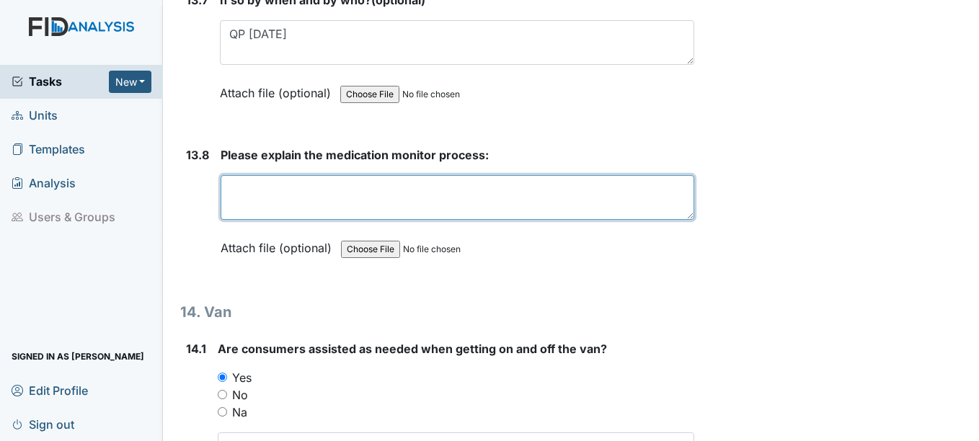
click at [244, 194] on textarea at bounding box center [457, 197] width 473 height 45
click at [464, 187] on textarea "right medication, dose, person, time, route" at bounding box center [457, 197] width 473 height 45
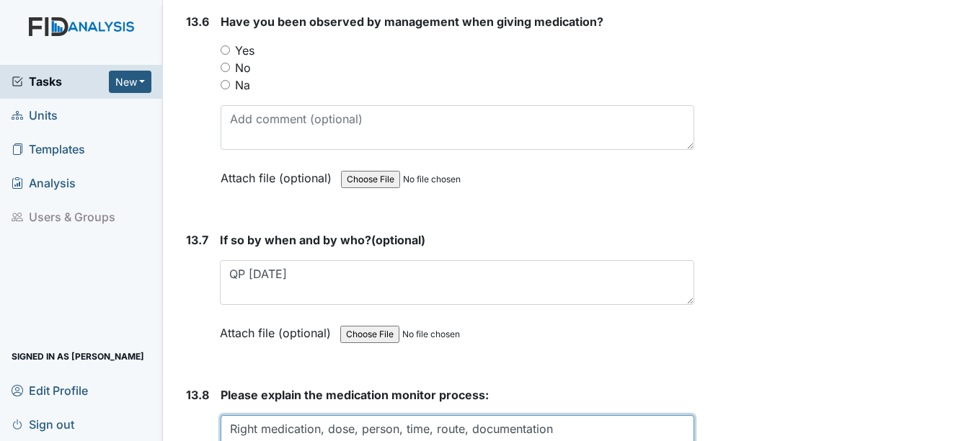
scroll to position [26120, 0]
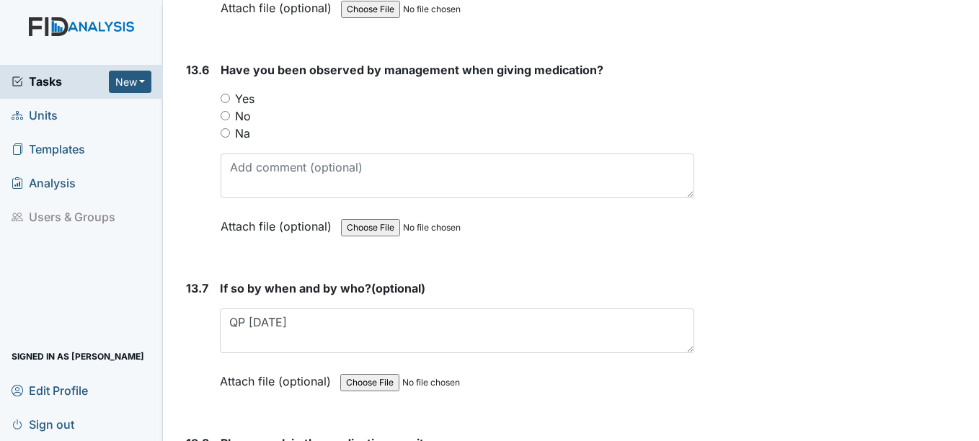
type textarea "Right medication, dose, person, time, route, documentation"
click at [226, 97] on input "Yes" at bounding box center [225, 98] width 9 height 9
radio input "true"
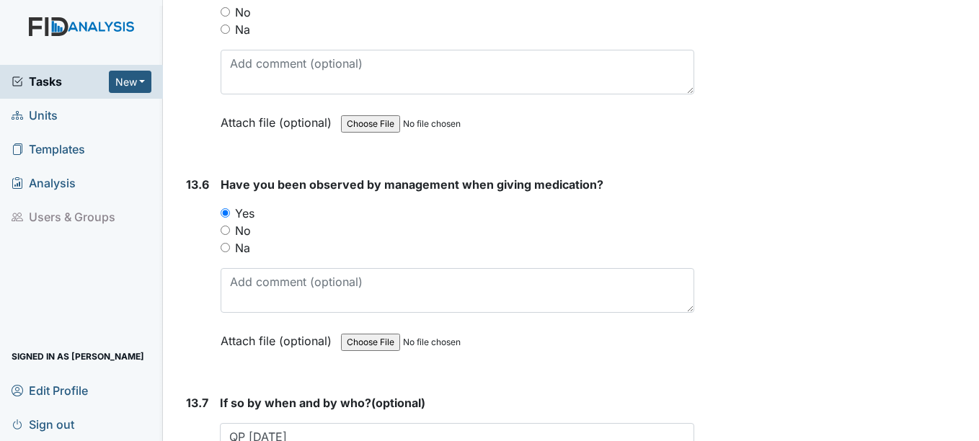
scroll to position [25831, 0]
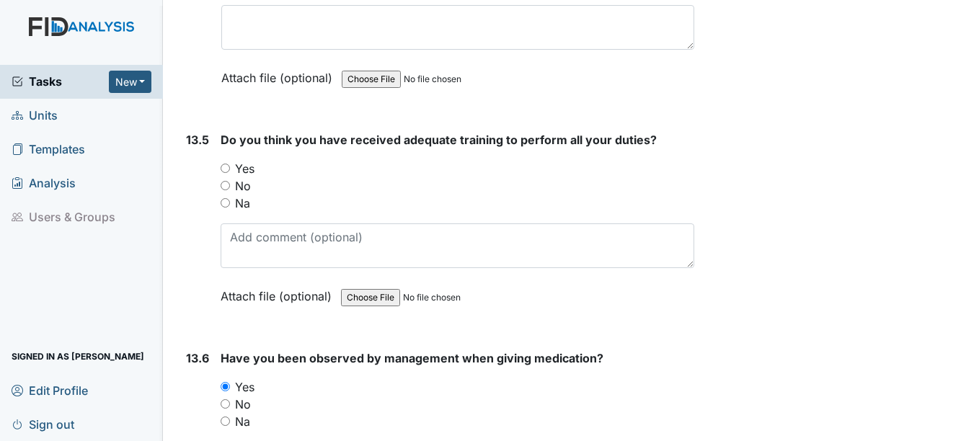
drag, startPoint x: 225, startPoint y: 166, endPoint x: 256, endPoint y: 192, distance: 40.4
click at [225, 167] on input "Yes" at bounding box center [225, 168] width 9 height 9
radio input "true"
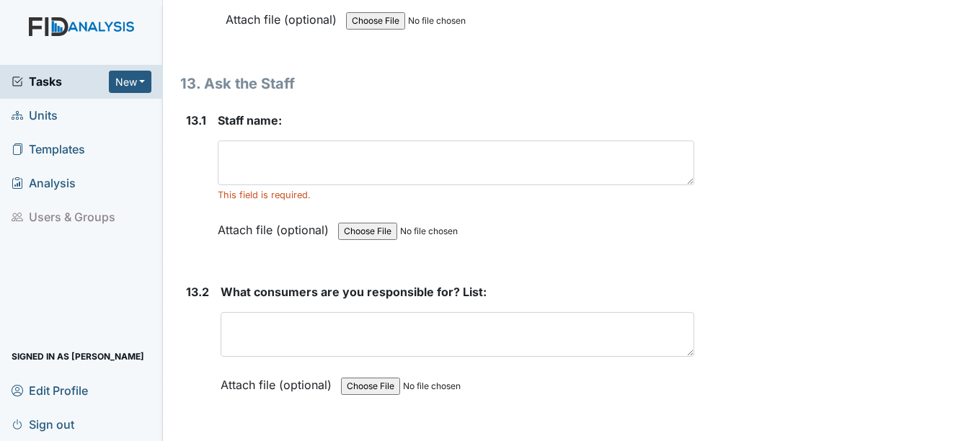
scroll to position [25182, 0]
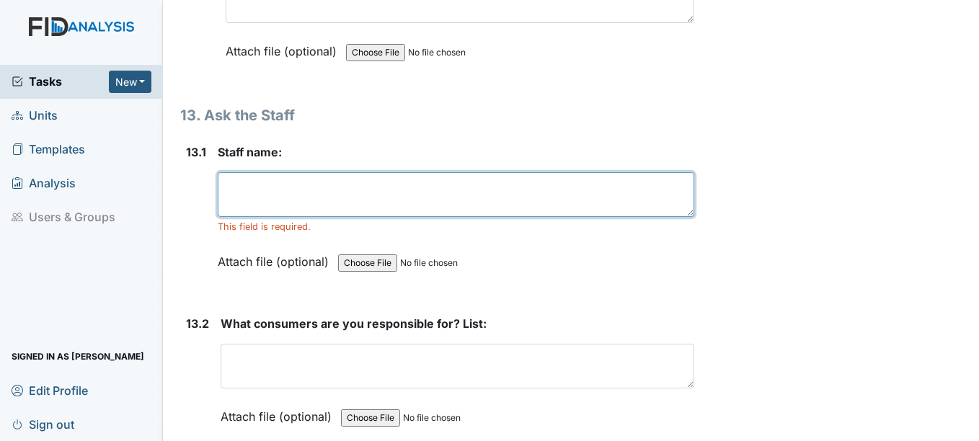
click at [266, 193] on textarea at bounding box center [456, 194] width 476 height 45
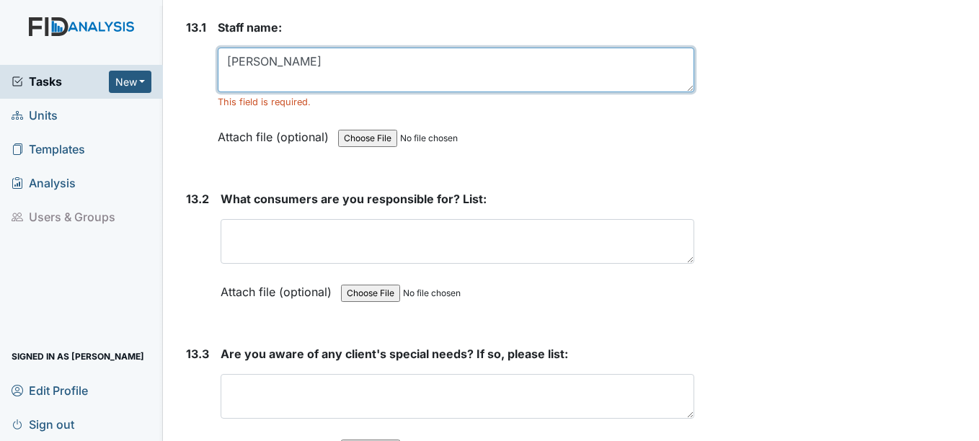
scroll to position [25326, 0]
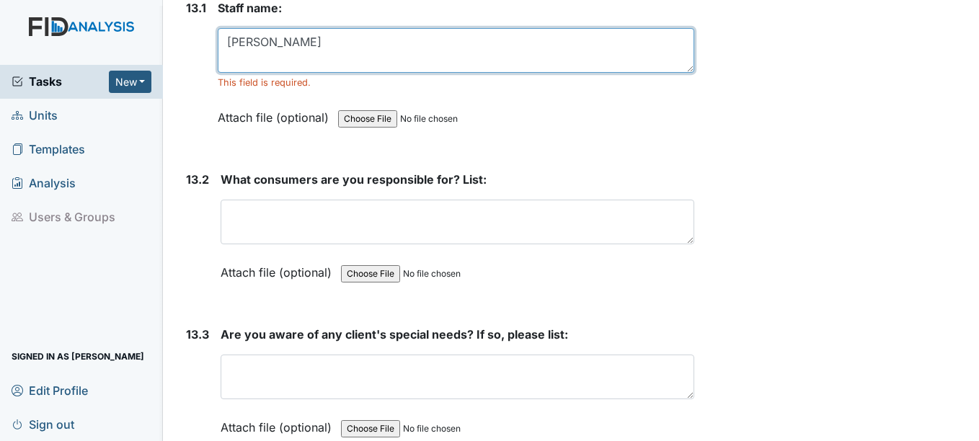
type textarea "Loretta Webb"
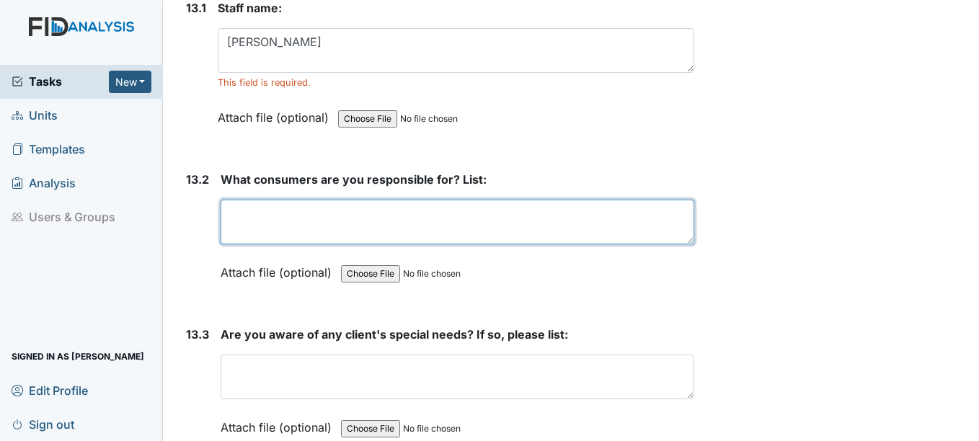
click at [253, 225] on textarea at bounding box center [457, 222] width 473 height 45
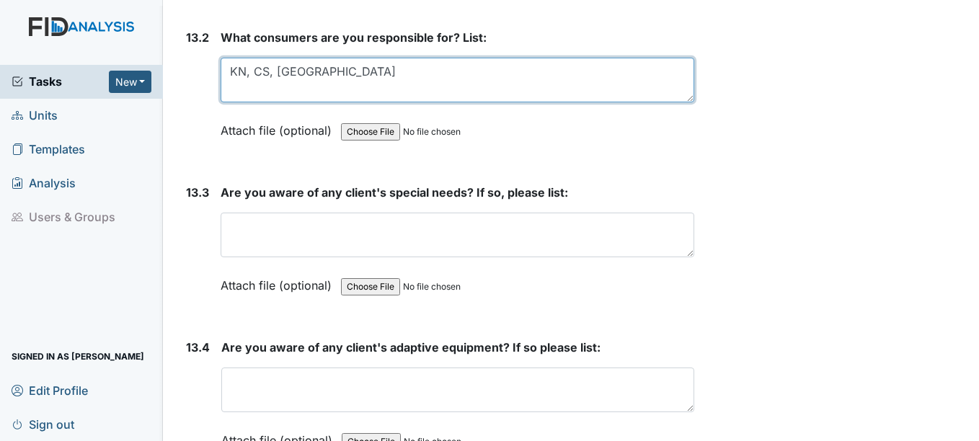
scroll to position [25471, 0]
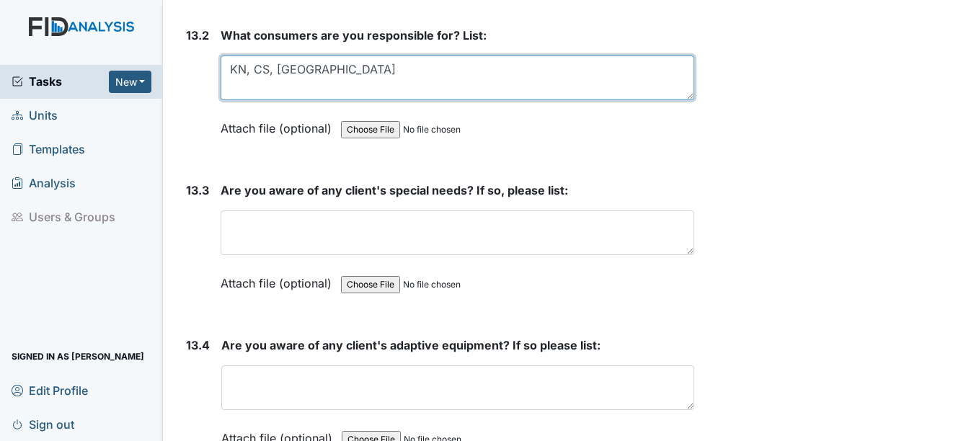
type textarea "KN, CS, NC"
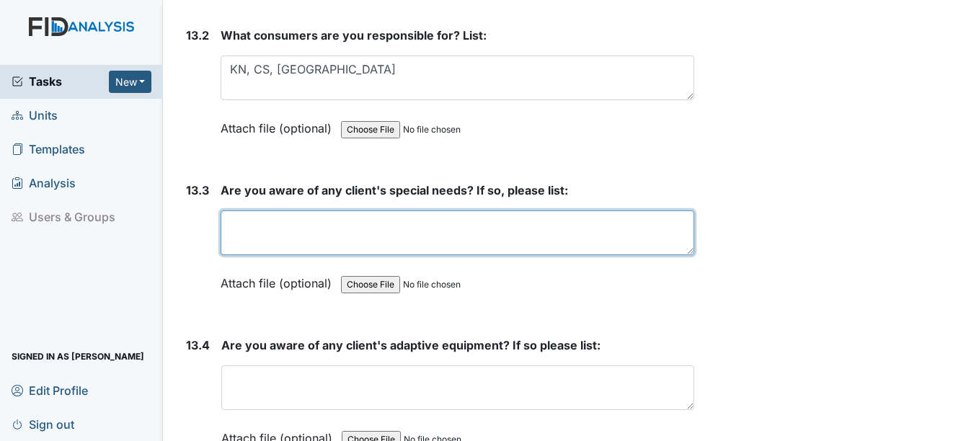
click at [237, 230] on textarea at bounding box center [457, 233] width 473 height 45
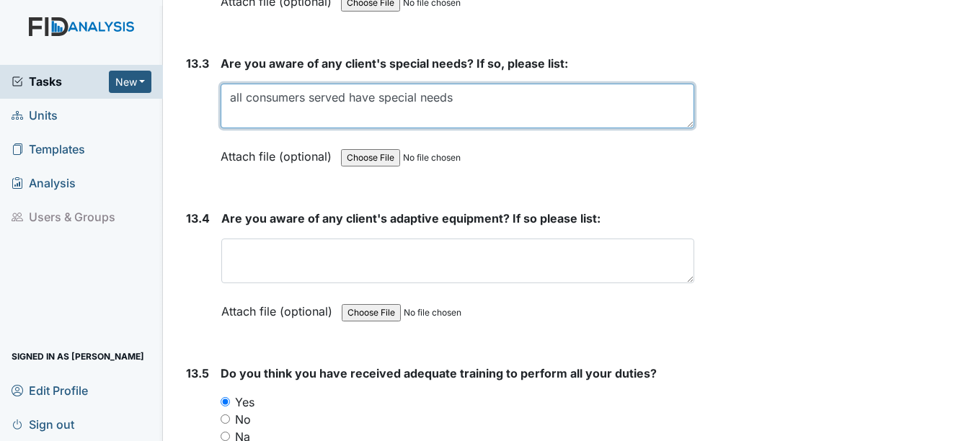
scroll to position [25615, 0]
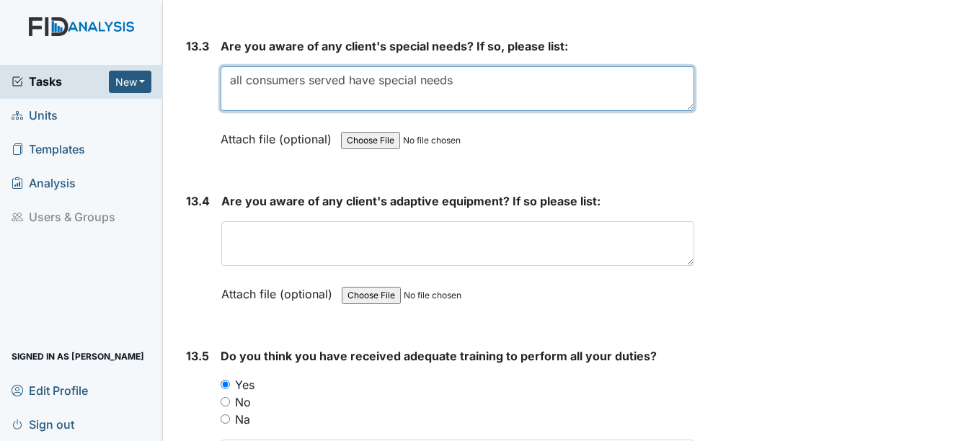
type textarea "all consumers served have special needs"
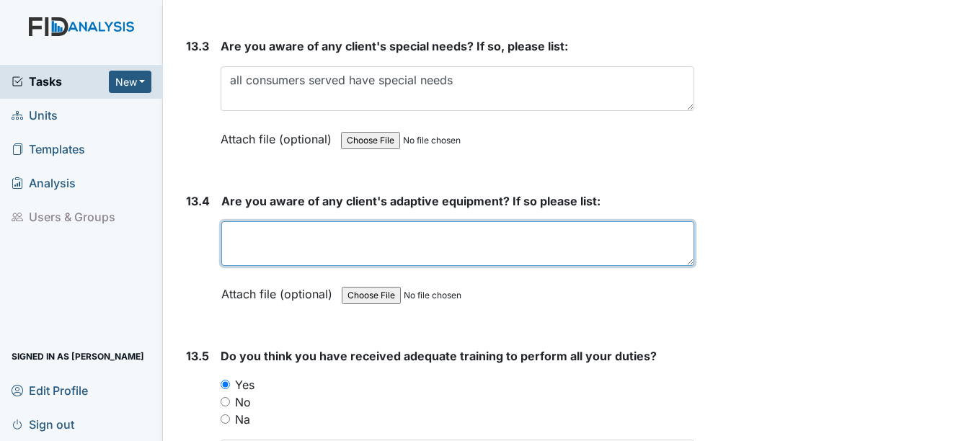
click at [262, 250] on textarea at bounding box center [457, 243] width 472 height 45
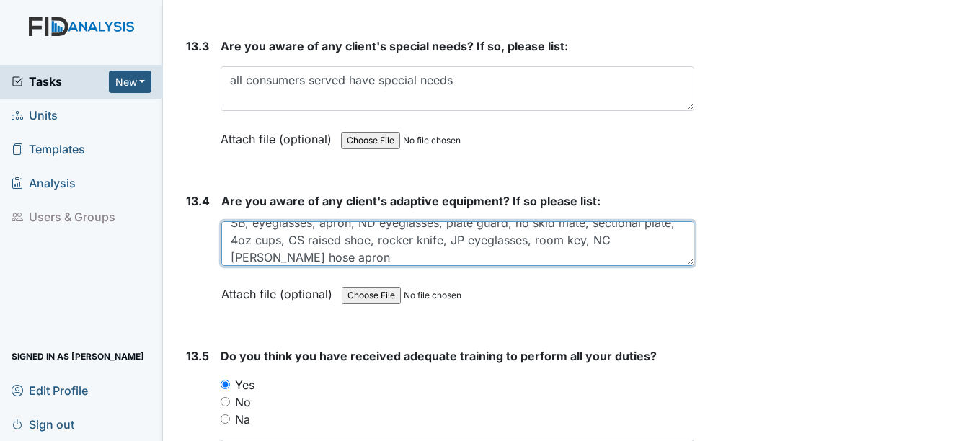
scroll to position [0, 0]
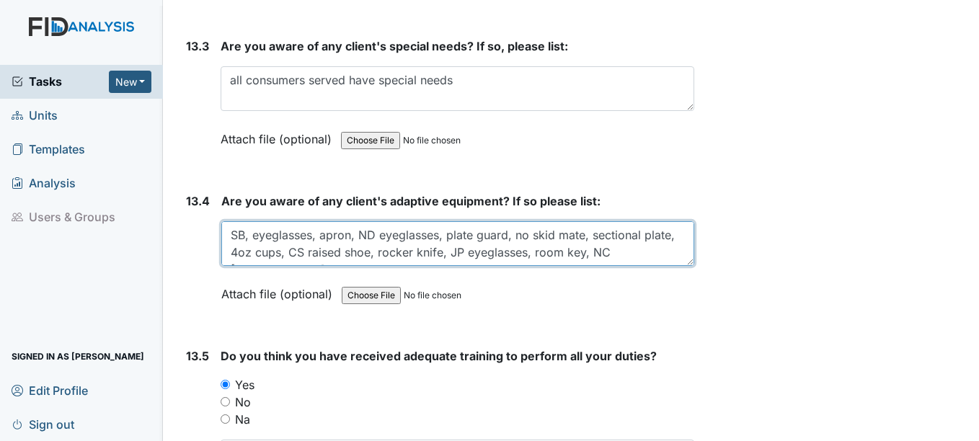
click at [319, 255] on textarea "SB, eyeglasses, apron, ND eyeglasses, plate guard, no skid mate, sectional plat…" at bounding box center [457, 243] width 472 height 45
click at [374, 251] on textarea "SB, eyeglasses, apron, ND eyeglasses, plate guard, no skid mate, sectional plat…" at bounding box center [457, 243] width 472 height 45
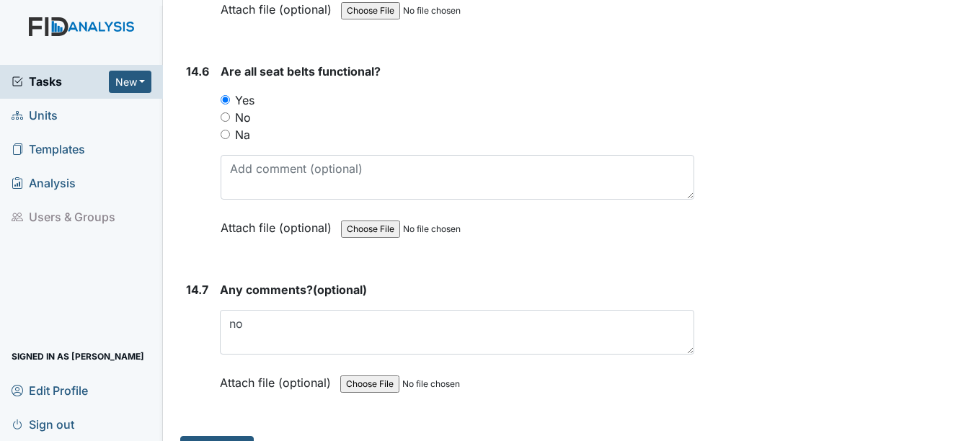
scroll to position [27812, 0]
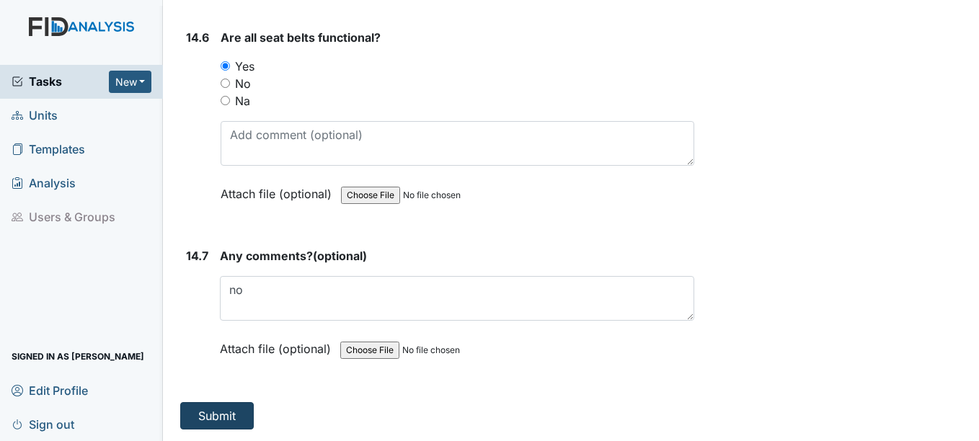
type textarea "SB, eyeglasses, apron, ND eyeglasses, plate guard, no skid mate, sectional plat…"
click at [230, 412] on button "Submit" at bounding box center [217, 415] width 74 height 27
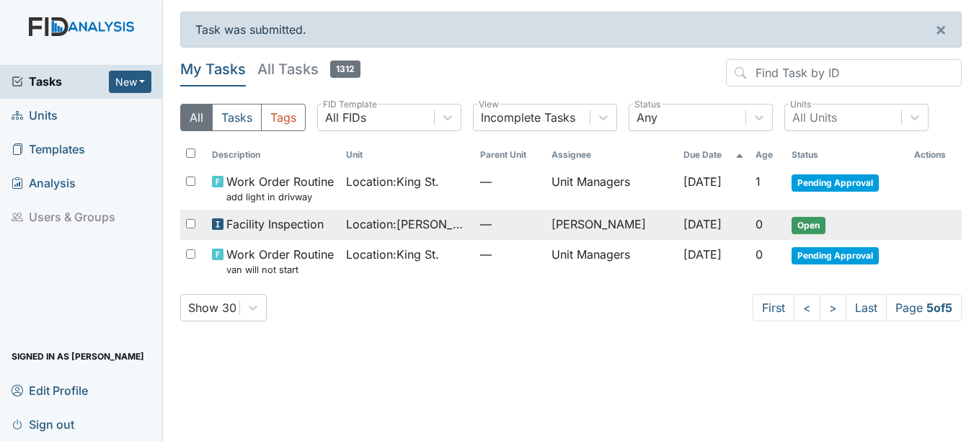
click at [803, 222] on span "Open" at bounding box center [809, 225] width 34 height 17
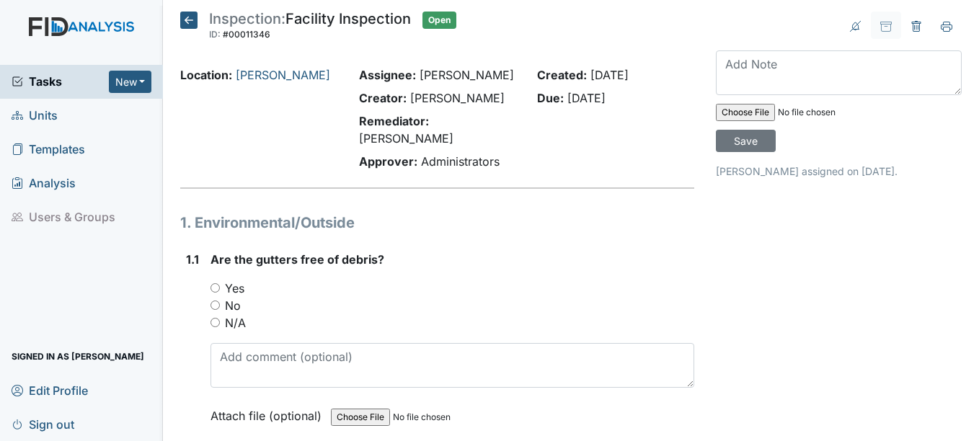
click at [213, 283] on input "Yes" at bounding box center [215, 287] width 9 height 9
radio input "true"
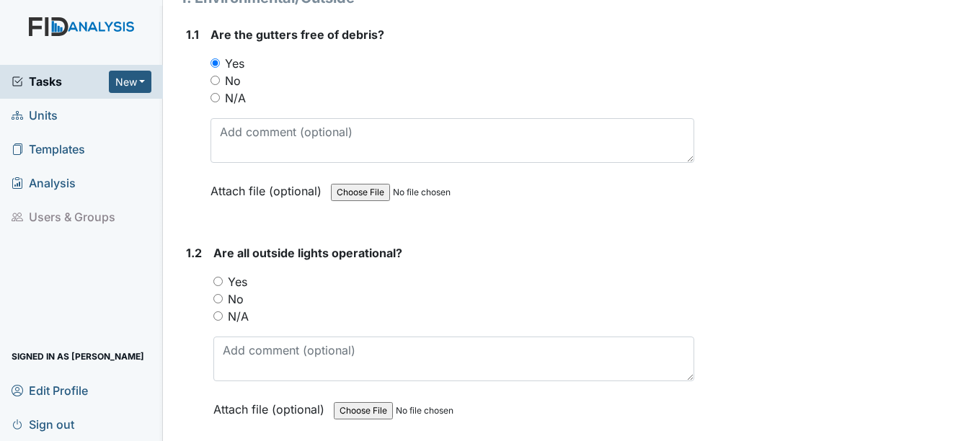
scroll to position [288, 0]
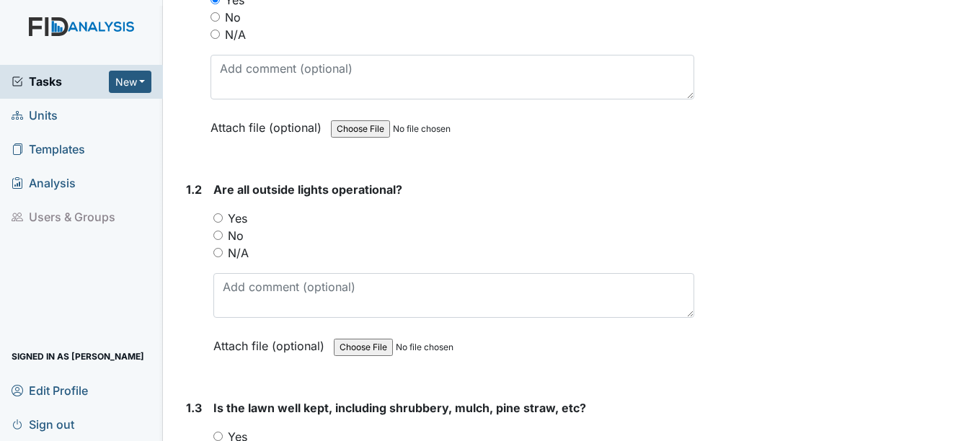
click at [219, 213] on input "Yes" at bounding box center [217, 217] width 9 height 9
radio input "true"
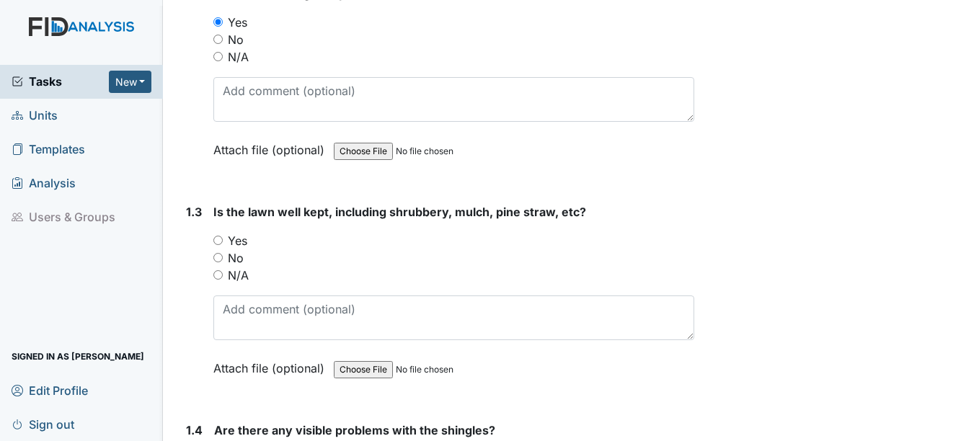
scroll to position [505, 0]
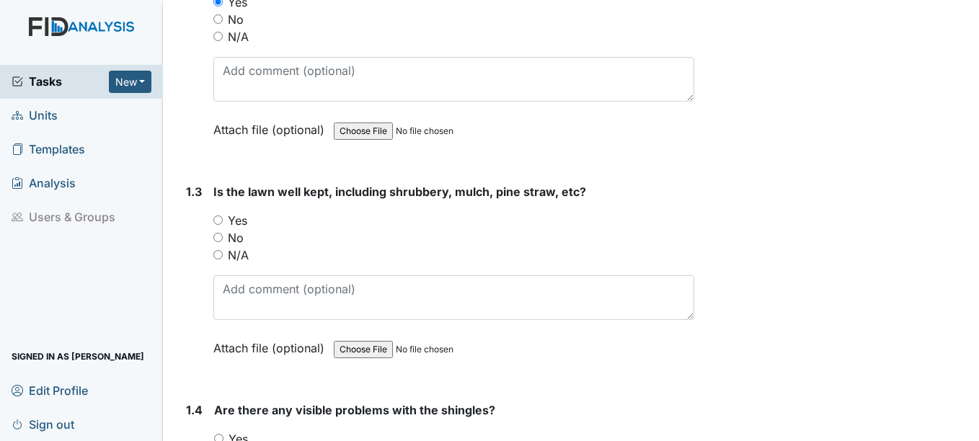
click at [219, 216] on input "Yes" at bounding box center [217, 220] width 9 height 9
radio input "true"
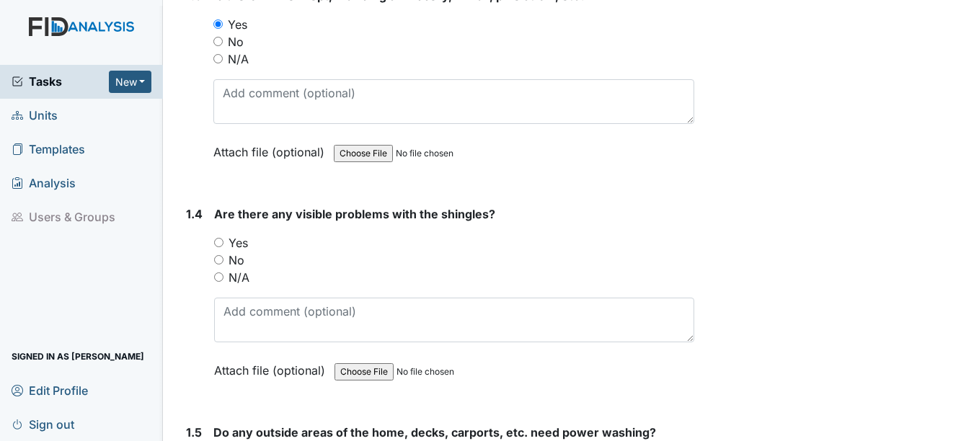
scroll to position [721, 0]
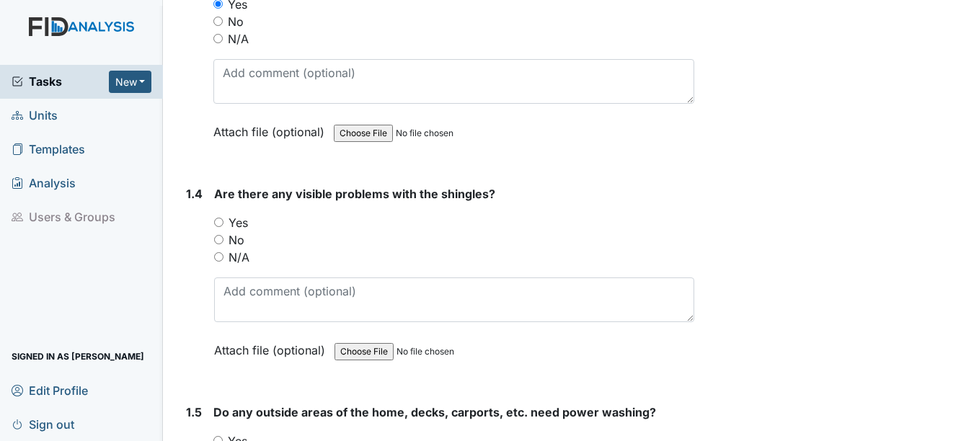
click at [217, 235] on input "No" at bounding box center [218, 239] width 9 height 9
radio input "true"
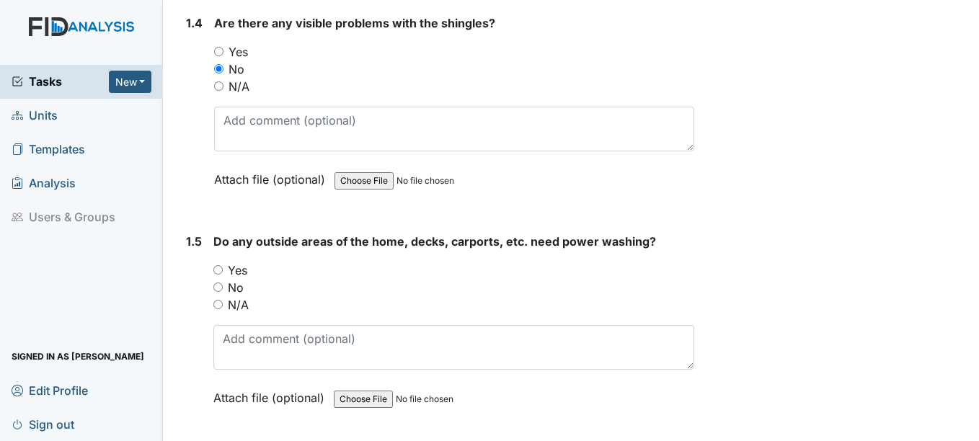
scroll to position [937, 0]
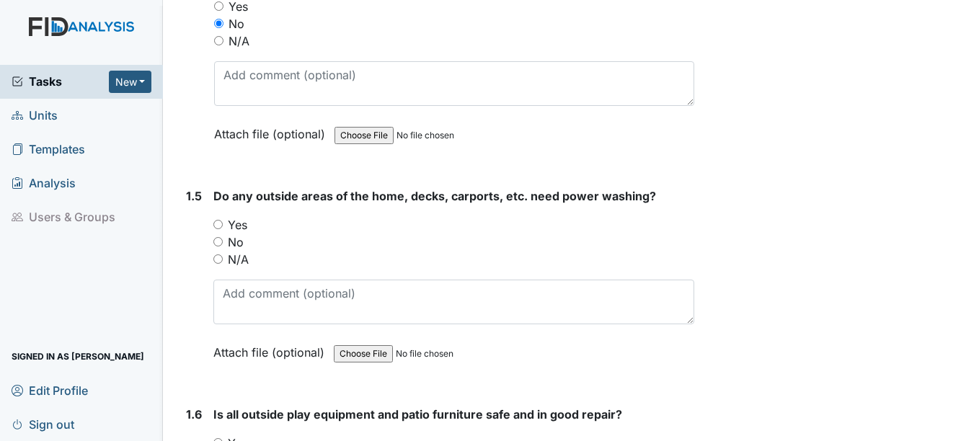
click at [218, 220] on input "Yes" at bounding box center [217, 224] width 9 height 9
radio input "true"
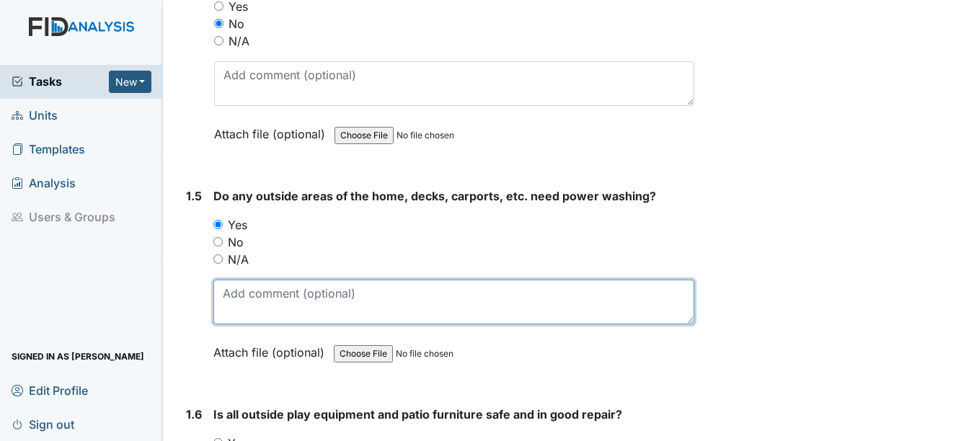
click at [239, 280] on textarea at bounding box center [453, 302] width 480 height 45
click at [249, 280] on textarea "maintence notified" at bounding box center [453, 302] width 480 height 45
click at [347, 280] on textarea "Maintenace notified" at bounding box center [453, 302] width 480 height 45
type textarea "M"
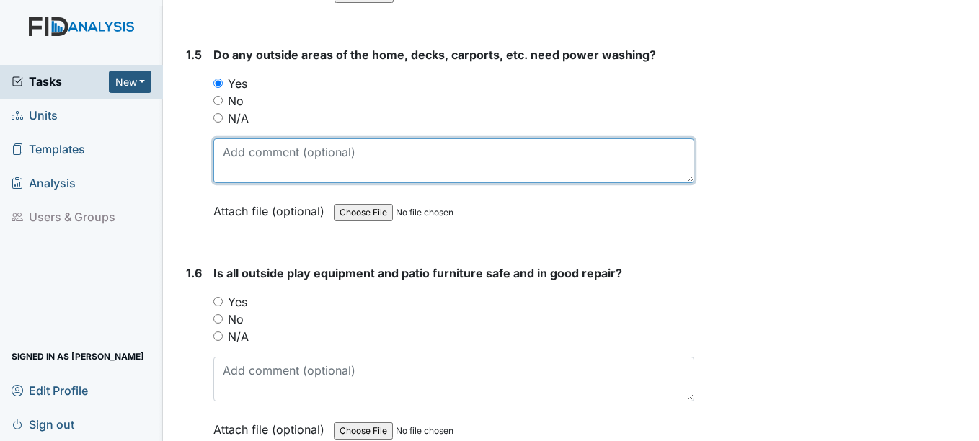
scroll to position [1154, 0]
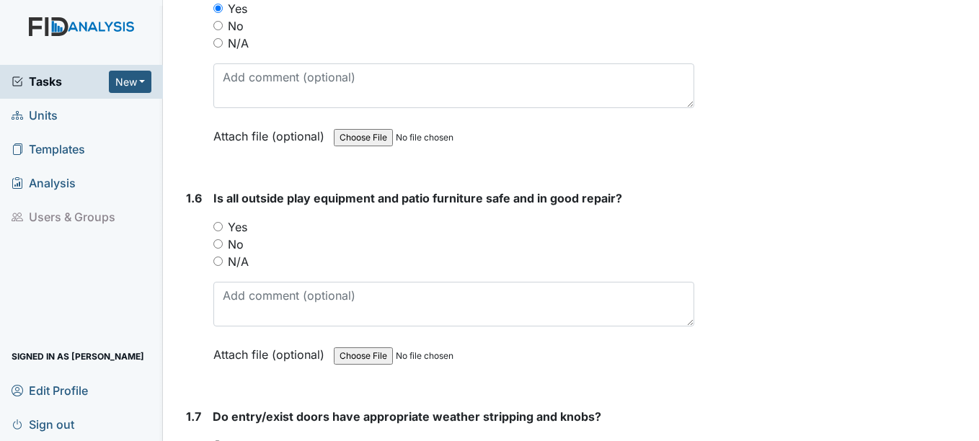
click at [222, 222] on input "Yes" at bounding box center [217, 226] width 9 height 9
radio input "true"
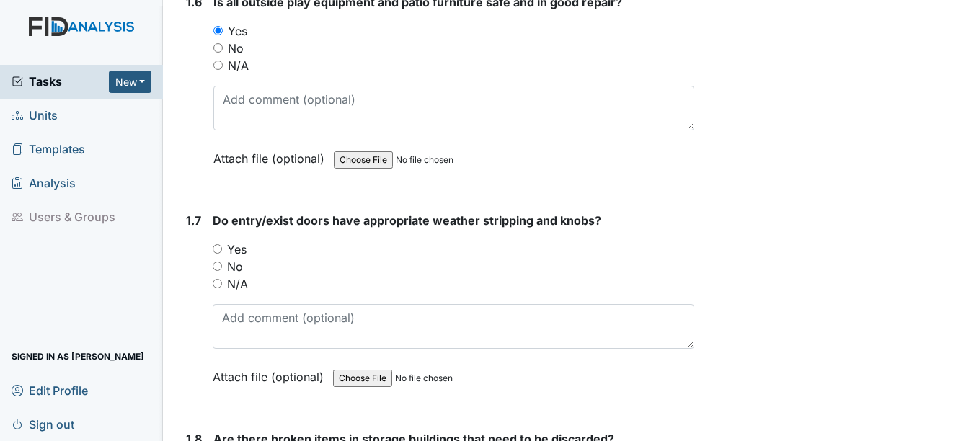
scroll to position [1370, 0]
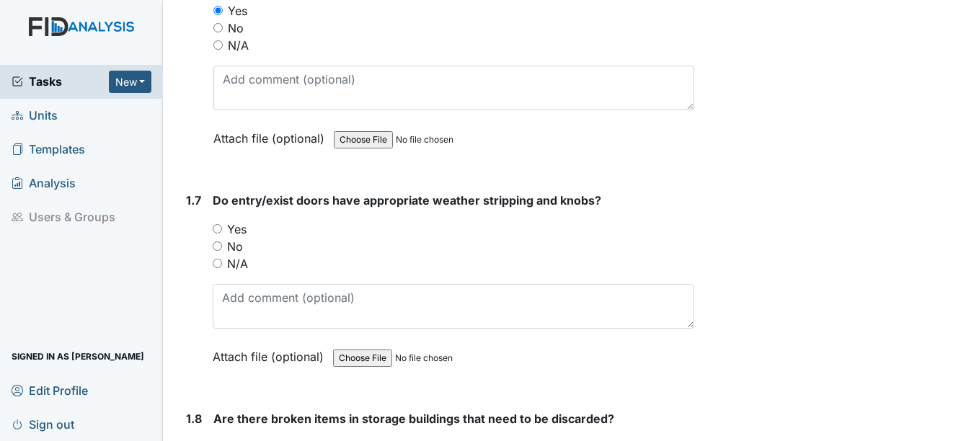
click at [218, 224] on input "Yes" at bounding box center [217, 228] width 9 height 9
radio input "true"
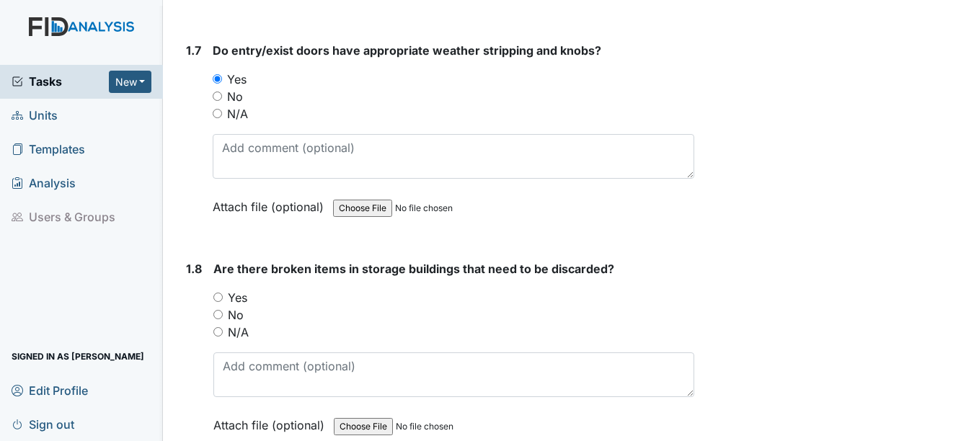
scroll to position [1514, 0]
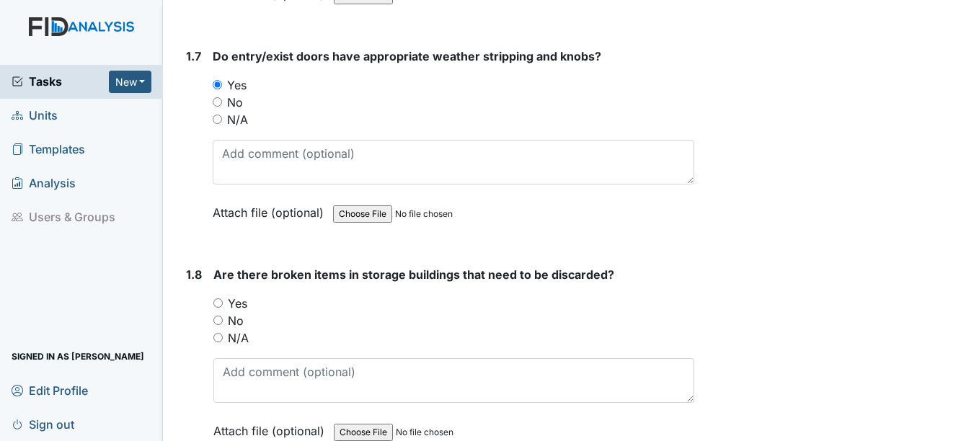
click at [216, 97] on input "No" at bounding box center [217, 101] width 9 height 9
radio input "true"
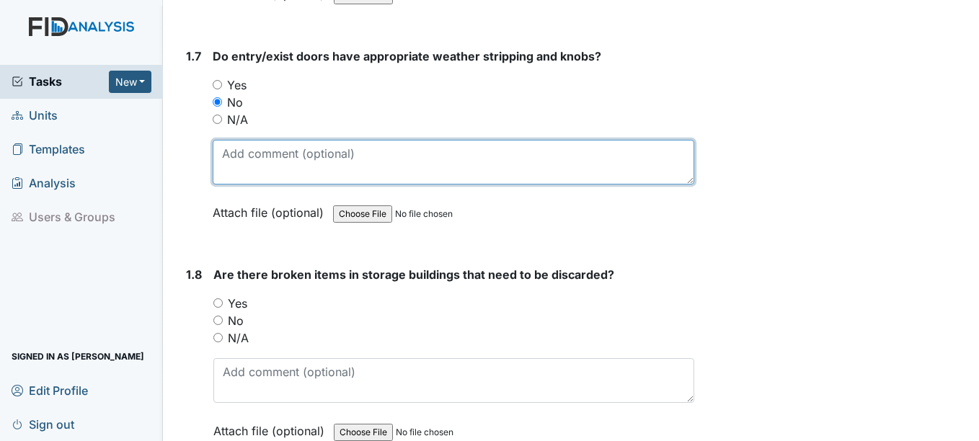
click at [238, 143] on textarea at bounding box center [453, 162] width 481 height 45
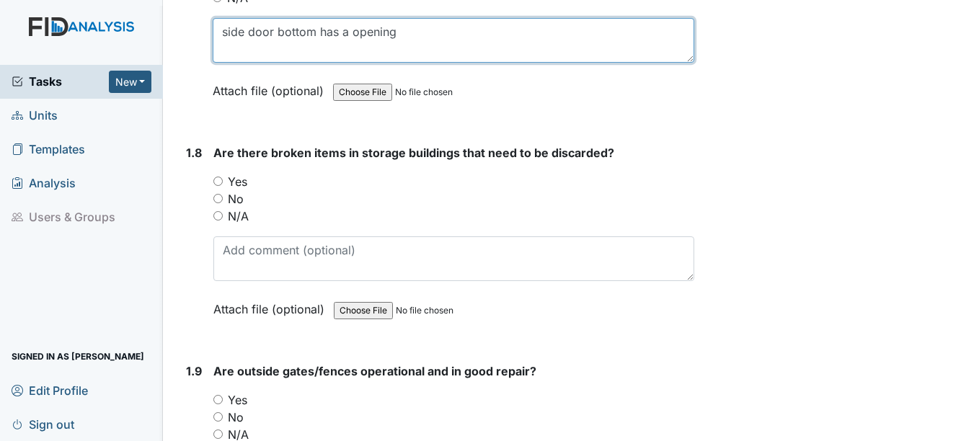
scroll to position [1658, 0]
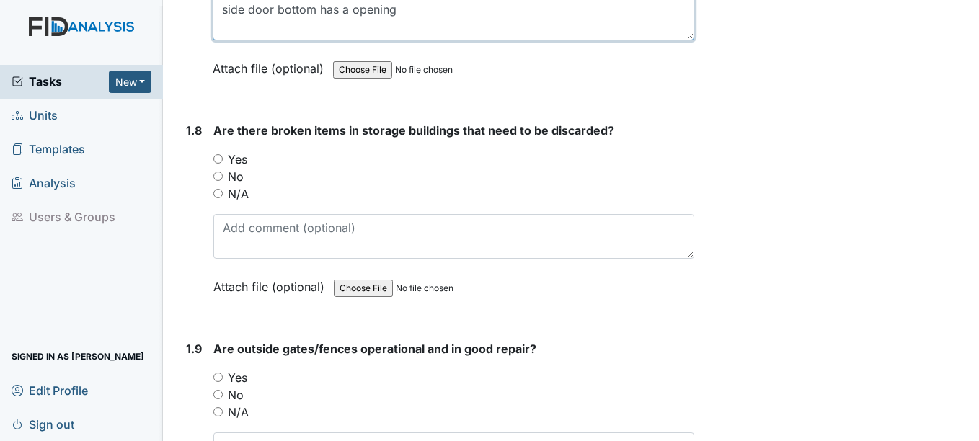
type textarea "side door bottom has a opening"
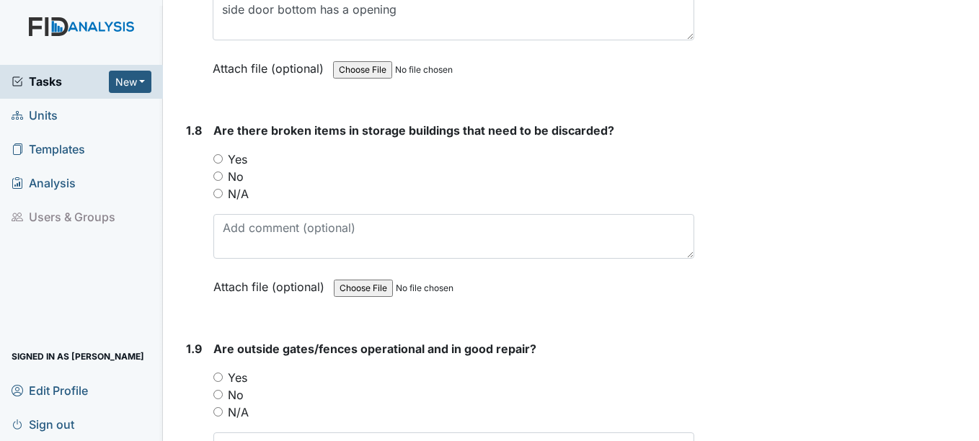
click at [218, 172] on input "No" at bounding box center [217, 176] width 9 height 9
radio input "true"
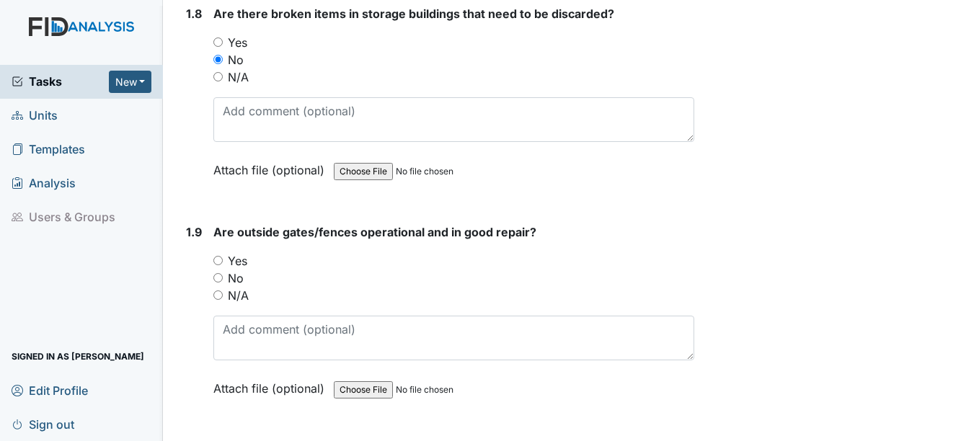
scroll to position [1803, 0]
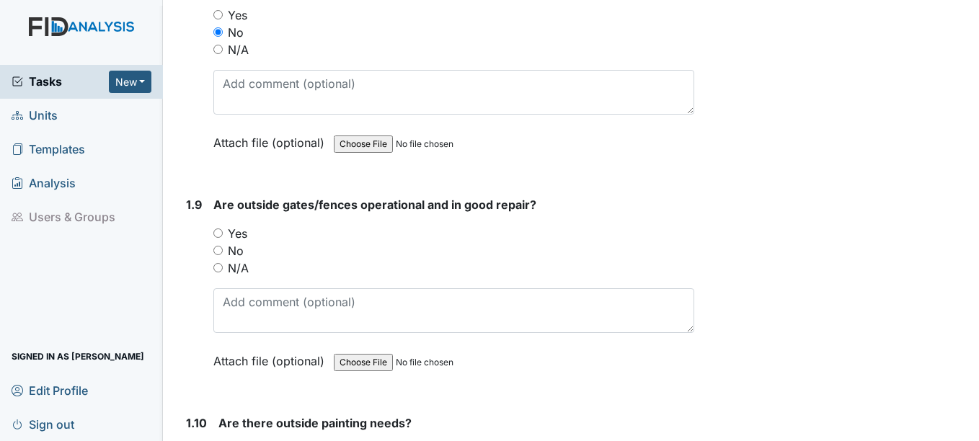
click at [220, 263] on input "N/A" at bounding box center [217, 267] width 9 height 9
radio input "true"
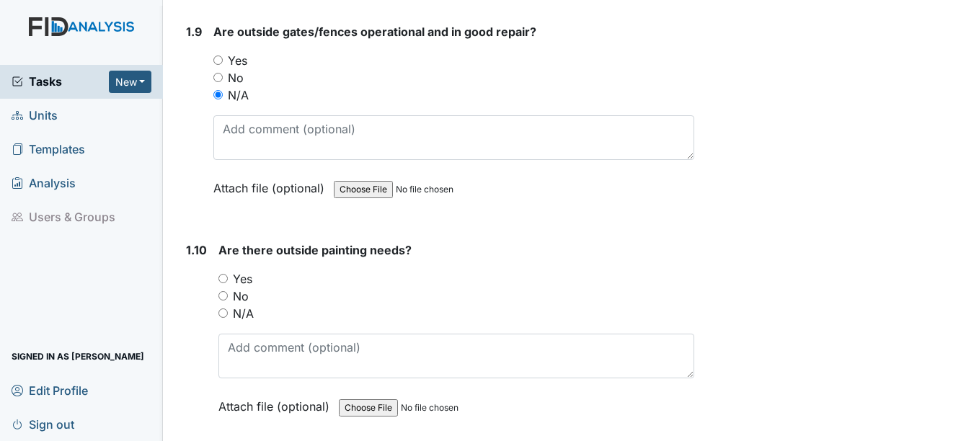
scroll to position [2019, 0]
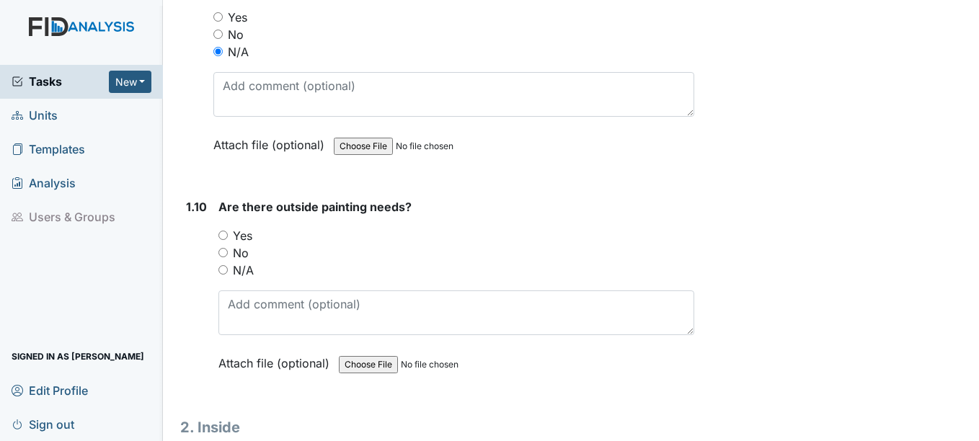
click at [224, 248] on input "No" at bounding box center [222, 252] width 9 height 9
radio input "true"
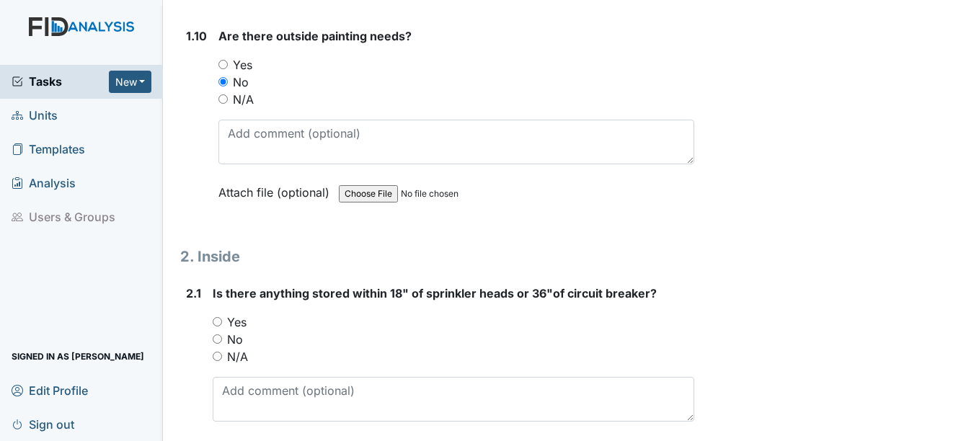
scroll to position [2235, 0]
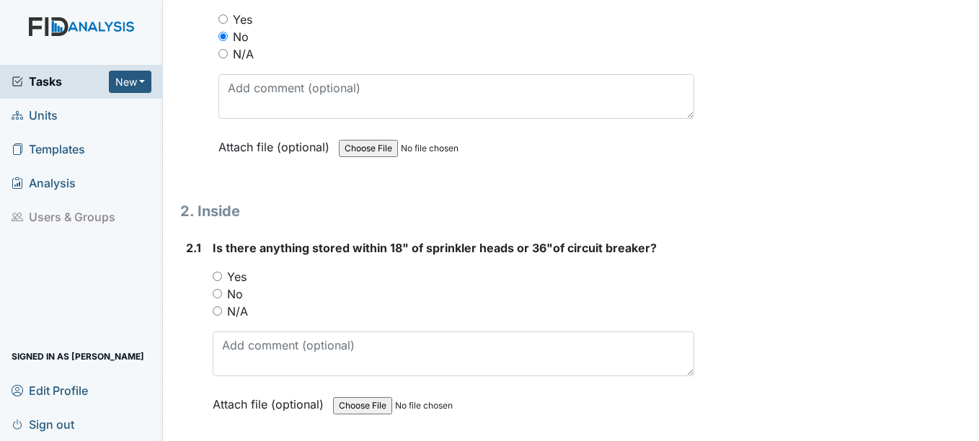
click at [220, 289] on input "No" at bounding box center [217, 293] width 9 height 9
radio input "true"
click at [219, 306] on input "N/A" at bounding box center [217, 310] width 9 height 9
radio input "true"
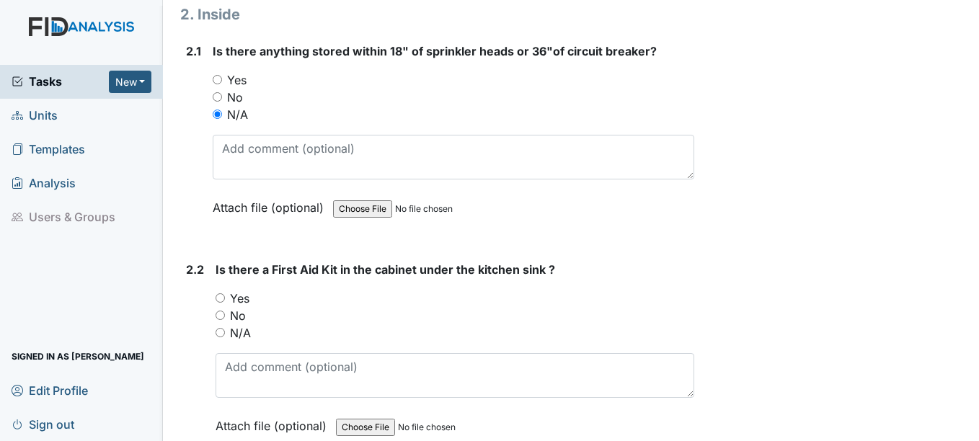
scroll to position [2452, 0]
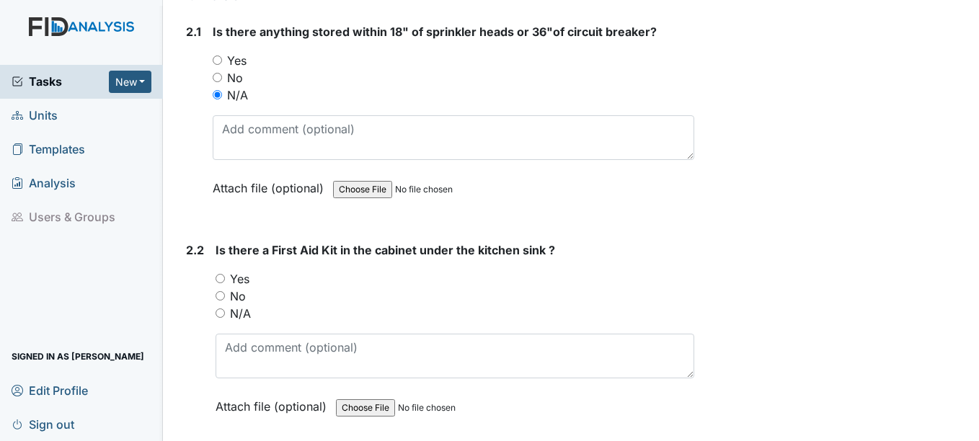
click at [222, 274] on input "Yes" at bounding box center [220, 278] width 9 height 9
radio input "true"
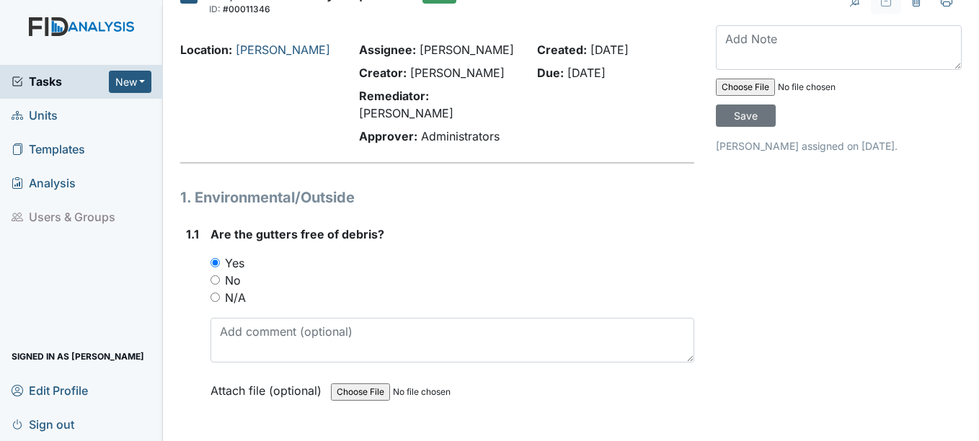
scroll to position [0, 0]
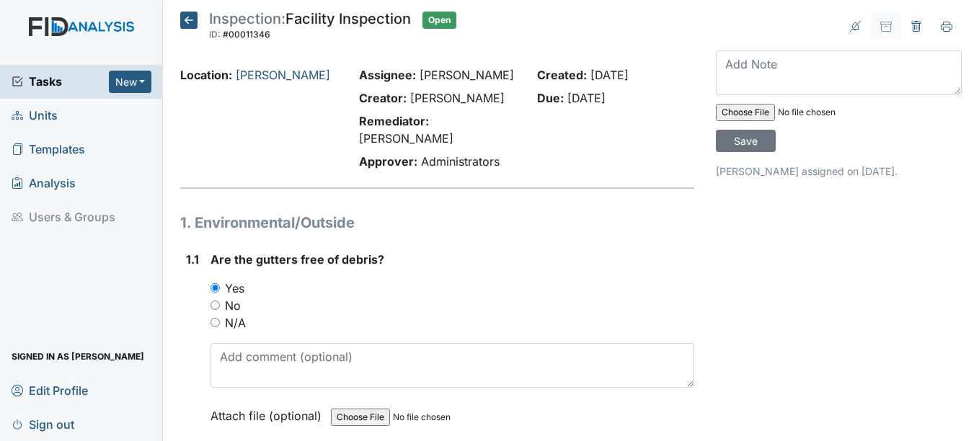
click at [56, 113] on span "Units" at bounding box center [35, 116] width 46 height 22
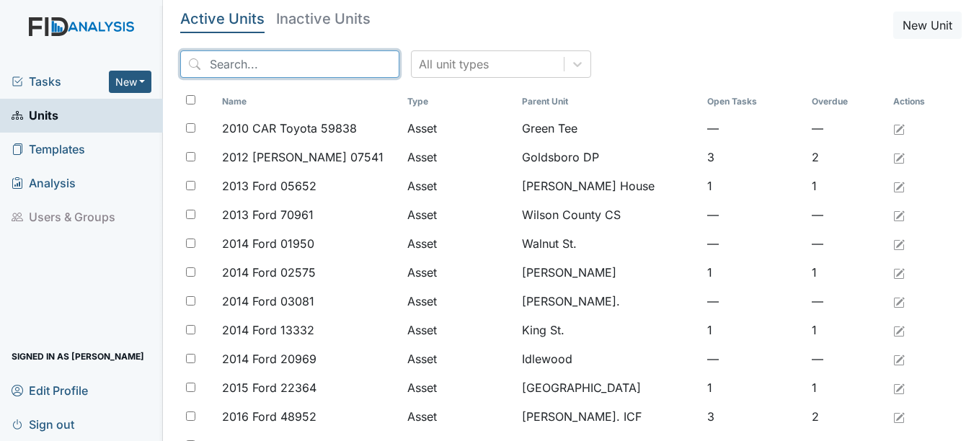
click at [300, 65] on input "search" at bounding box center [289, 63] width 219 height 27
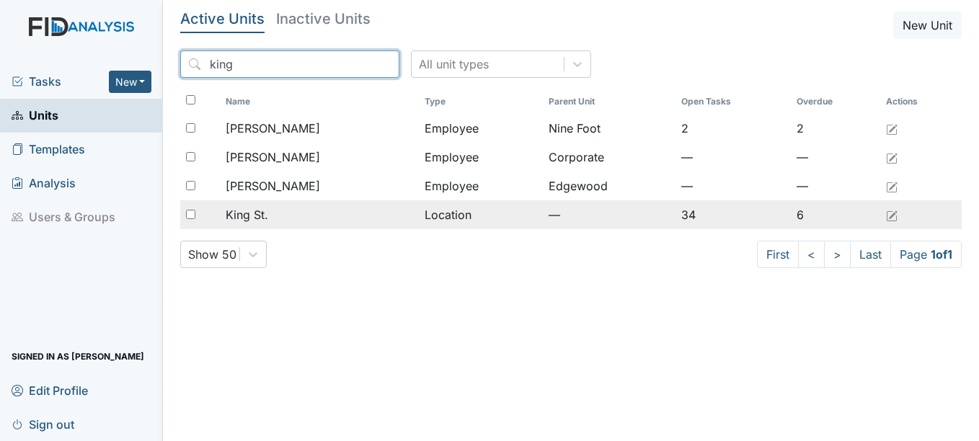
type input "king"
click at [257, 215] on span "King St." at bounding box center [247, 214] width 43 height 17
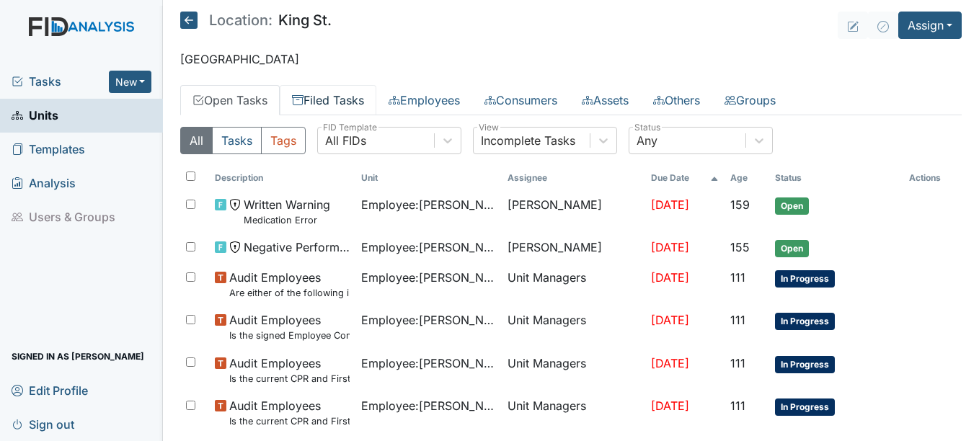
click at [358, 97] on link "Filed Tasks" at bounding box center [328, 100] width 97 height 30
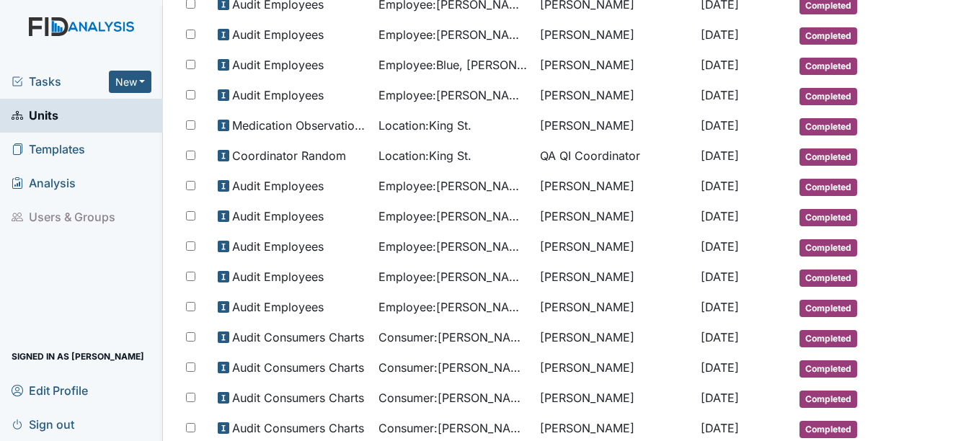
scroll to position [721, 0]
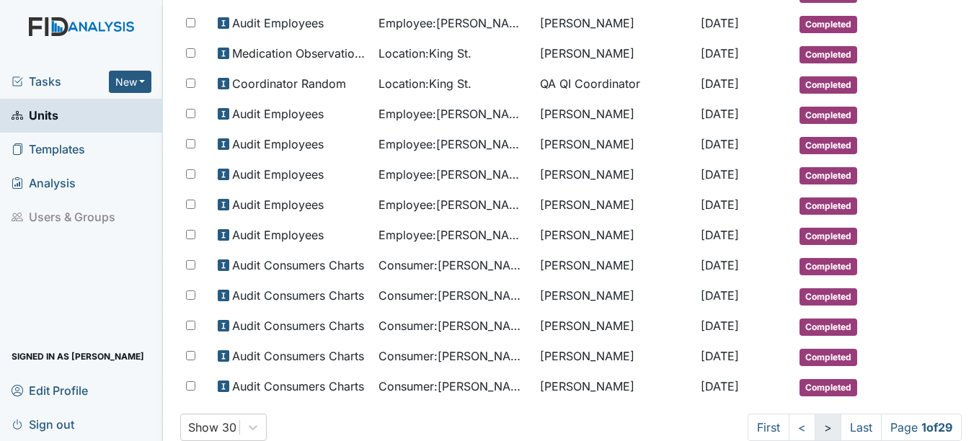
click at [815, 428] on link ">" at bounding box center [828, 427] width 27 height 27
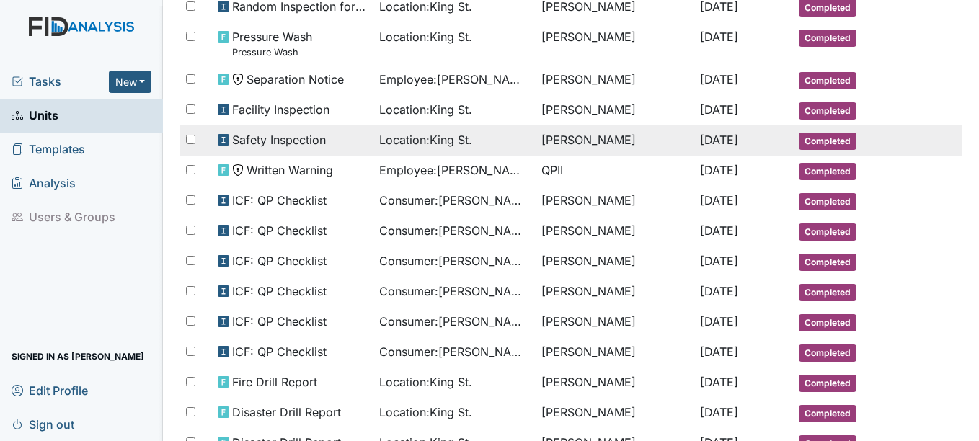
scroll to position [204, 0]
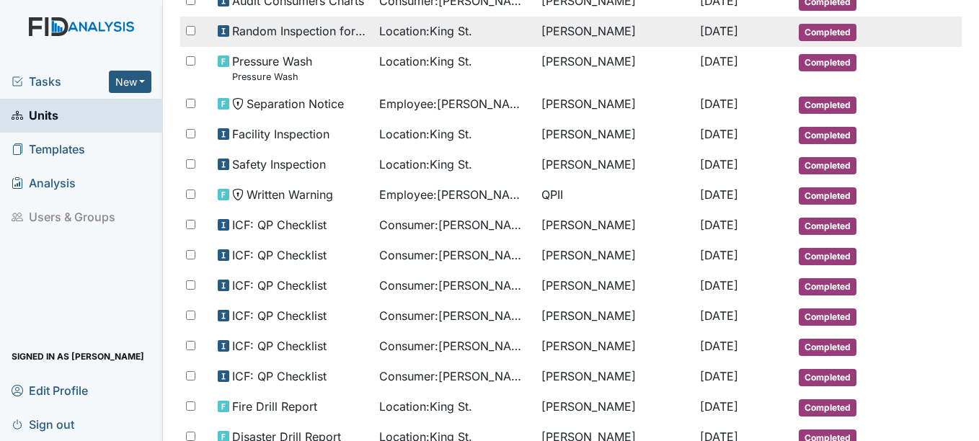
click at [728, 30] on span "[DATE]" at bounding box center [719, 31] width 38 height 14
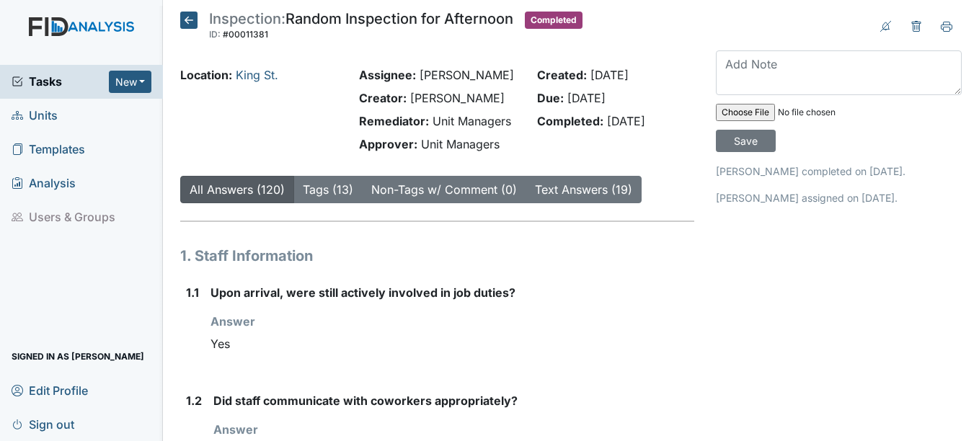
click at [188, 21] on icon at bounding box center [188, 20] width 17 height 17
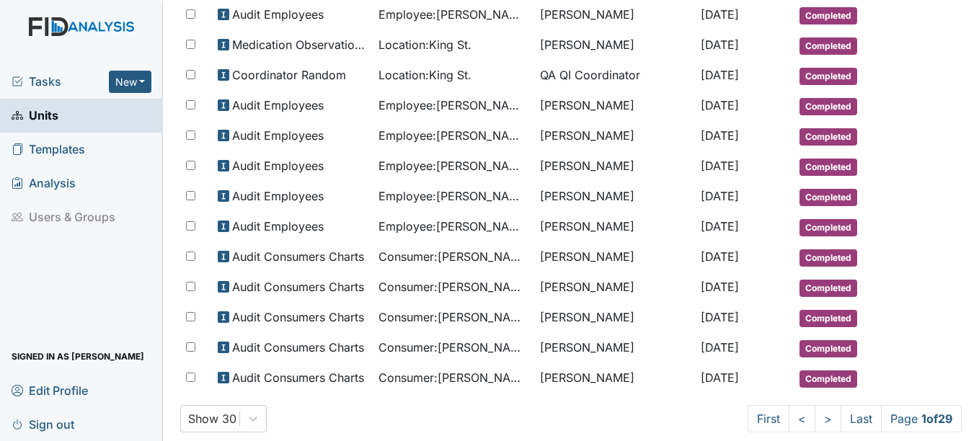
scroll to position [756, 0]
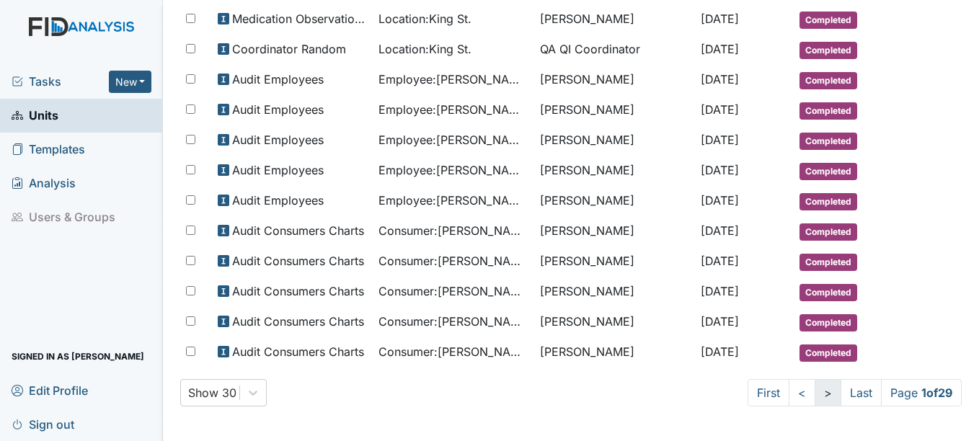
click at [815, 394] on link ">" at bounding box center [828, 392] width 27 height 27
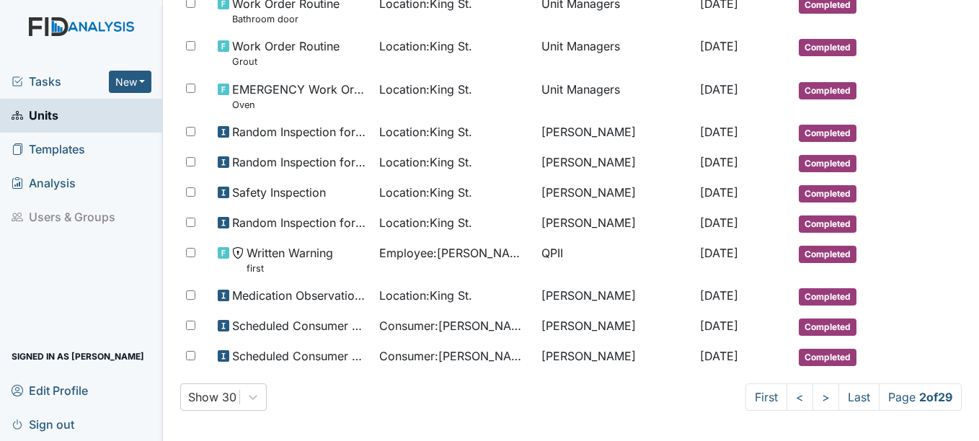
scroll to position [793, 0]
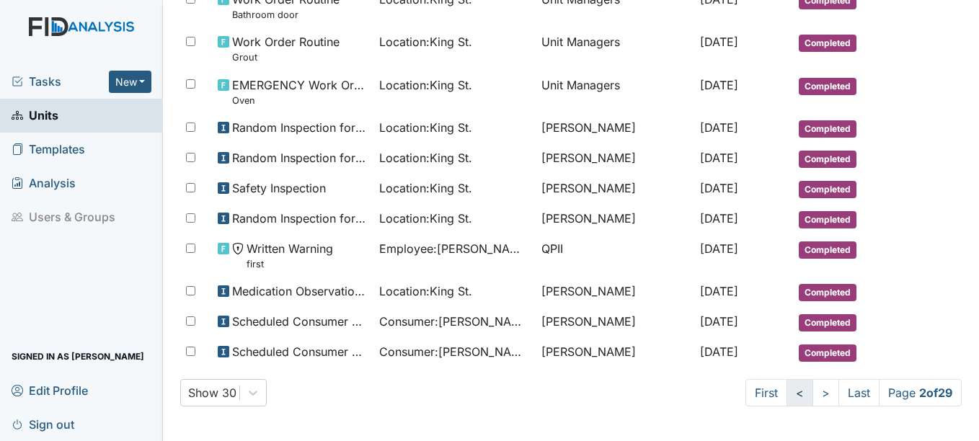
click at [787, 393] on link "<" at bounding box center [800, 392] width 27 height 27
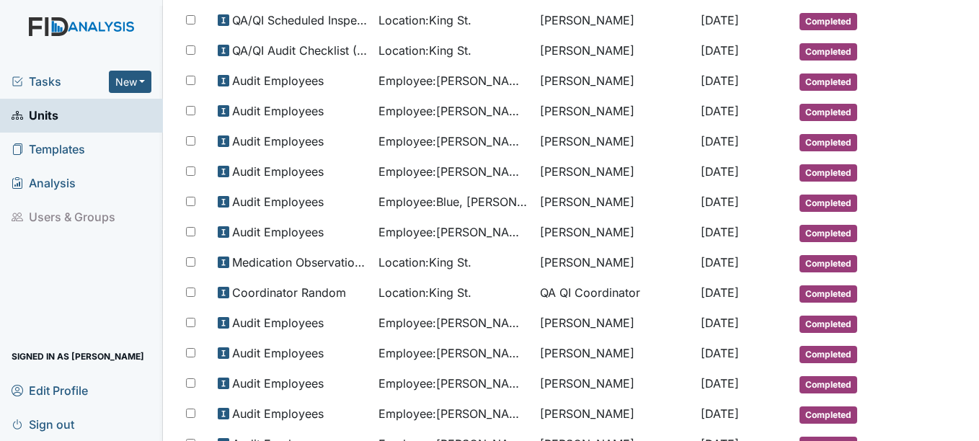
scroll to position [467, 0]
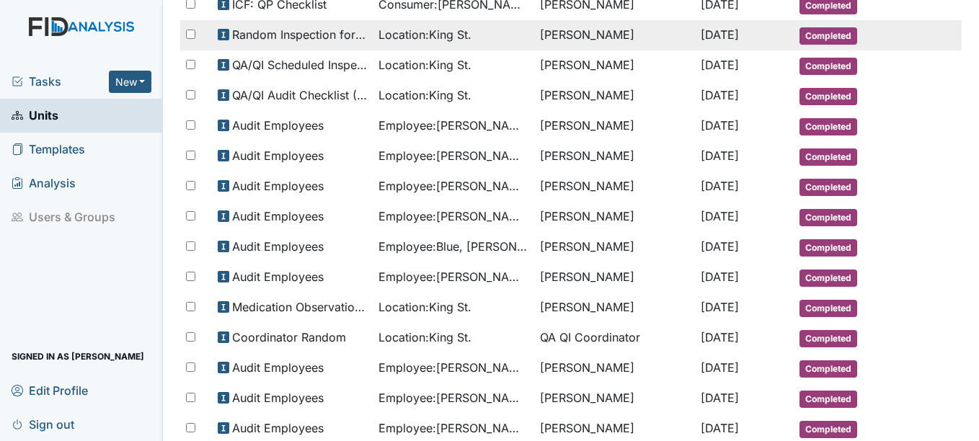
click at [839, 33] on span "Completed" at bounding box center [829, 35] width 58 height 17
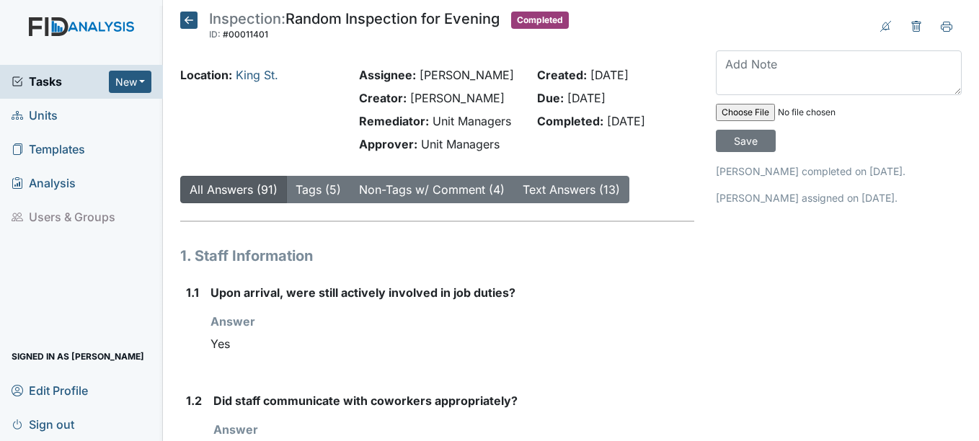
click at [45, 110] on span "Units" at bounding box center [35, 116] width 46 height 22
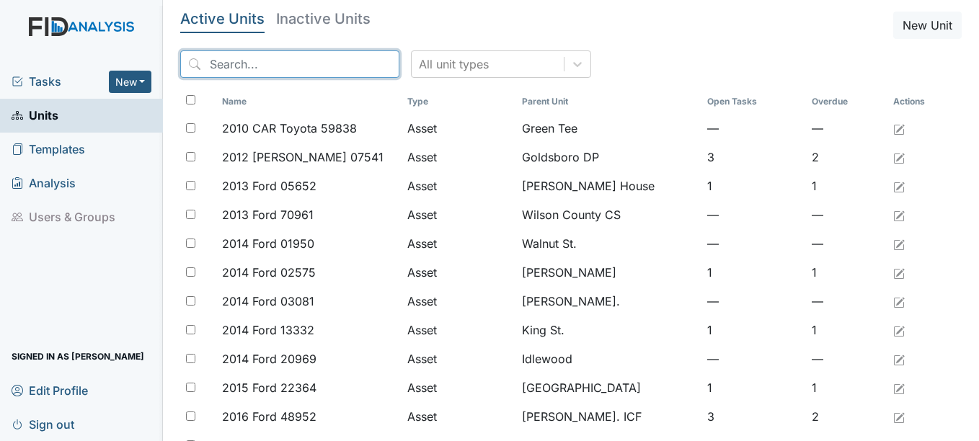
click at [255, 62] on input "search" at bounding box center [289, 63] width 219 height 27
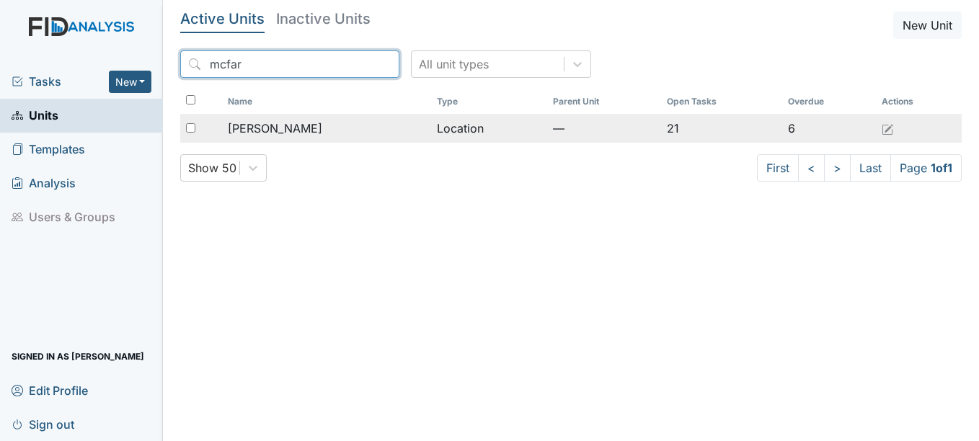
type input "mcfar"
click at [284, 126] on span "[PERSON_NAME]" at bounding box center [275, 128] width 94 height 17
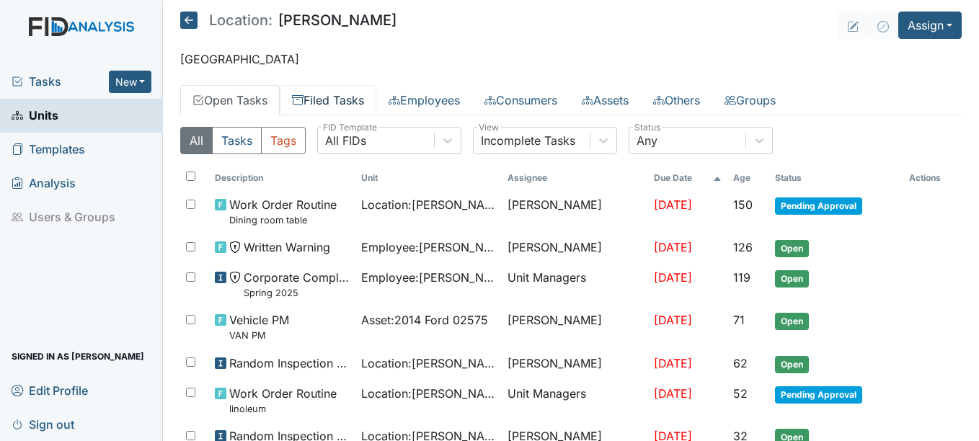
click at [361, 100] on link "Filed Tasks" at bounding box center [328, 100] width 97 height 30
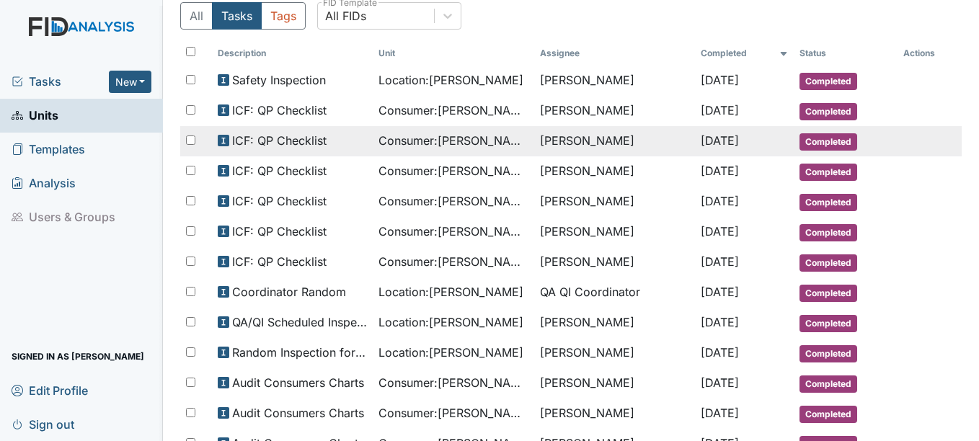
scroll to position [144, 0]
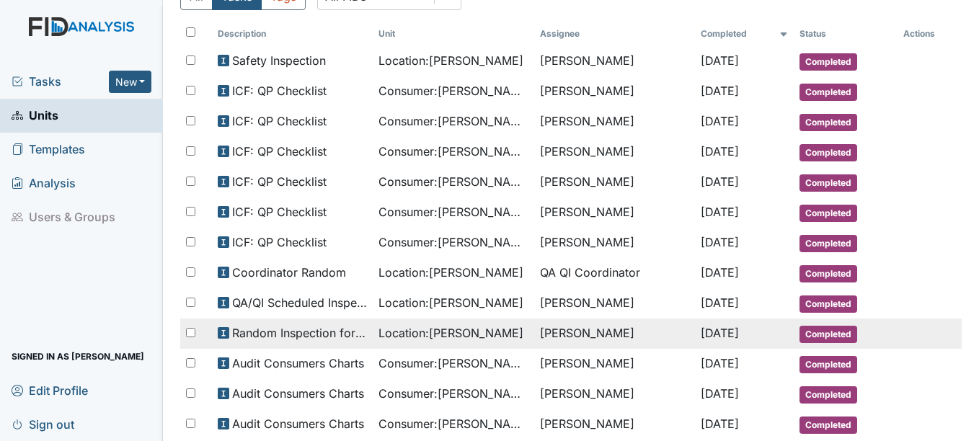
click at [815, 332] on span "Completed" at bounding box center [829, 334] width 58 height 17
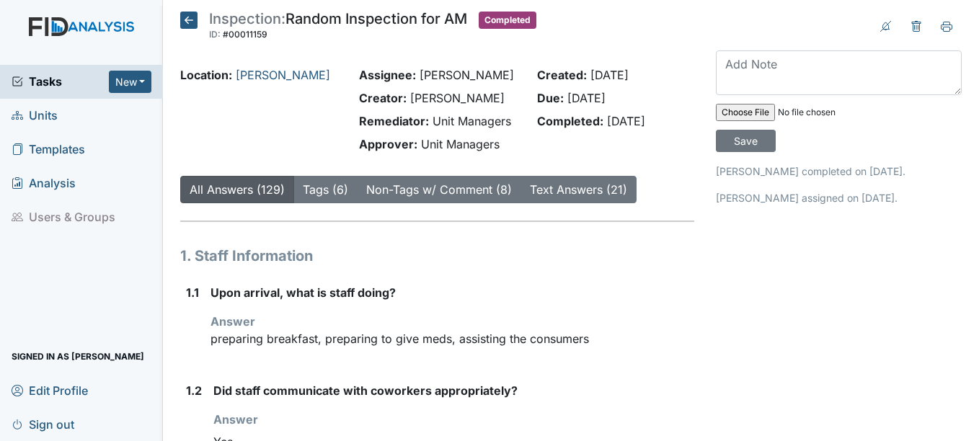
click at [192, 19] on icon at bounding box center [188, 20] width 17 height 17
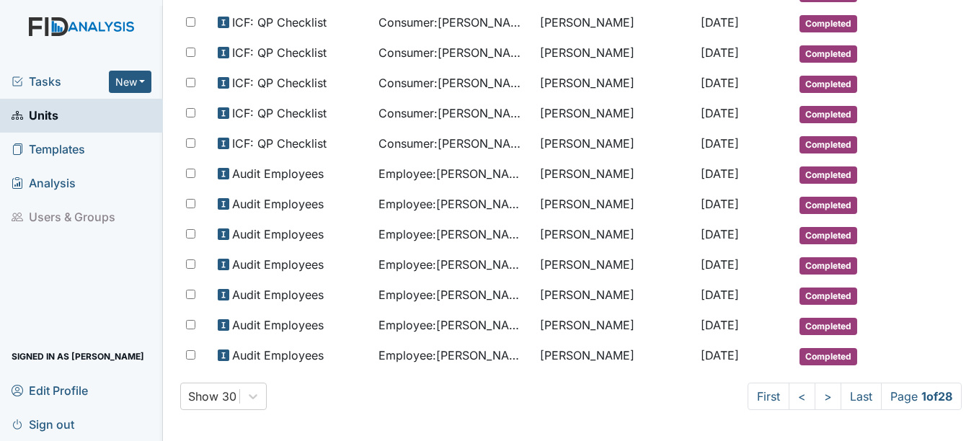
scroll to position [743, 0]
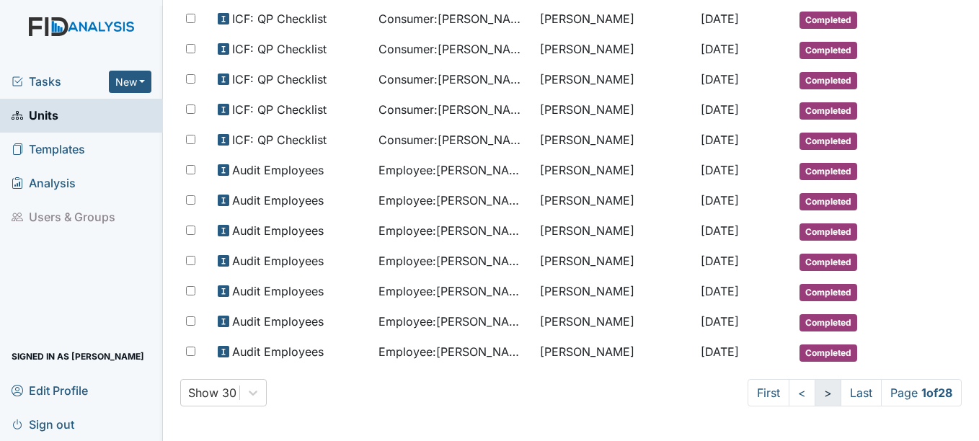
click at [815, 391] on link ">" at bounding box center [828, 392] width 27 height 27
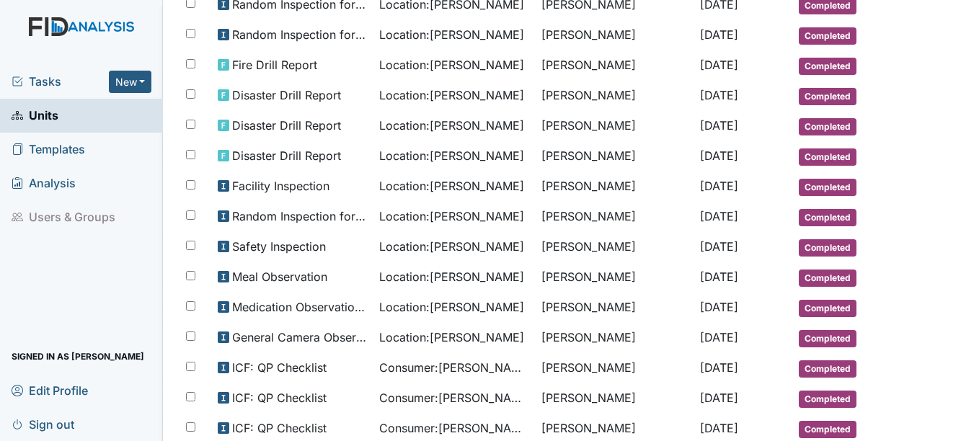
scroll to position [781, 0]
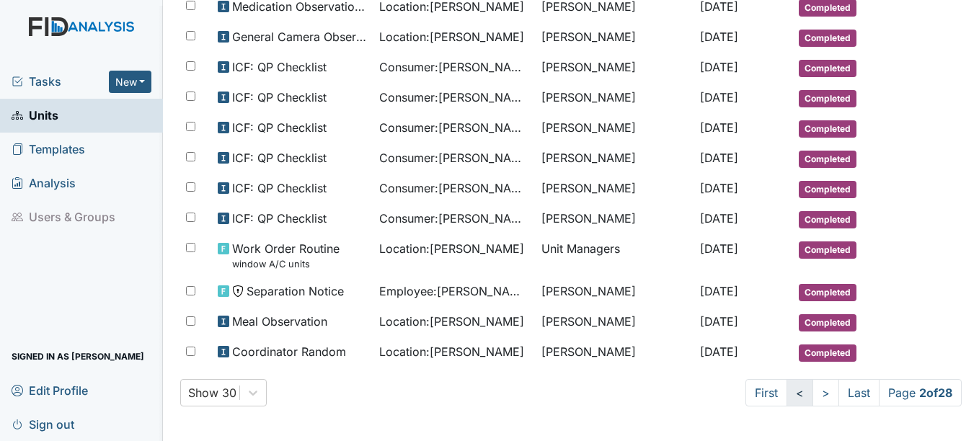
click at [787, 394] on link "<" at bounding box center [800, 392] width 27 height 27
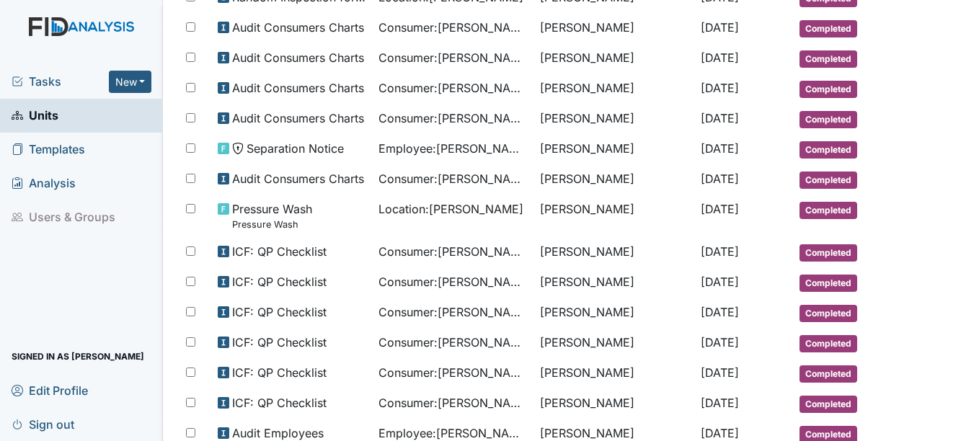
scroll to position [455, 0]
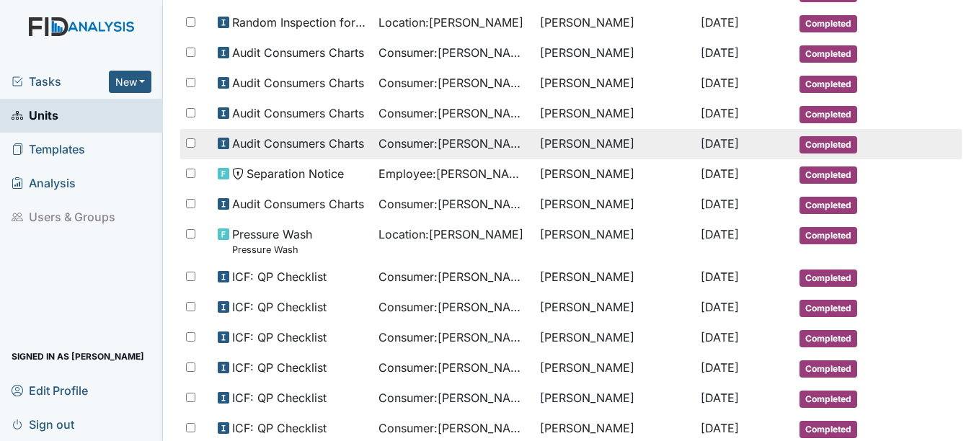
drag, startPoint x: 702, startPoint y: 244, endPoint x: 630, endPoint y: 142, distance: 124.2
click at [630, 142] on td "[PERSON_NAME]" at bounding box center [615, 144] width 162 height 30
